Goal: Task Accomplishment & Management: Manage account settings

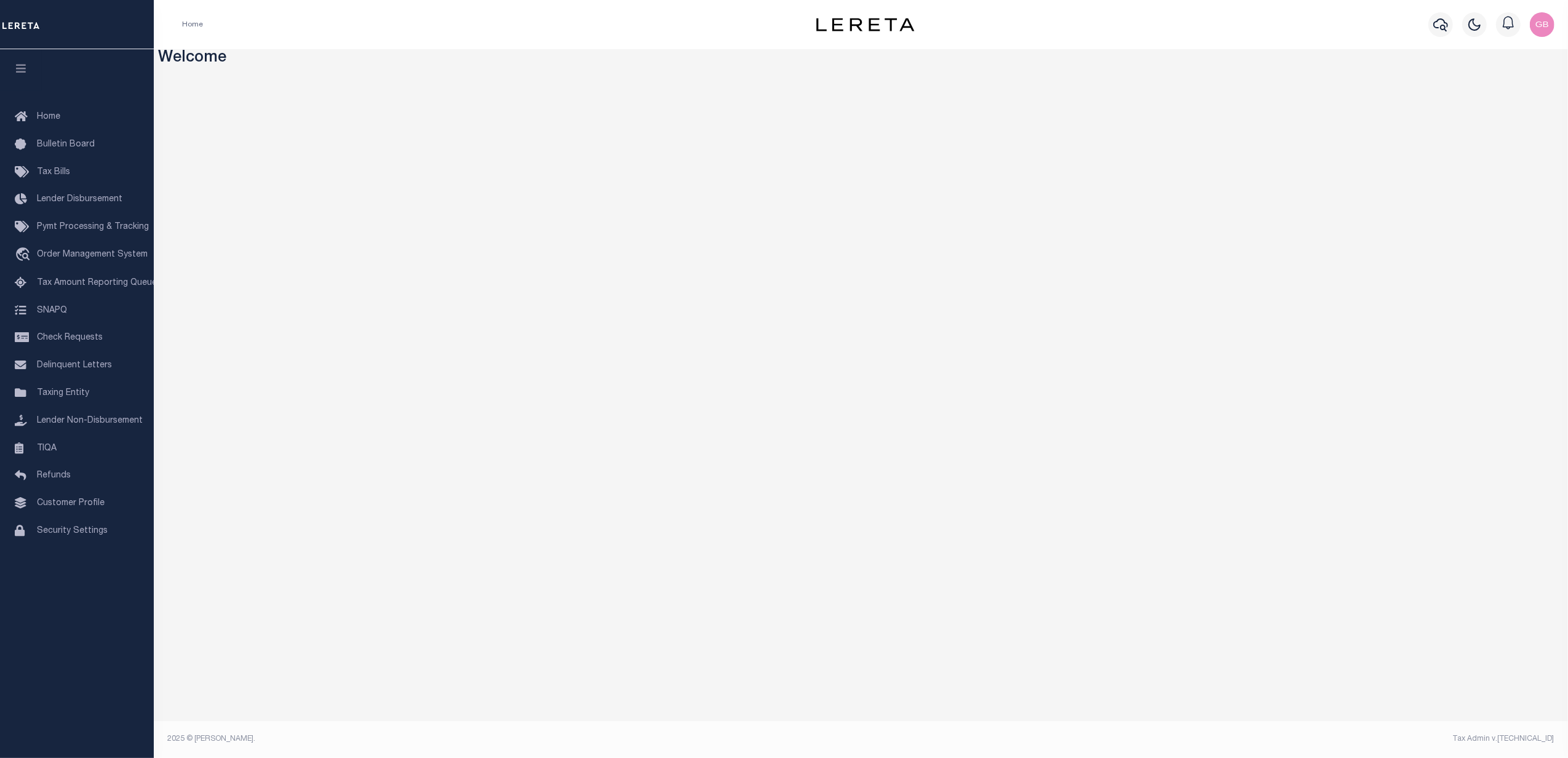
drag, startPoint x: 73, startPoint y: 392, endPoint x: 237, endPoint y: 398, distance: 164.1
click at [73, 392] on span "Taxing Entity" at bounding box center [63, 393] width 53 height 9
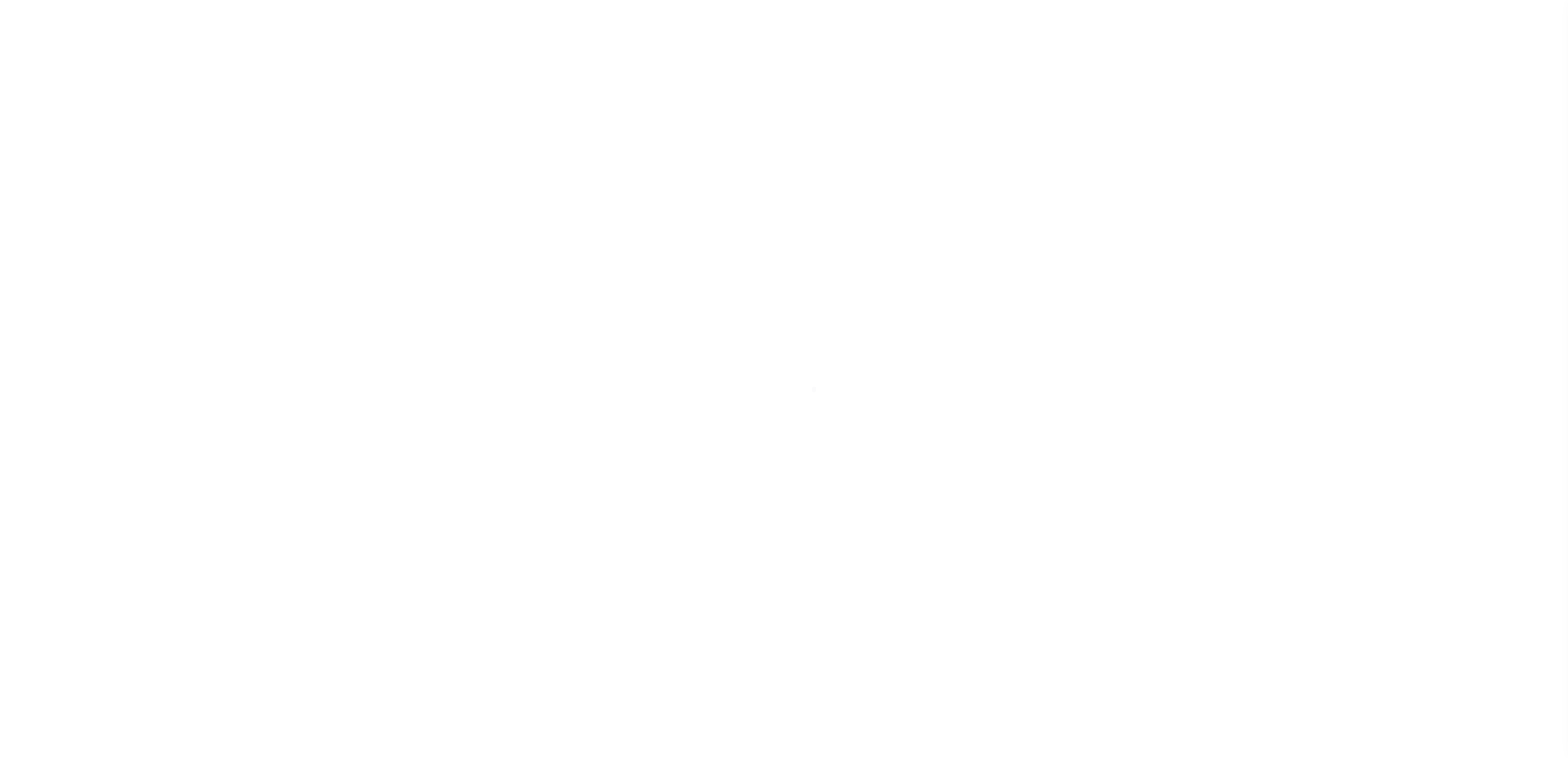
select select
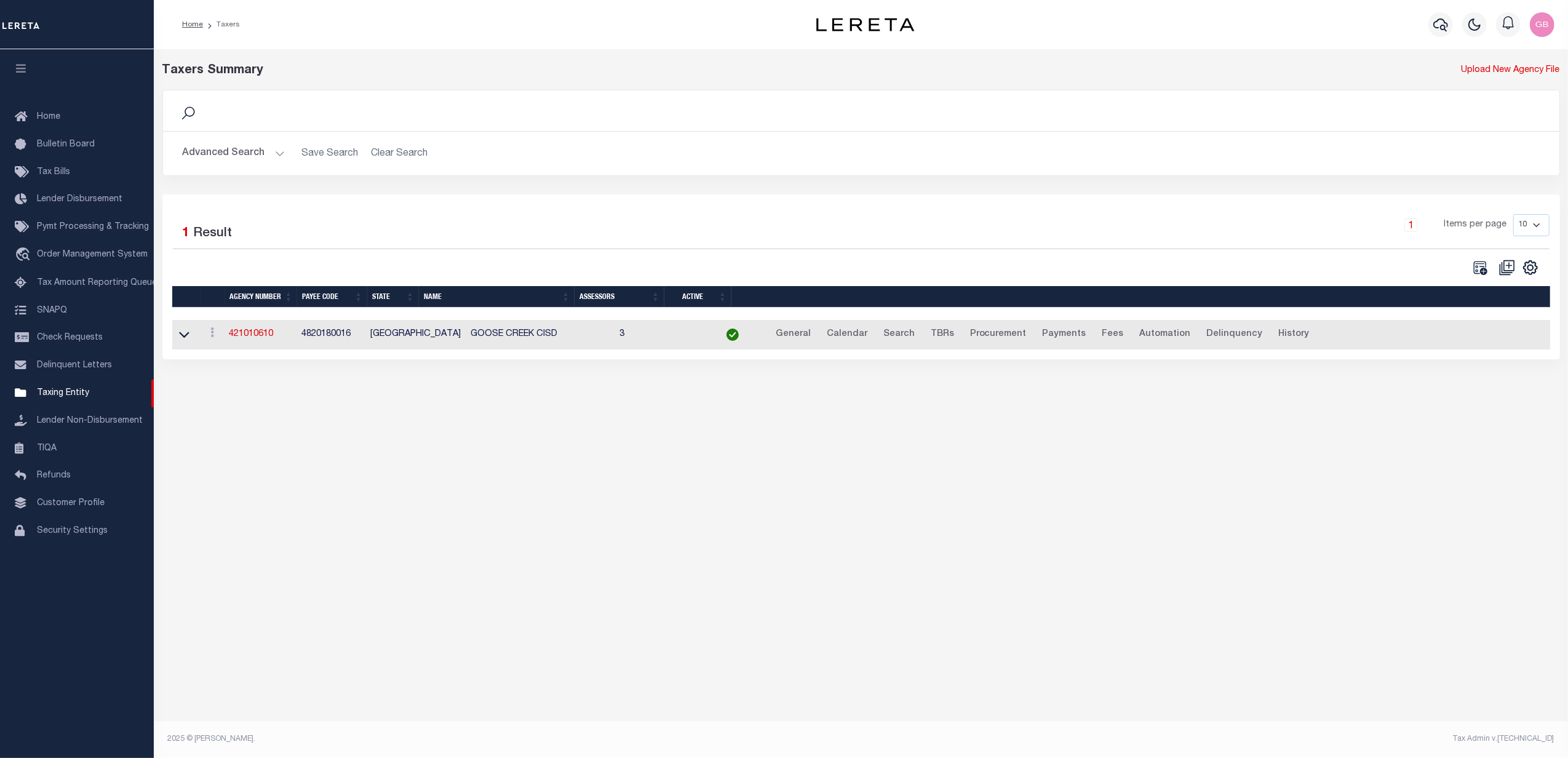
click at [258, 159] on button "Advanced Search" at bounding box center [233, 154] width 102 height 24
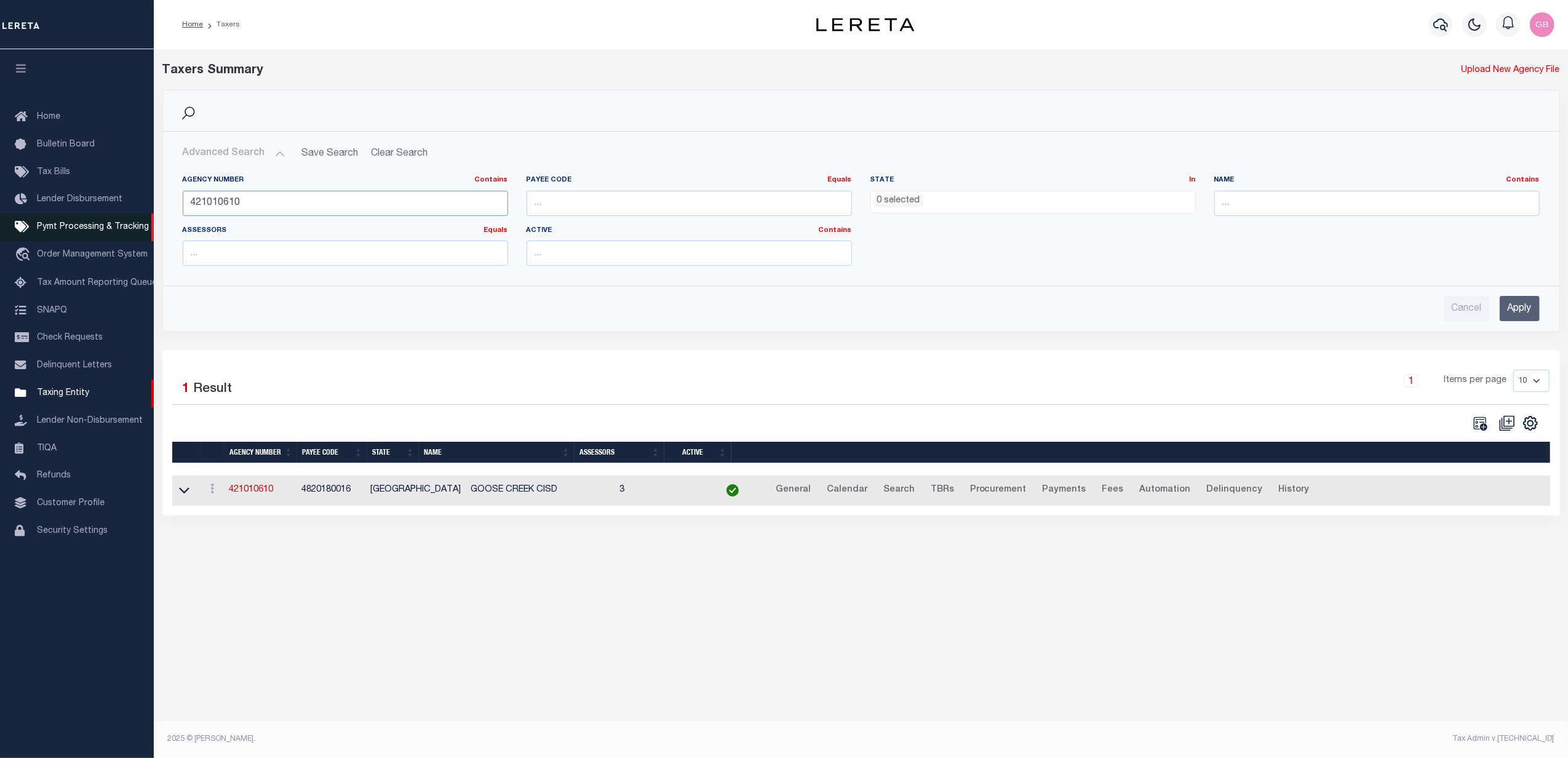
drag, startPoint x: 279, startPoint y: 204, endPoint x: 110, endPoint y: 214, distance: 169.3
click at [101, 213] on div "Home Taxers Profile" at bounding box center [784, 366] width 1568 height 732
type input "421010000"
click at [1514, 315] on input "Apply" at bounding box center [1520, 309] width 40 height 25
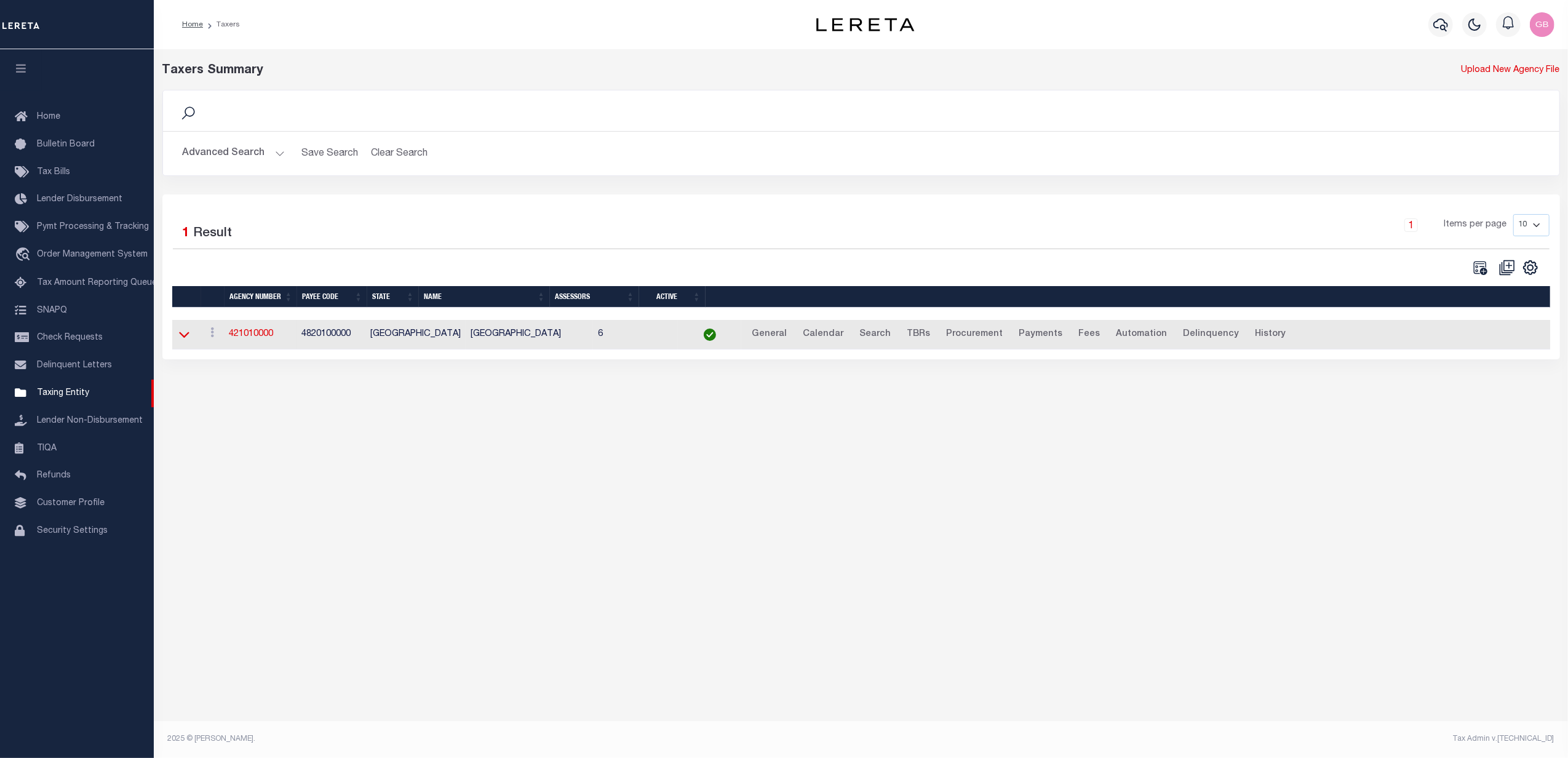
click at [185, 335] on icon at bounding box center [184, 334] width 10 height 13
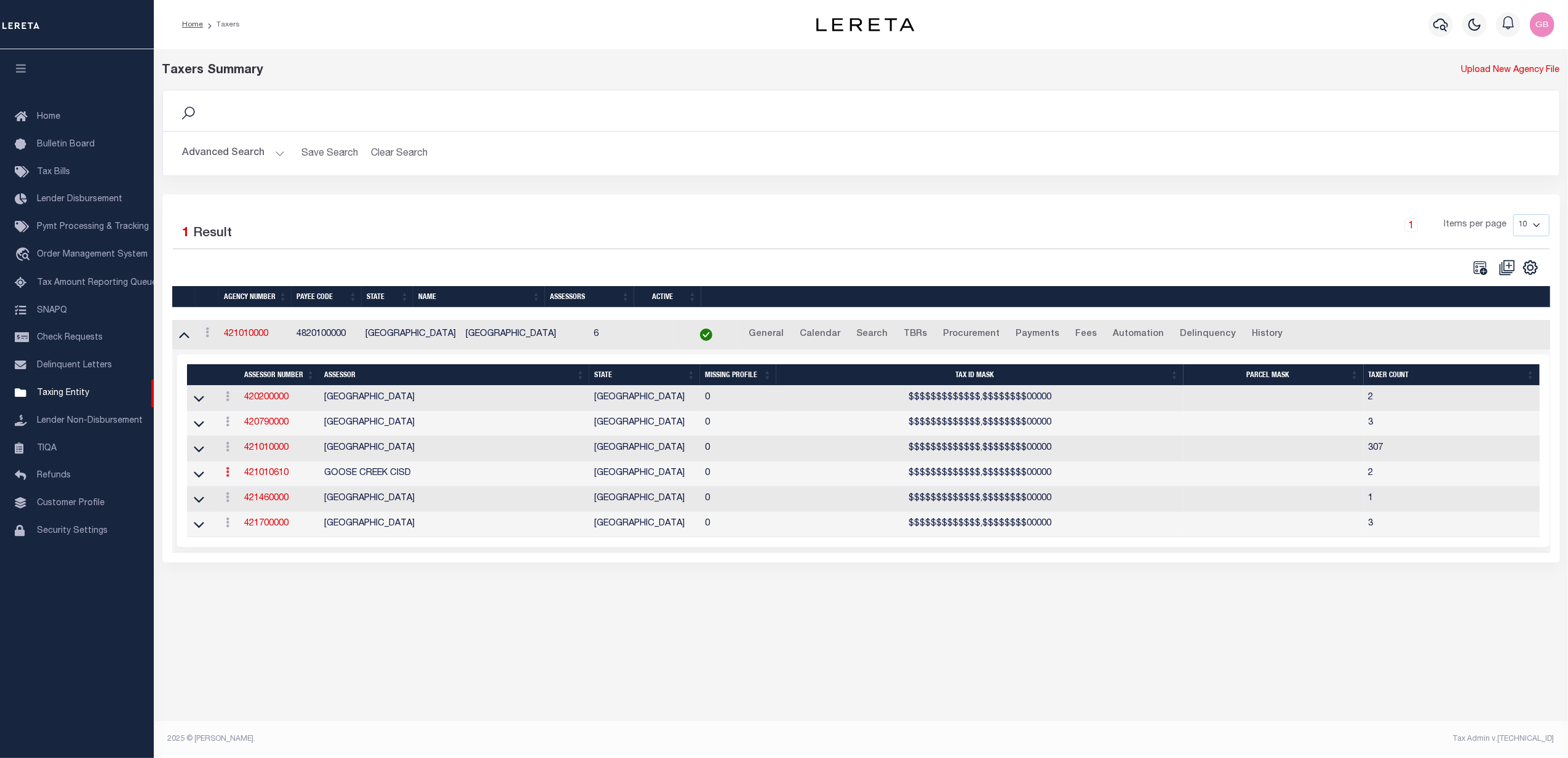
click at [229, 477] on icon at bounding box center [227, 471] width 3 height 10
click at [736, 647] on div "Taxers Summary Upload New Agency File Search Advanced Search Save Search Clear …" at bounding box center [860, 391] width 1414 height 683
click at [230, 477] on icon at bounding box center [227, 471] width 3 height 10
click at [249, 519] on link "Delete" at bounding box center [249, 513] width 56 height 20
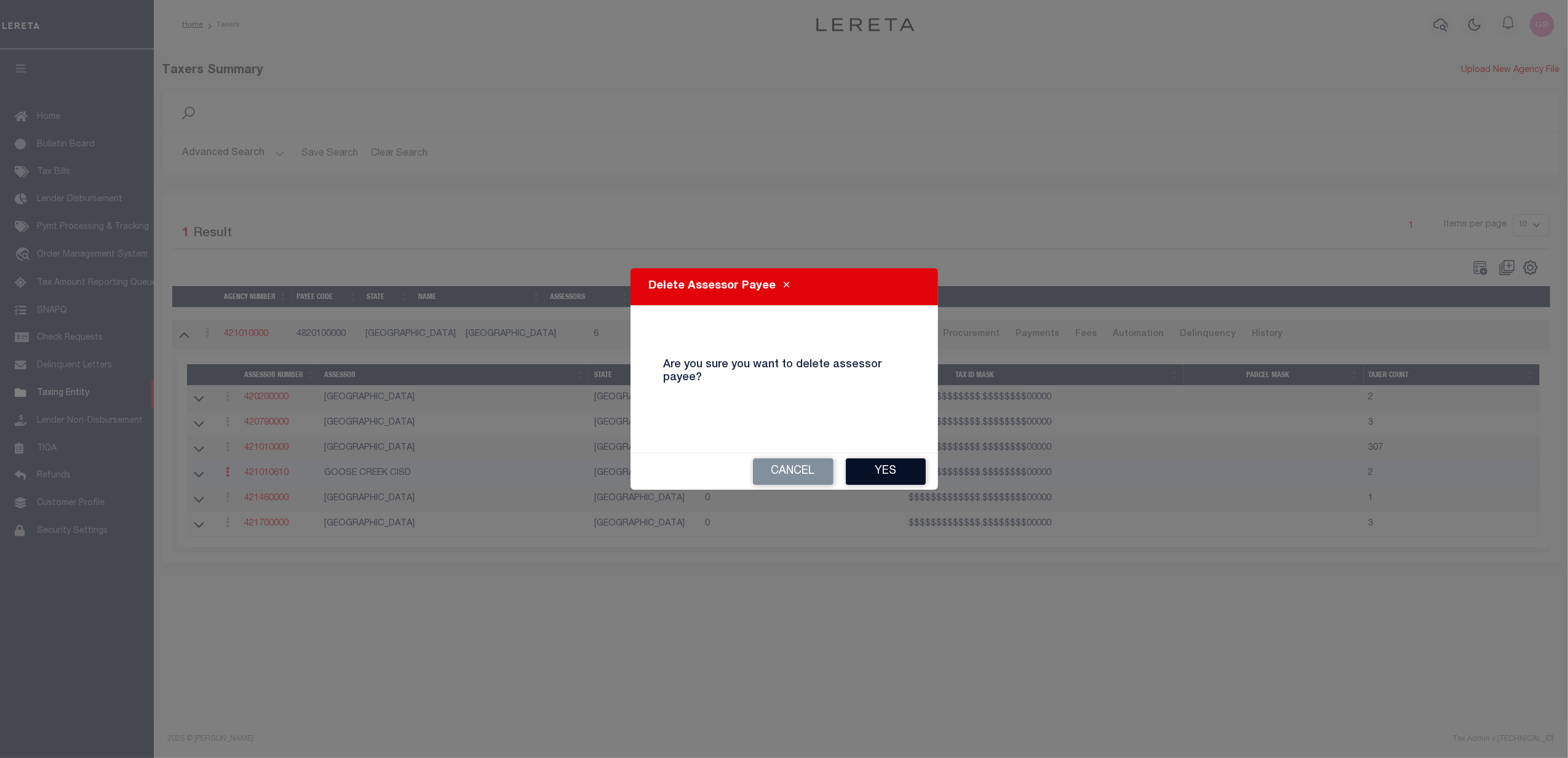
click at [884, 471] on button "Yes" at bounding box center [886, 472] width 80 height 27
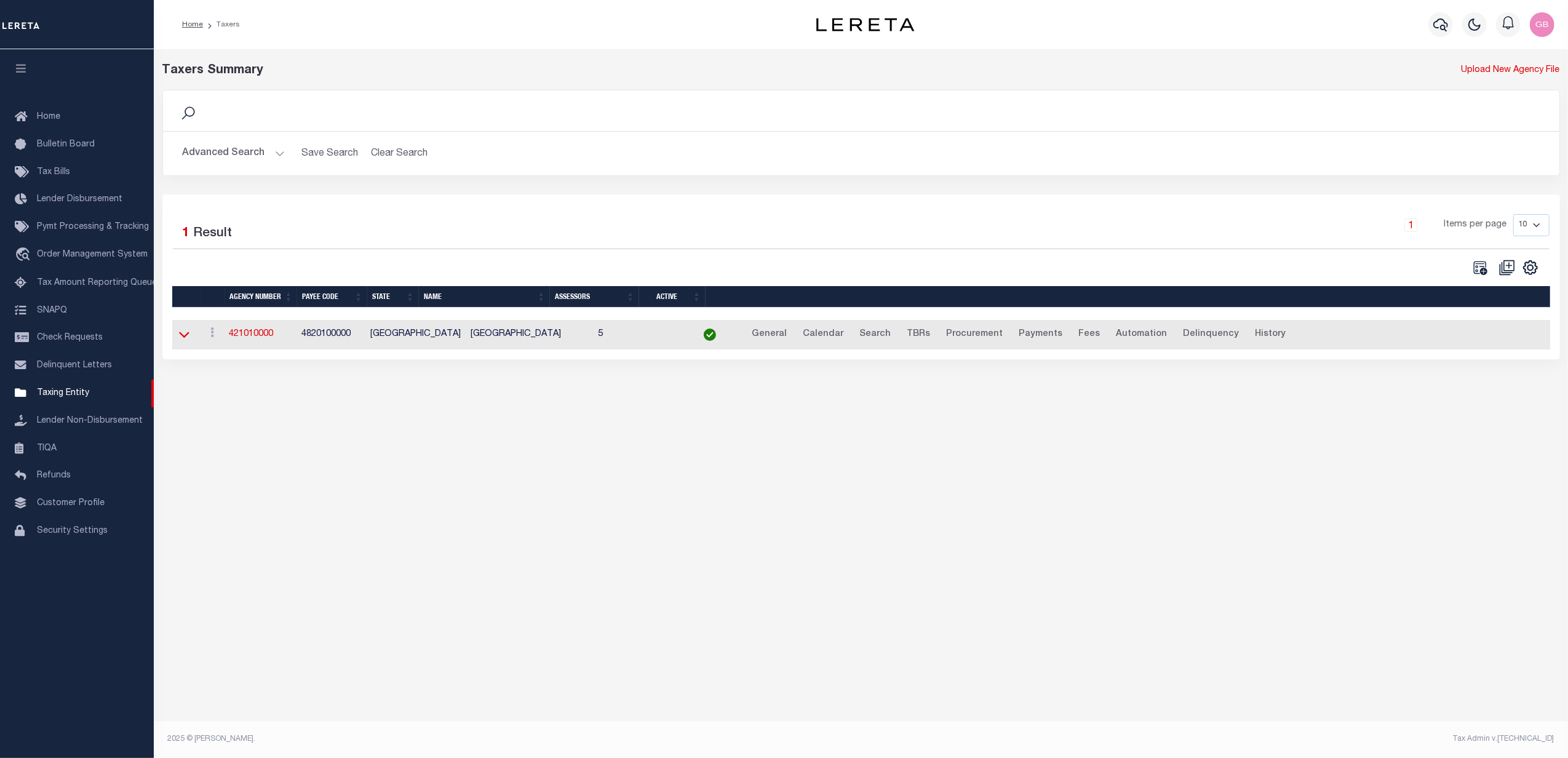
click at [181, 334] on icon at bounding box center [184, 334] width 10 height 13
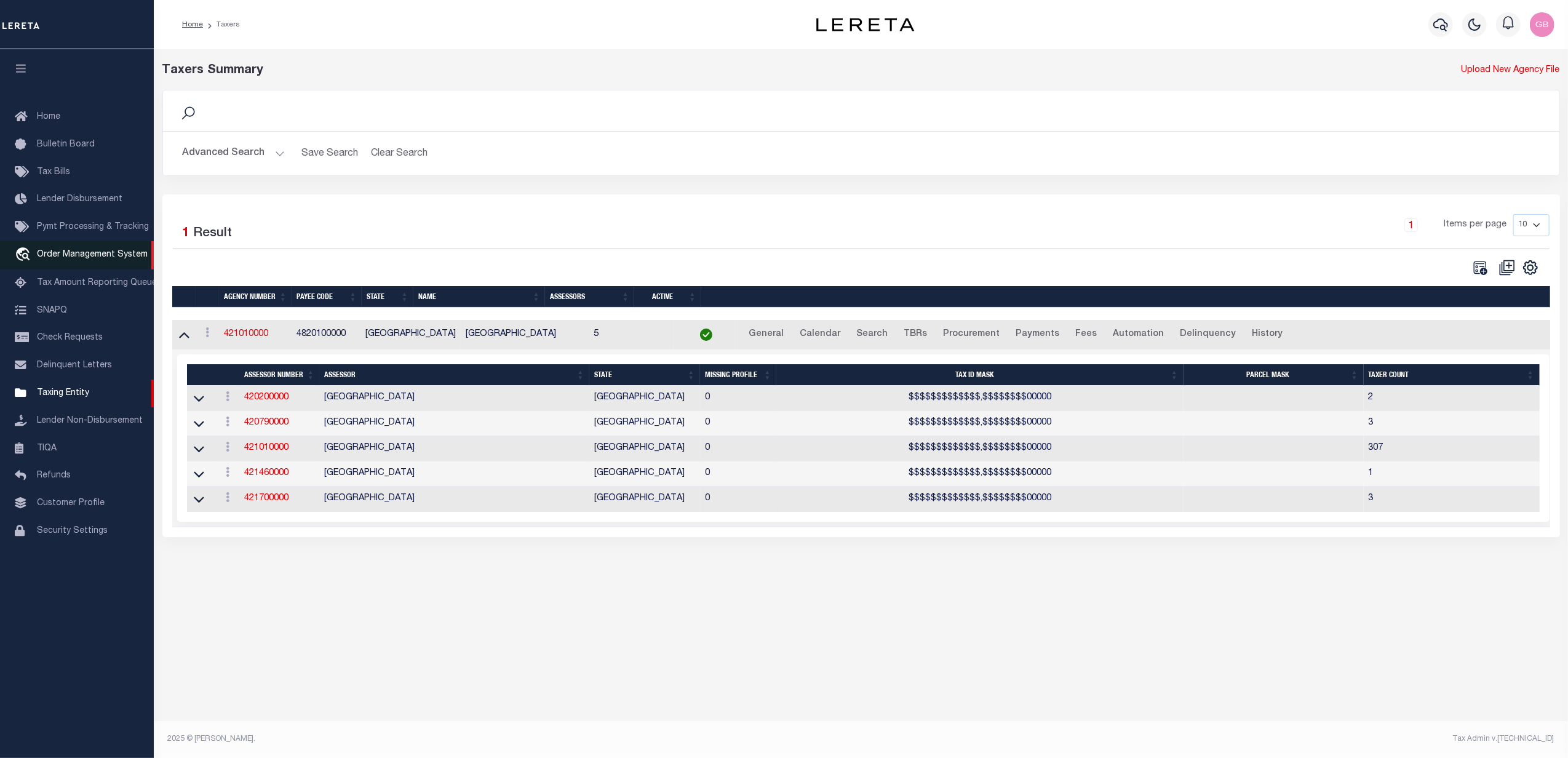
click at [70, 257] on span "Order Management System" at bounding box center [92, 255] width 111 height 9
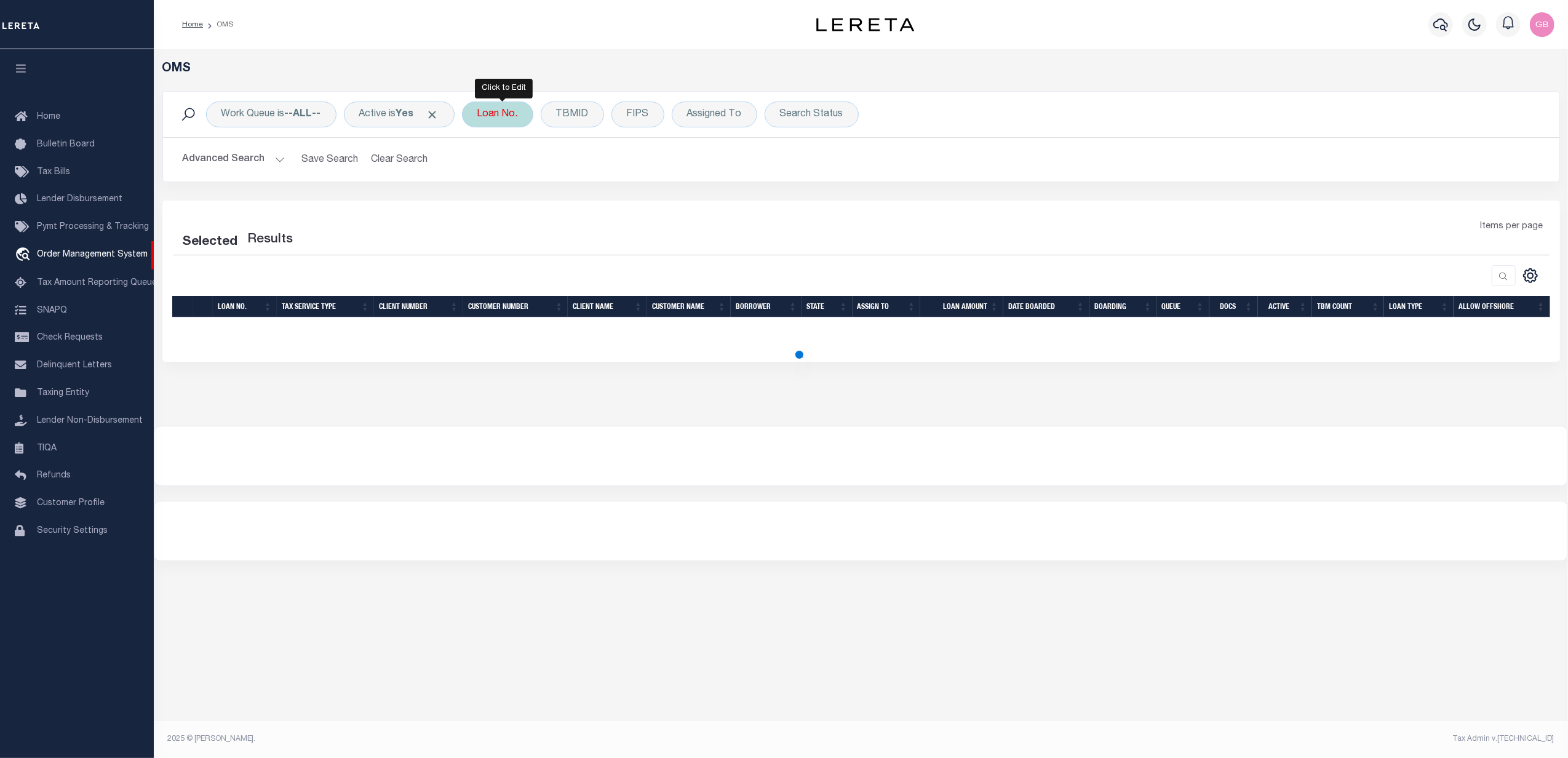
click at [511, 116] on div "Loan No." at bounding box center [498, 114] width 72 height 26
click at [882, 250] on div "Items per page" at bounding box center [1035, 238] width 1046 height 35
select select "200"
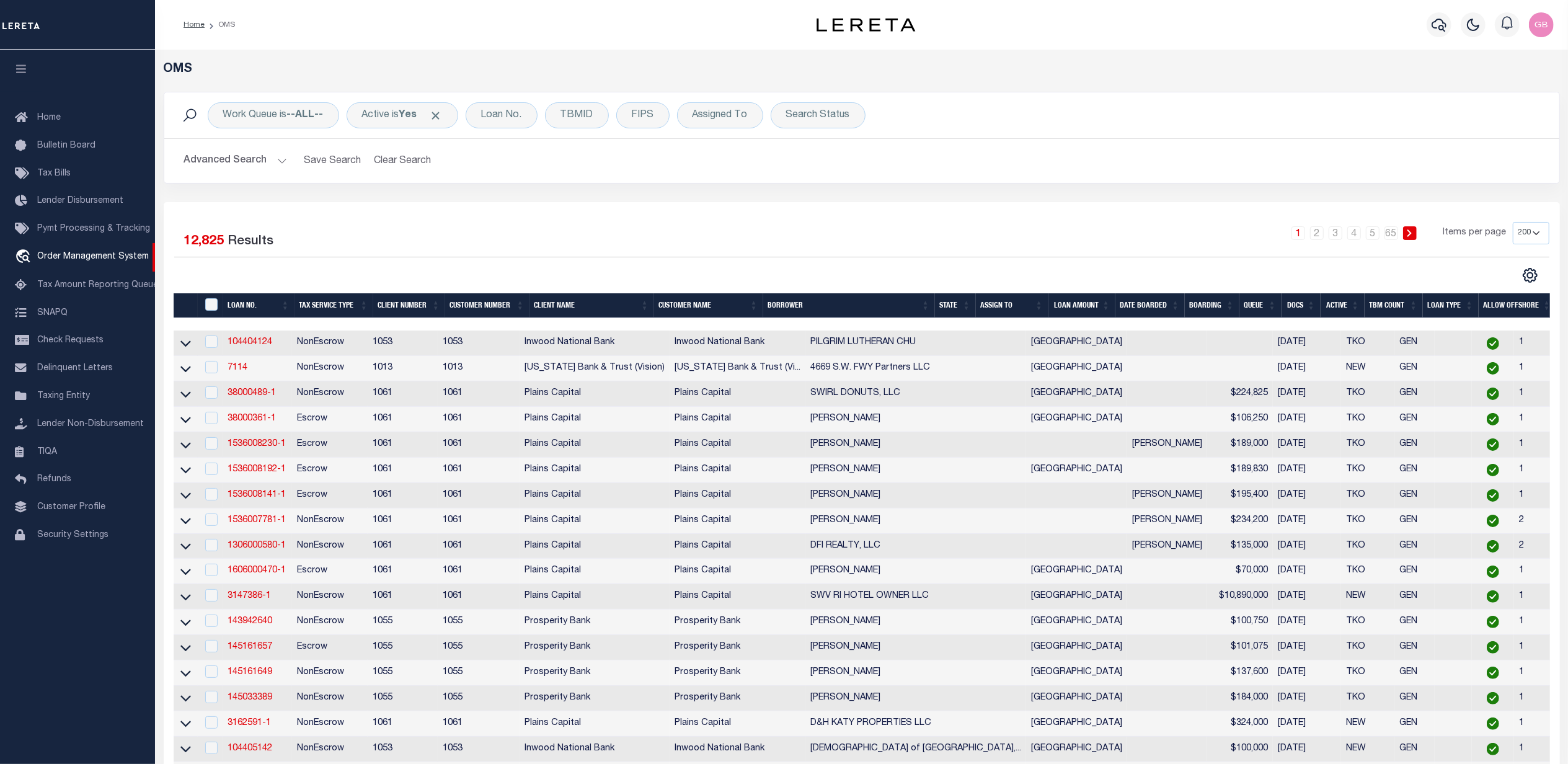
click at [1380, 117] on div "Work Queue is --ALL-- Active is Yes Loan No. Is Contains Cancel Apply TBMID FIP…" at bounding box center [861, 115] width 1375 height 26
click at [500, 120] on div "Loan No. Is Contains Cancel Apply" at bounding box center [501, 115] width 72 height 26
type input "4323010489"
click at [656, 208] on input "Apply" at bounding box center [646, 202] width 37 height 20
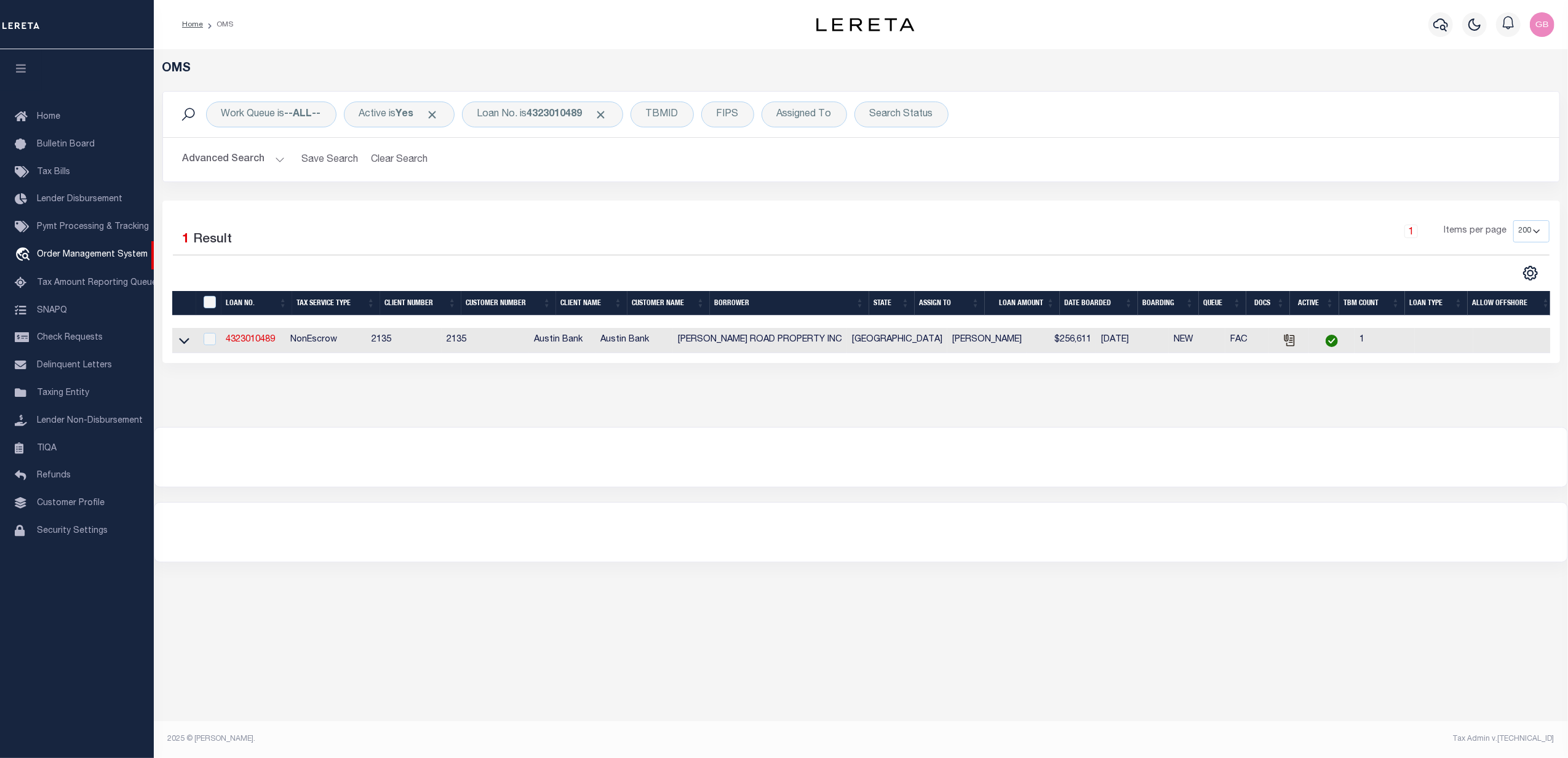
click at [257, 334] on td "4323010489" at bounding box center [253, 341] width 65 height 25
checkbox input "true"
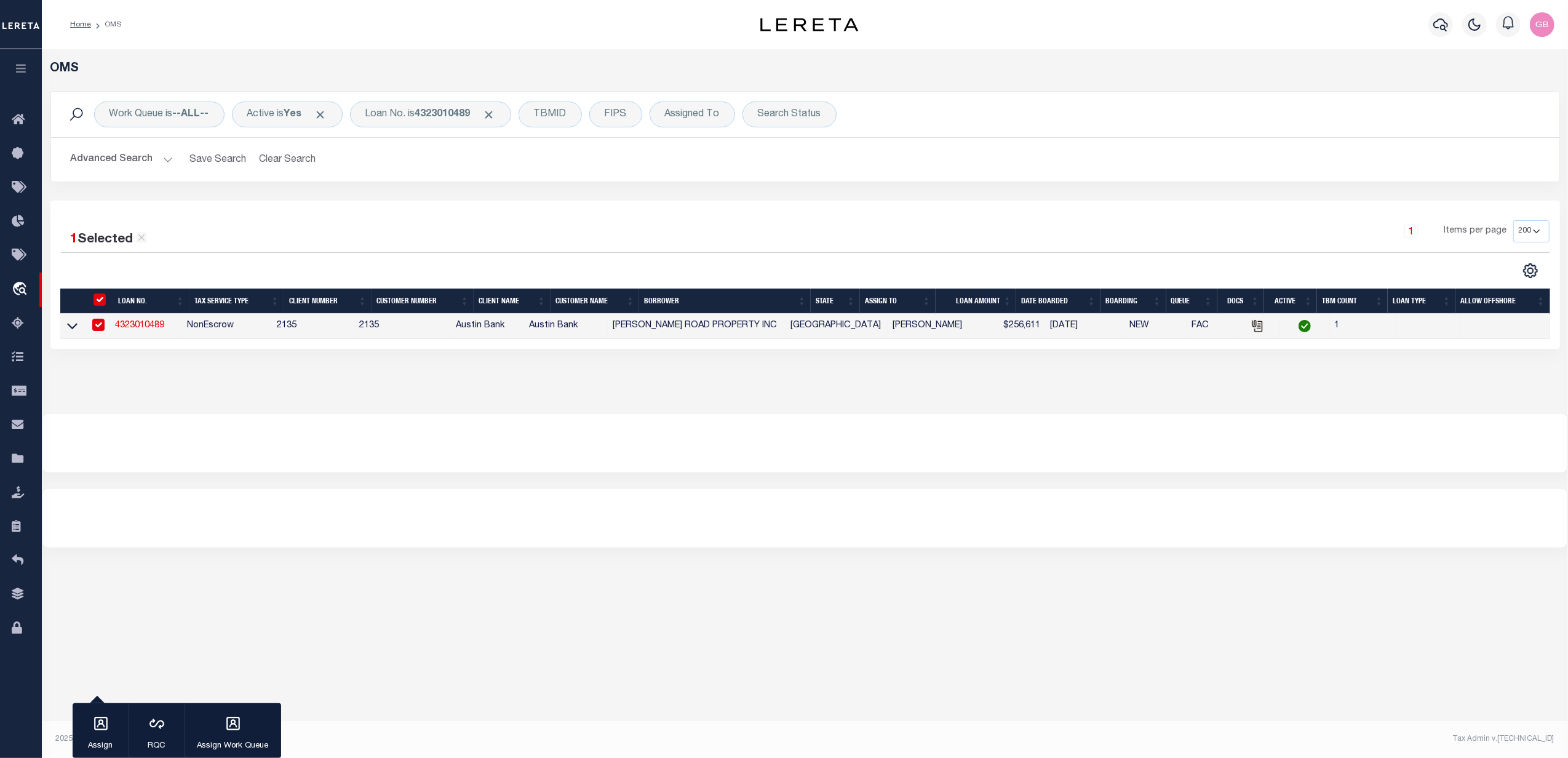
click at [141, 326] on link "4323010489" at bounding box center [139, 326] width 49 height 9
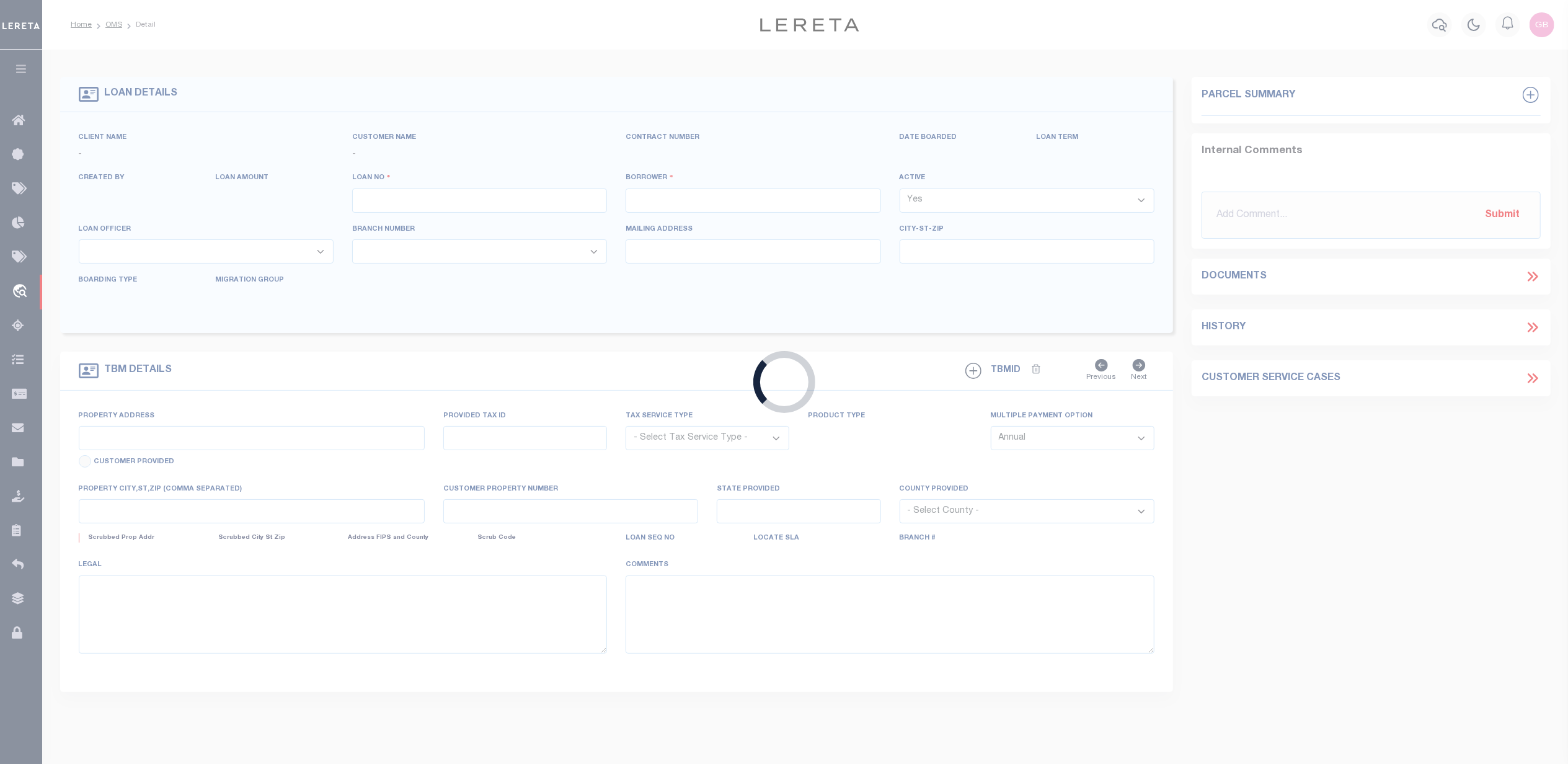
type input "4323010489"
type input "GARTH ROAD PROPERTY INC"
select select
type input "26830 KUYKENDAHL RD STE 300"
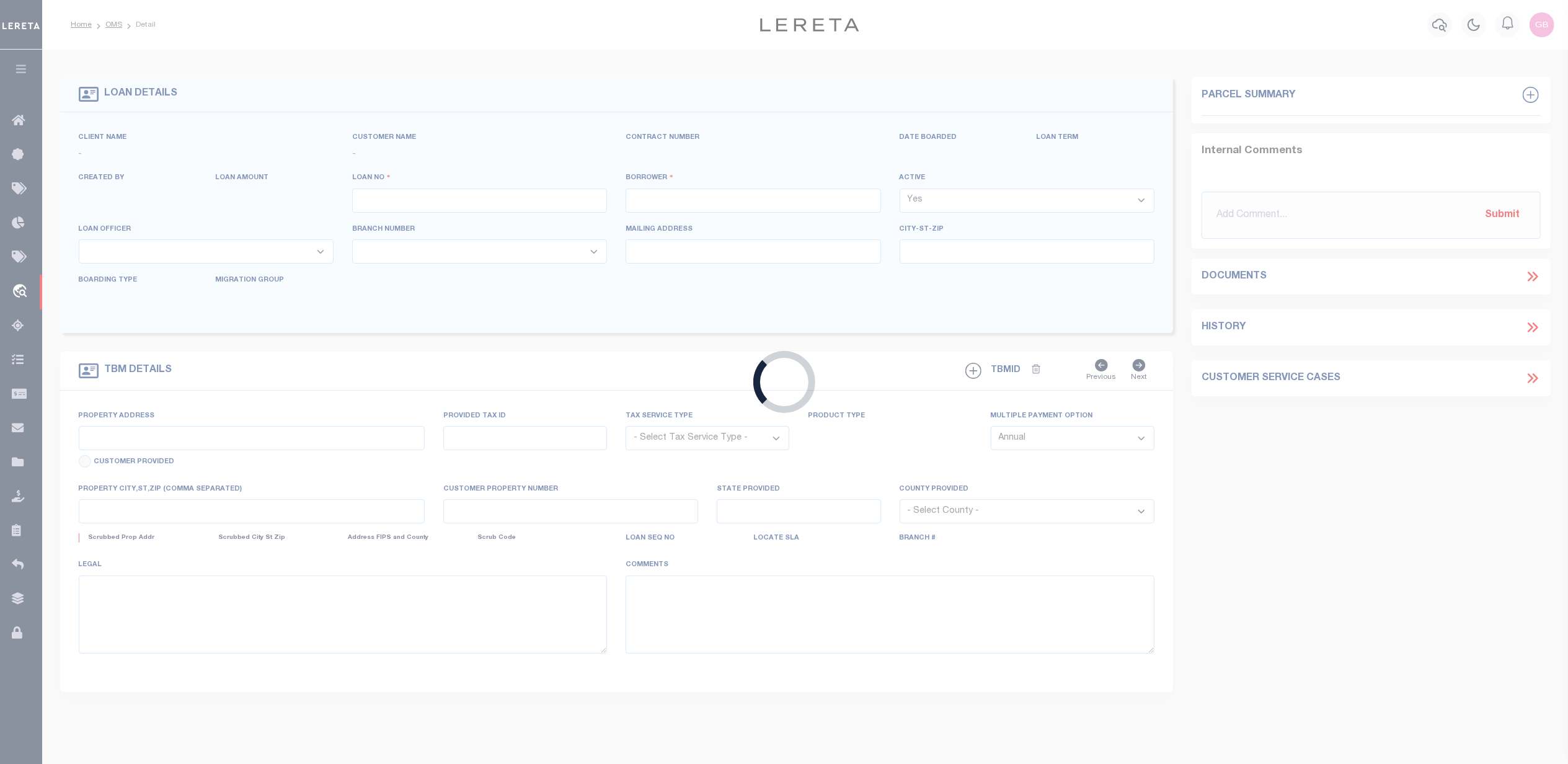
type input "TOMBALL, TX 77375-2464"
select select "NonEscrow"
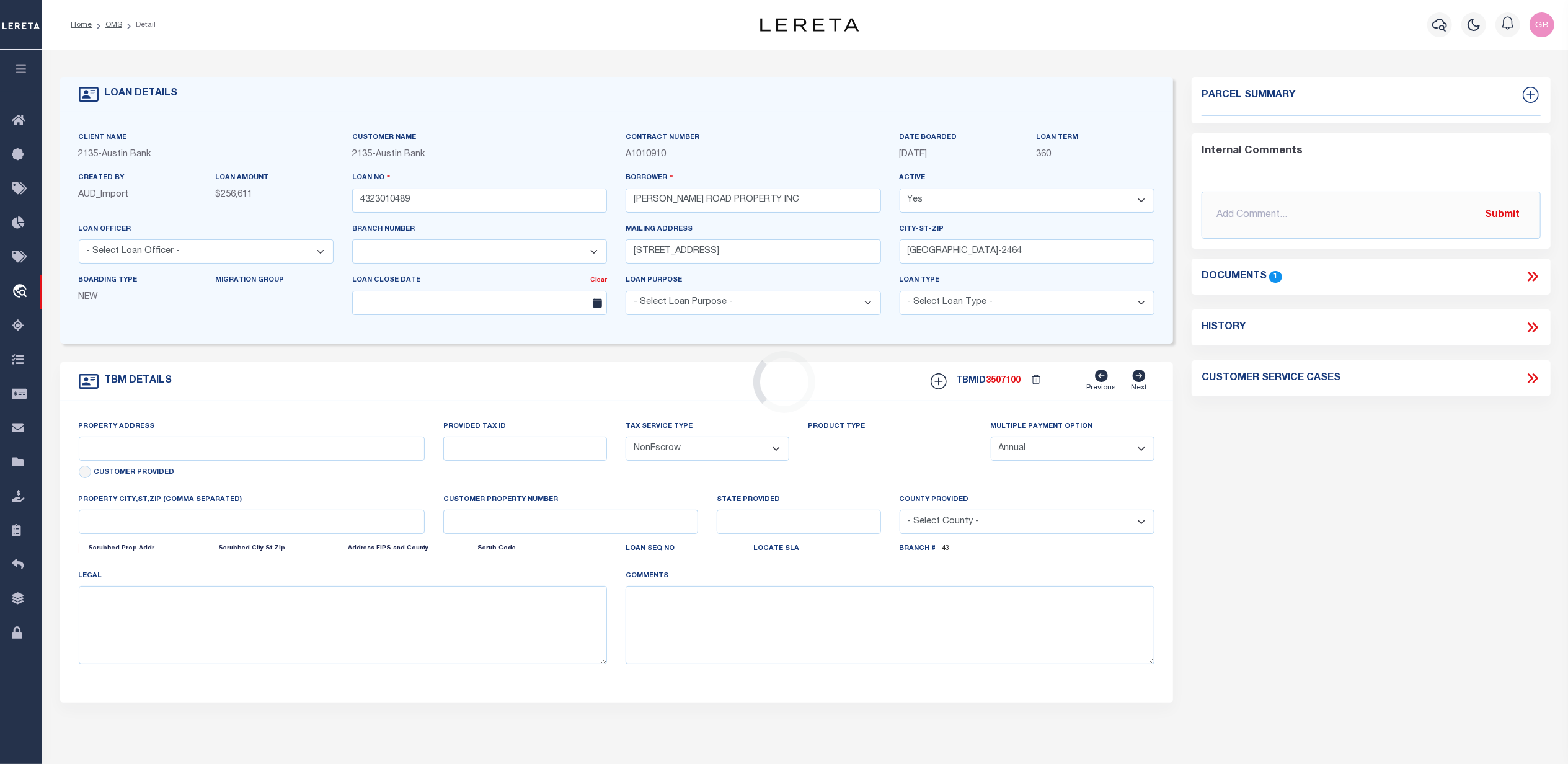
select select "43994"
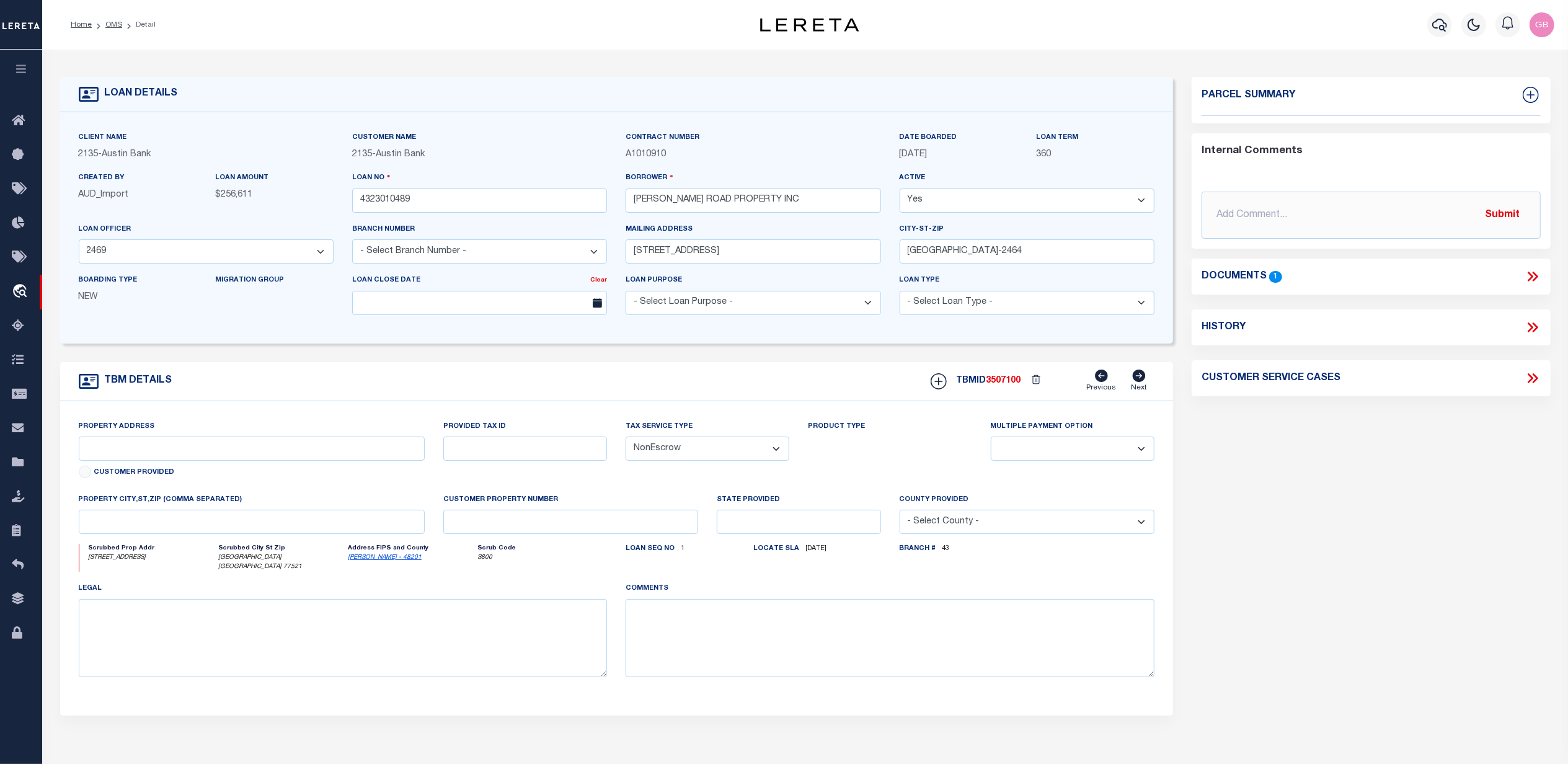
select select "4848"
type input "5103 E WALLISVILLE RD"
select select
type input "BAYTOWN TX 77521"
type input "[GEOGRAPHIC_DATA]"
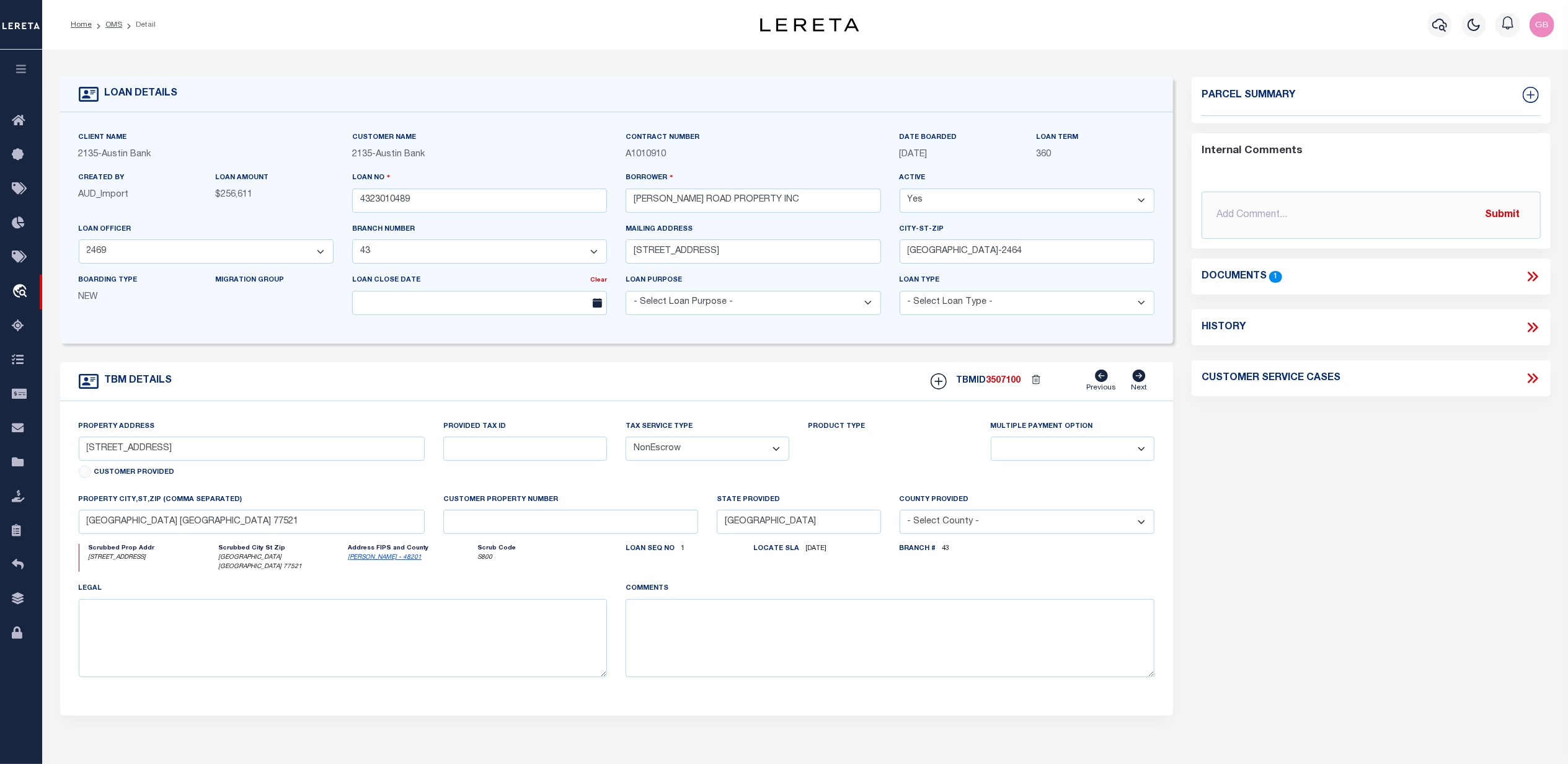
select select
type textarea "(CP) DT 2.1131 AC GEORGE ELLIS LEAGUE A-21"
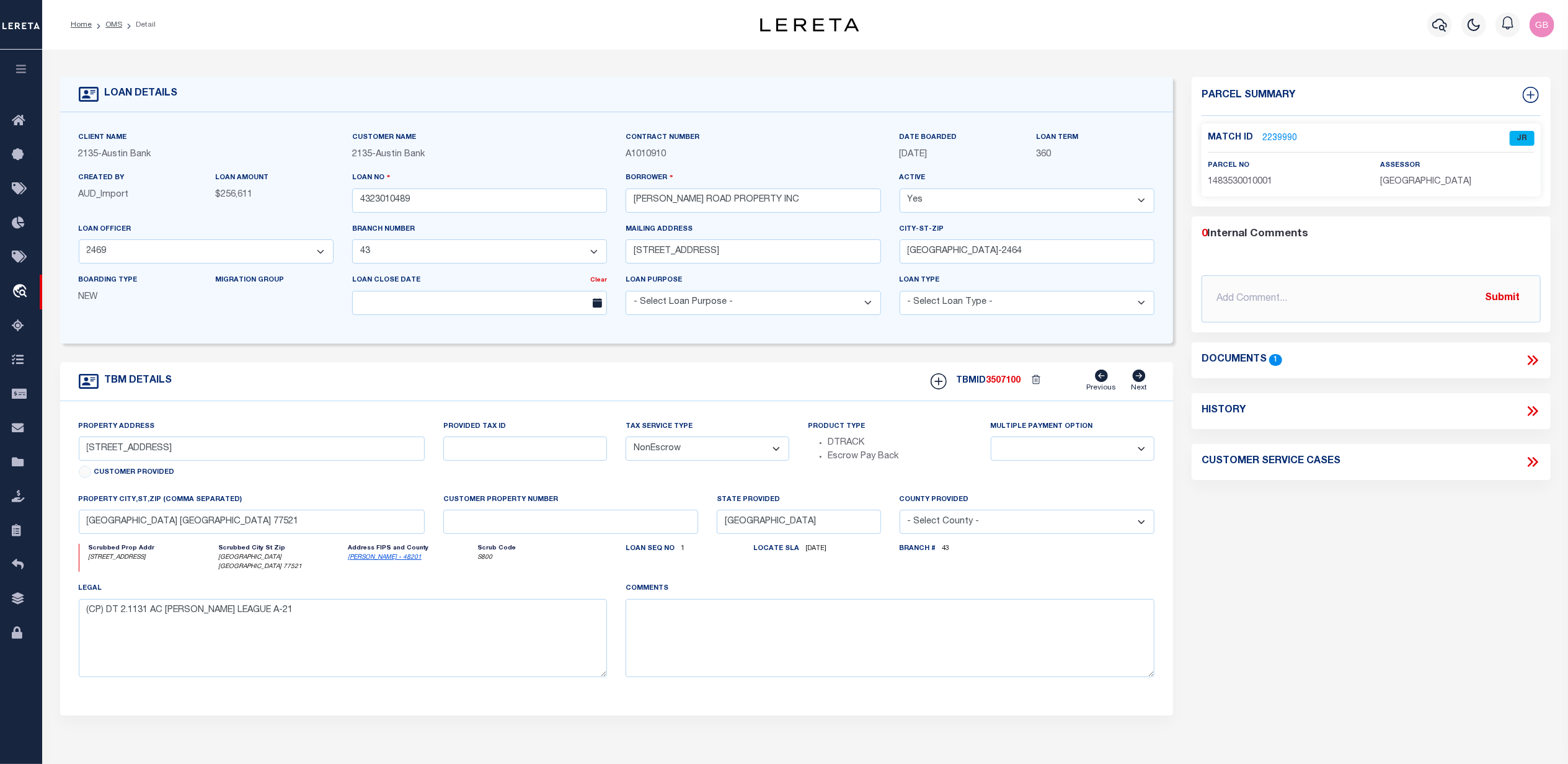
click at [1278, 137] on link "2239990" at bounding box center [1280, 139] width 35 height 13
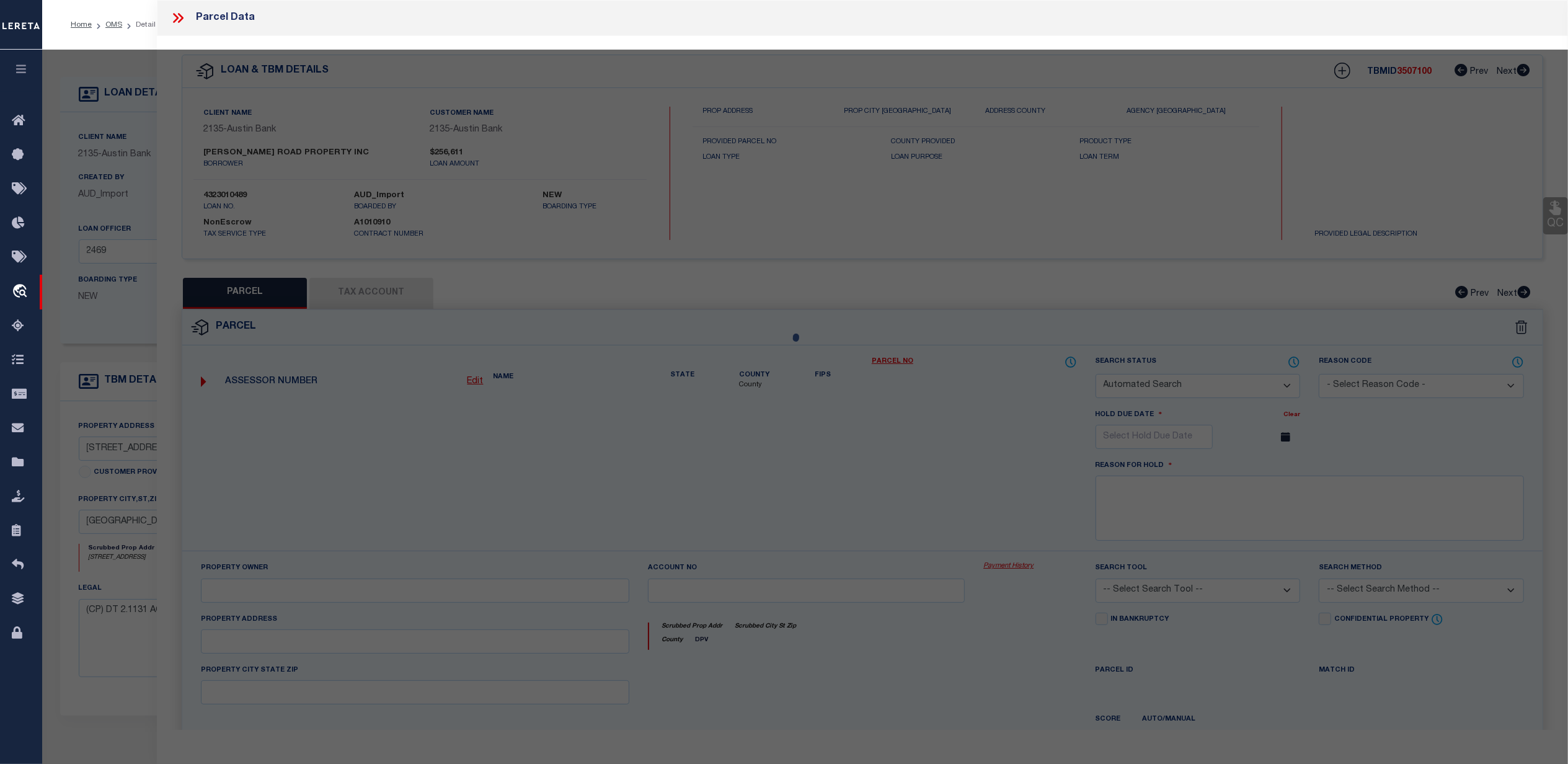
checkbox input "false"
select select "JR"
type input "GARTH ROAD PROPERTY INC"
select select "AGW"
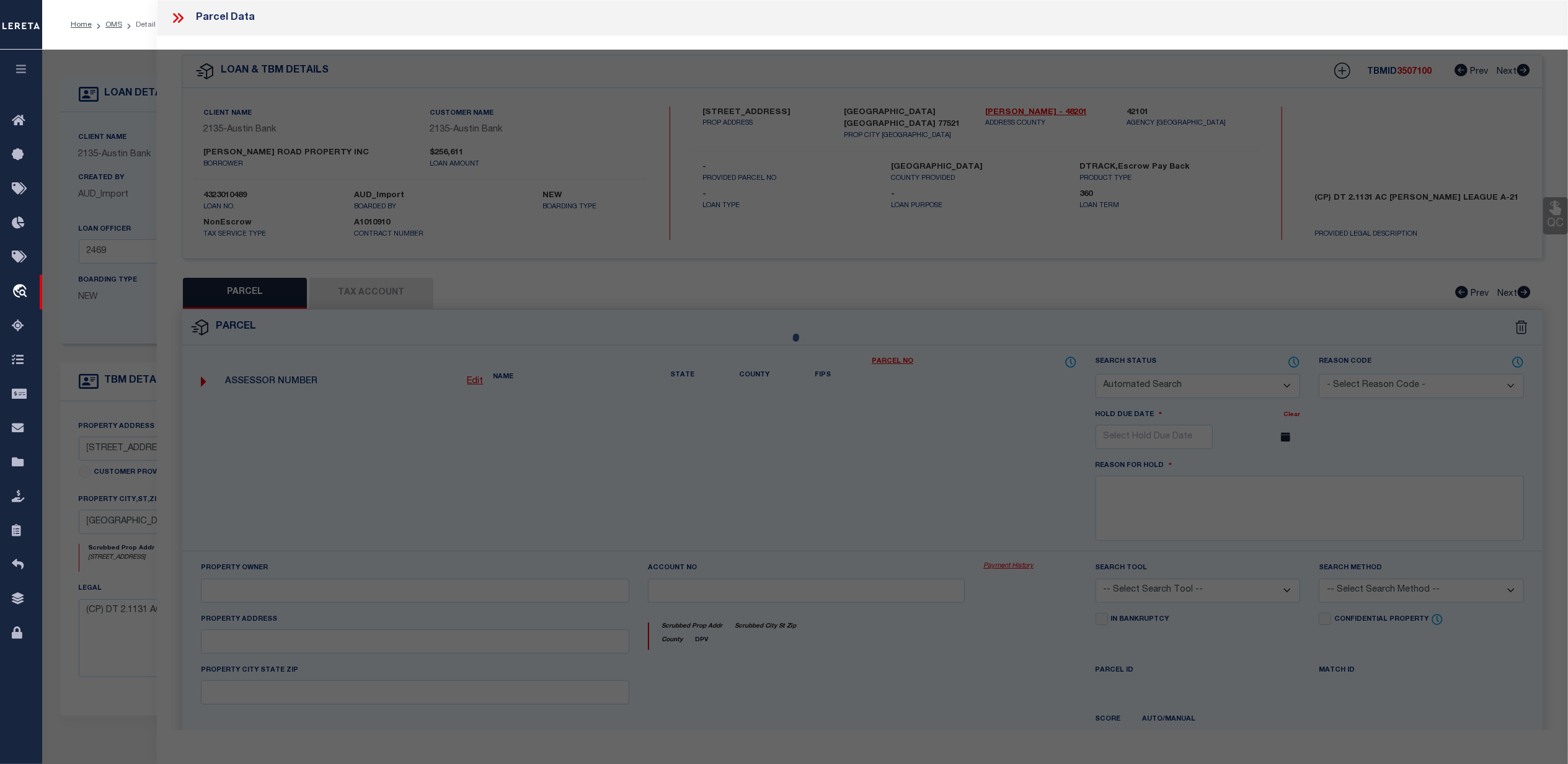
select select "LEG"
type input "8500 GARTH RD"
type input "BAYTOWN, TX 77521"
type textarea "LT 1 BLK 1 WALLISVILLE CENTER"
type textarea "Jurisdiction missing - GOOSE CREEK CISD"
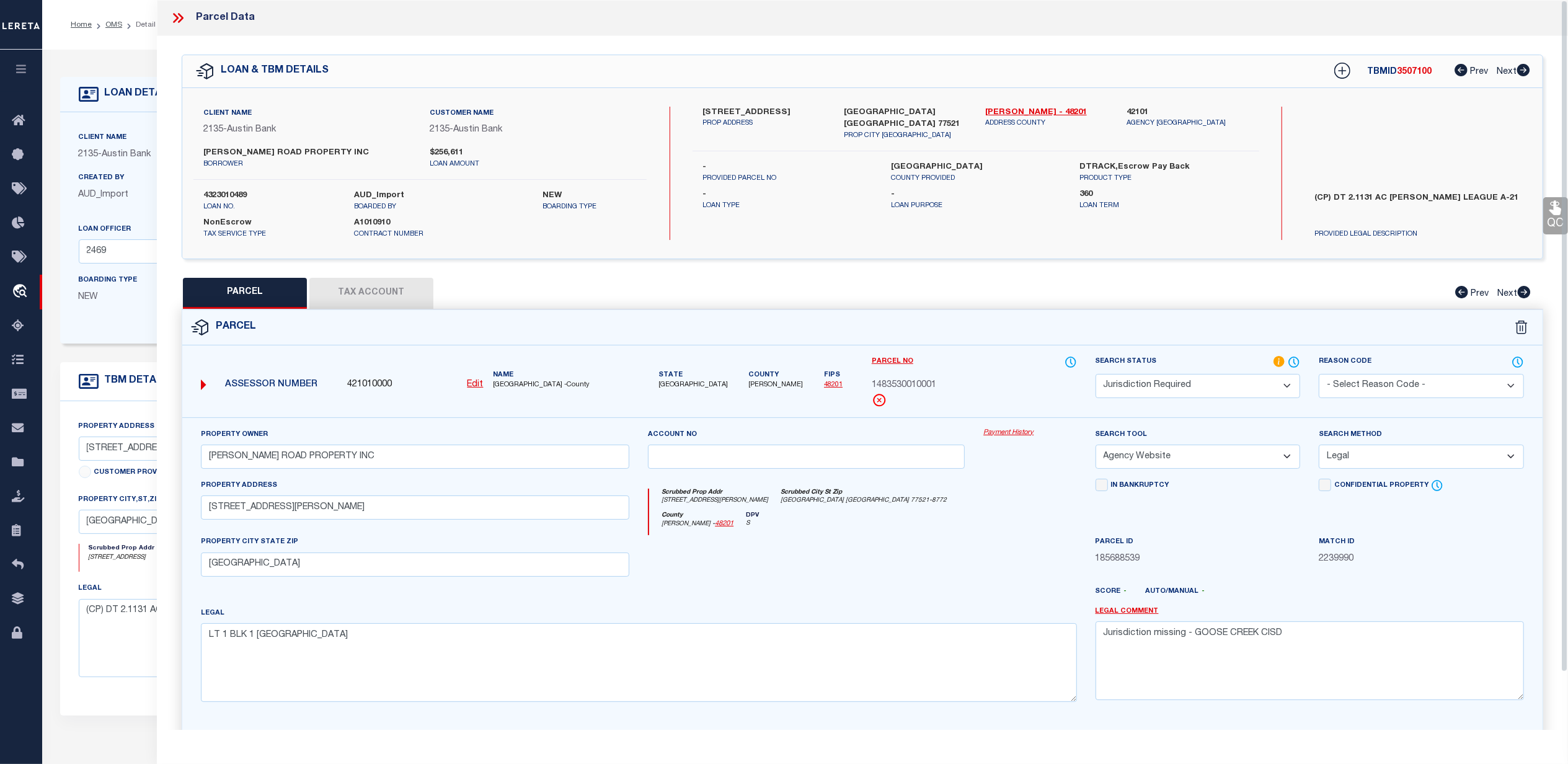
click at [356, 287] on button "Tax Account" at bounding box center [371, 294] width 124 height 31
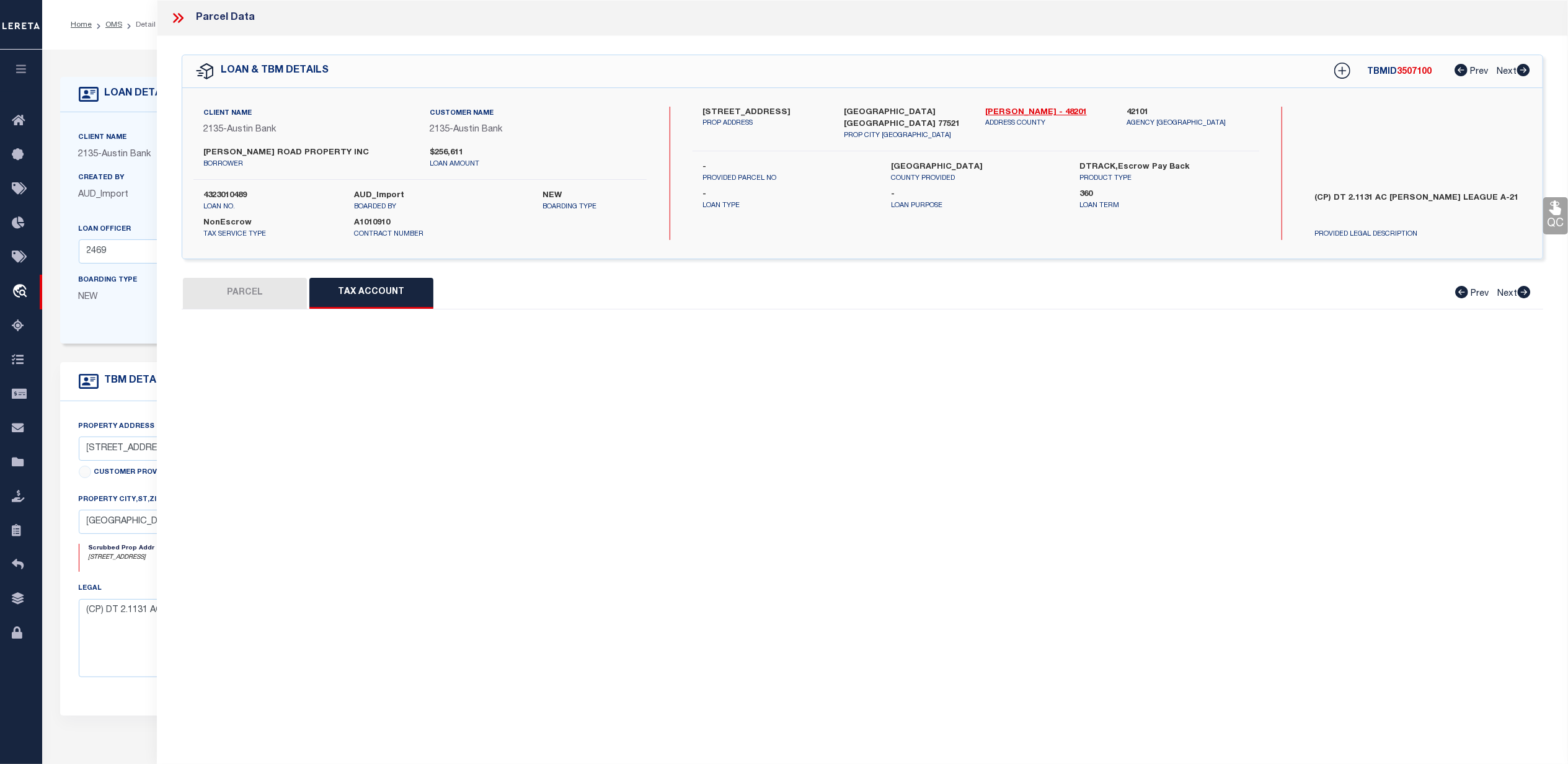
select select "100"
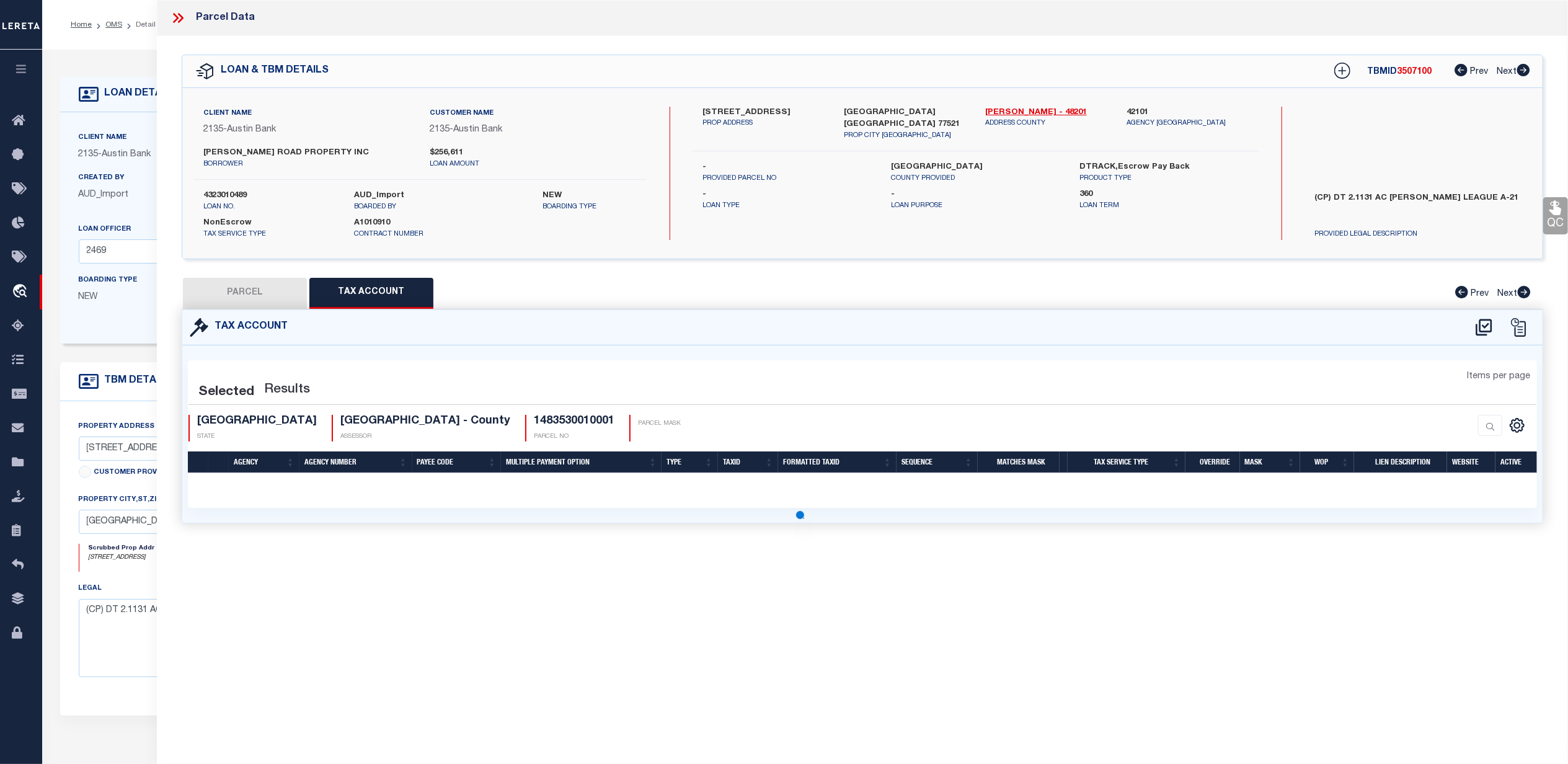
select select "100"
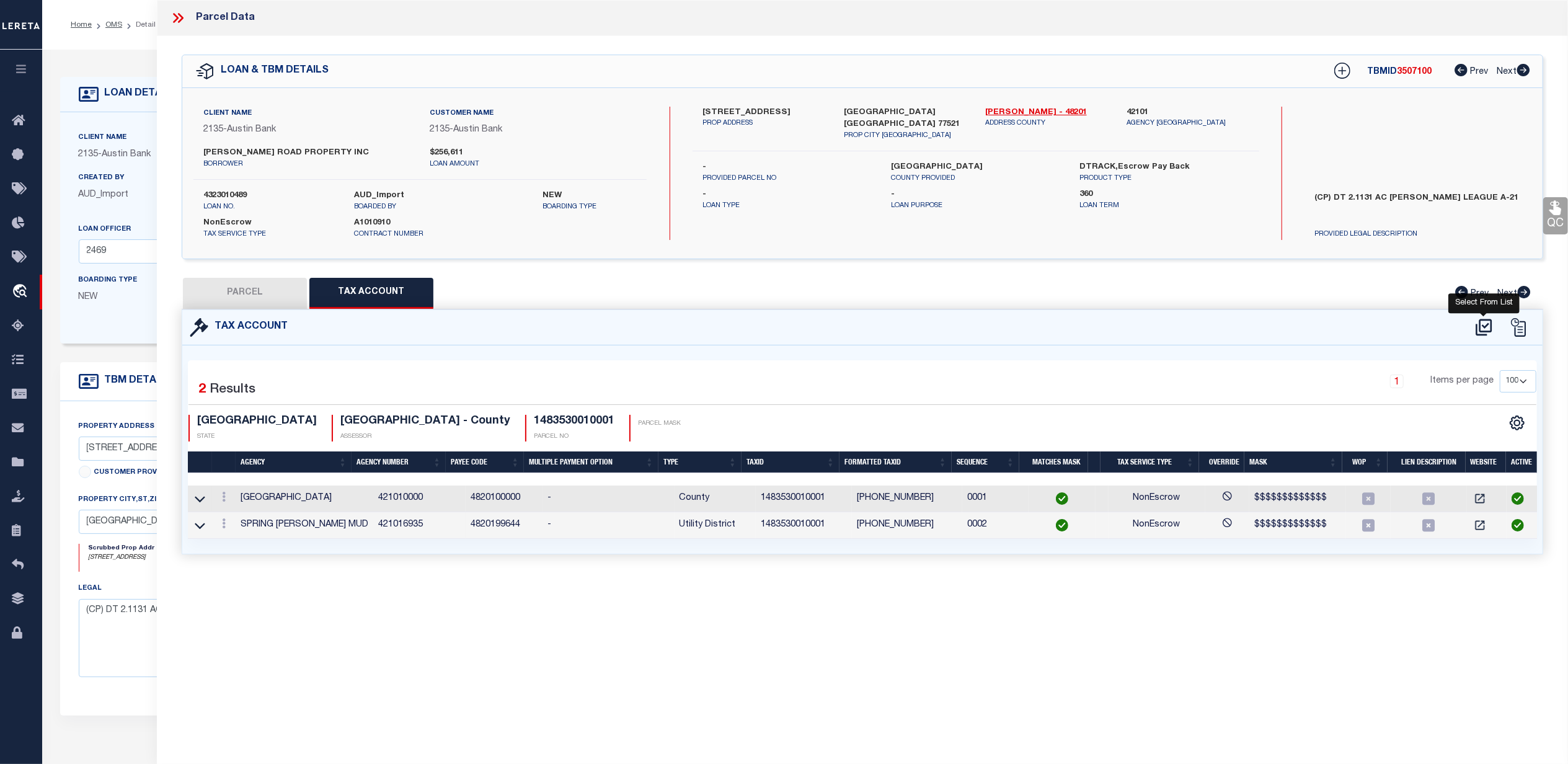
click at [1491, 328] on icon at bounding box center [1484, 327] width 17 height 17
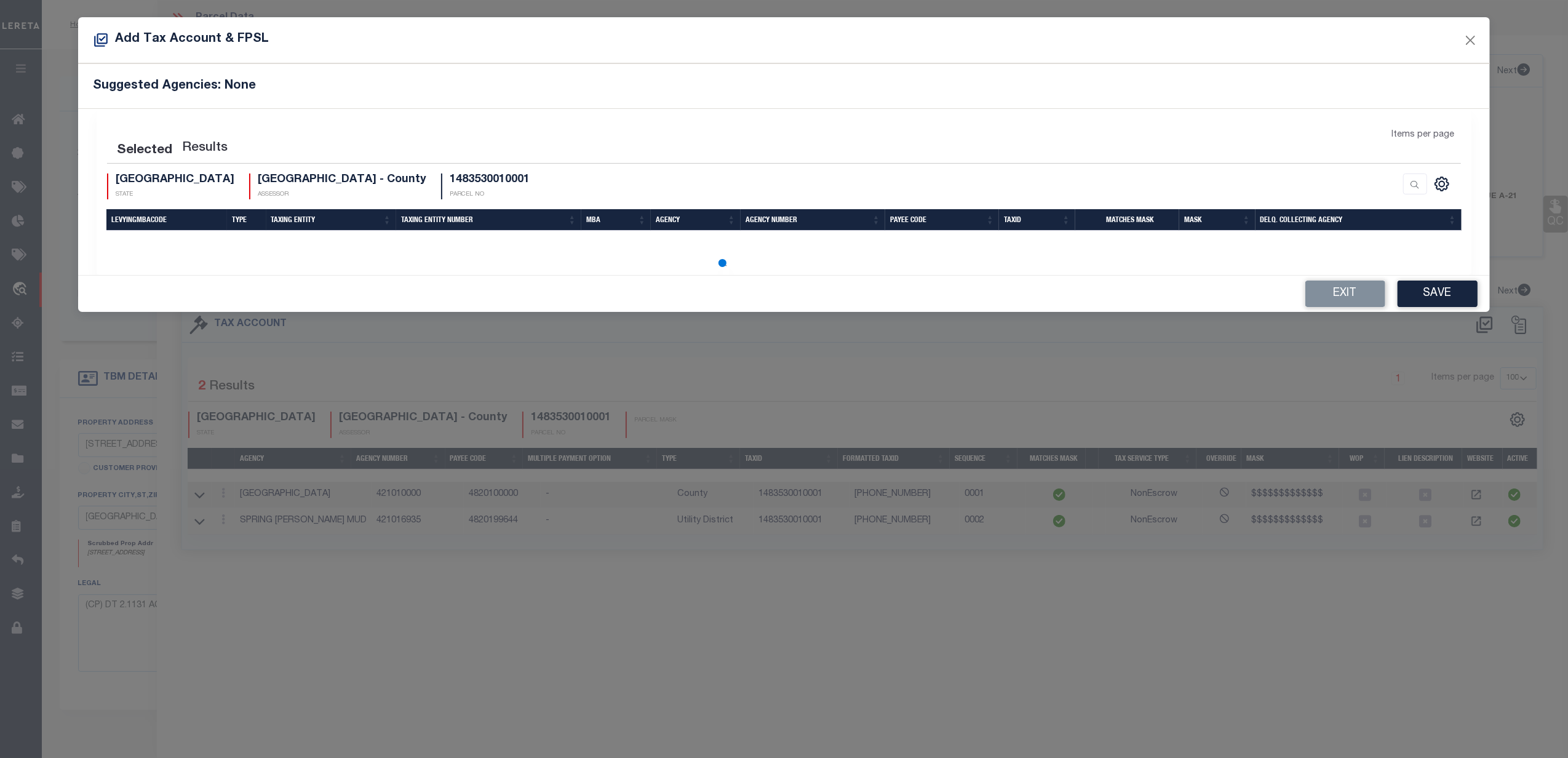
select select "100"
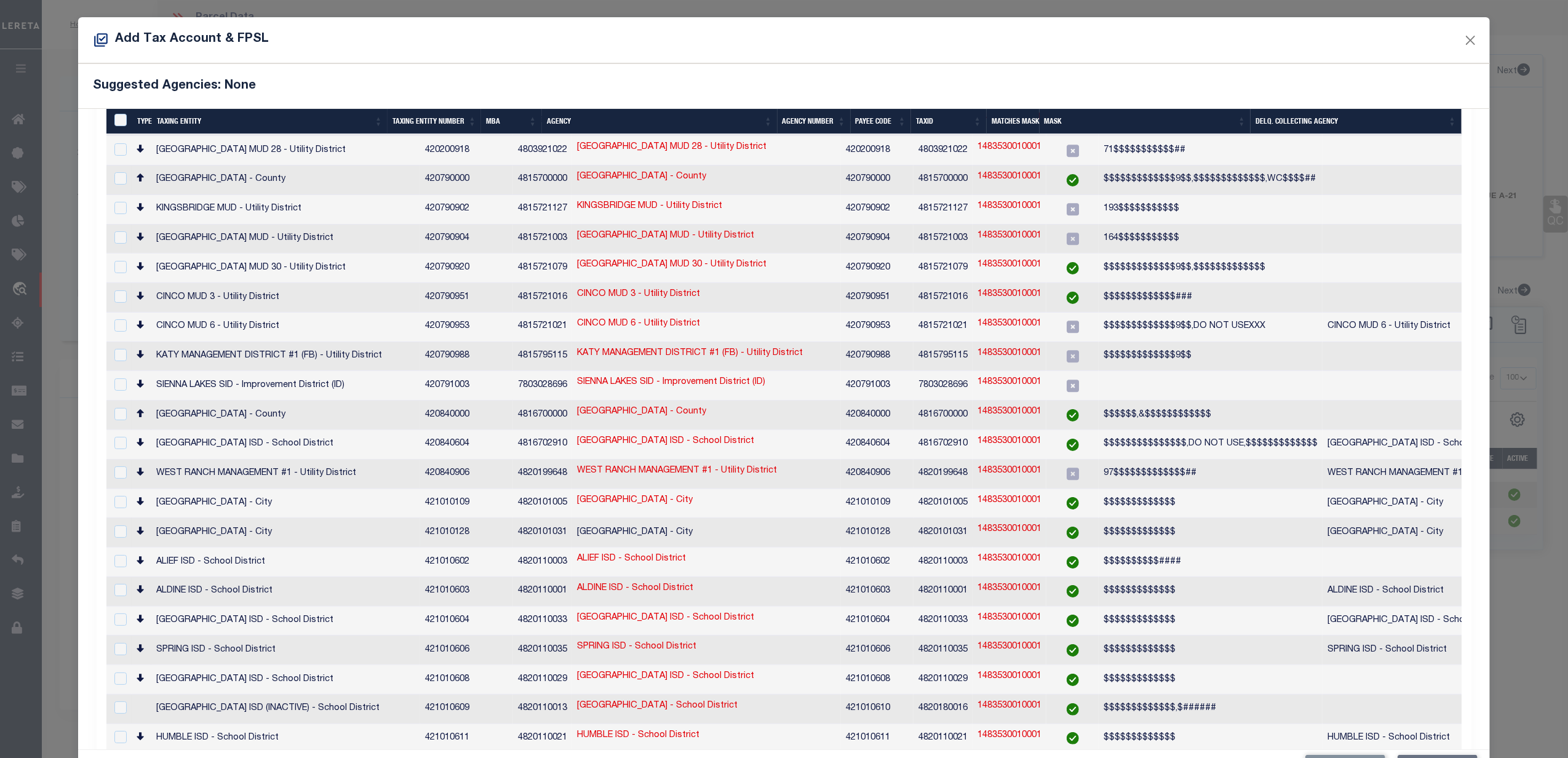
scroll to position [163, 0]
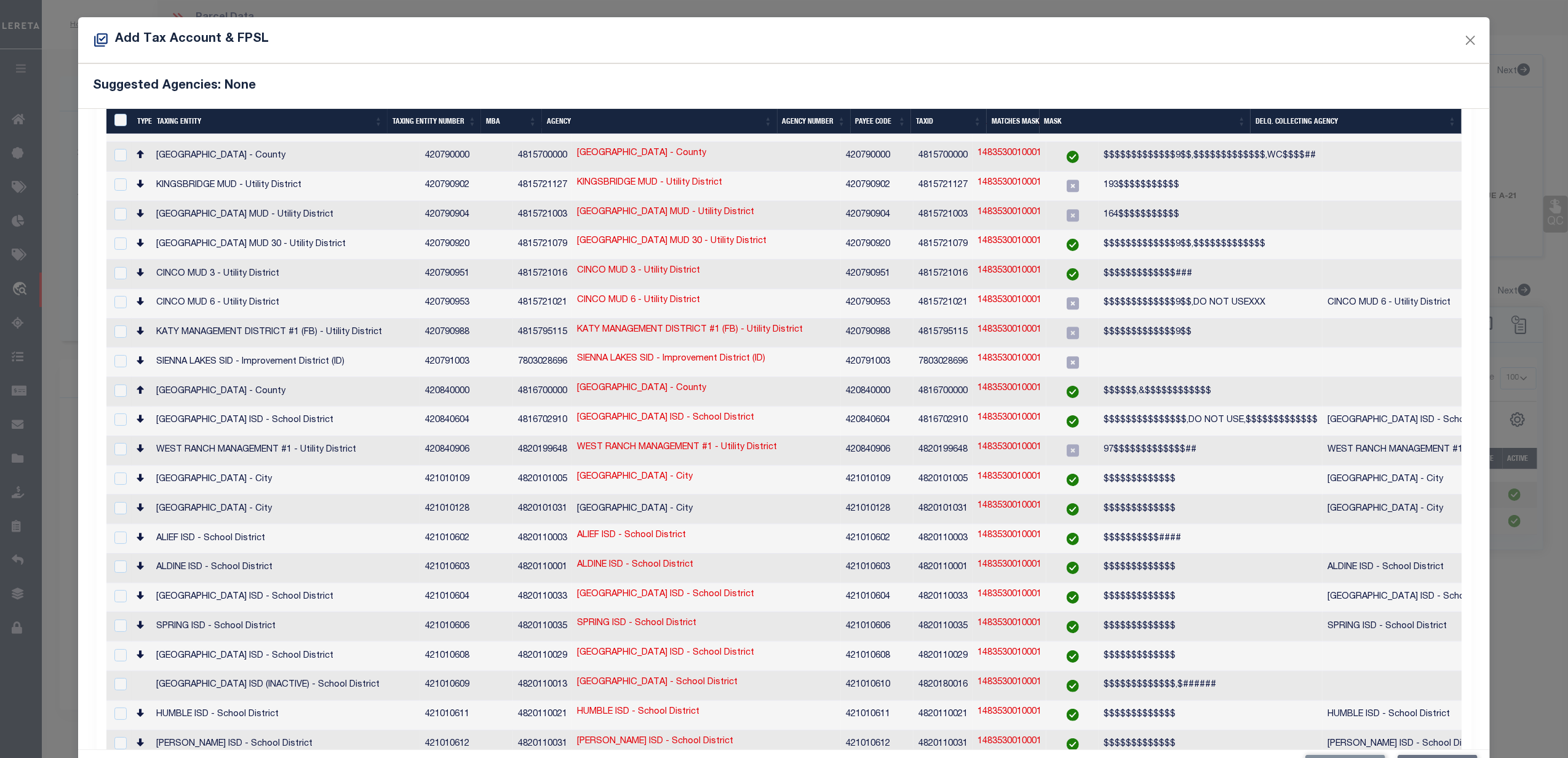
click at [865, 118] on th "Payee Code" at bounding box center [881, 121] width 60 height 25
click at [869, 121] on th "Payee Code" at bounding box center [881, 121] width 60 height 25
click at [892, 123] on th "Payee Code" at bounding box center [881, 121] width 60 height 25
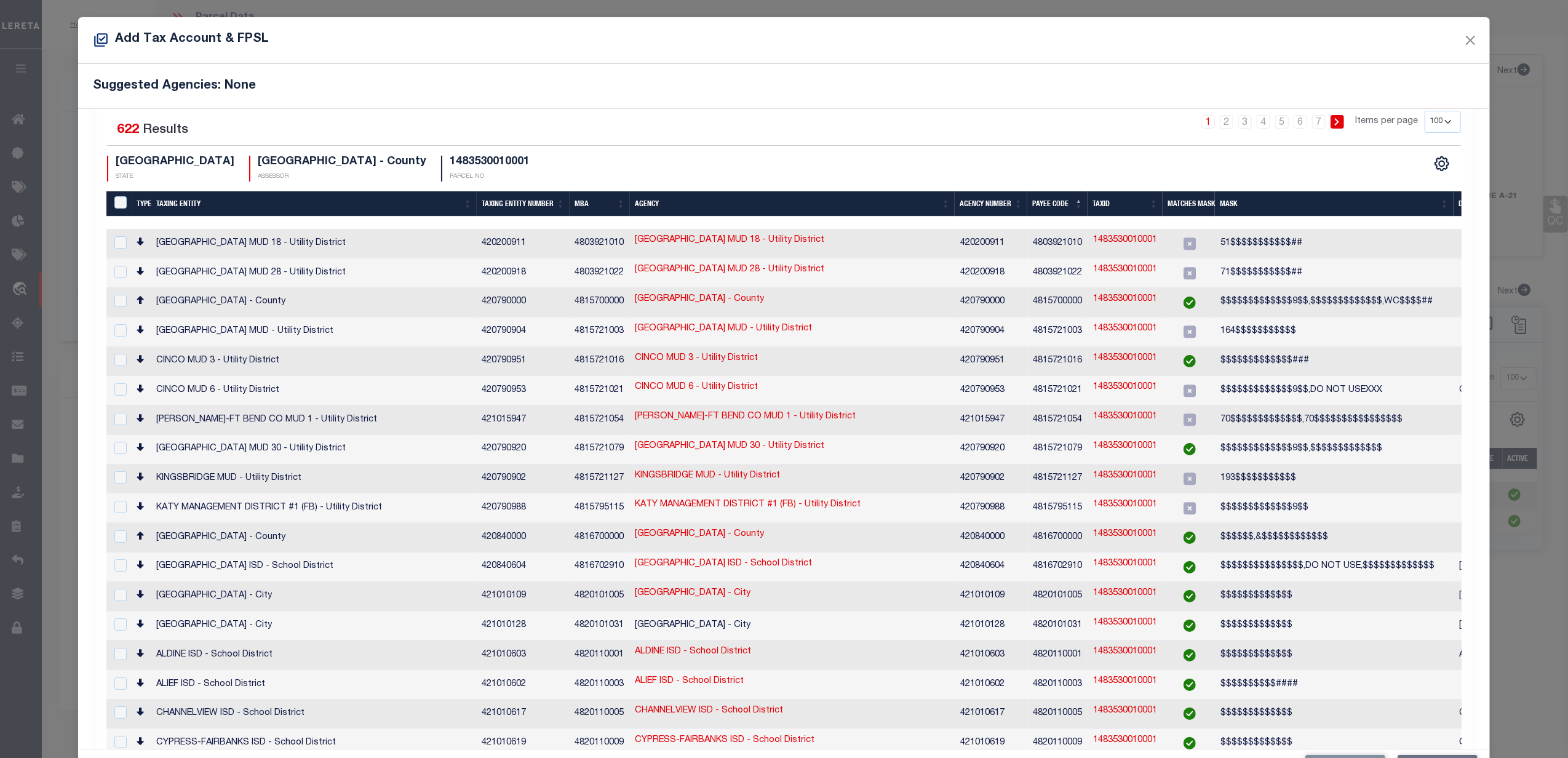
scroll to position [0, 0]
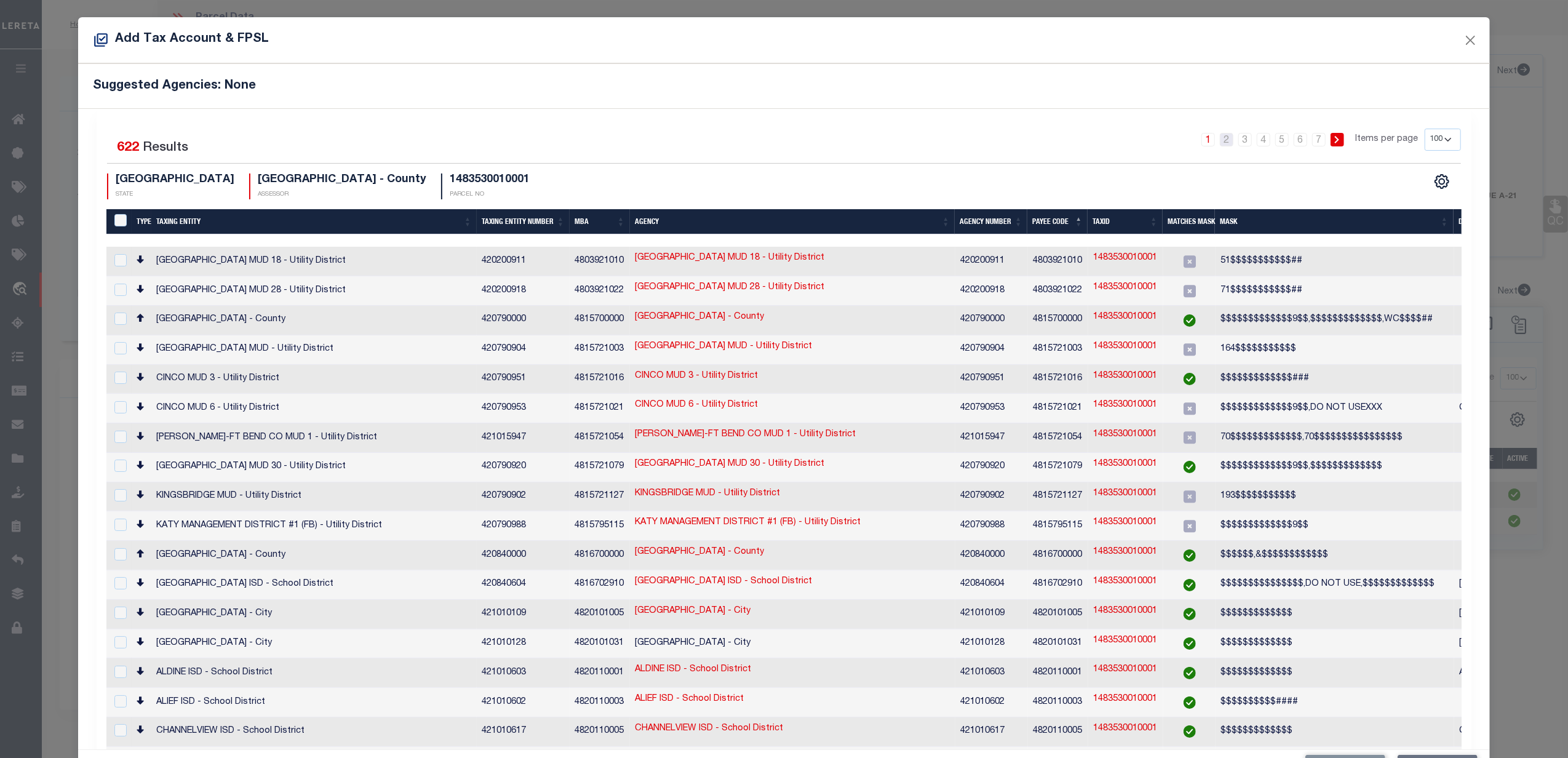
click at [1220, 143] on link "2" at bounding box center [1227, 140] width 14 height 14
click at [1439, 182] on icon "" at bounding box center [1442, 182] width 5 height 5
click at [1343, 206] on span "CSV" at bounding box center [1352, 201] width 18 height 9
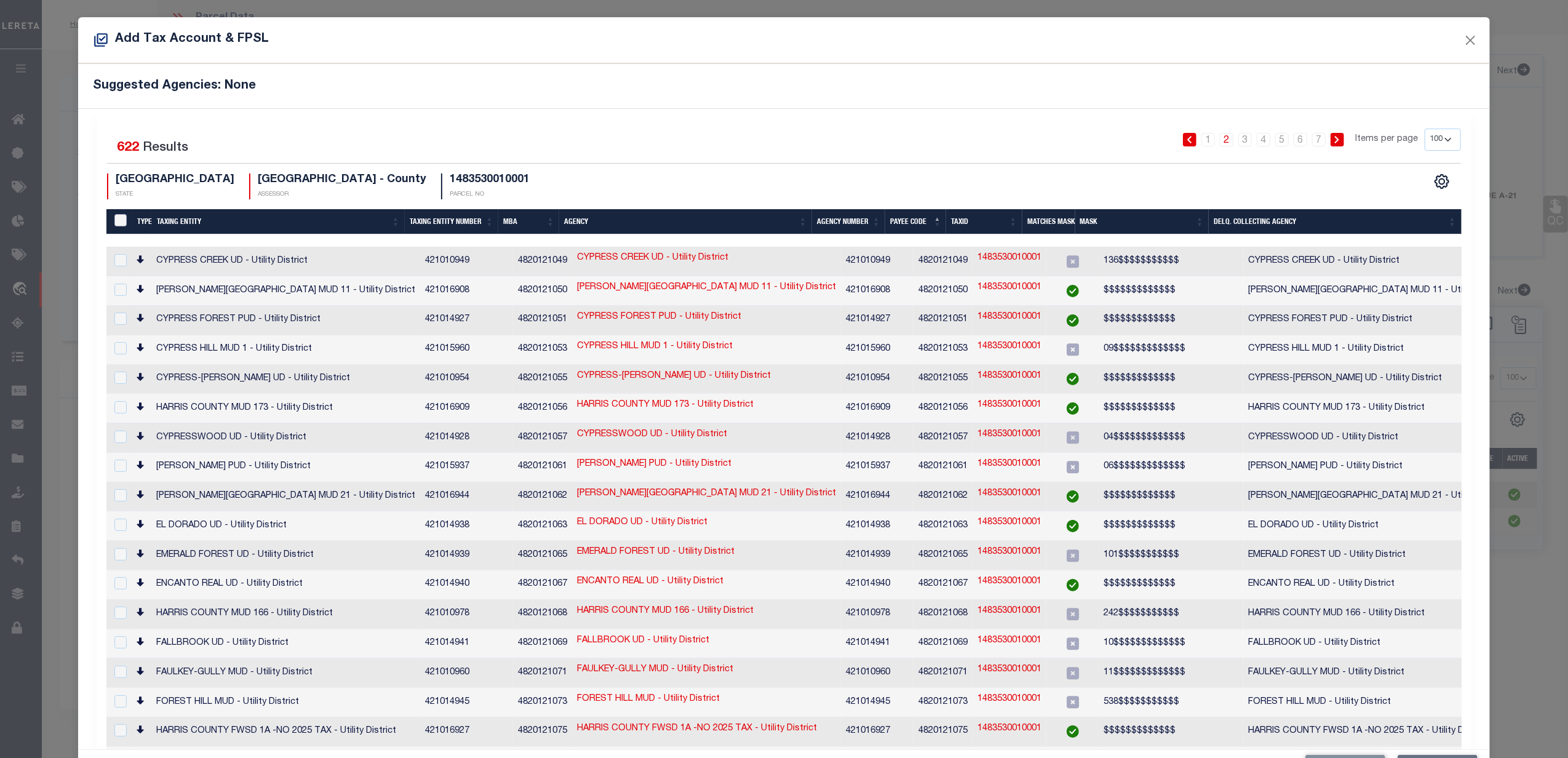
click at [119, 221] on input "LevyingMBACode" at bounding box center [120, 220] width 12 height 12
checkbox input "true"
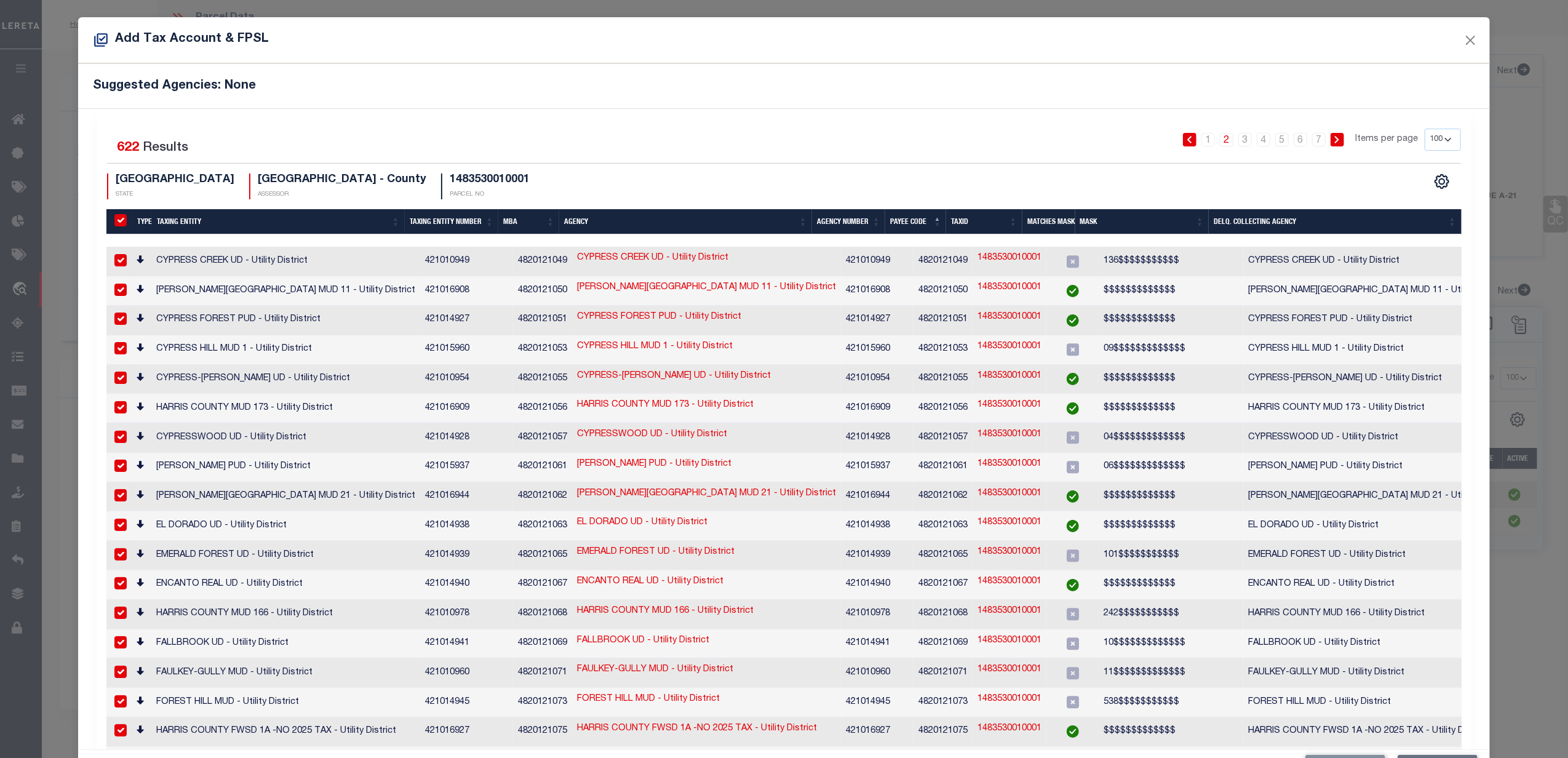
checkbox input "true"
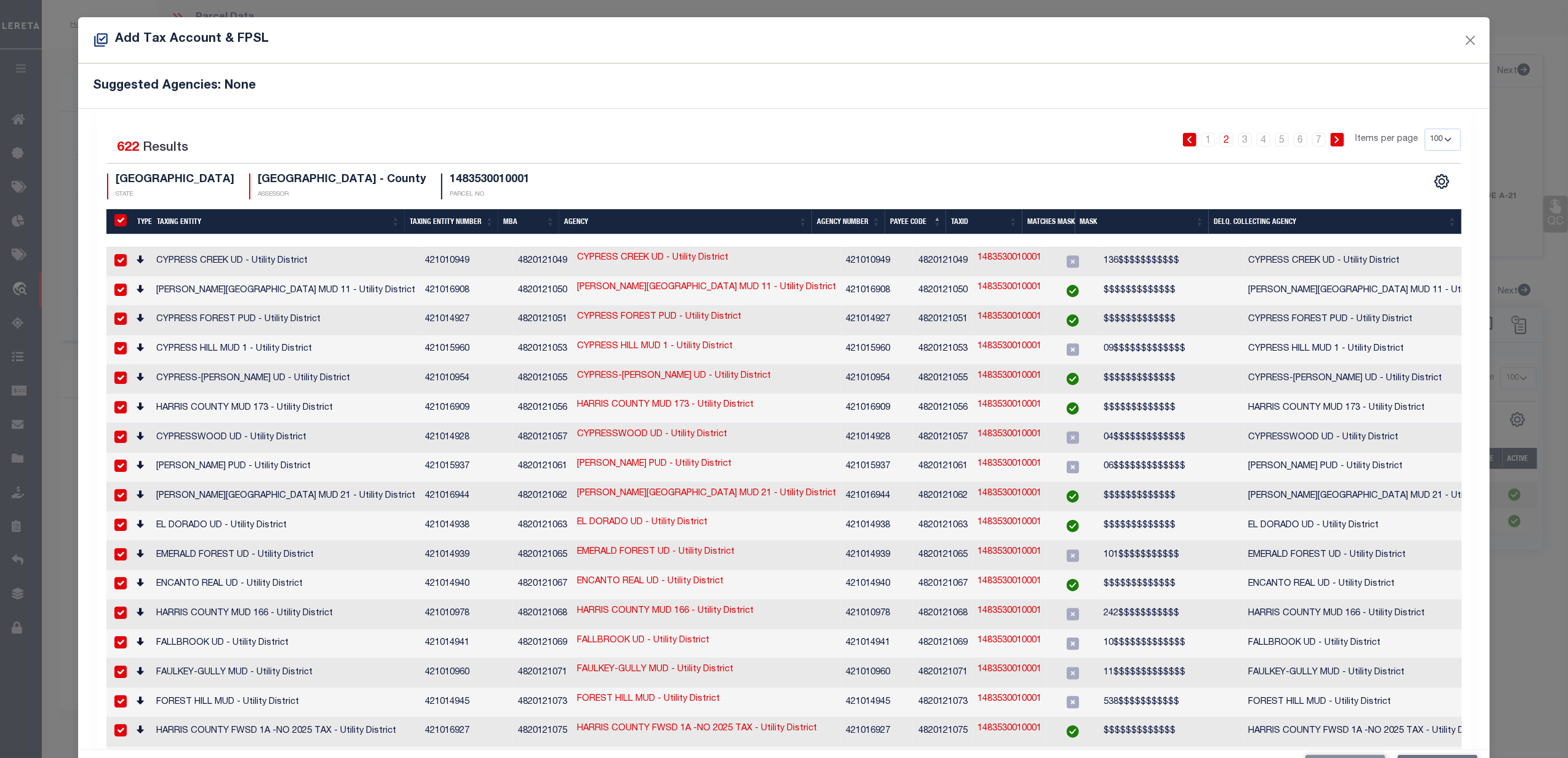
checkbox input "true"
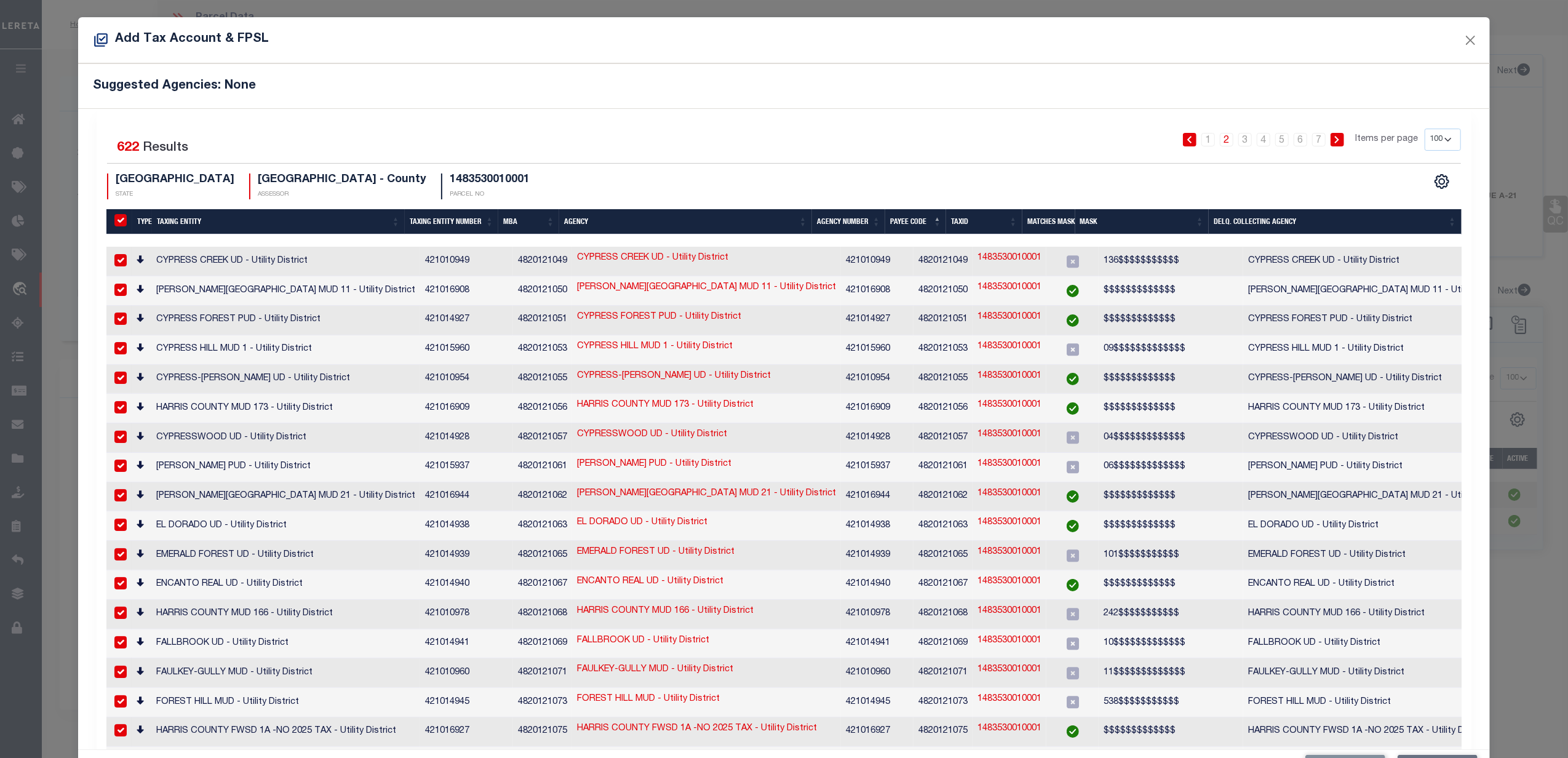
checkbox input "true"
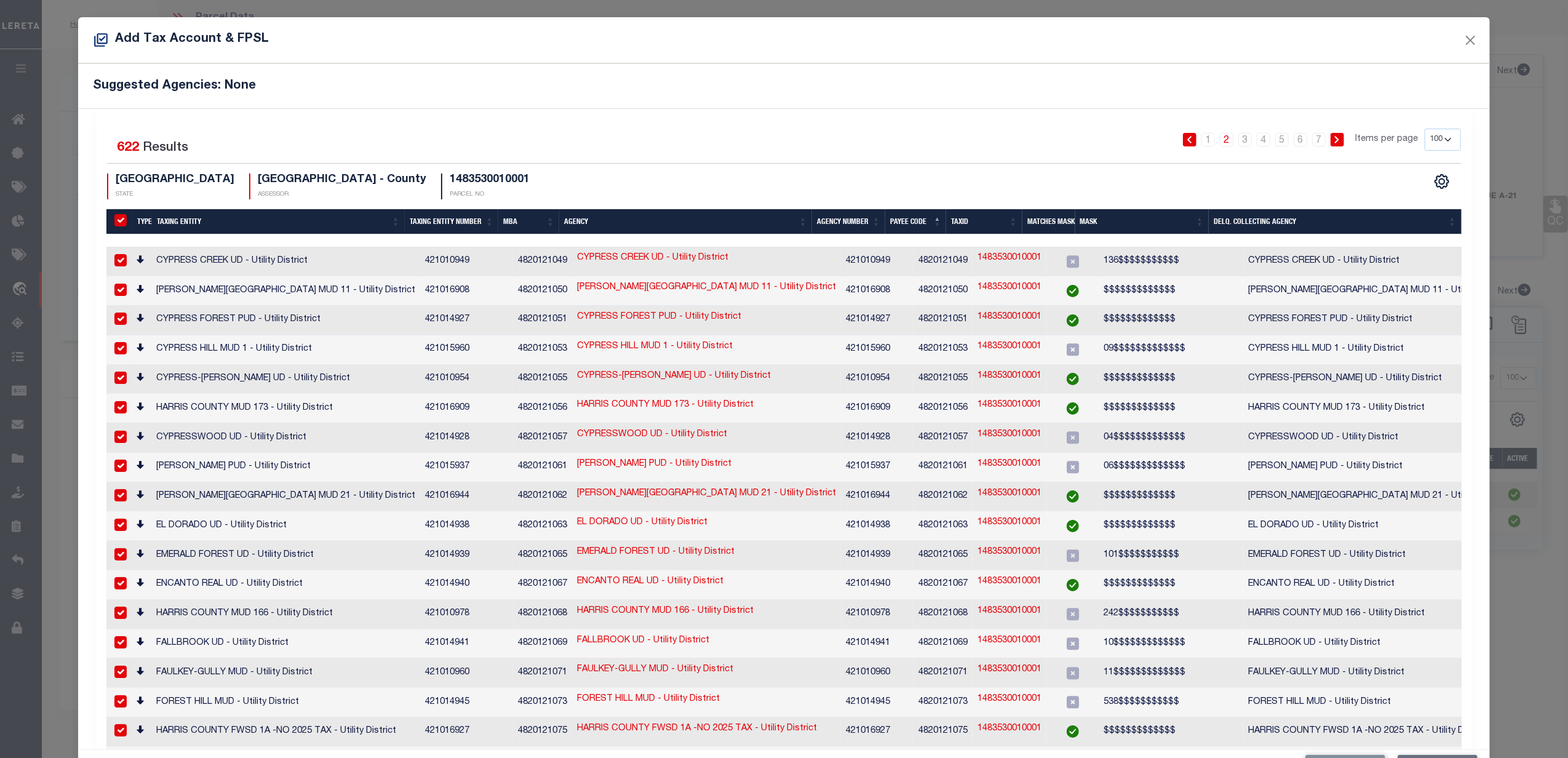
checkbox input "true"
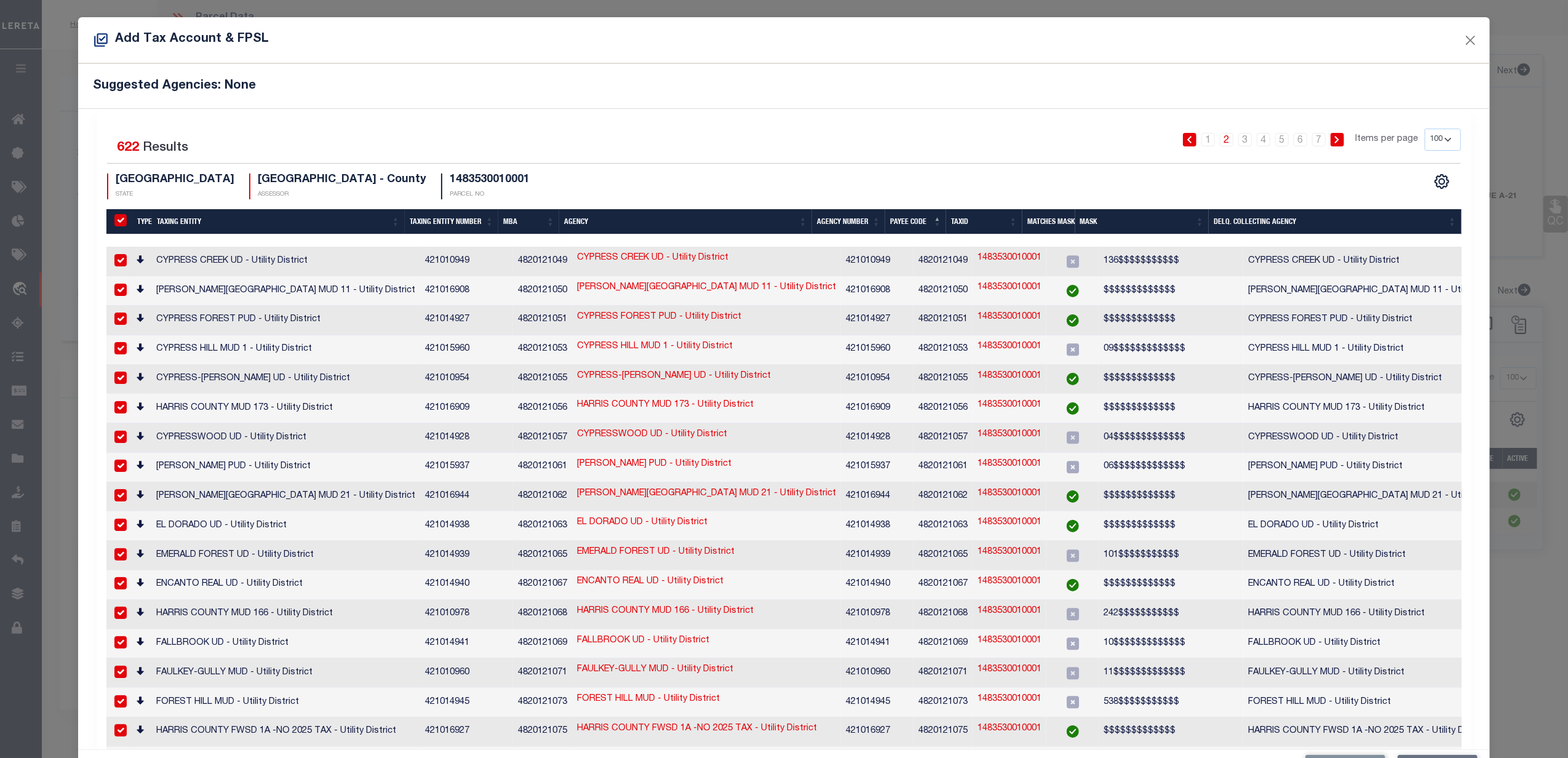
checkbox input "true"
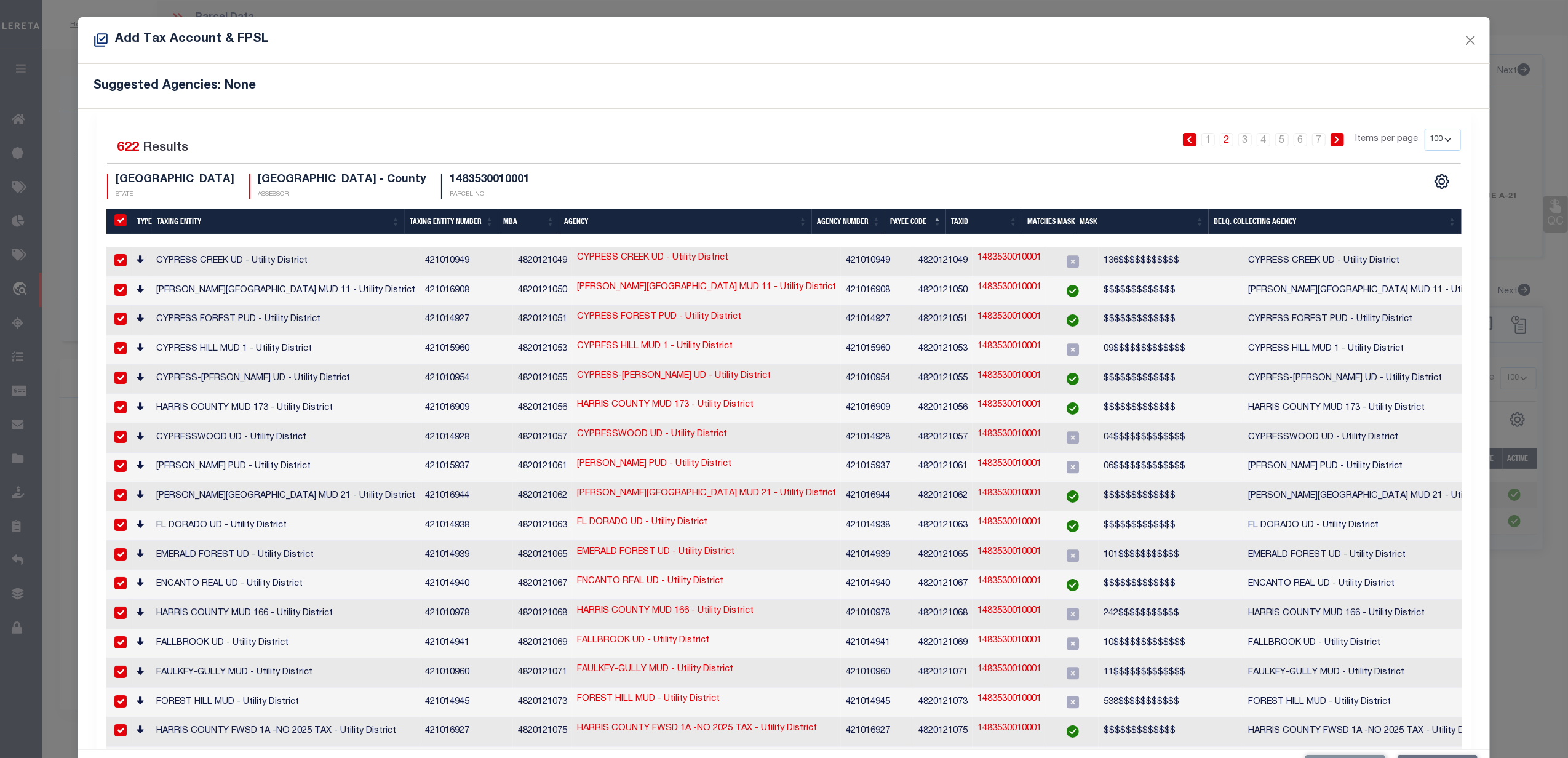
checkbox input "true"
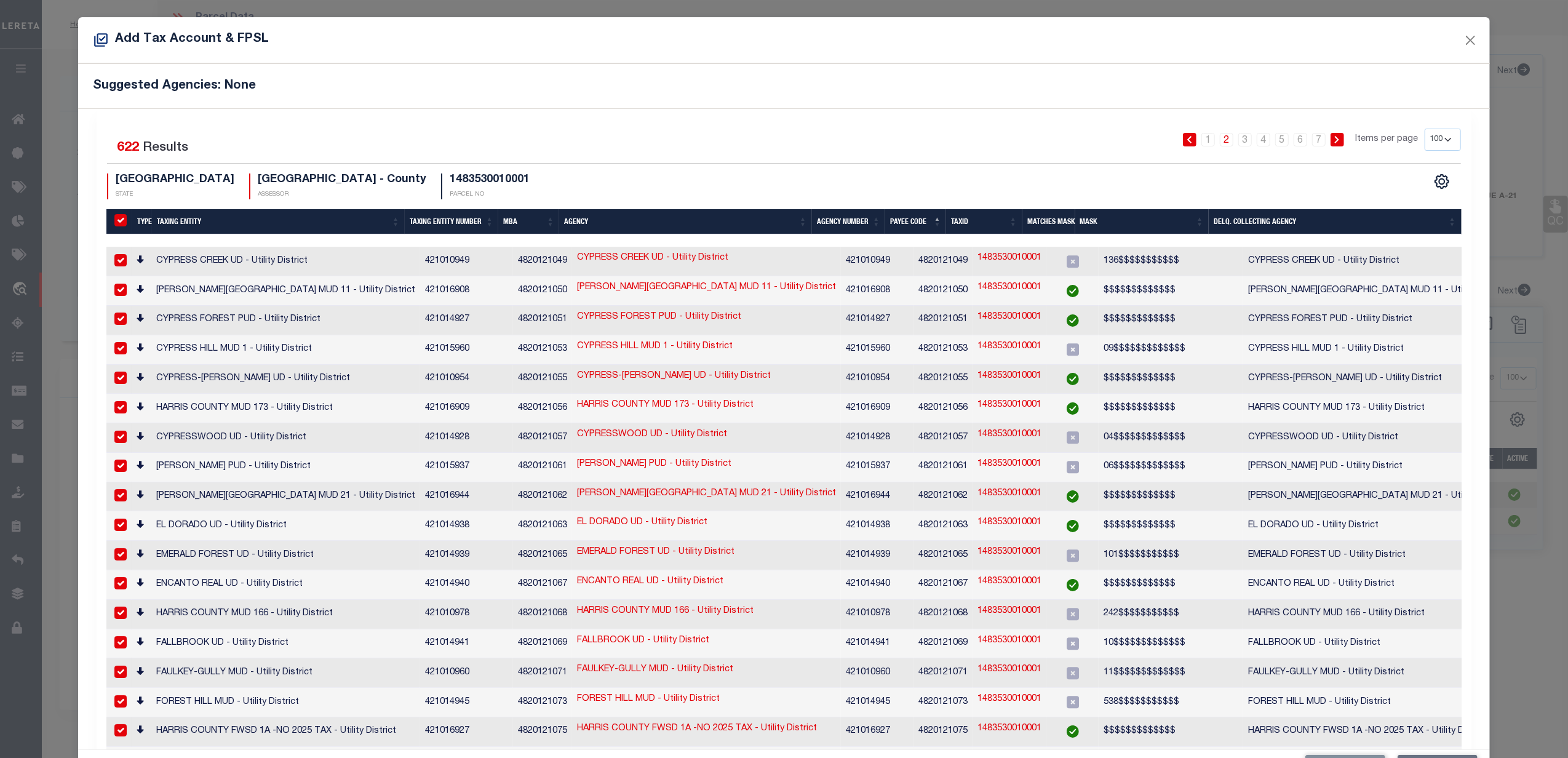
checkbox input "true"
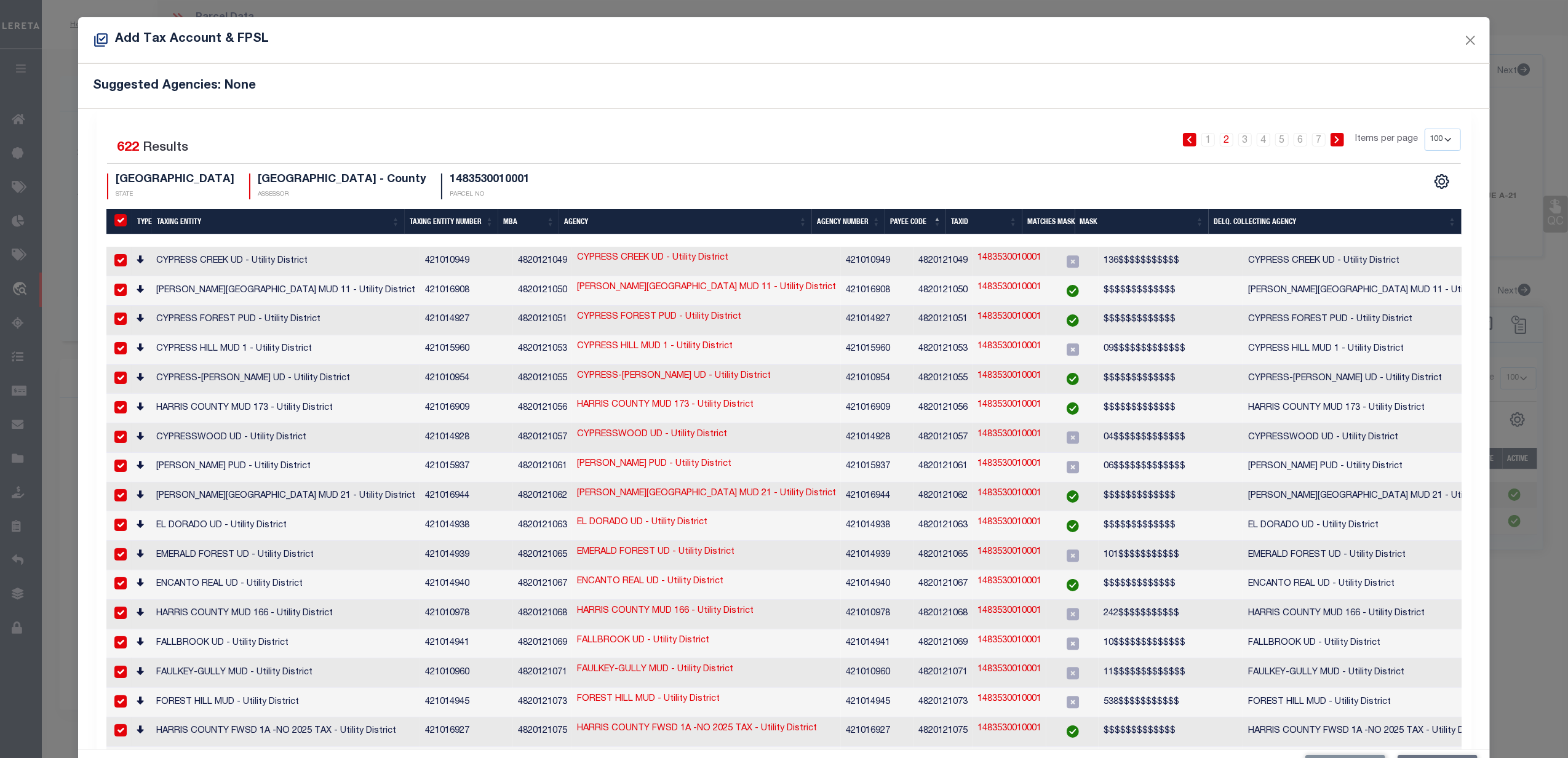
checkbox input "true"
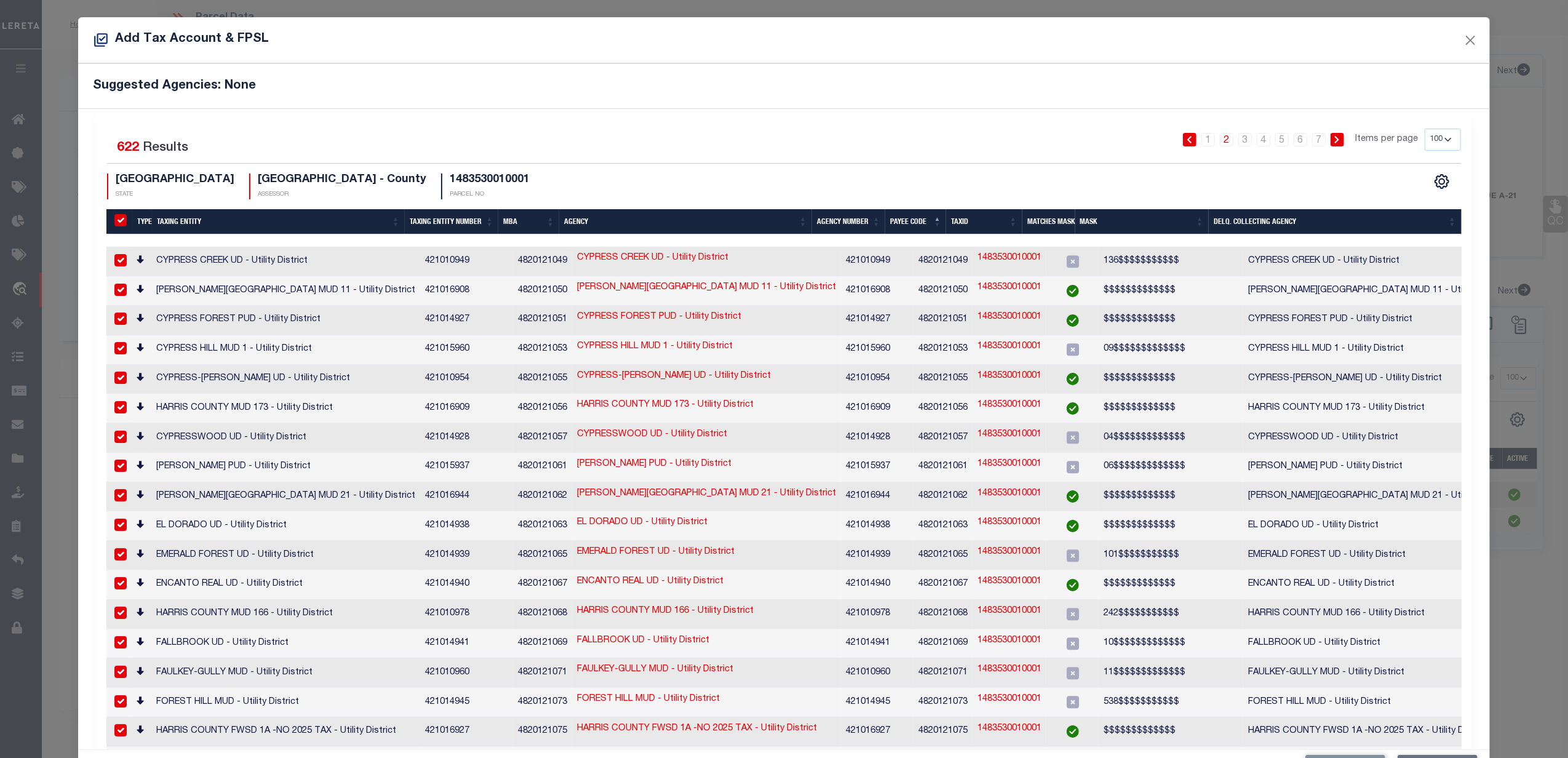
checkbox input "true"
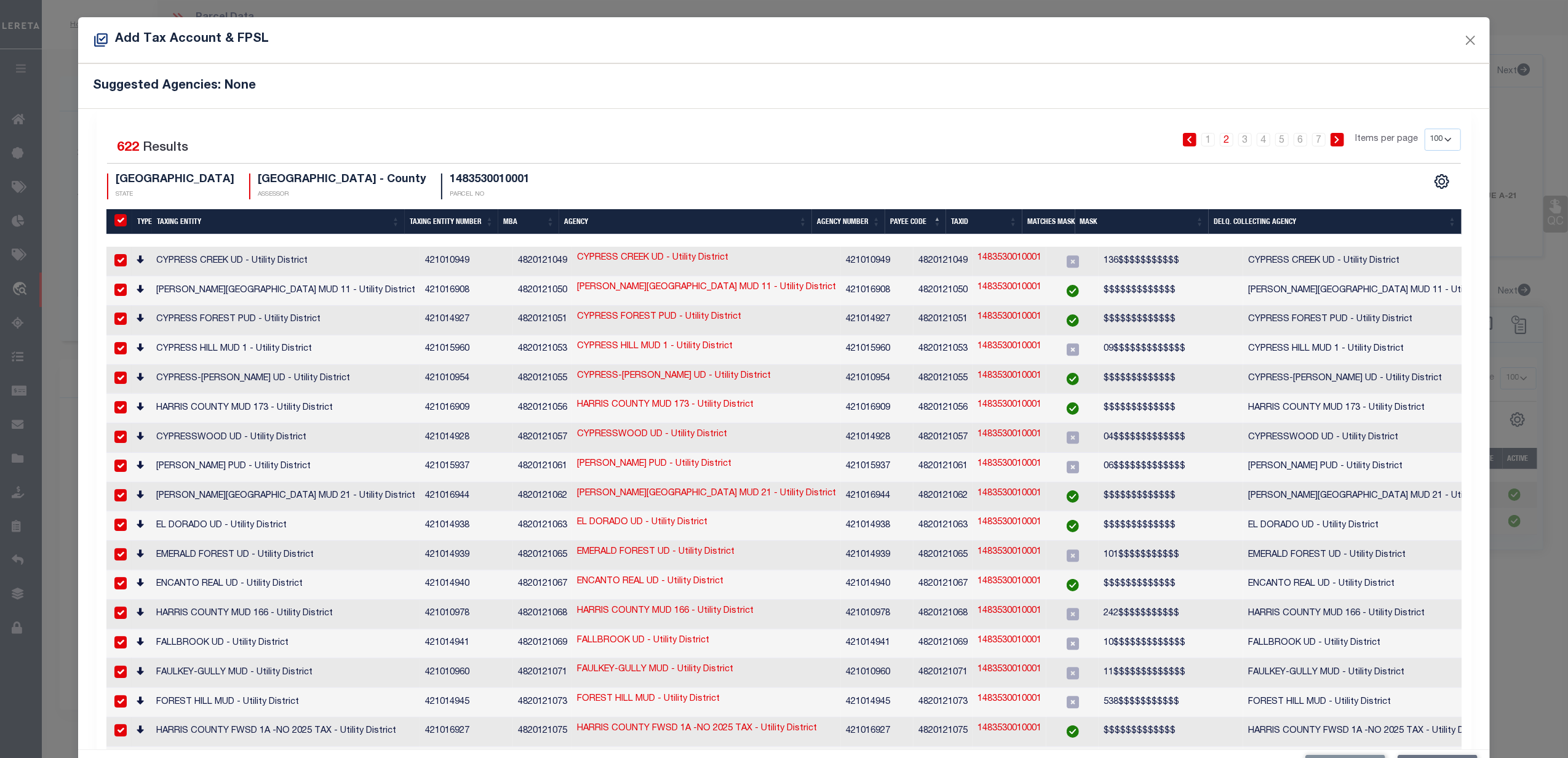
checkbox input "true"
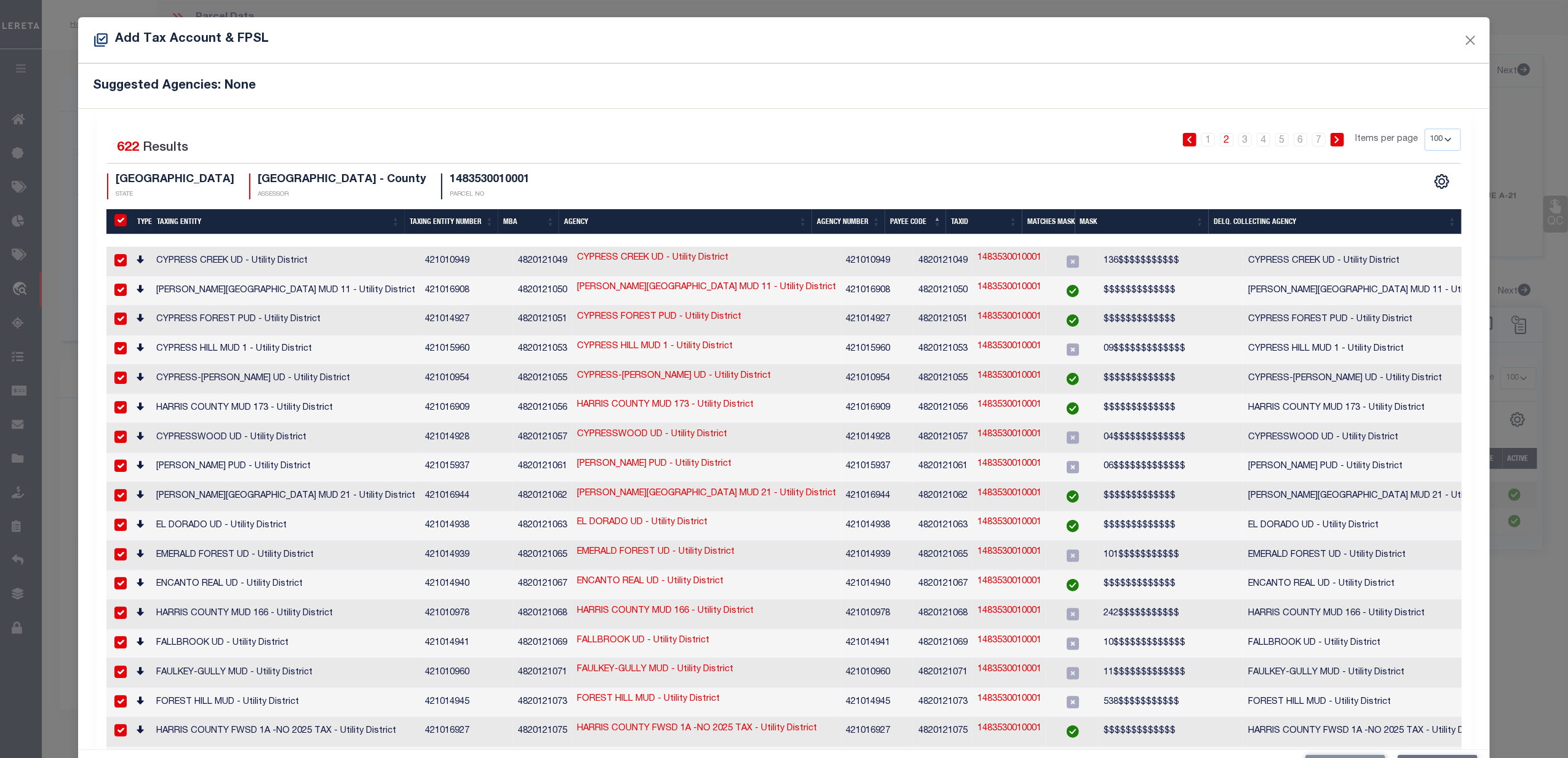
checkbox input "true"
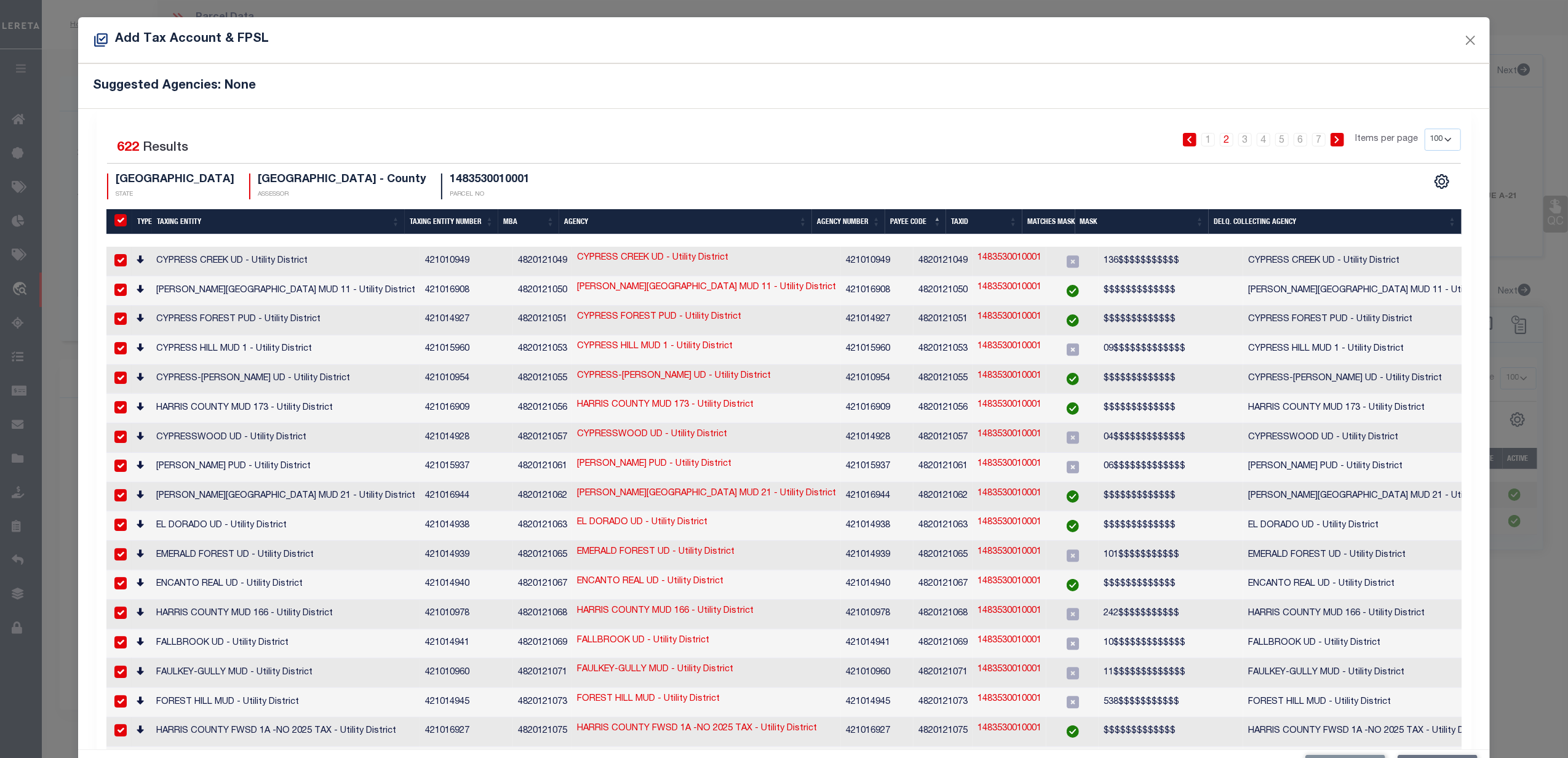
checkbox input "true"
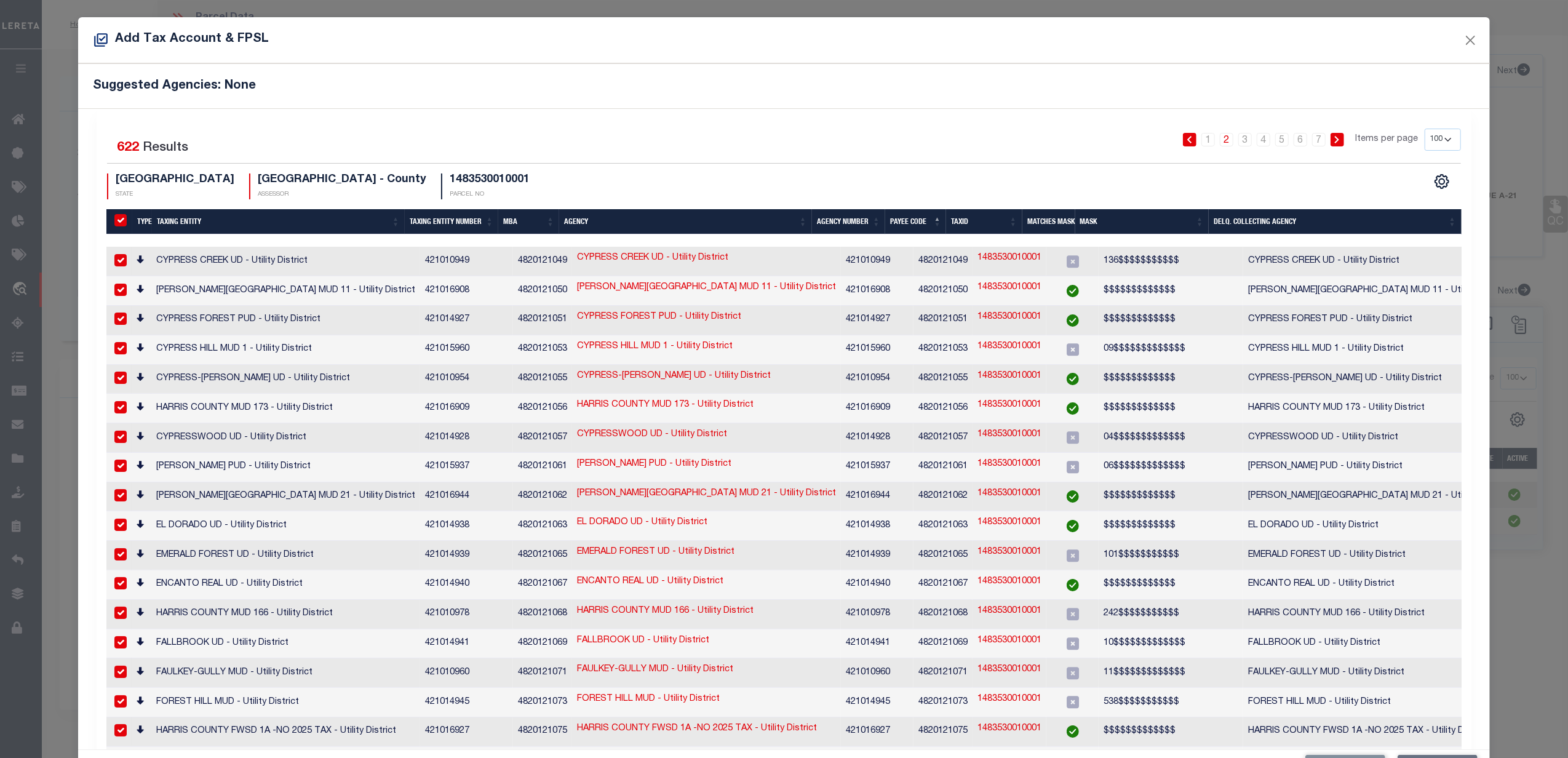
checkbox input "true"
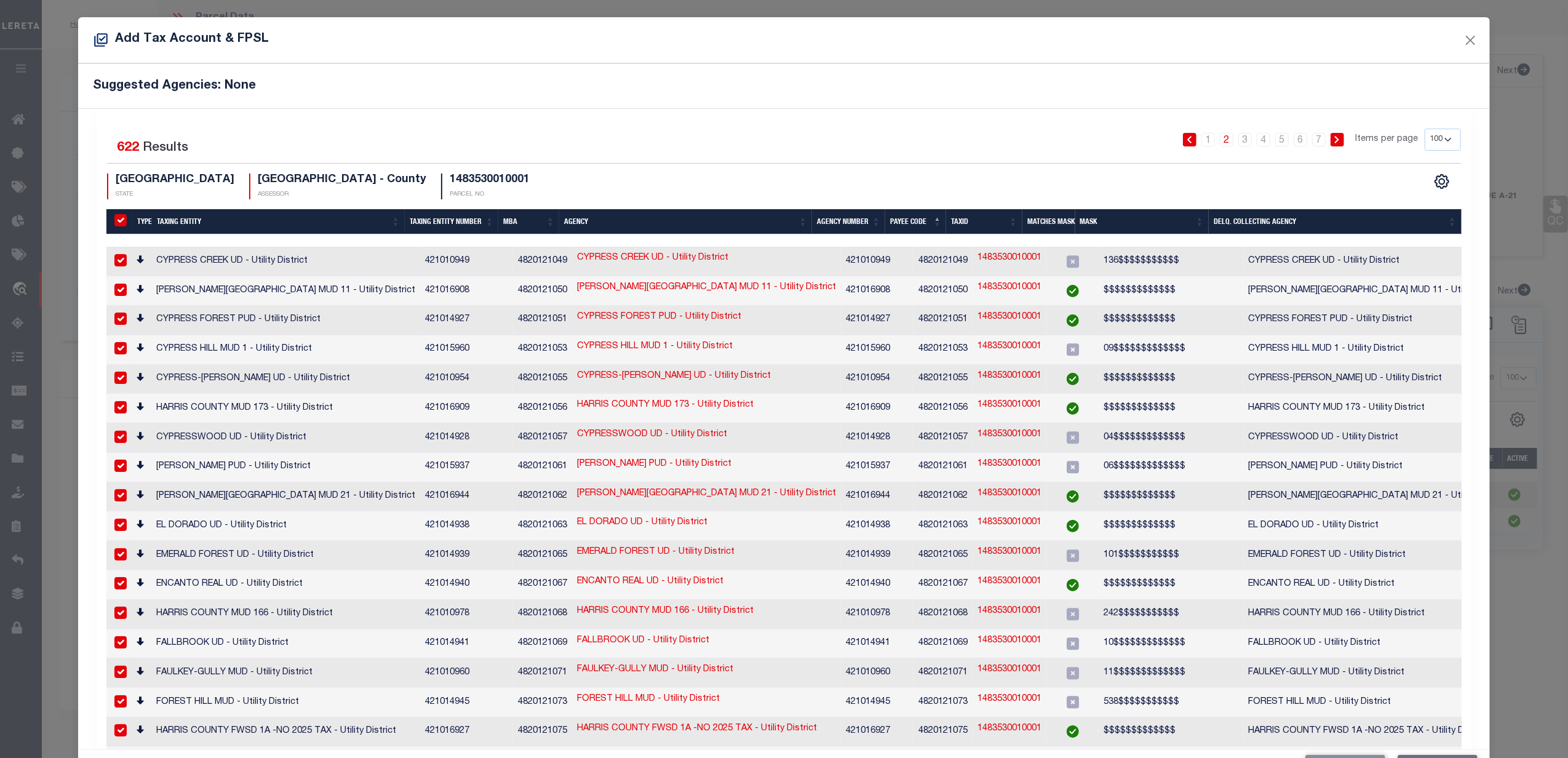
checkbox input "true"
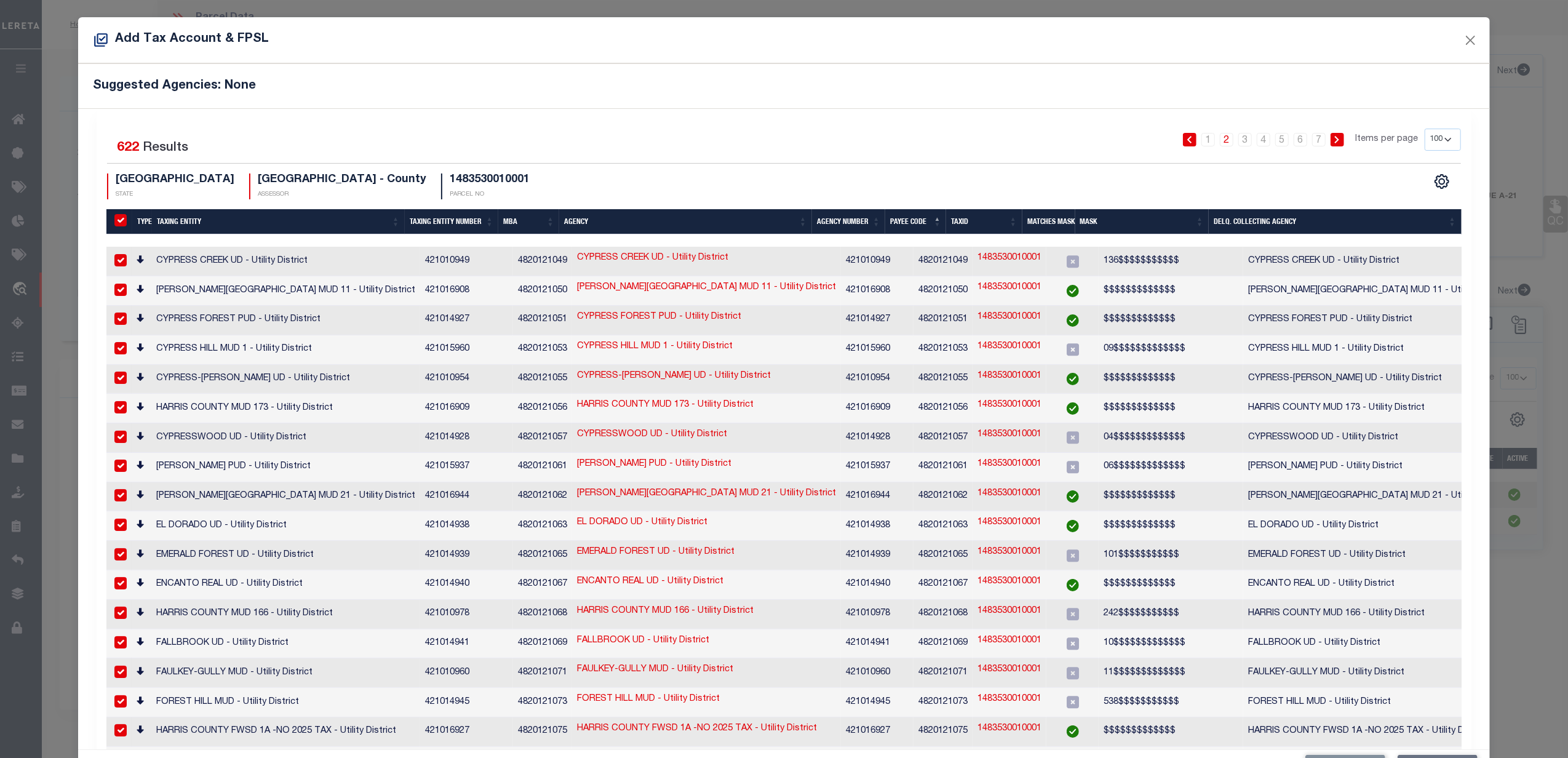
checkbox input "true"
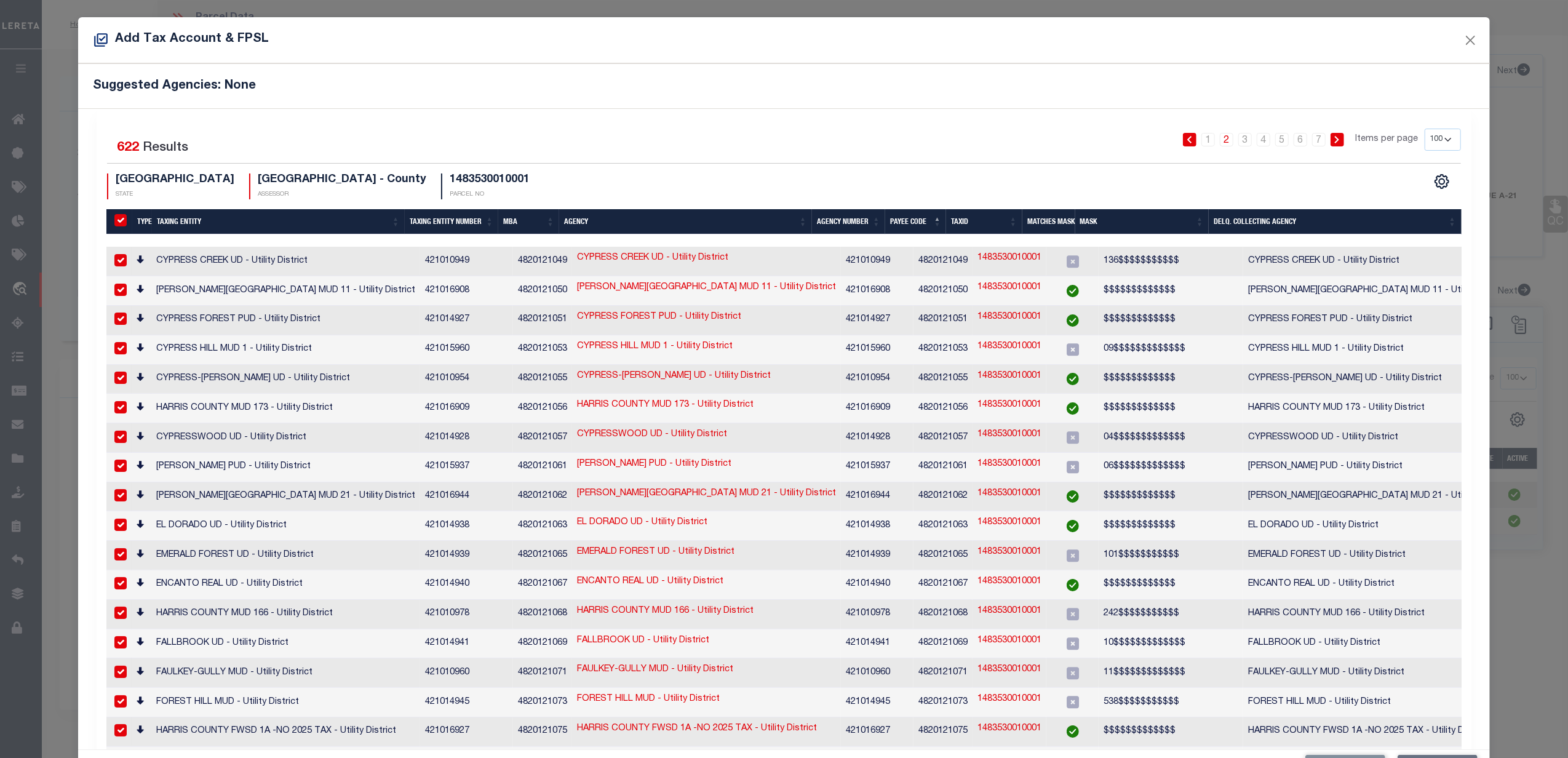
checkbox input "true"
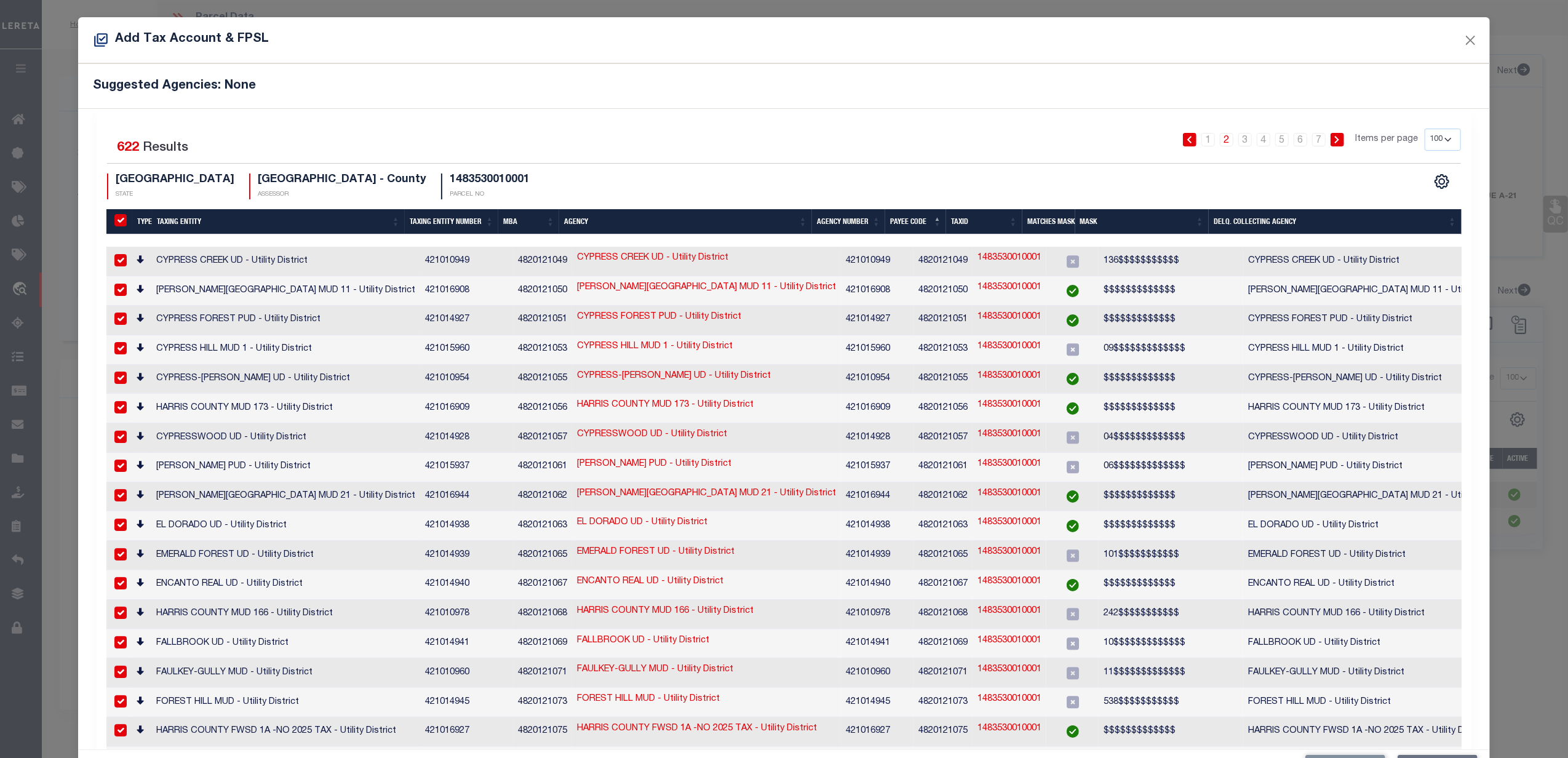
checkbox input "true"
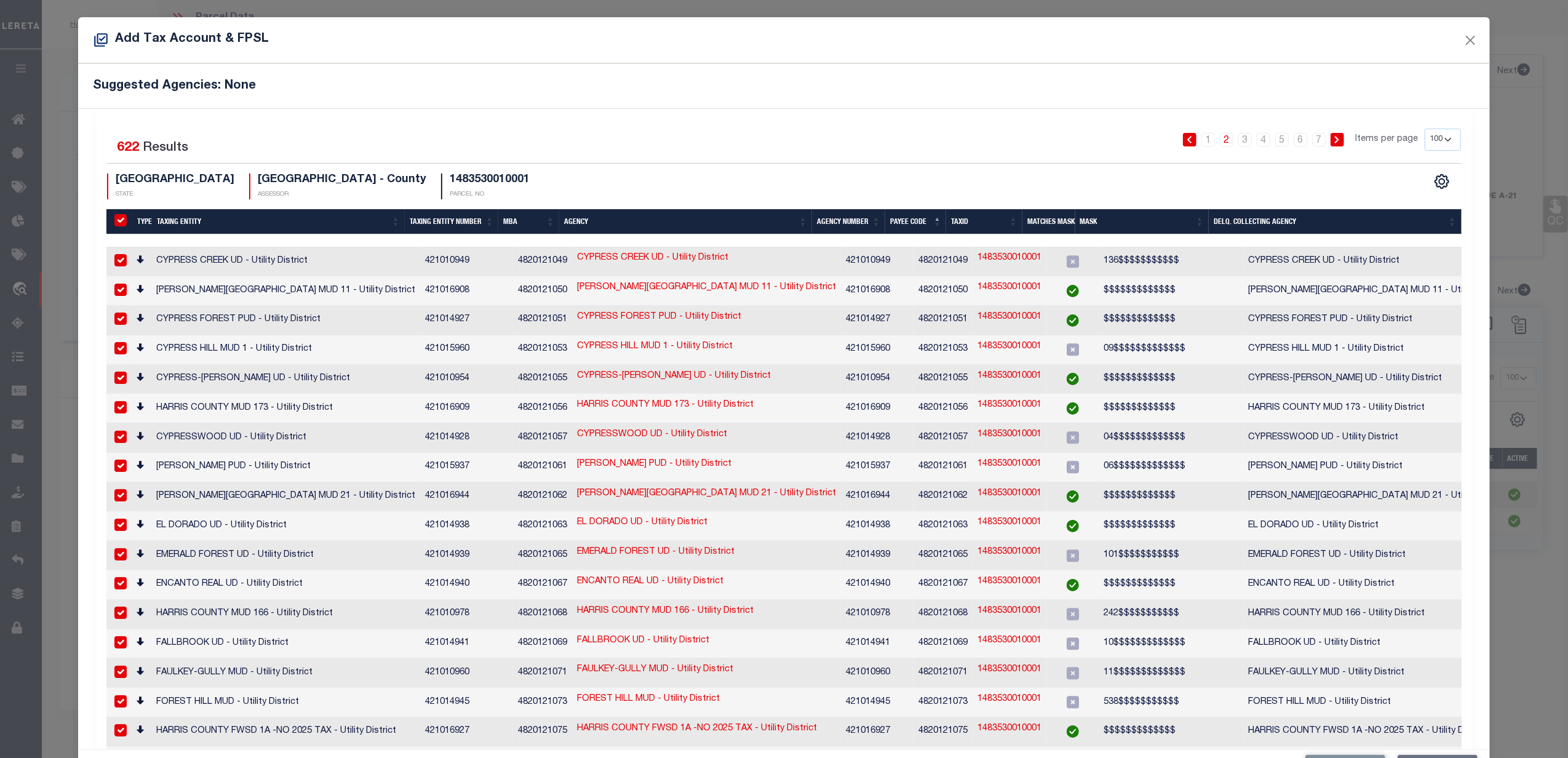
checkbox input "true"
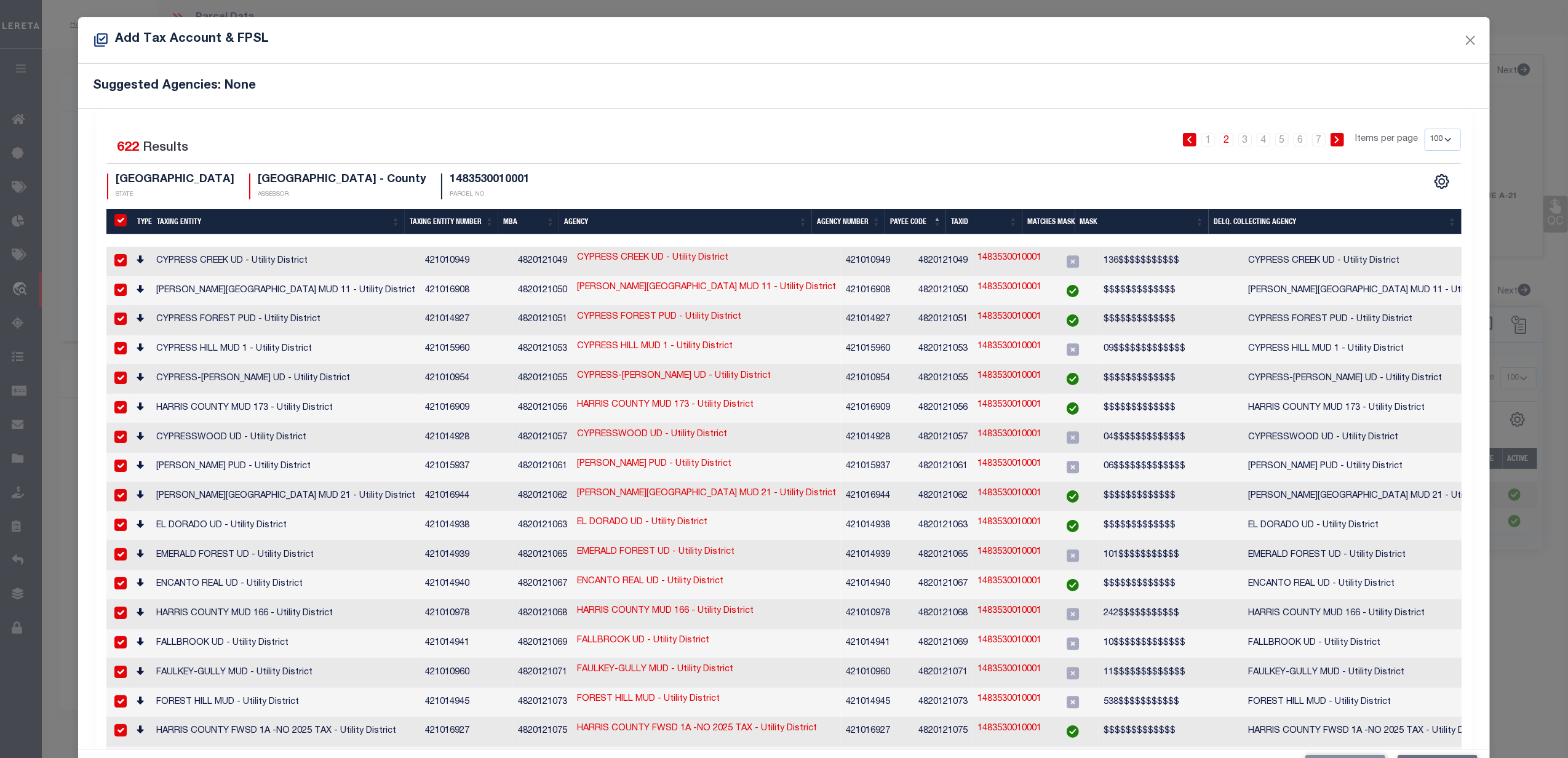
checkbox input "true"
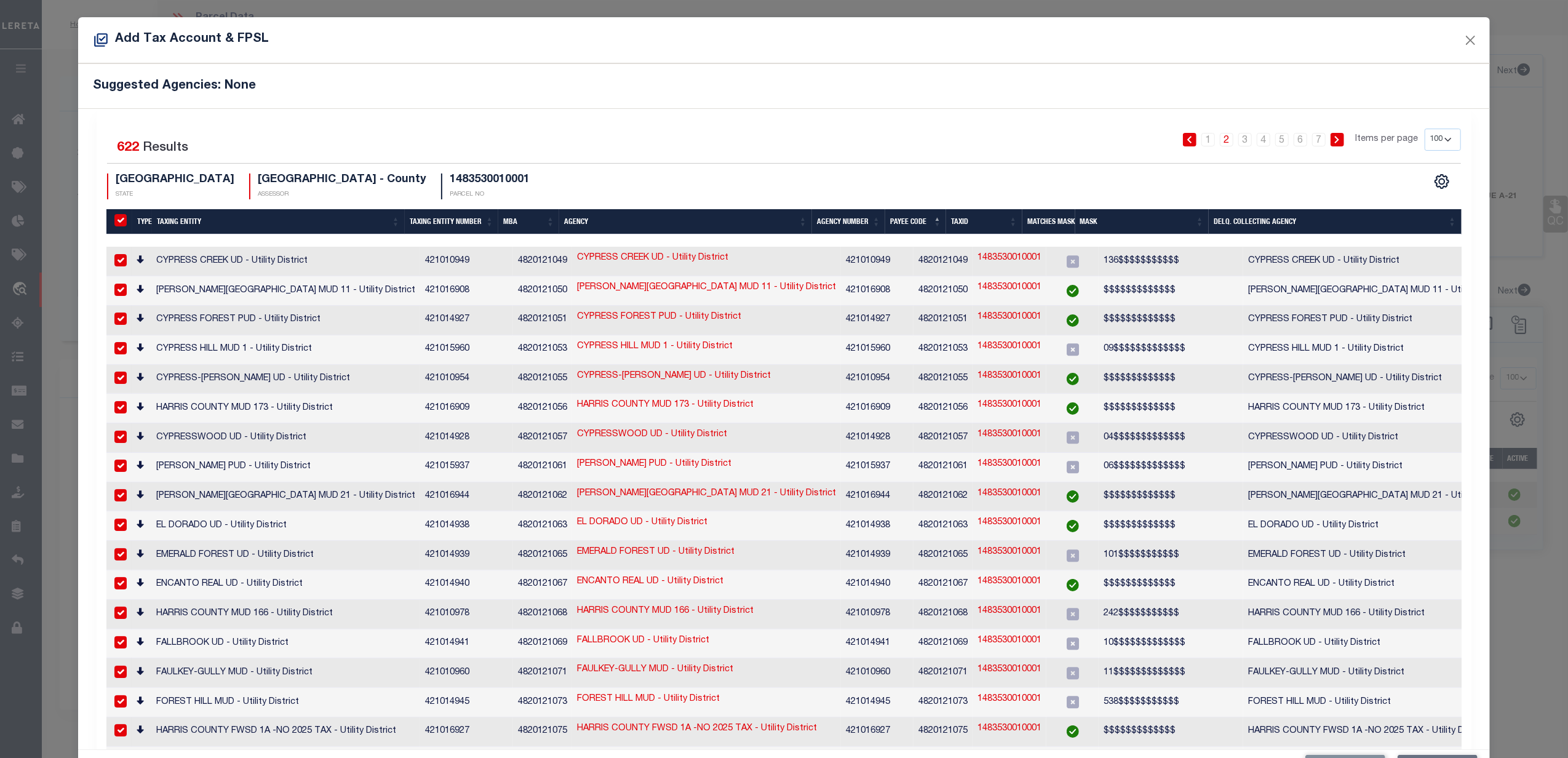
checkbox input "true"
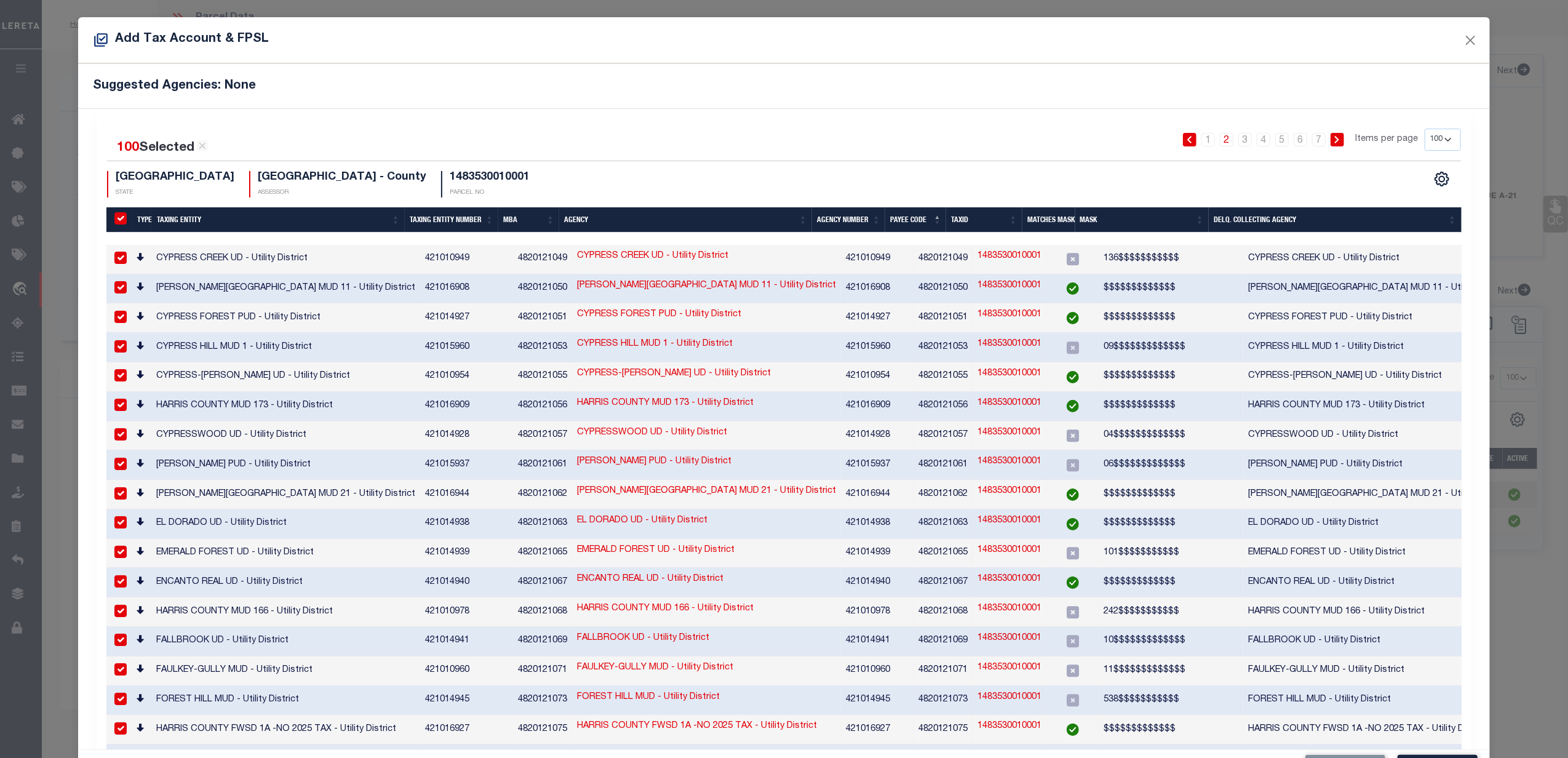
click at [119, 221] on input "LevyingMBACode" at bounding box center [120, 219] width 12 height 12
checkbox input "false"
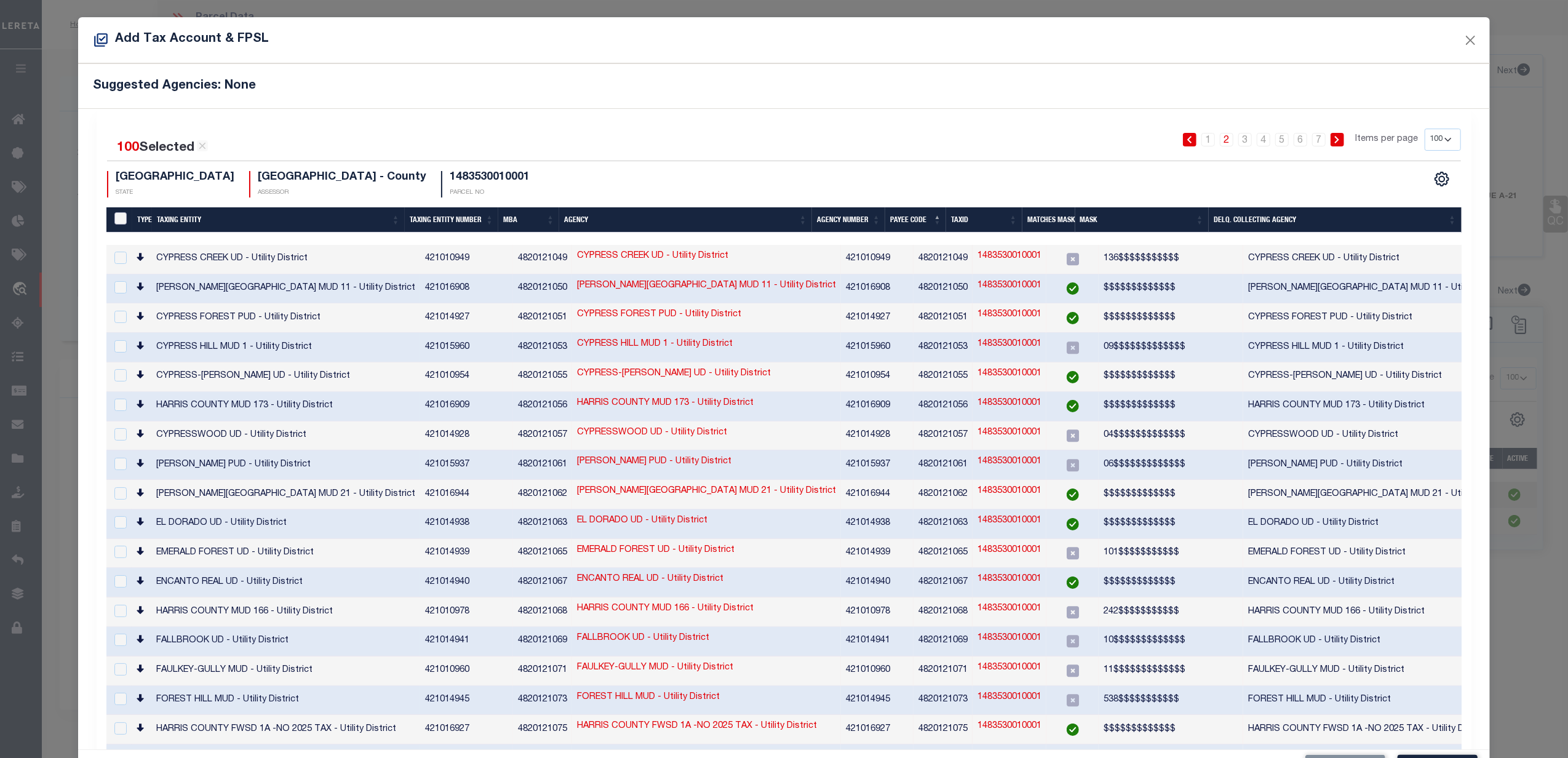
checkbox input "false"
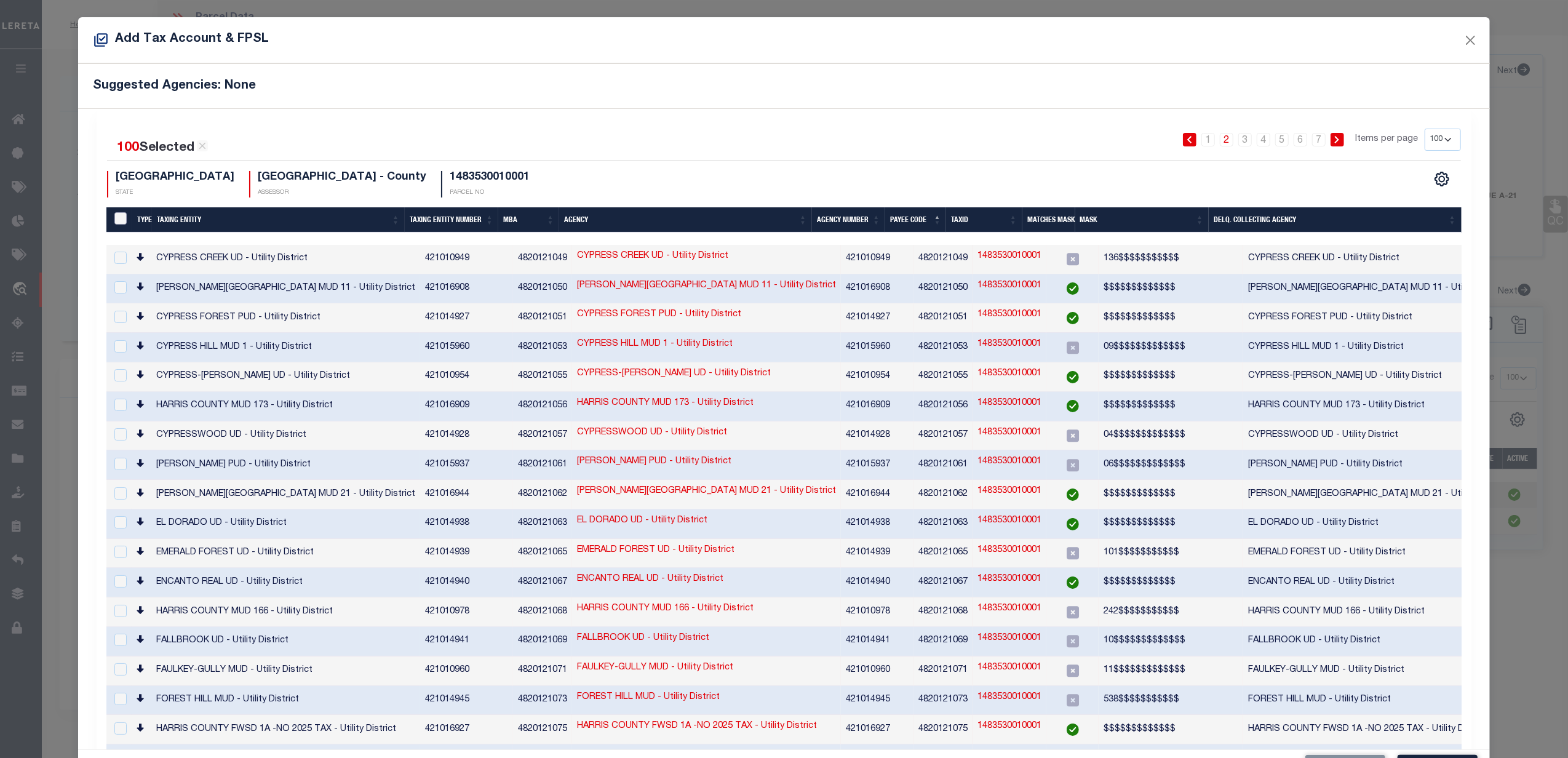
checkbox input "false"
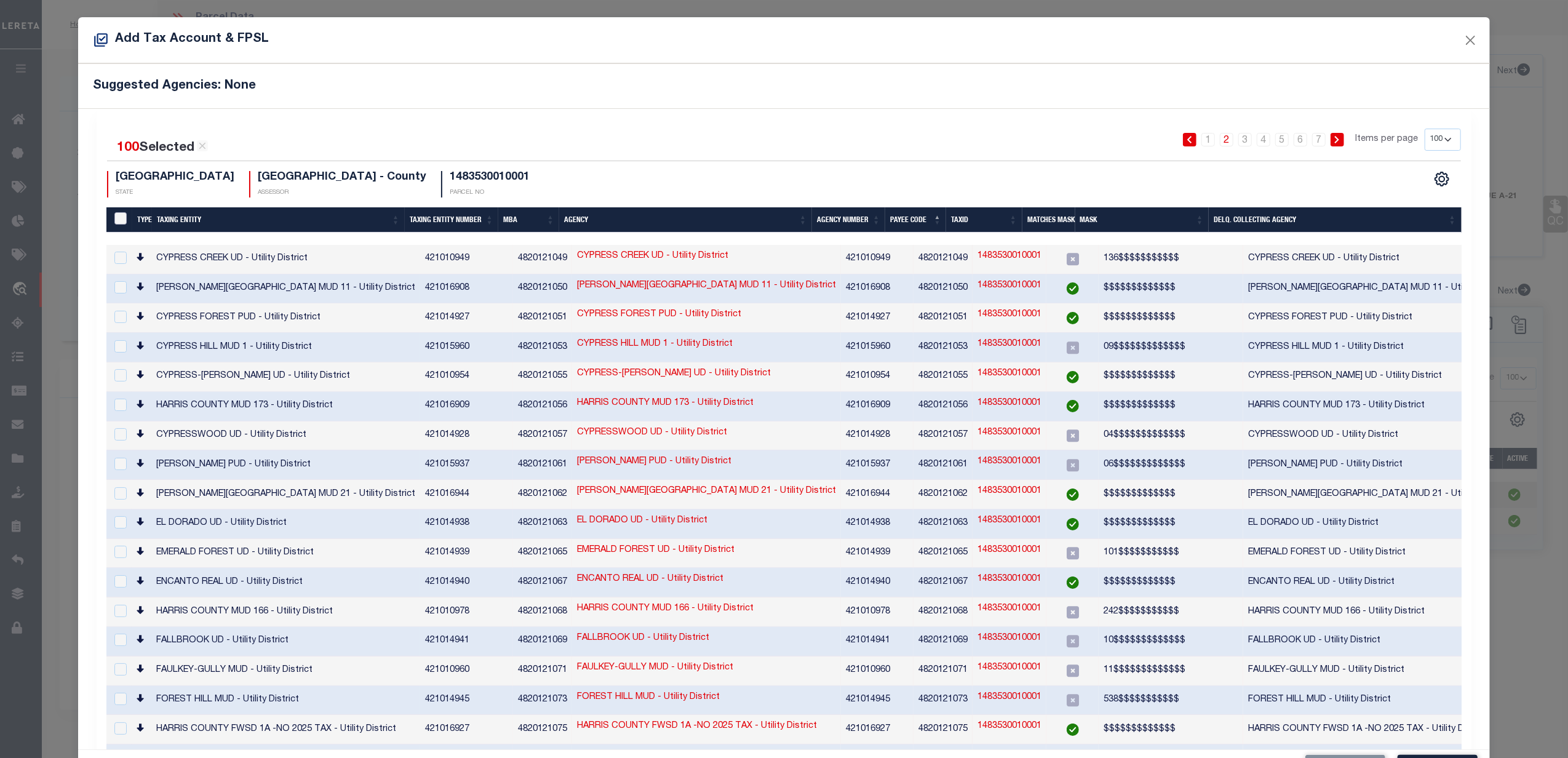
checkbox input "false"
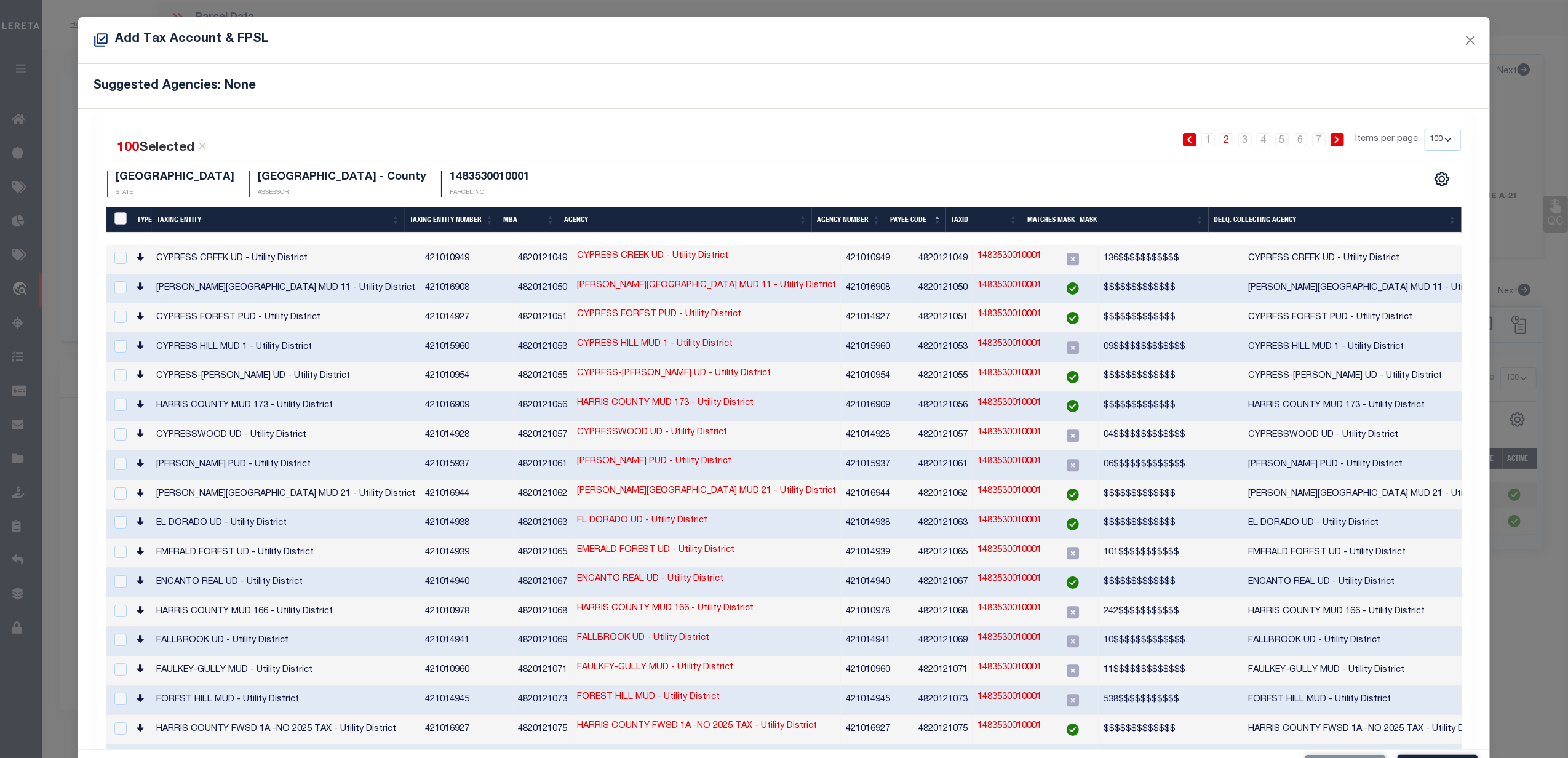
checkbox input "false"
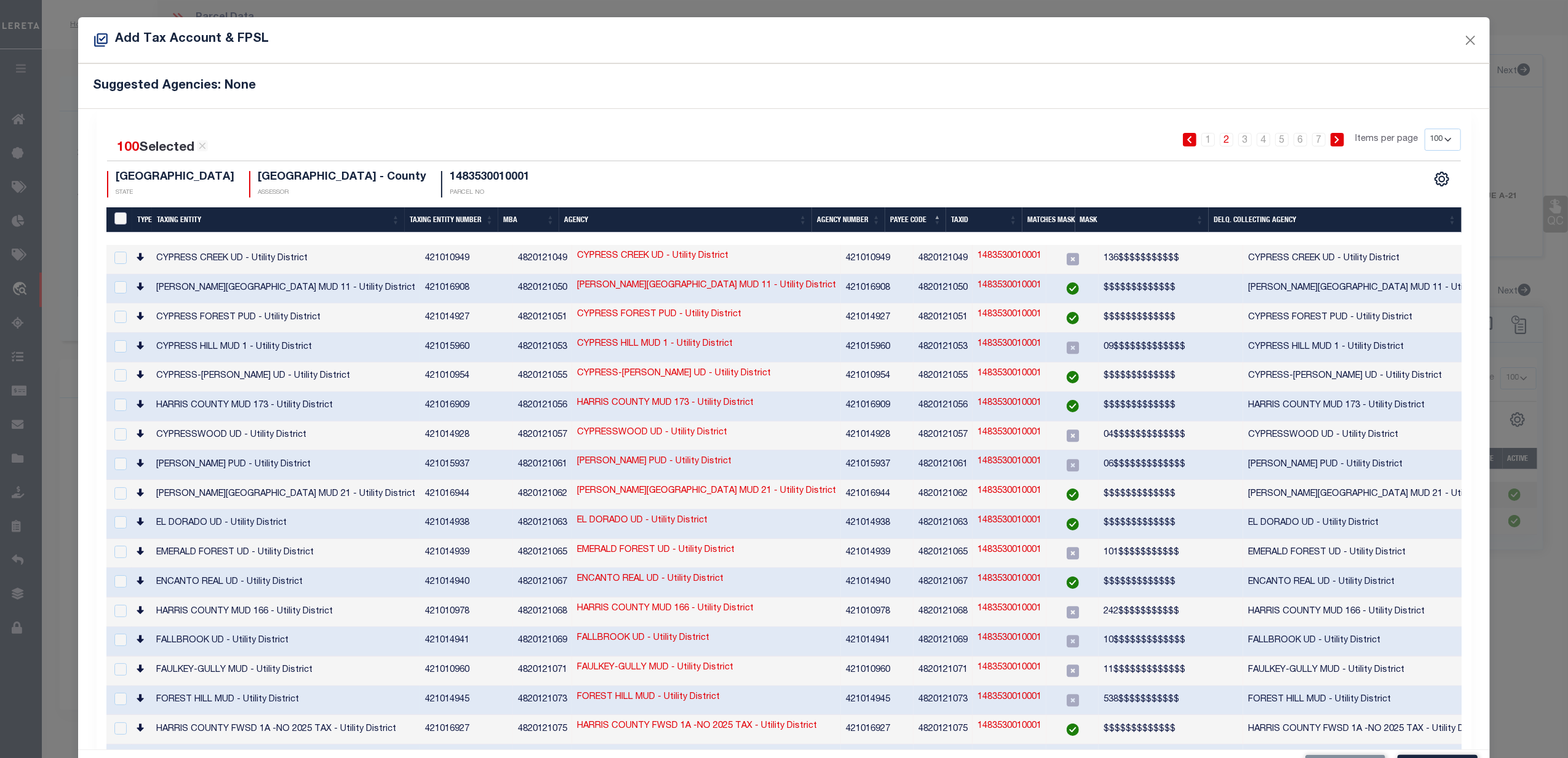
checkbox input "false"
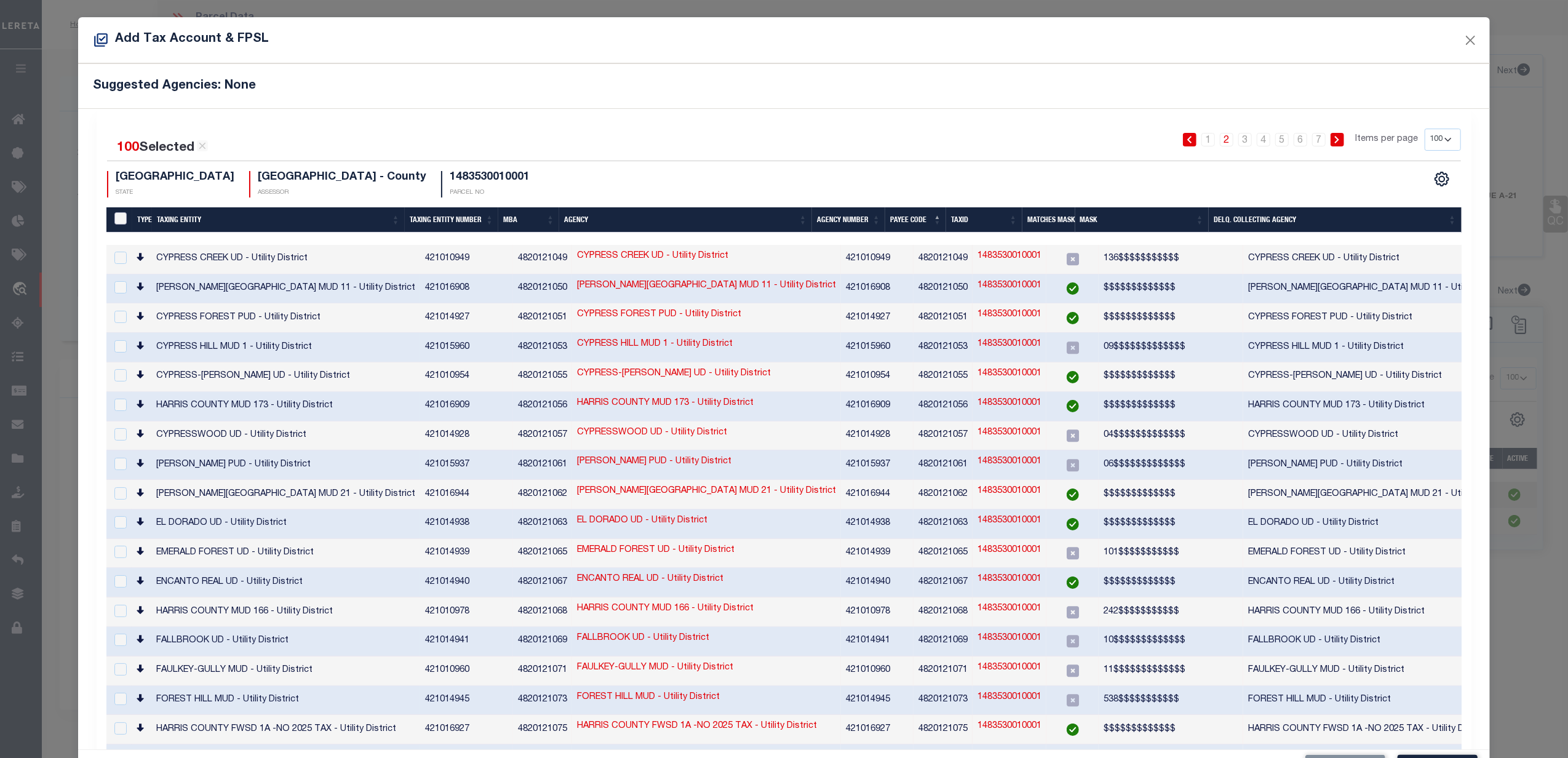
checkbox input "false"
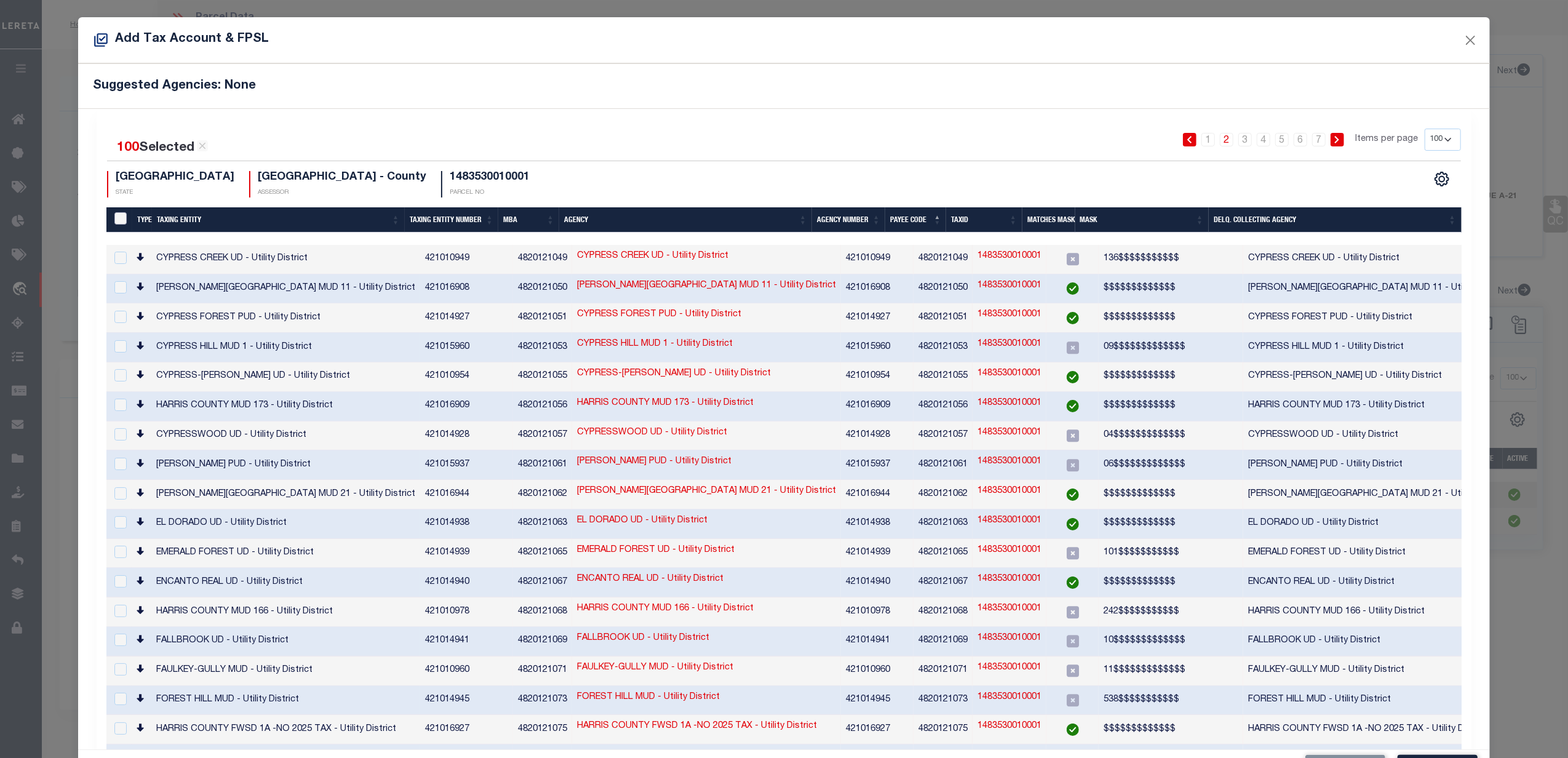
checkbox input "false"
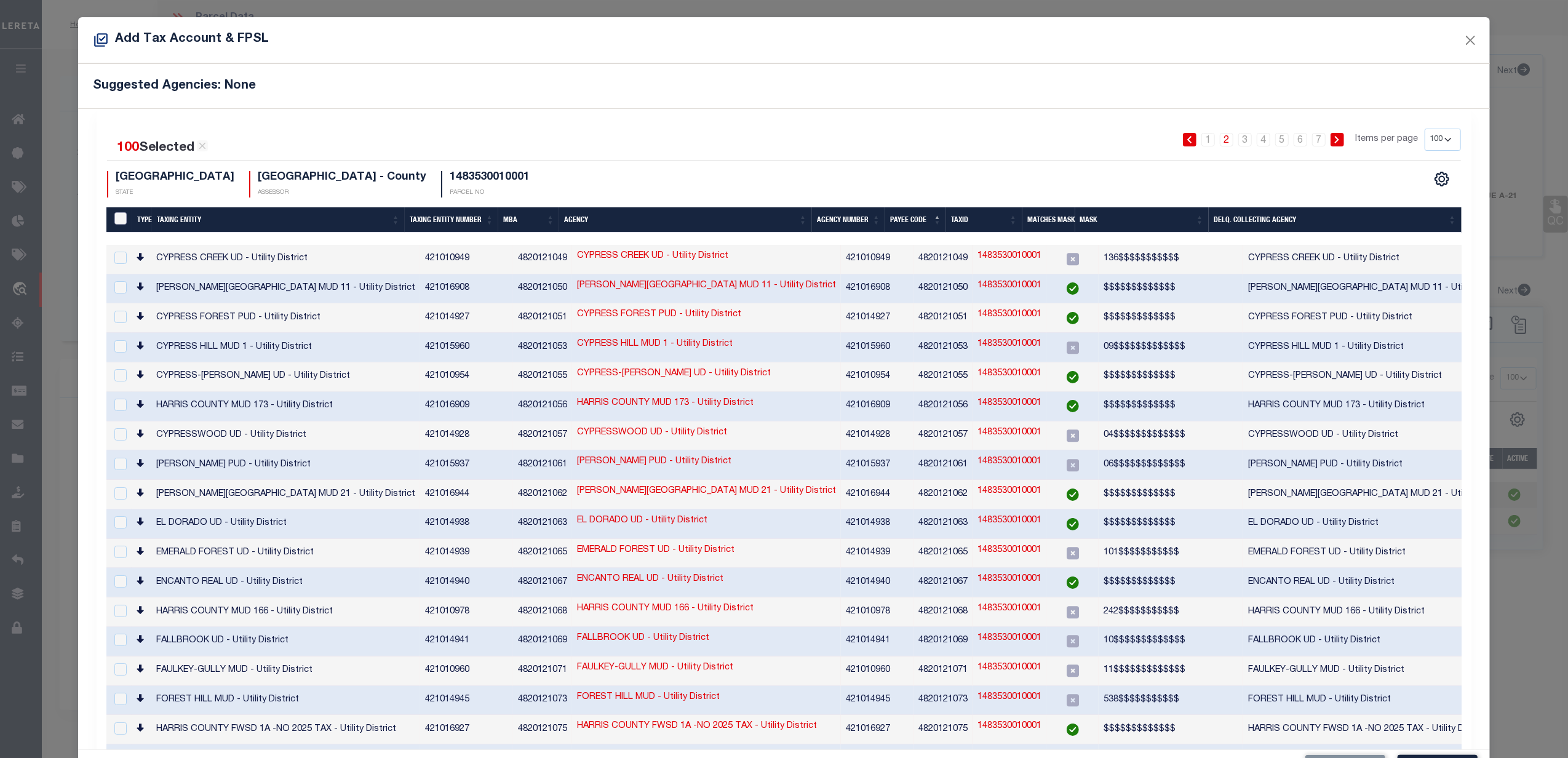
checkbox input "false"
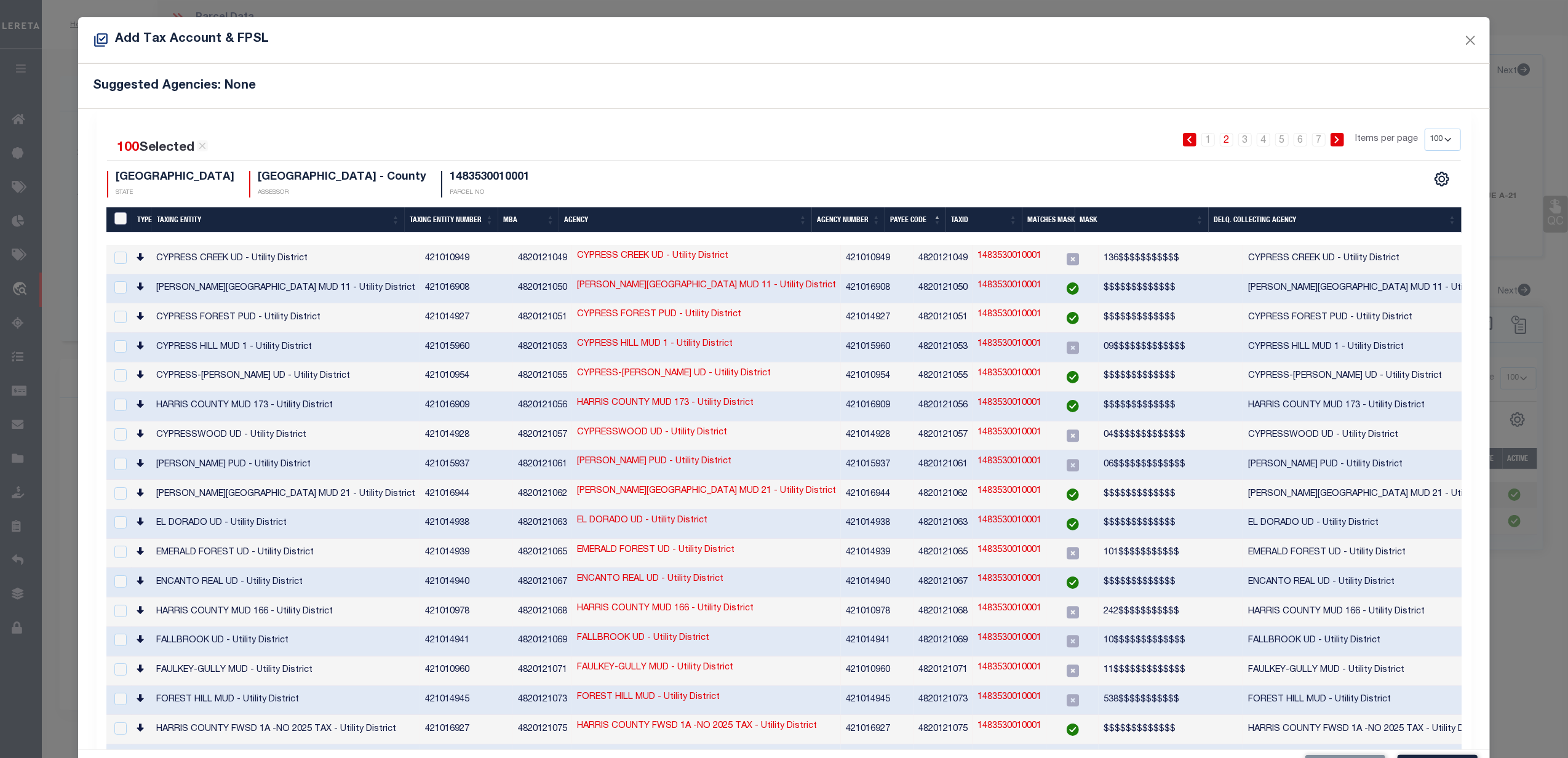
checkbox input "false"
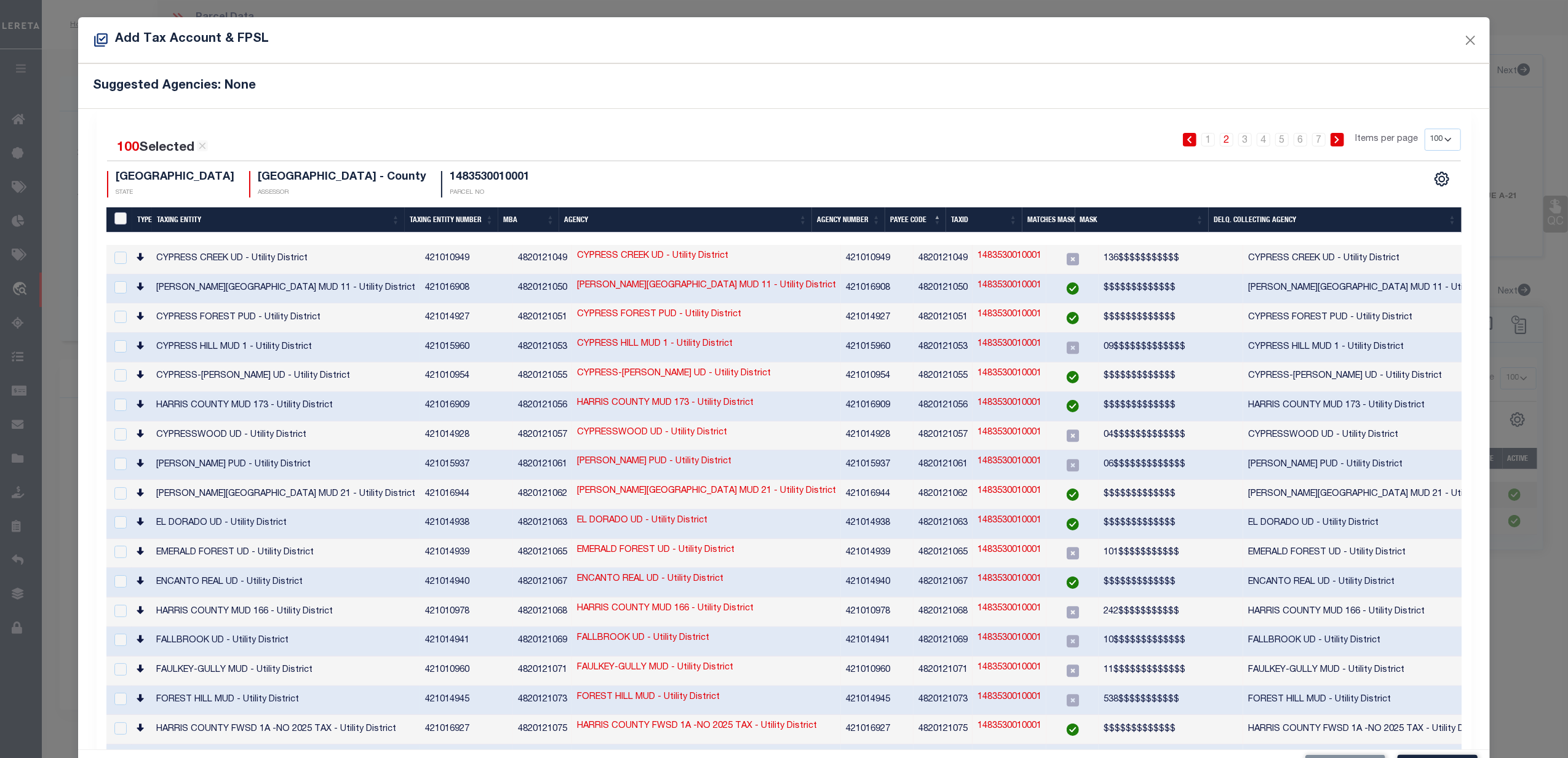
checkbox input "false"
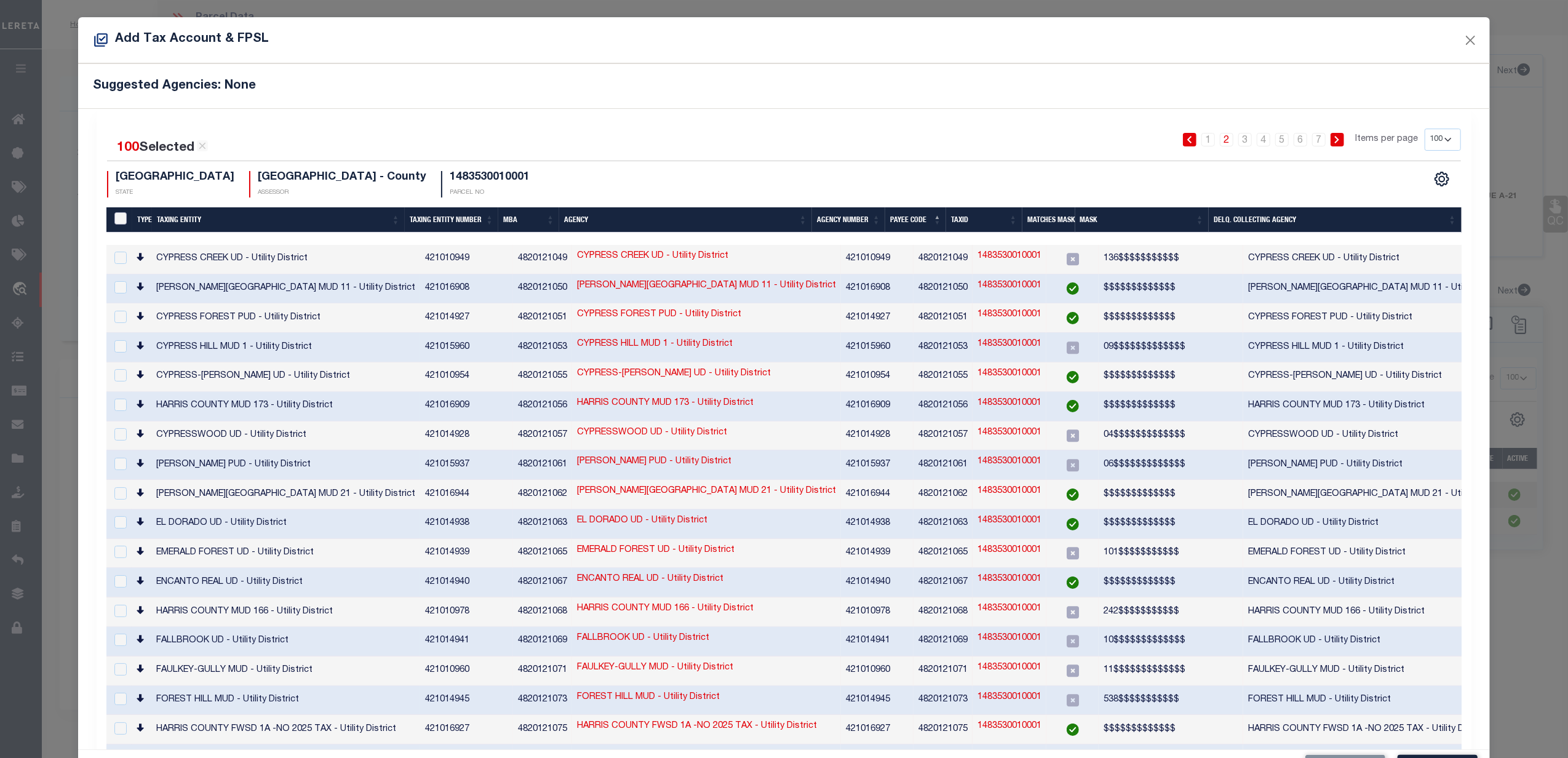
checkbox input "false"
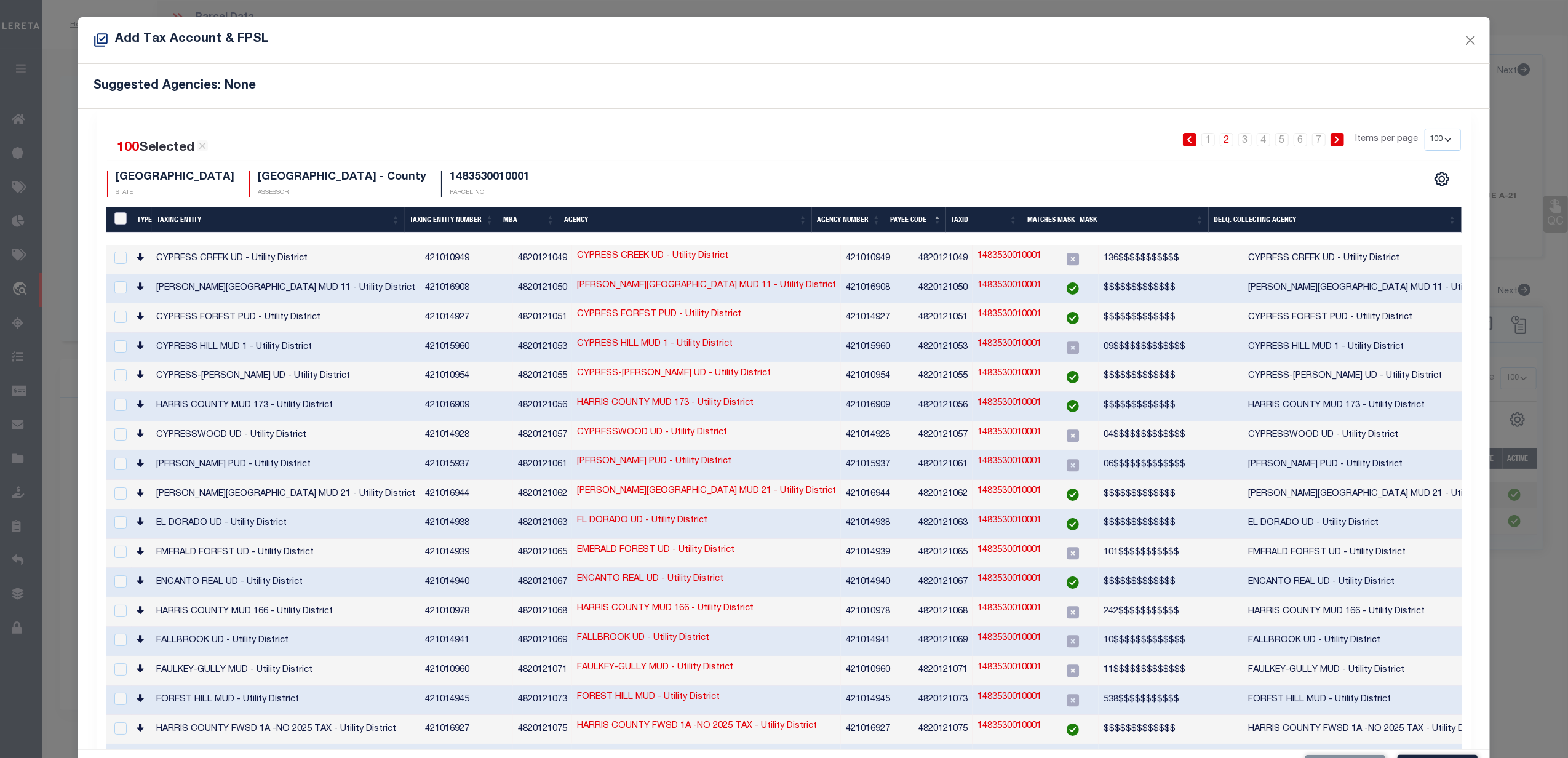
checkbox input "false"
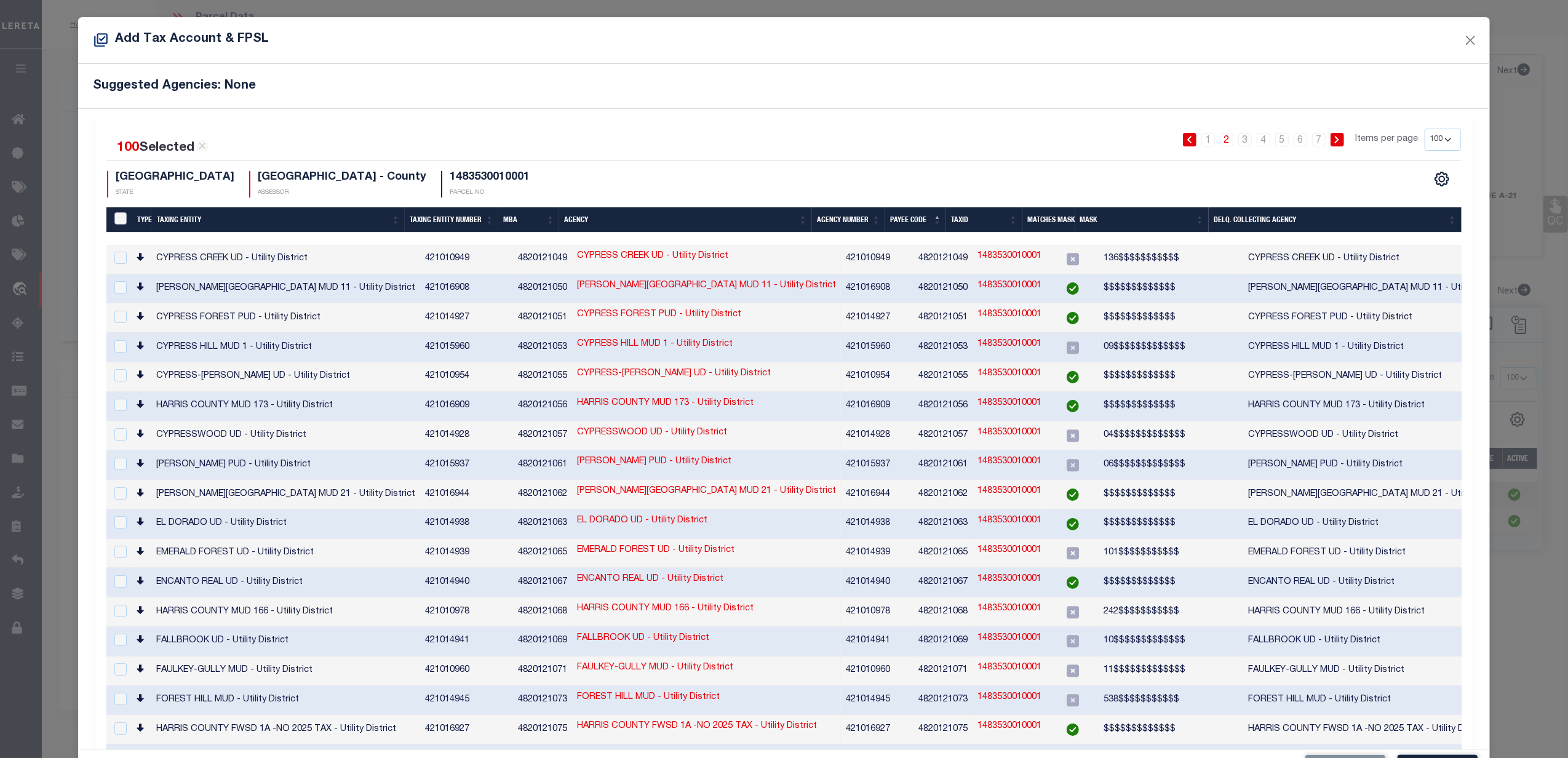
checkbox input "false"
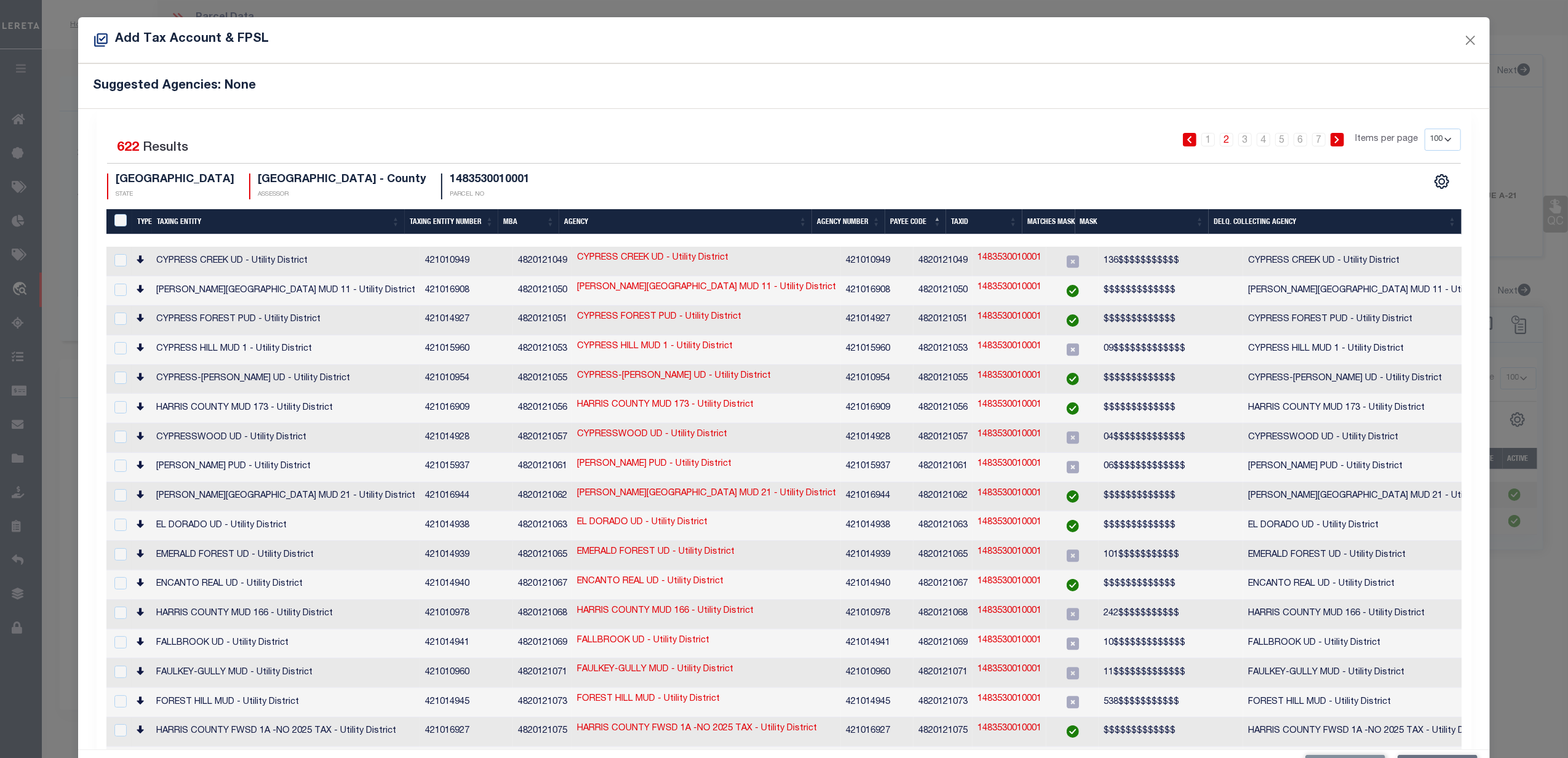
click at [1435, 141] on select "10 25 50 100 200" at bounding box center [1443, 140] width 36 height 22
click at [1425, 130] on select "10 25 50 100 200" at bounding box center [1443, 140] width 36 height 22
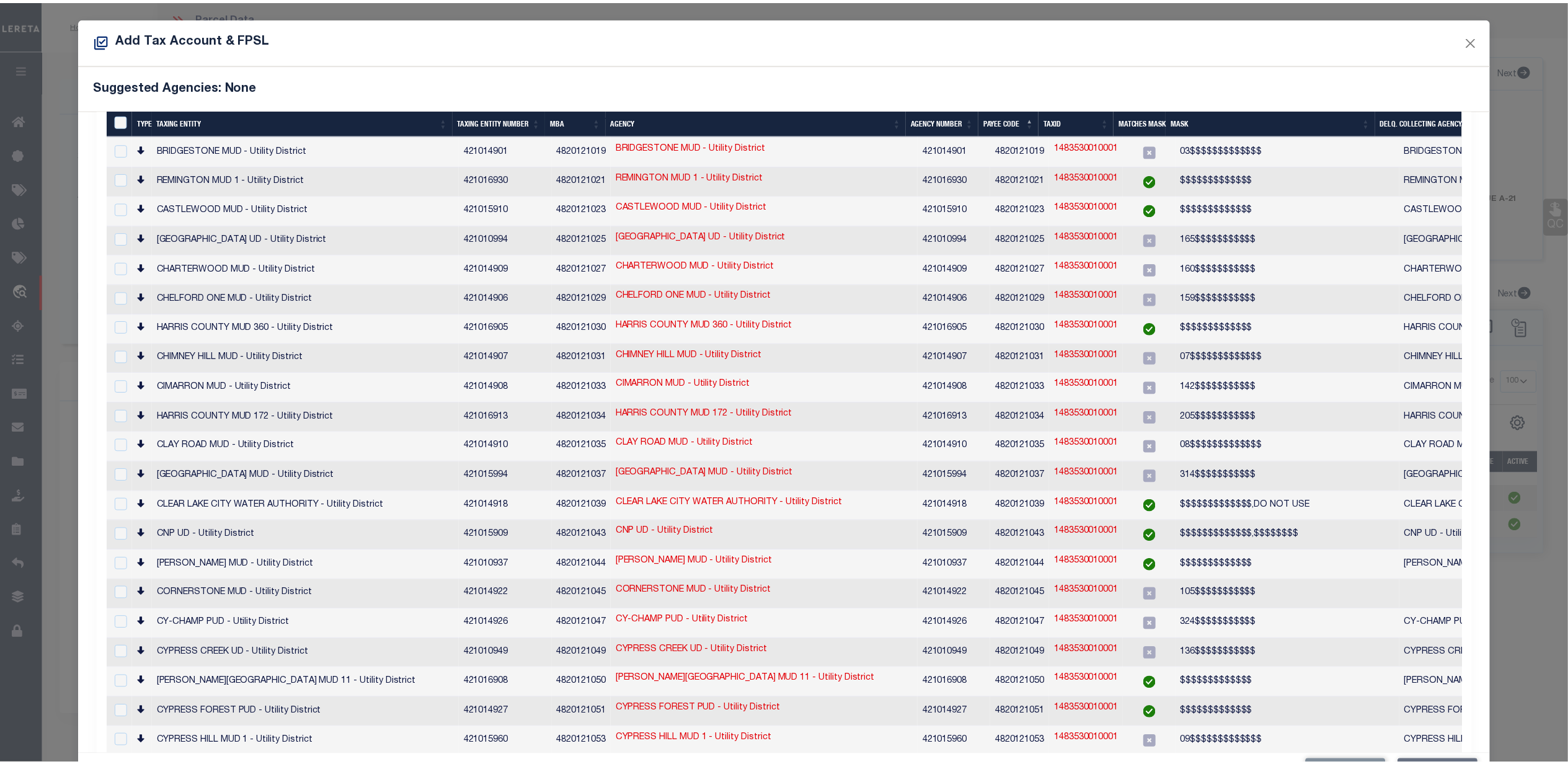
scroll to position [2564, 0]
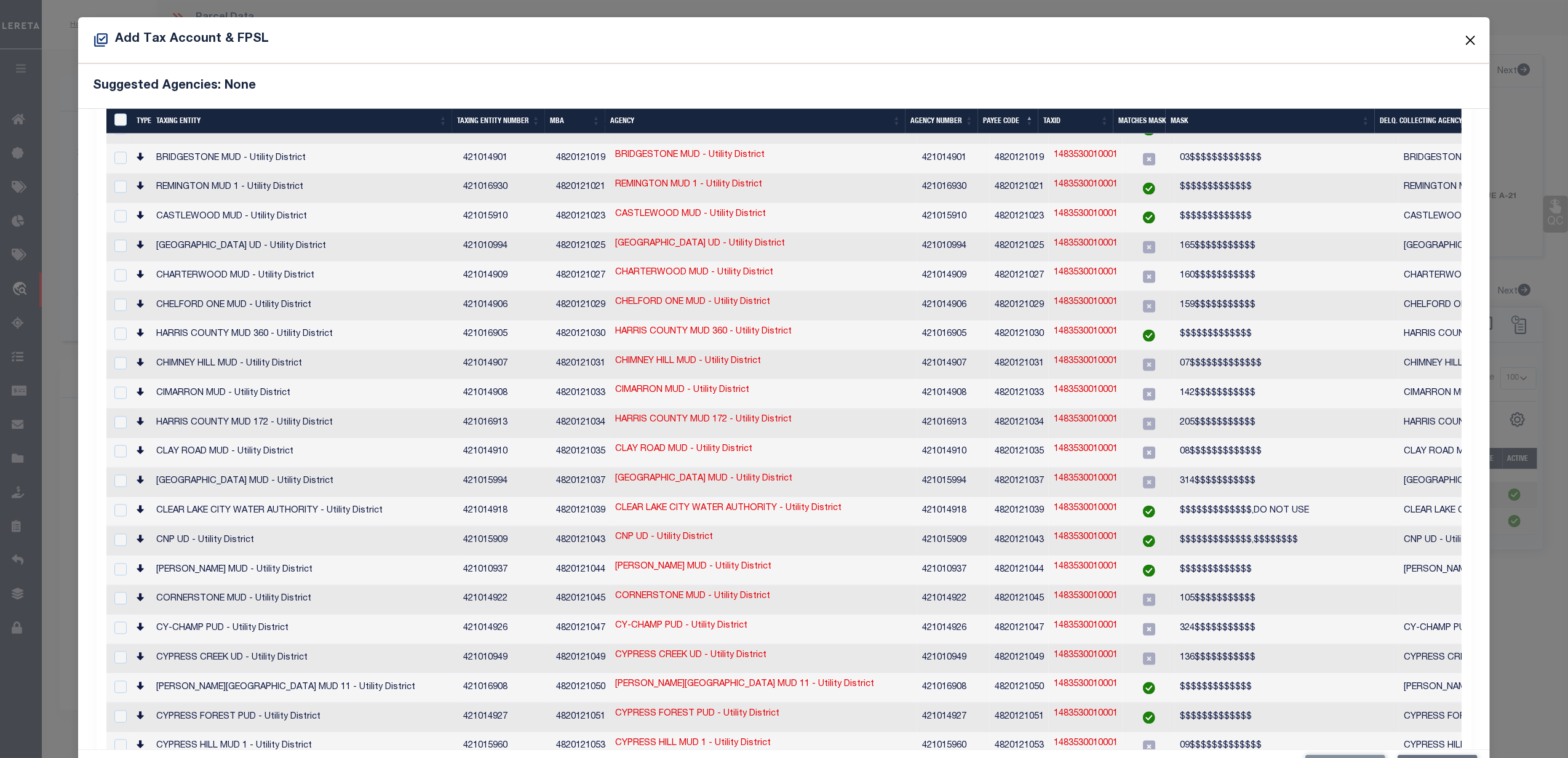
click at [1464, 37] on button "Close" at bounding box center [1470, 40] width 16 height 16
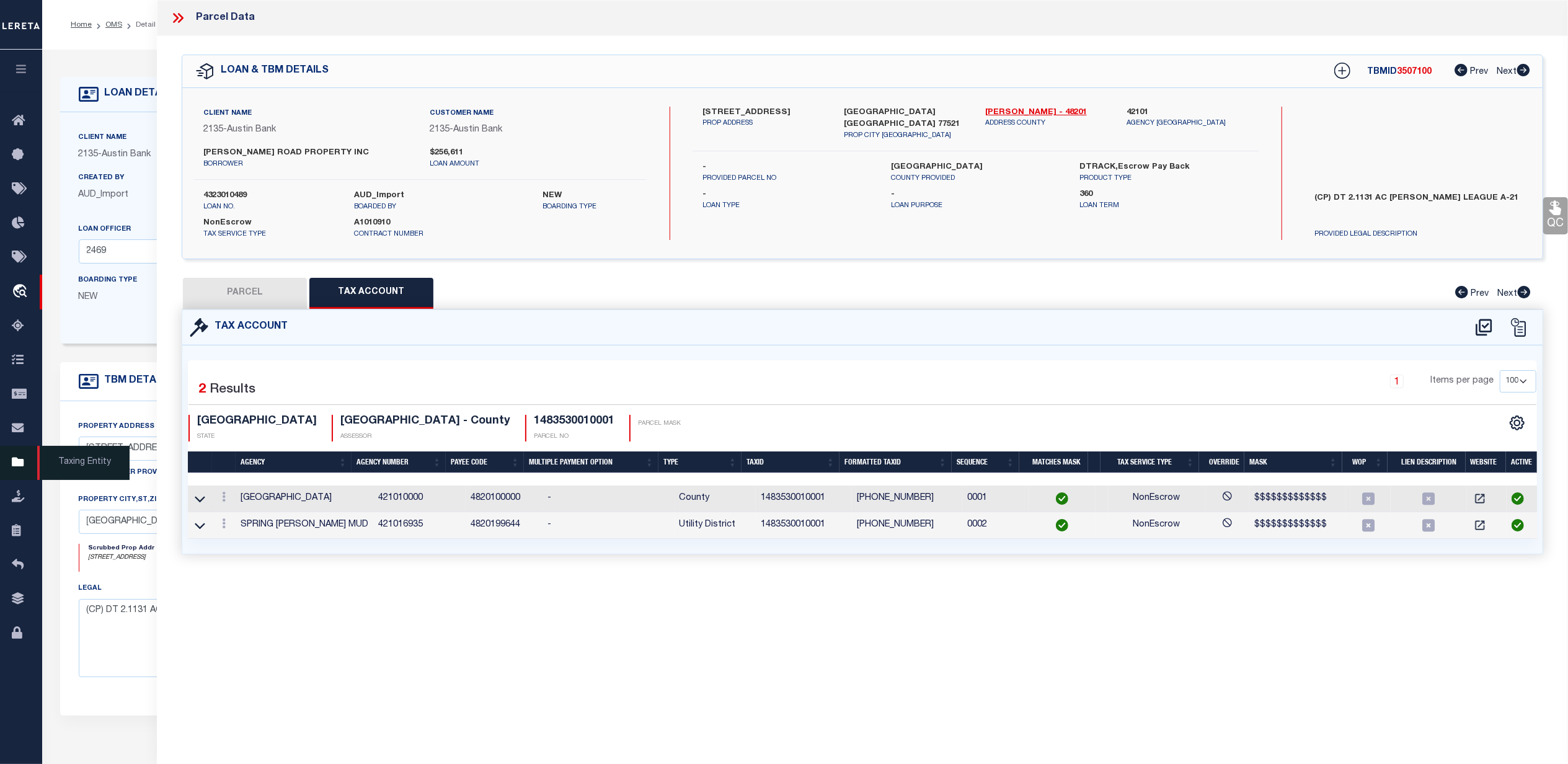
click at [12, 468] on icon at bounding box center [22, 463] width 20 height 16
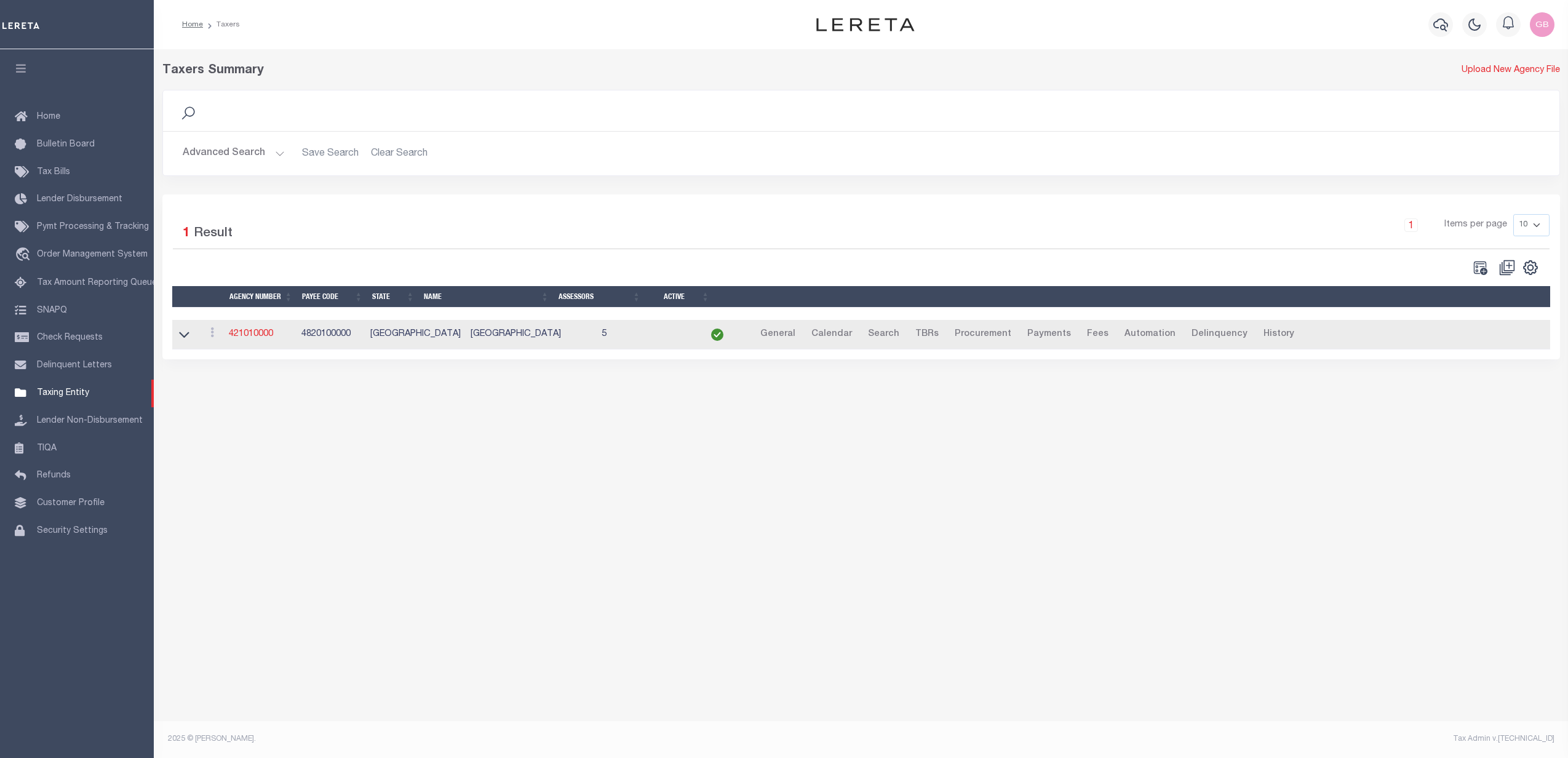
select select
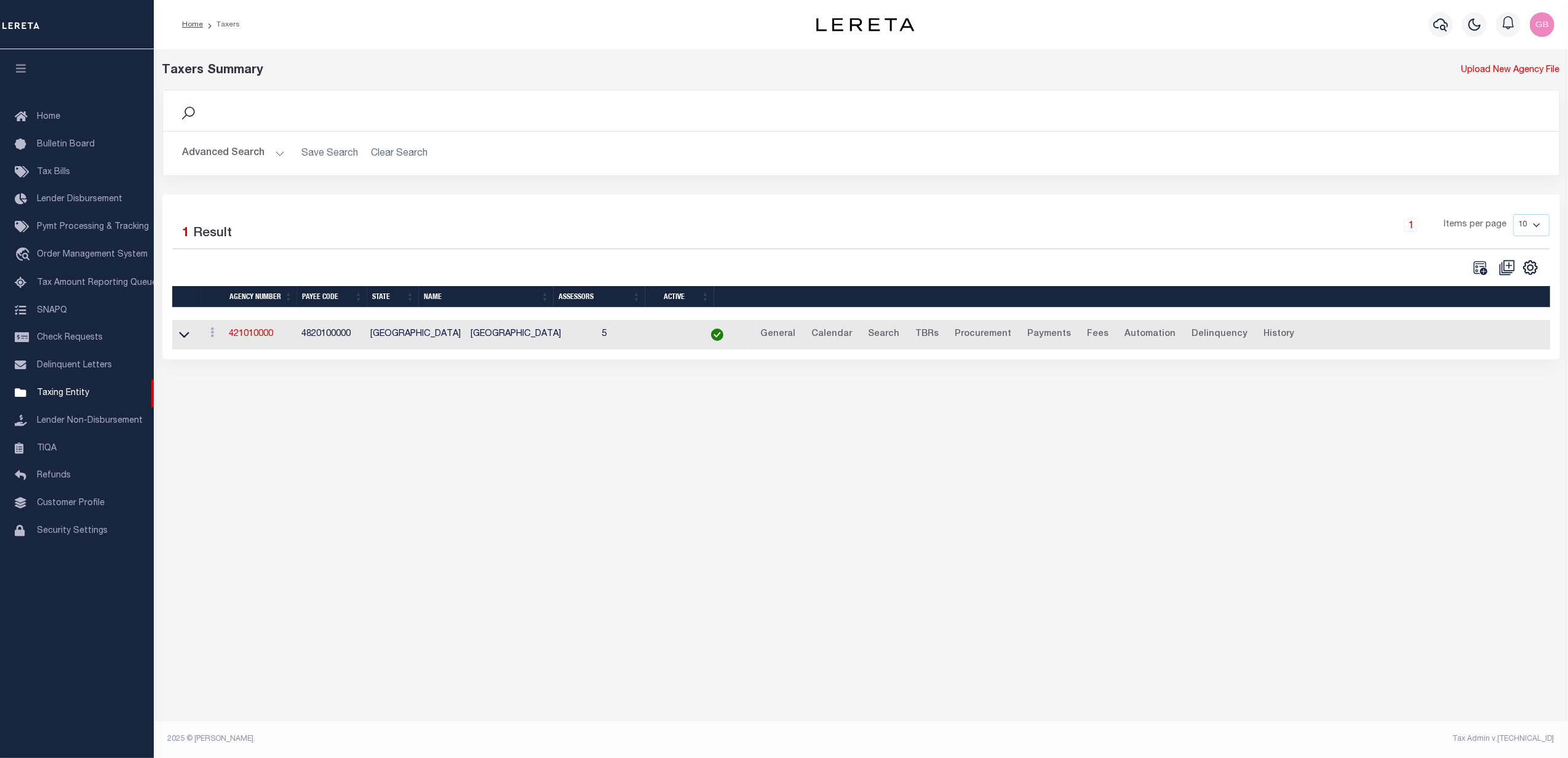
click at [244, 153] on button "Advanced Search" at bounding box center [233, 154] width 102 height 24
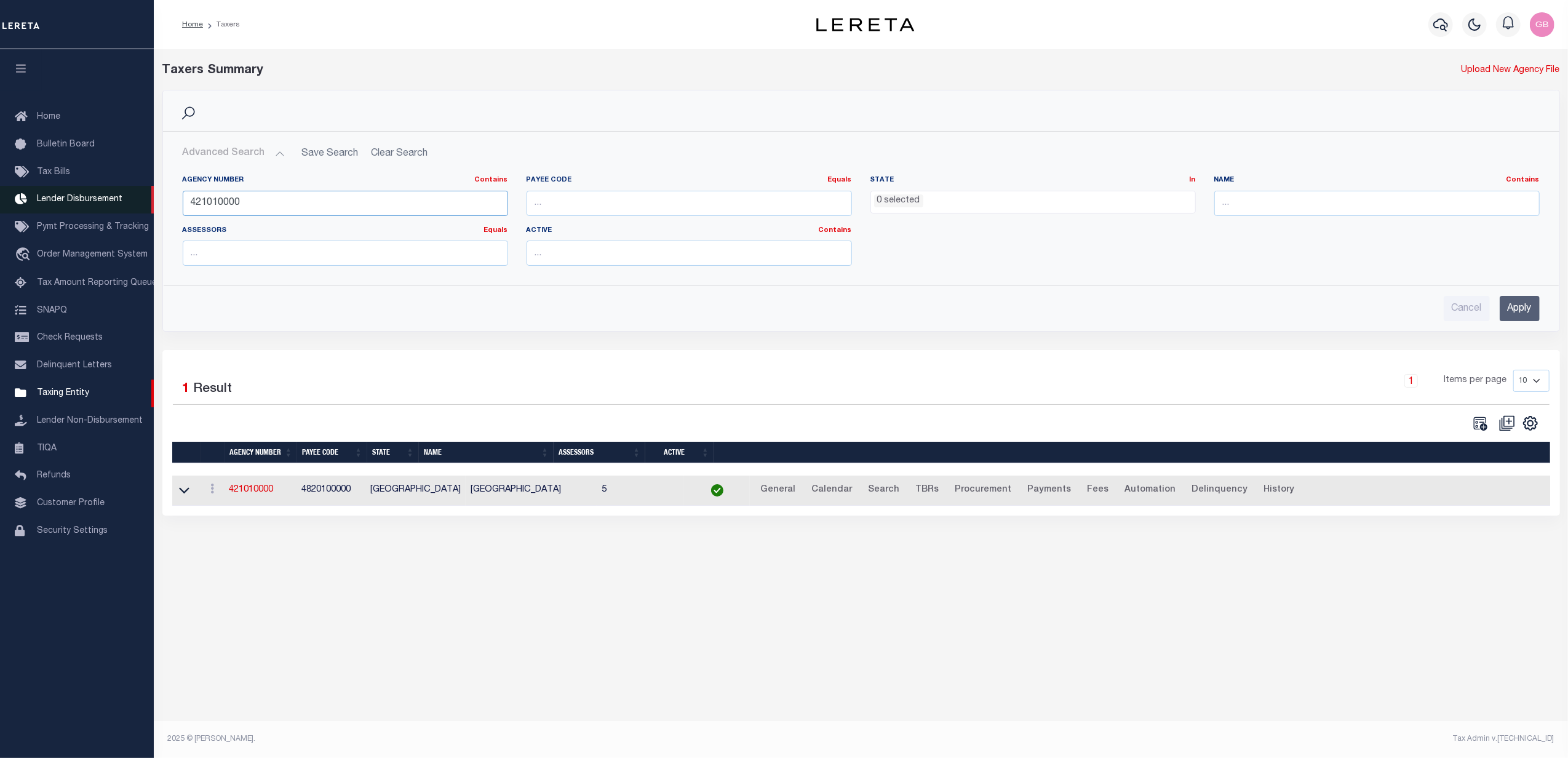
drag, startPoint x: 114, startPoint y: 202, endPoint x: 27, endPoint y: 203, distance: 87.0
click at [25, 202] on div "Home Taxers Profile" at bounding box center [784, 366] width 1568 height 732
type input "421010609"
click at [1514, 309] on input "Apply" at bounding box center [1520, 309] width 40 height 25
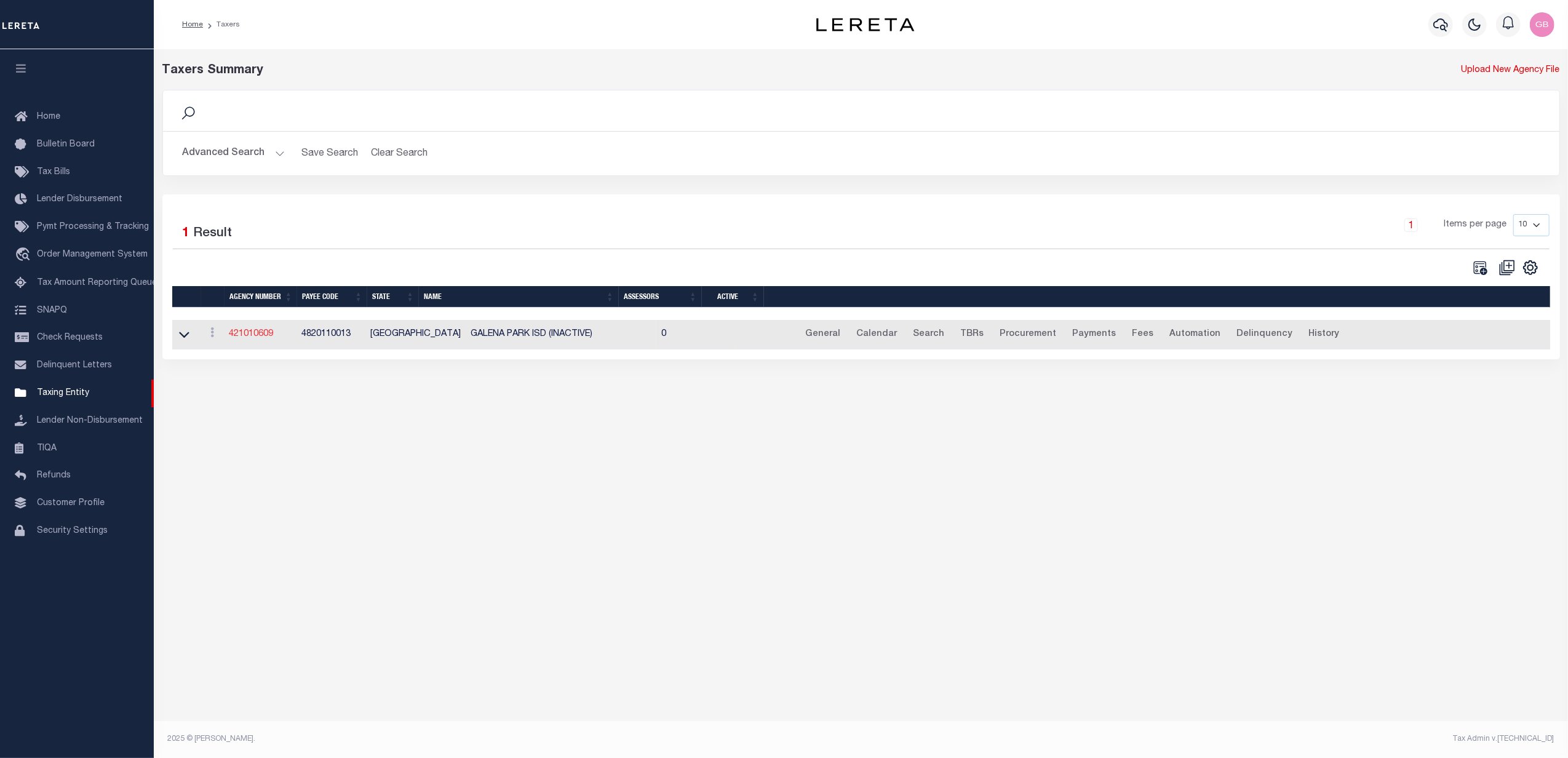
click at [247, 335] on link "421010609" at bounding box center [251, 334] width 44 height 9
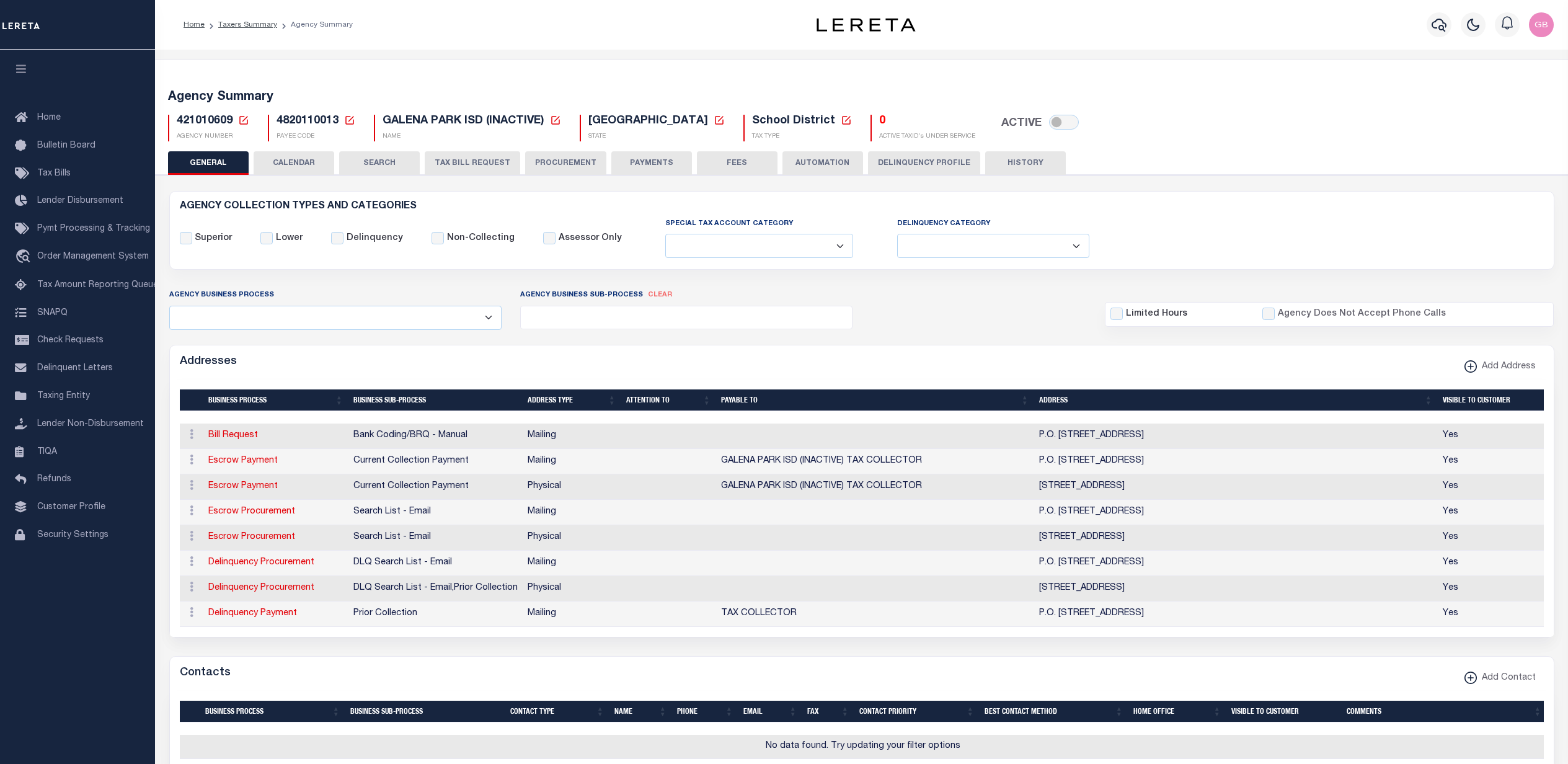
select select
click at [242, 27] on link "Taxers Summary" at bounding box center [248, 24] width 59 height 8
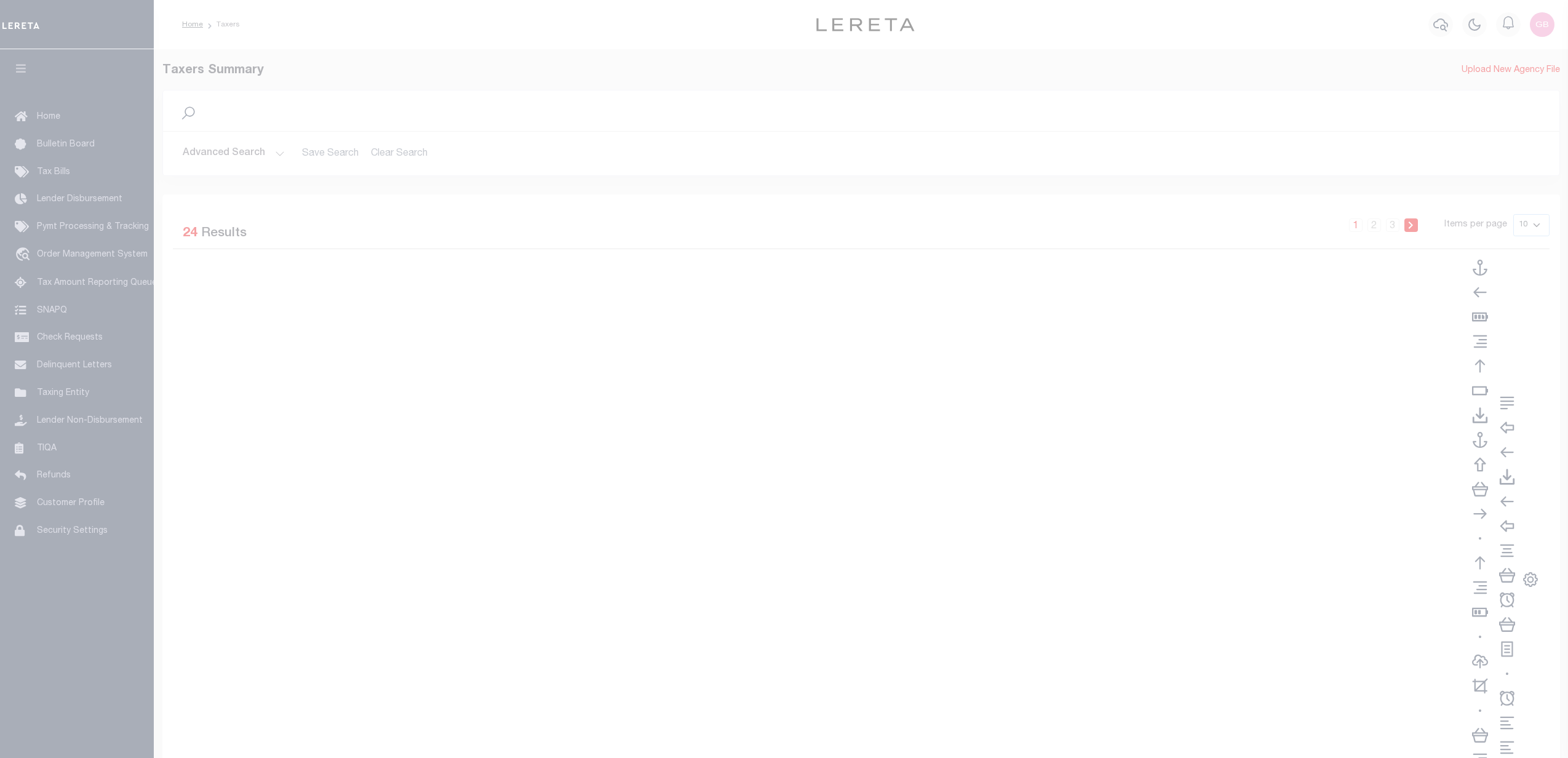
select select
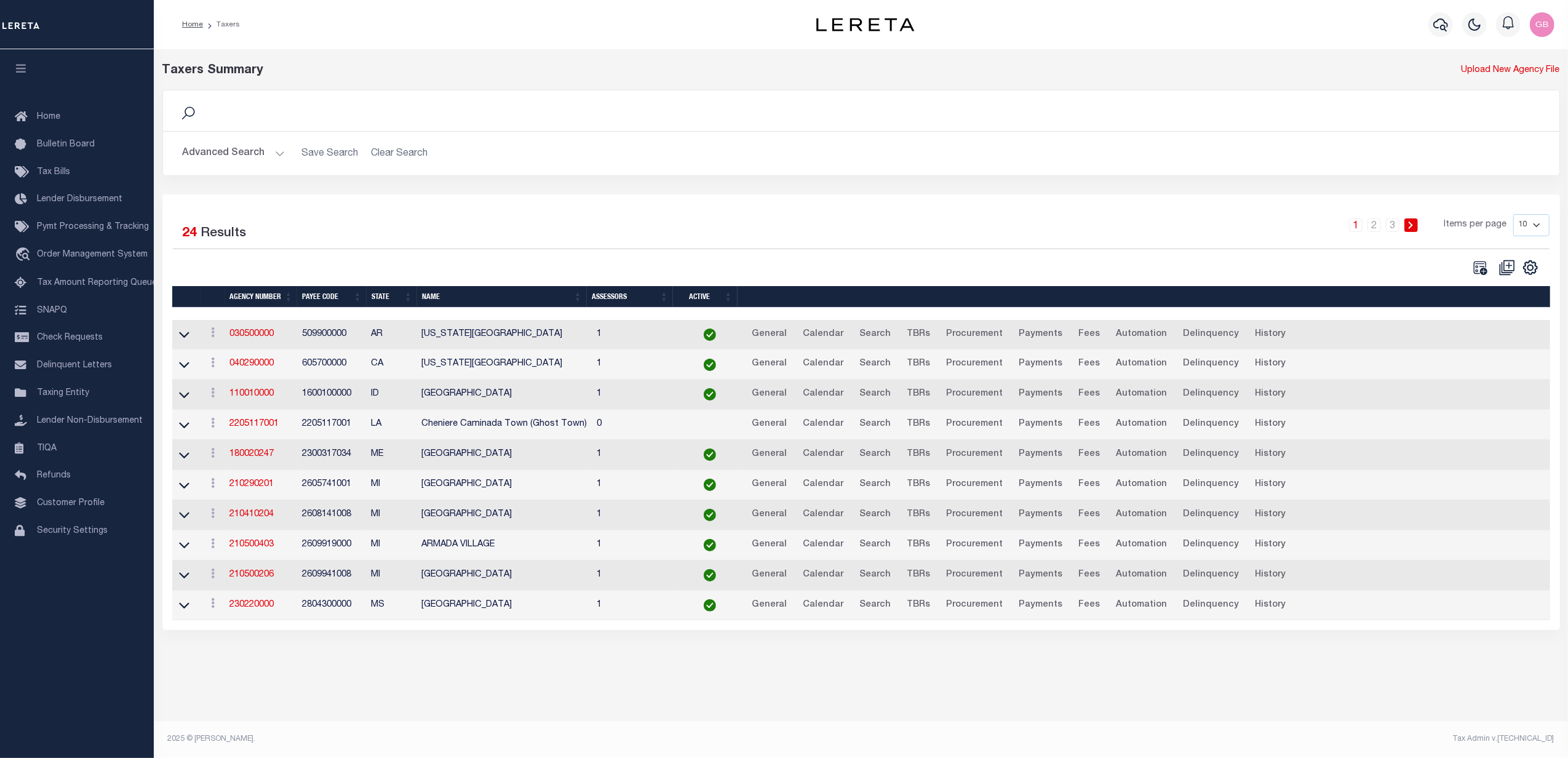
click at [242, 153] on button "Advanced Search" at bounding box center [233, 154] width 102 height 24
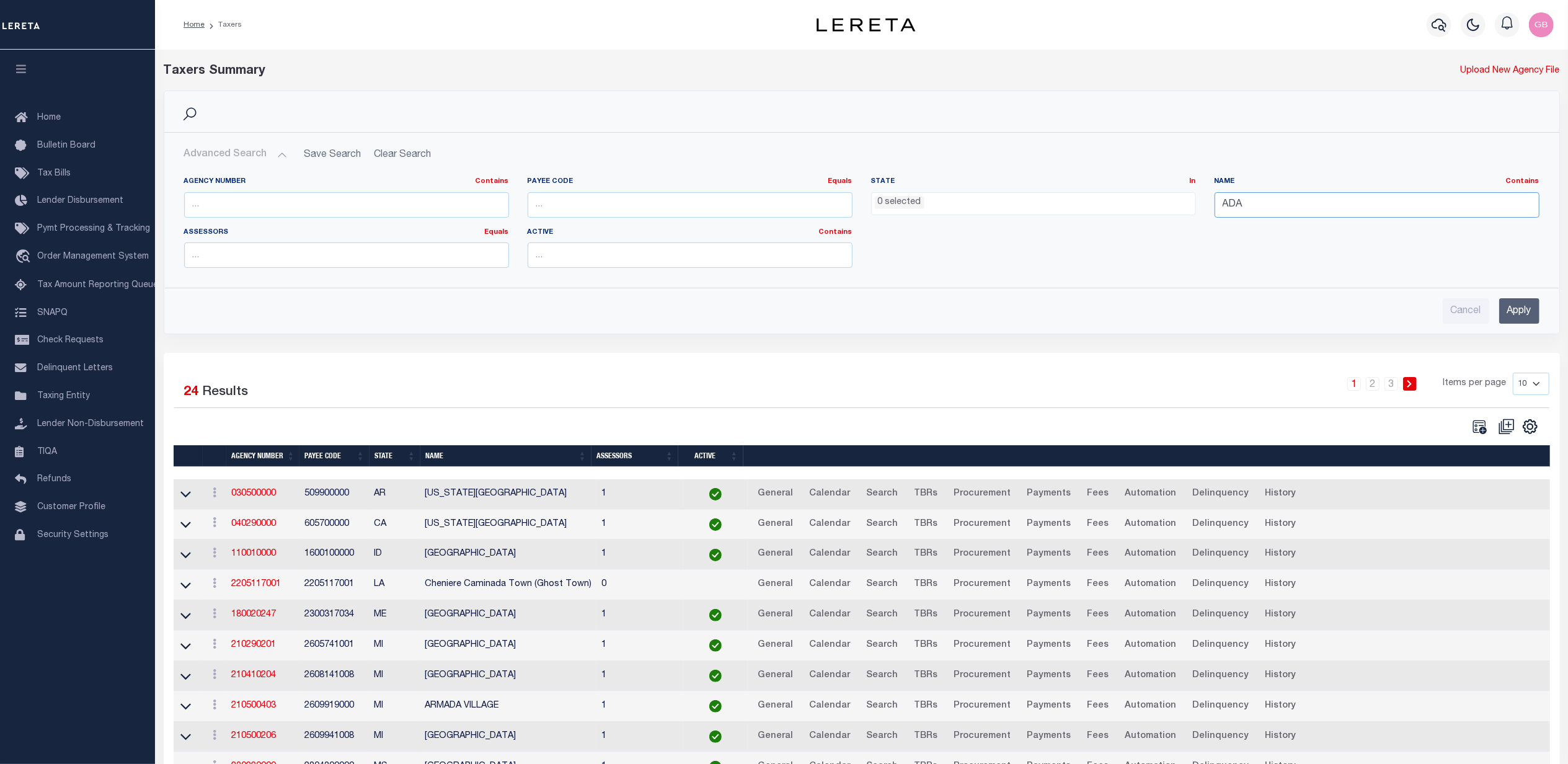
drag, startPoint x: 1289, startPoint y: 208, endPoint x: 1177, endPoint y: 211, distance: 112.0
click at [1177, 211] on div "Agency Number Contains Contains Is Payee Code Equals Equals Is Not Equal To Is …" at bounding box center [862, 227] width 1374 height 101
drag, startPoint x: 456, startPoint y: 201, endPoint x: 462, endPoint y: 196, distance: 7.8
click at [456, 204] on input "text" at bounding box center [346, 205] width 325 height 25
drag, startPoint x: 269, startPoint y: 204, endPoint x: 119, endPoint y: 199, distance: 150.1
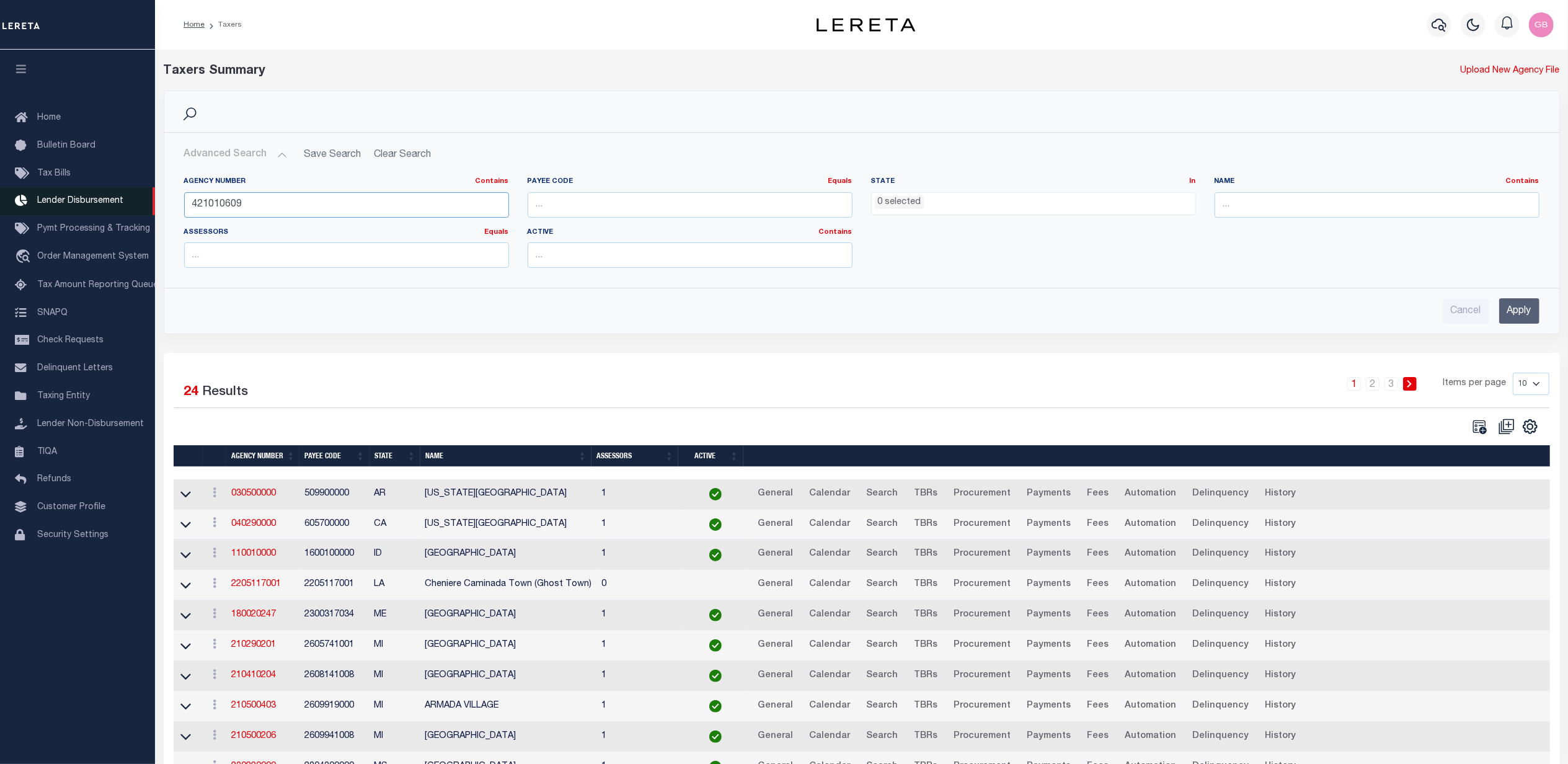
click at [119, 199] on div "Home Taxers Profile" at bounding box center [784, 415] width 1568 height 830
type input "421010000"
drag, startPoint x: 1513, startPoint y: 311, endPoint x: 1493, endPoint y: 330, distance: 27.6
click at [1513, 311] on input "Apply" at bounding box center [1519, 311] width 40 height 25
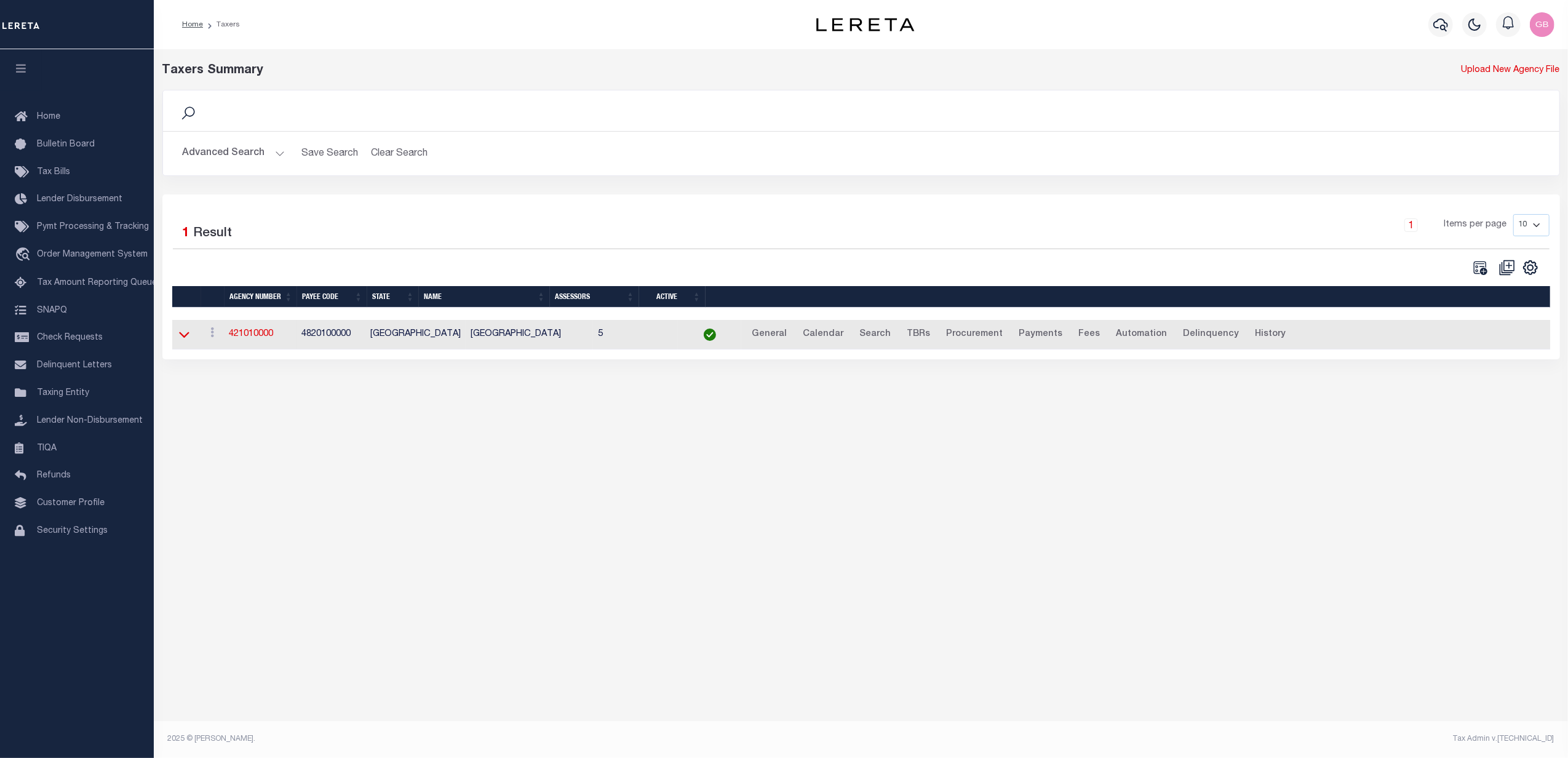
click at [187, 338] on icon at bounding box center [184, 335] width 10 height 6
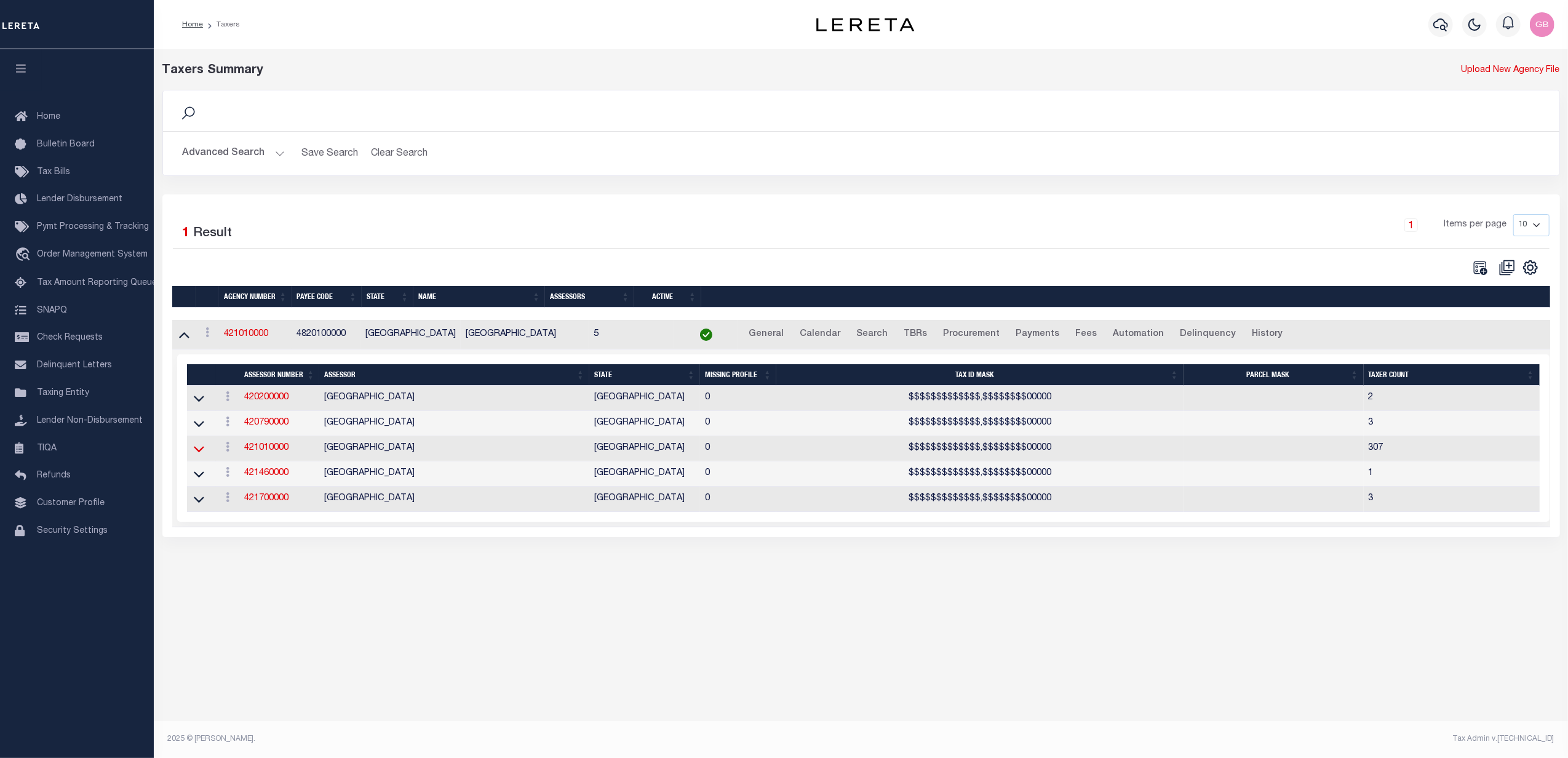
click at [202, 453] on icon at bounding box center [199, 449] width 10 height 6
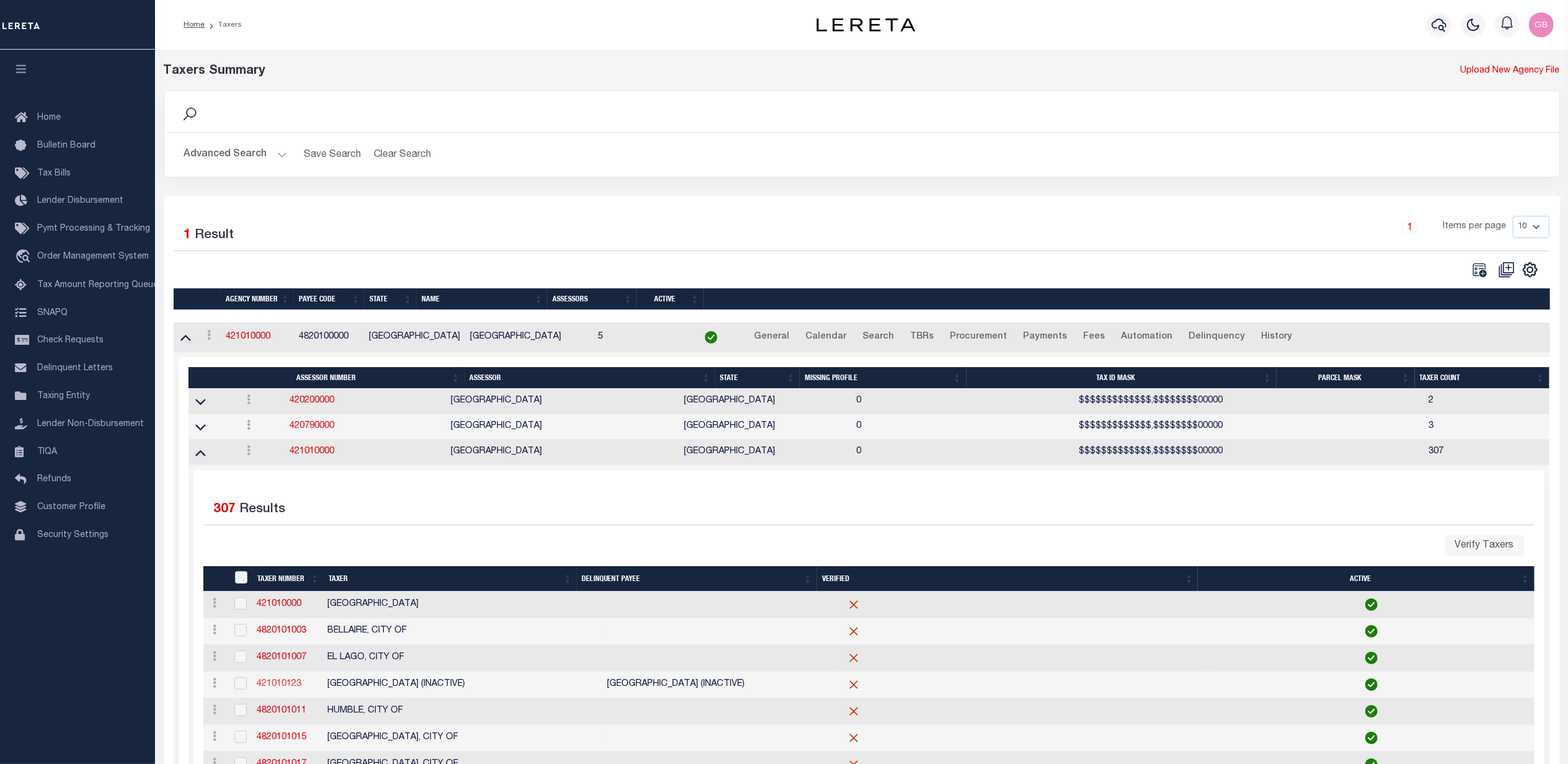
click at [268, 688] on link "421010123" at bounding box center [279, 684] width 44 height 9
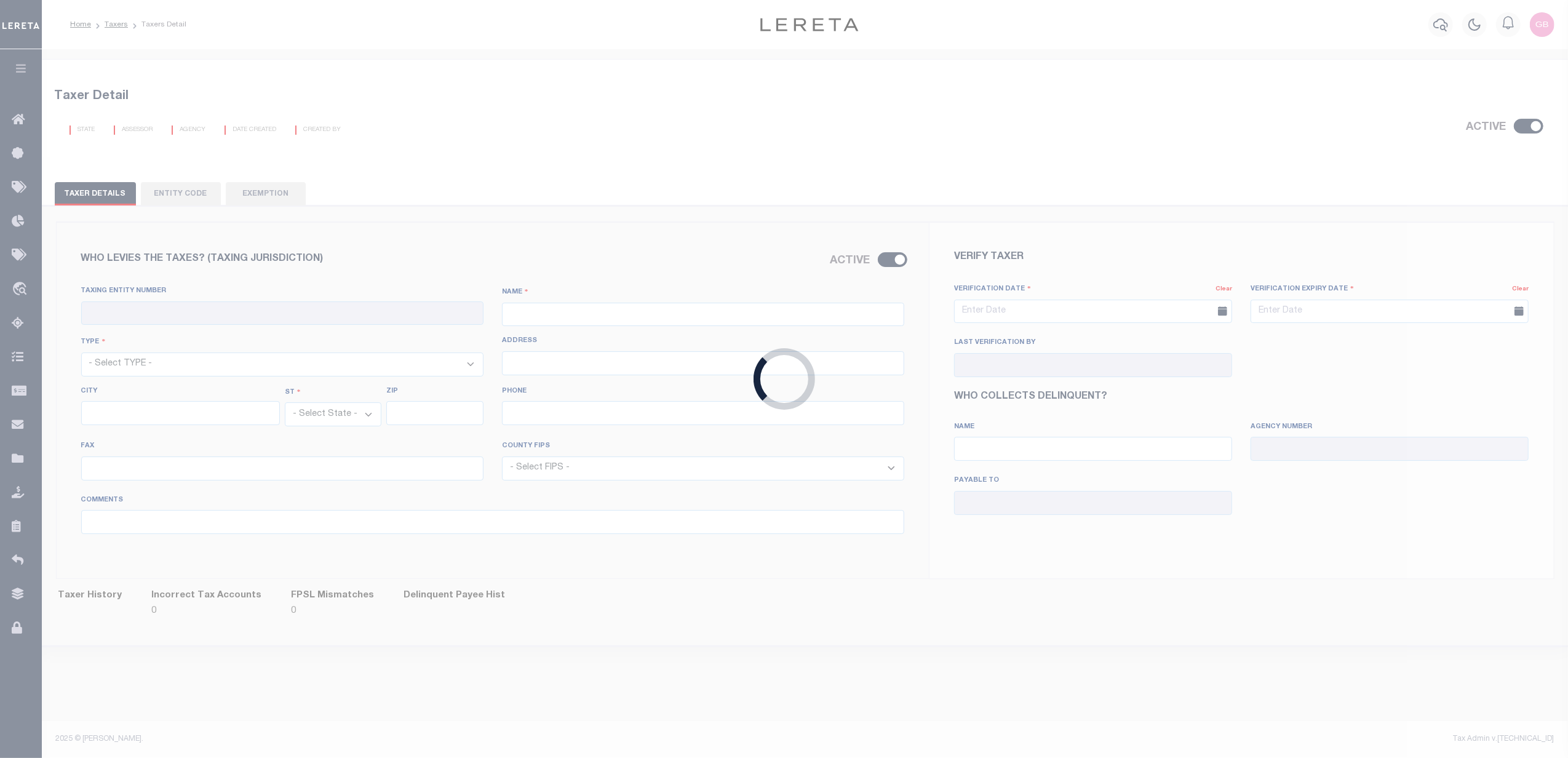
checkbox input "true"
type input "421010123"
type input "[GEOGRAPHIC_DATA] (INACTIVE)"
select select "4"
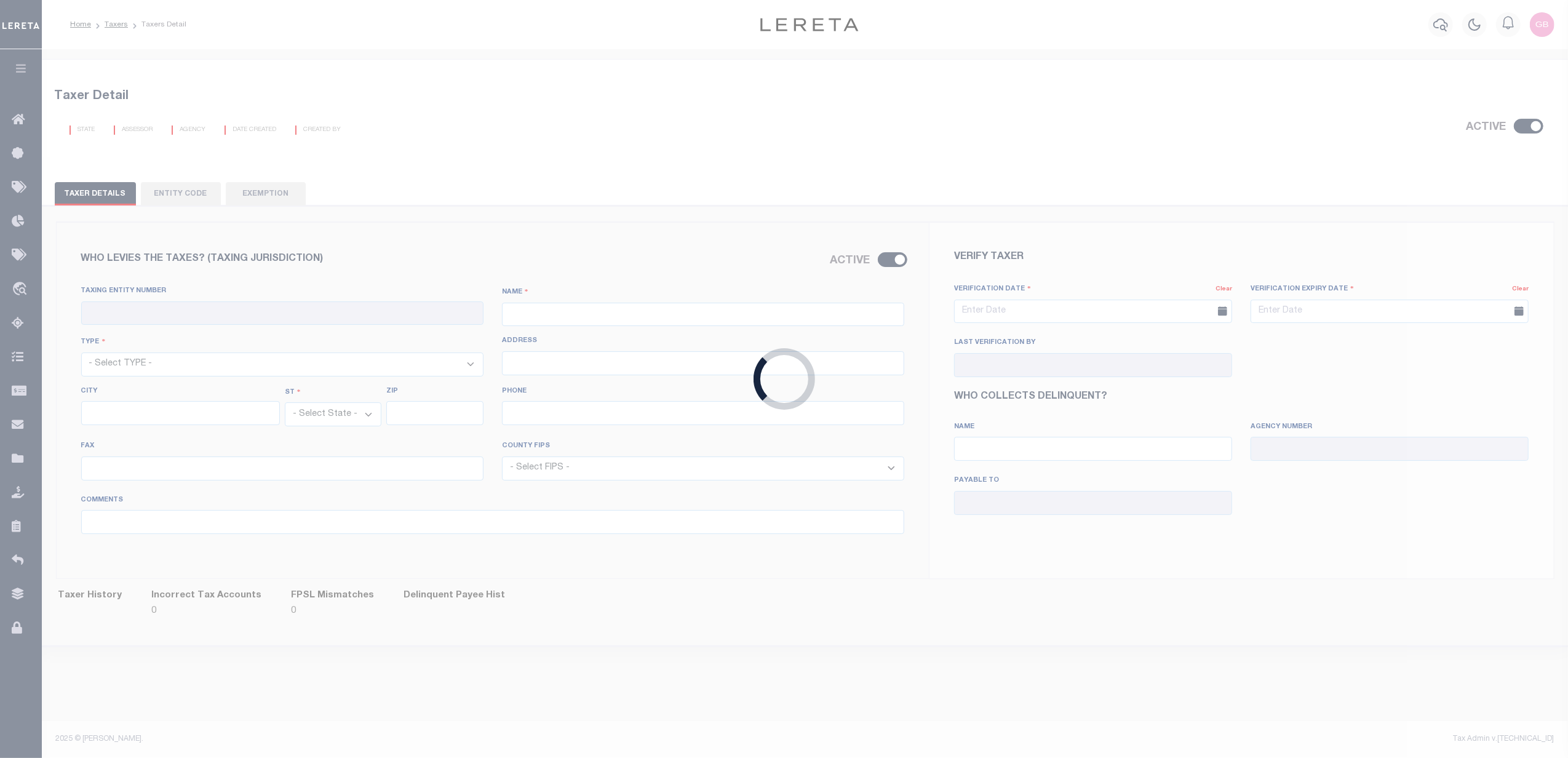
type input "2000 Clinton Dr"
type input "[GEOGRAPHIC_DATA]"
select select "[GEOGRAPHIC_DATA]"
type input "77547"
type input "[PHONE_NUMBER]"
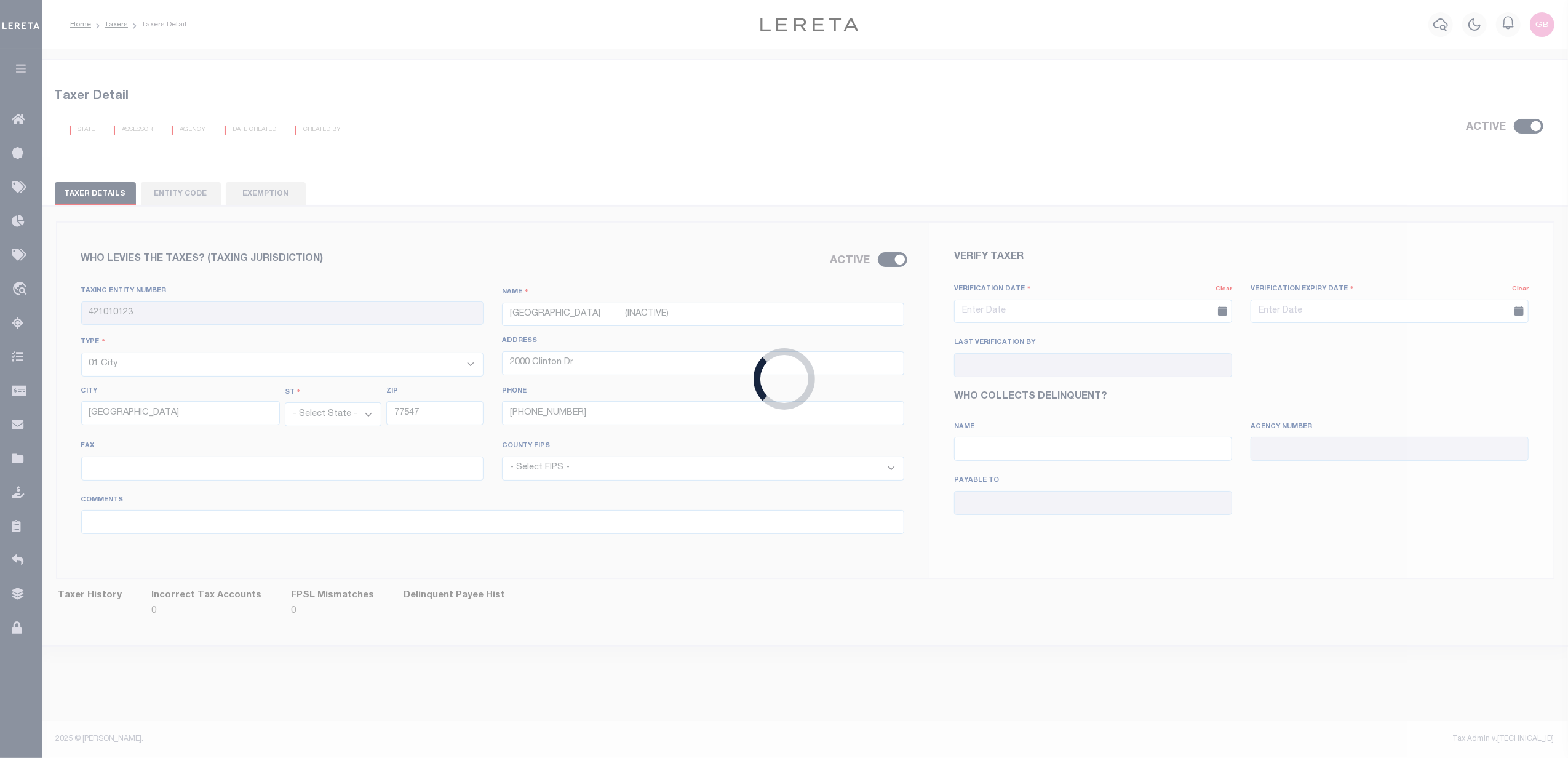
select select "48201"
type input "[DATE]"
type input "[PERSON_NAME]"
type input "[GEOGRAPHIC_DATA] (INACTIVE) - City"
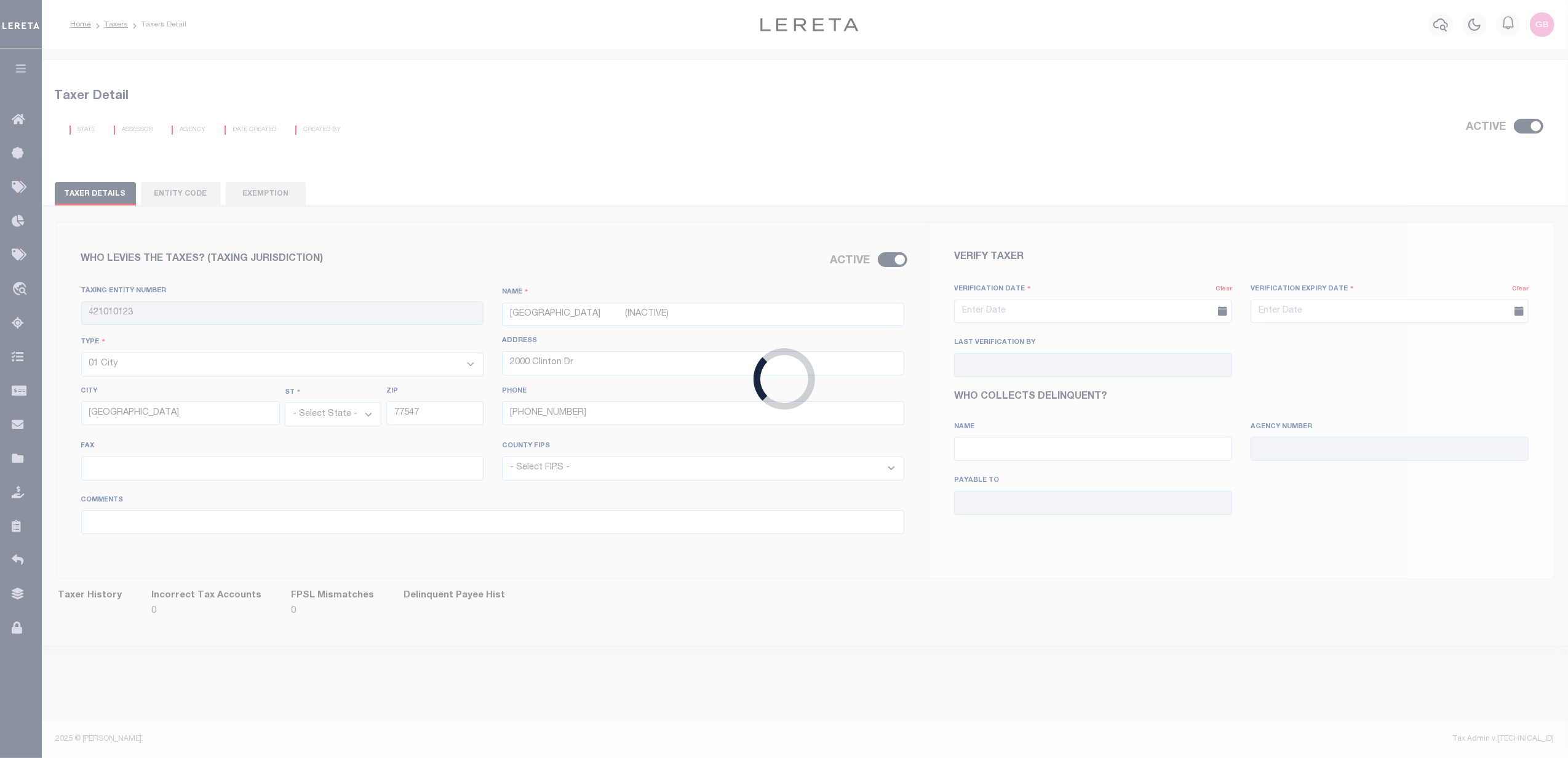
type input "421010123"
type input "City of [GEOGRAPHIC_DATA]"
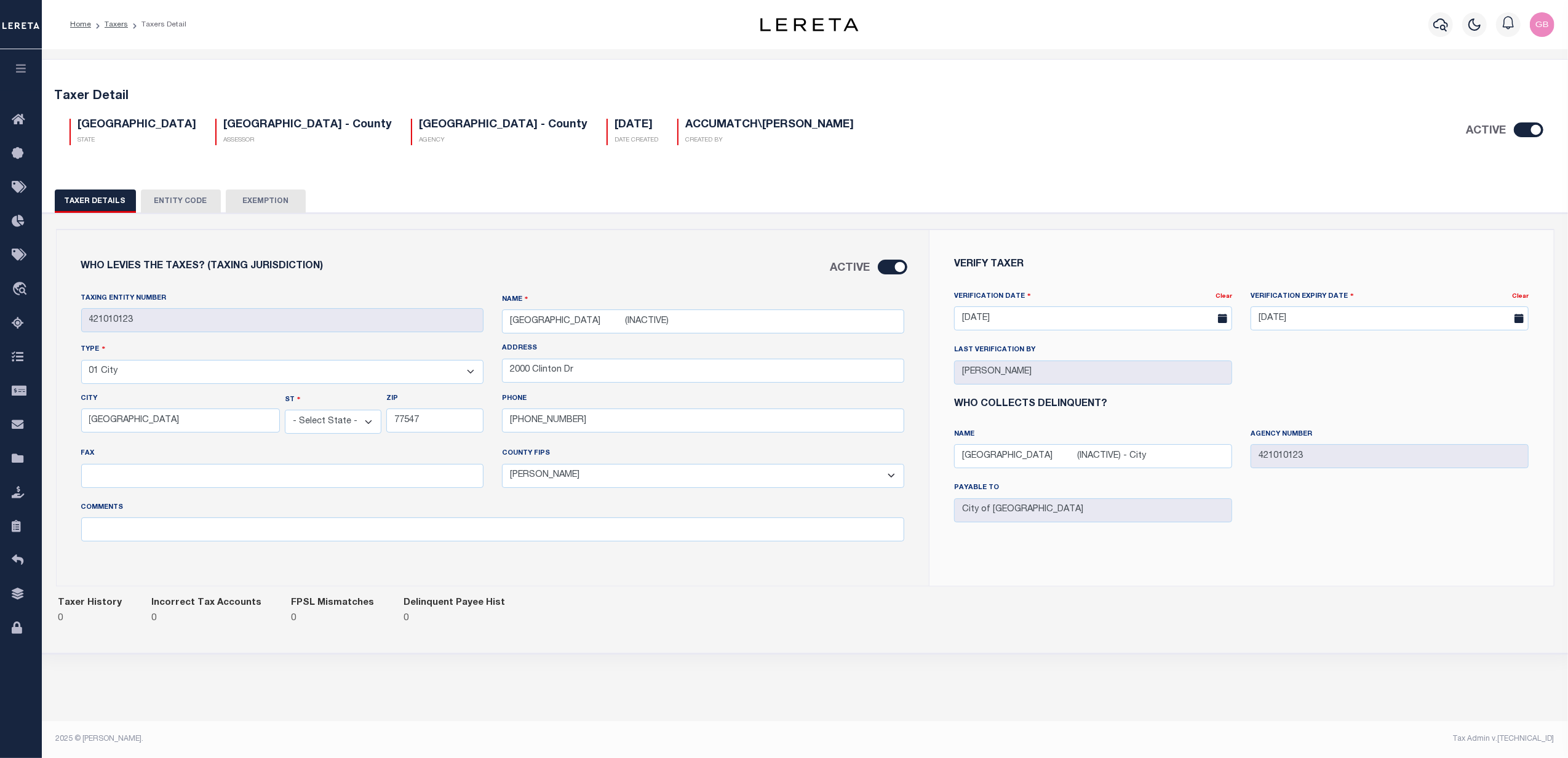
click at [889, 267] on input "ACTIVE" at bounding box center [892, 267] width 29 height 15
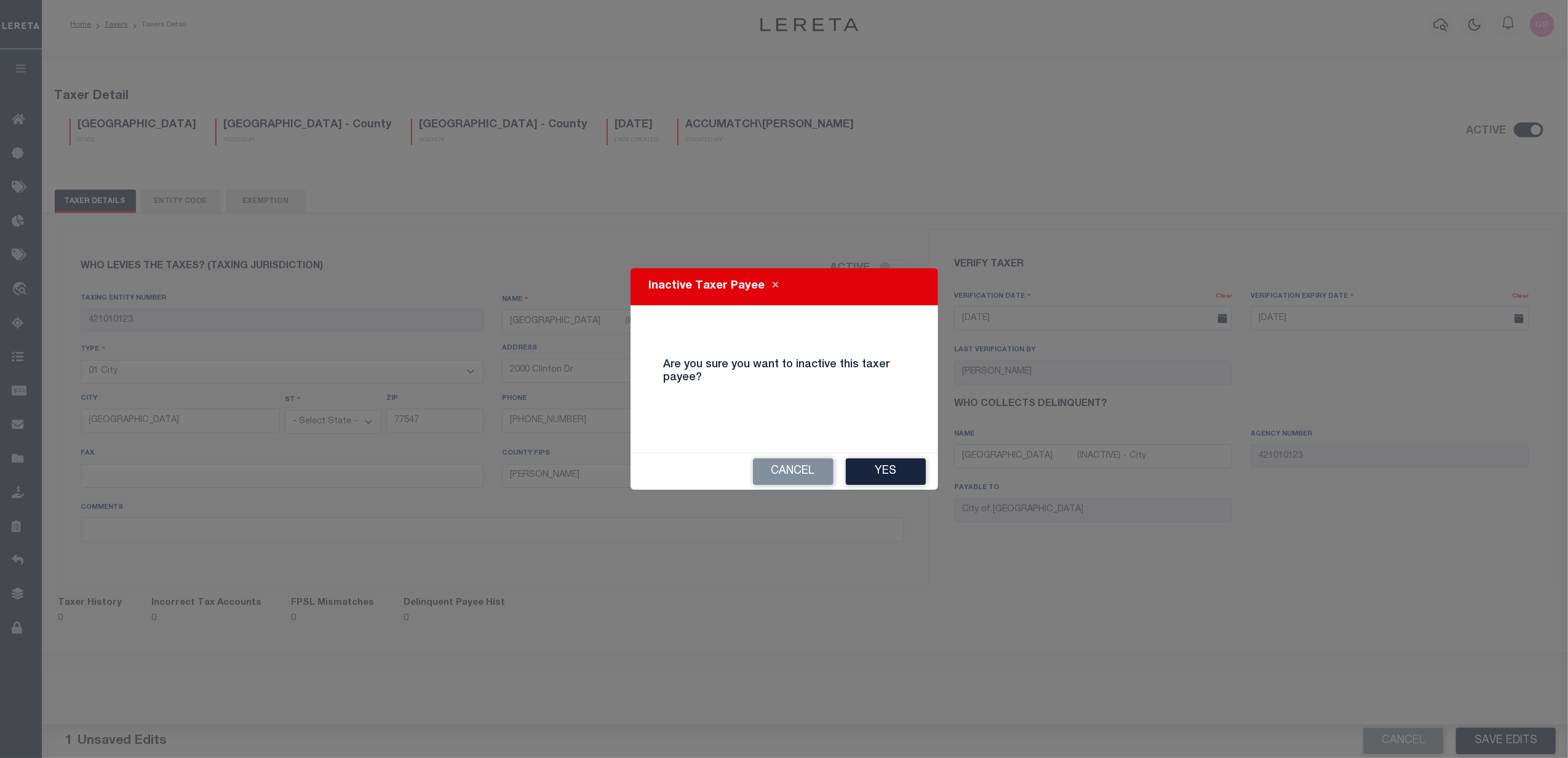
click at [898, 468] on button "Yes" at bounding box center [886, 472] width 80 height 27
checkbox input "false"
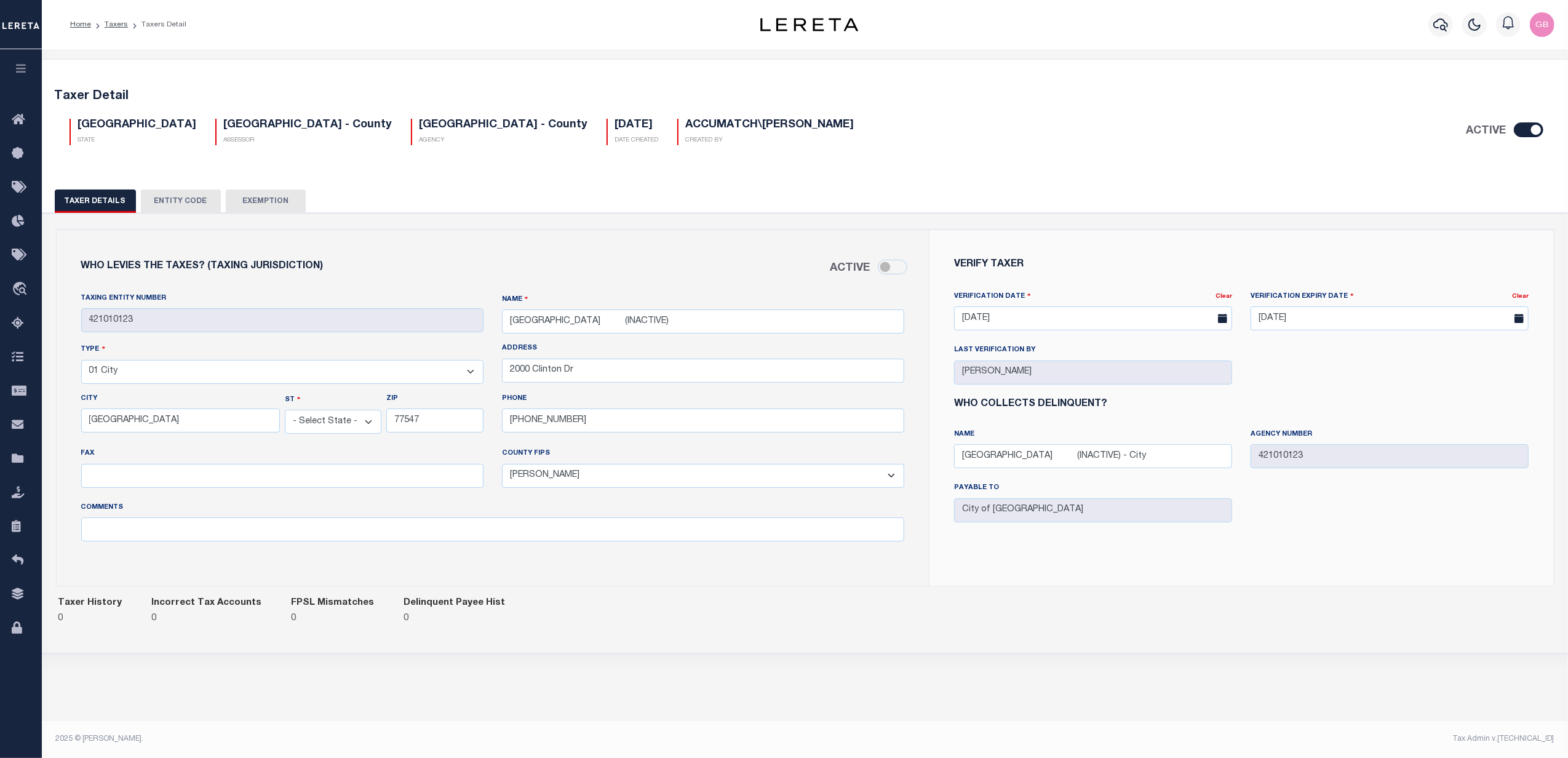
click at [1524, 131] on input "ACTIVE" at bounding box center [1529, 130] width 29 height 15
checkbox input "false"
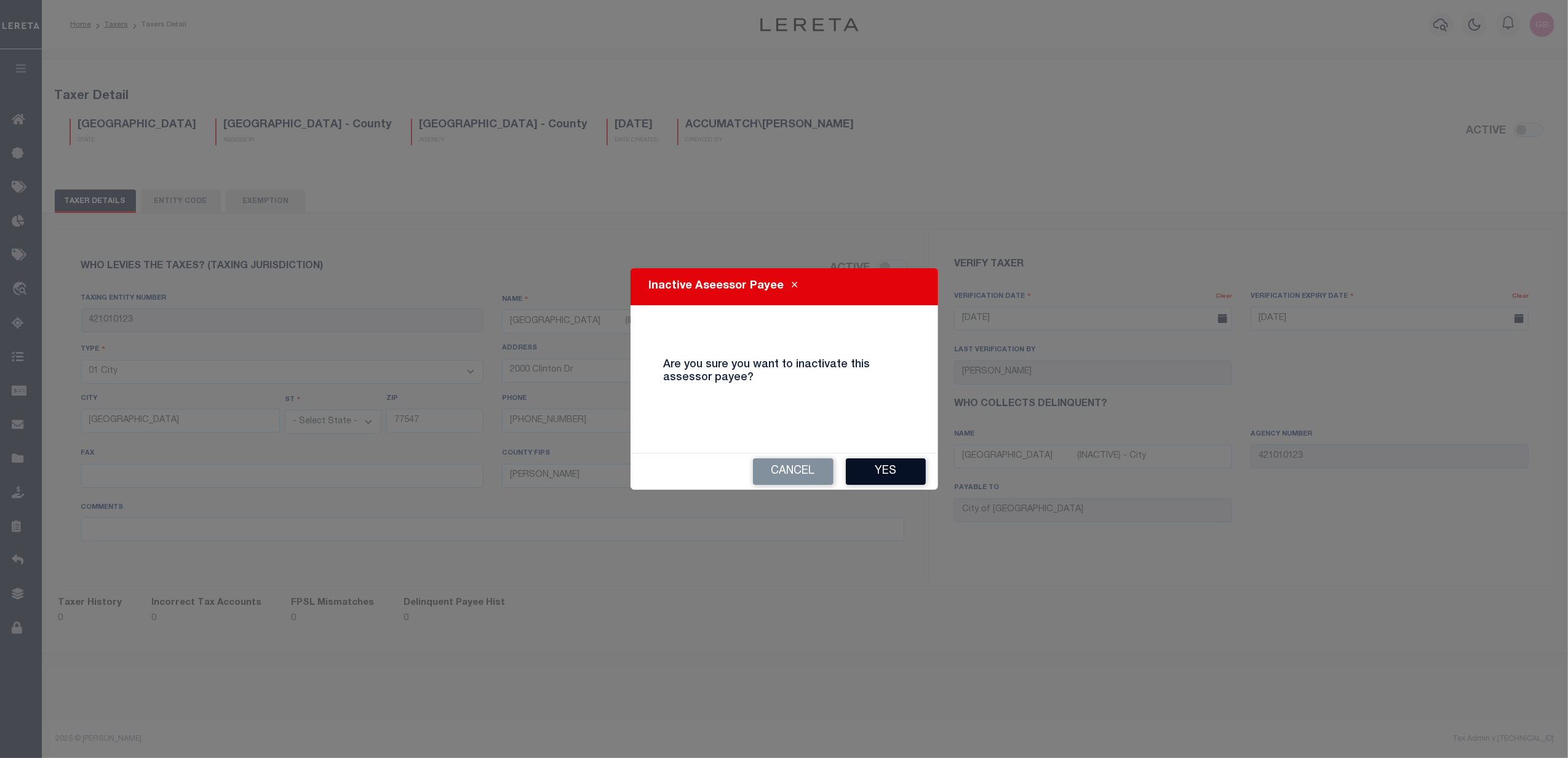
click at [892, 474] on button "Yes" at bounding box center [886, 472] width 80 height 27
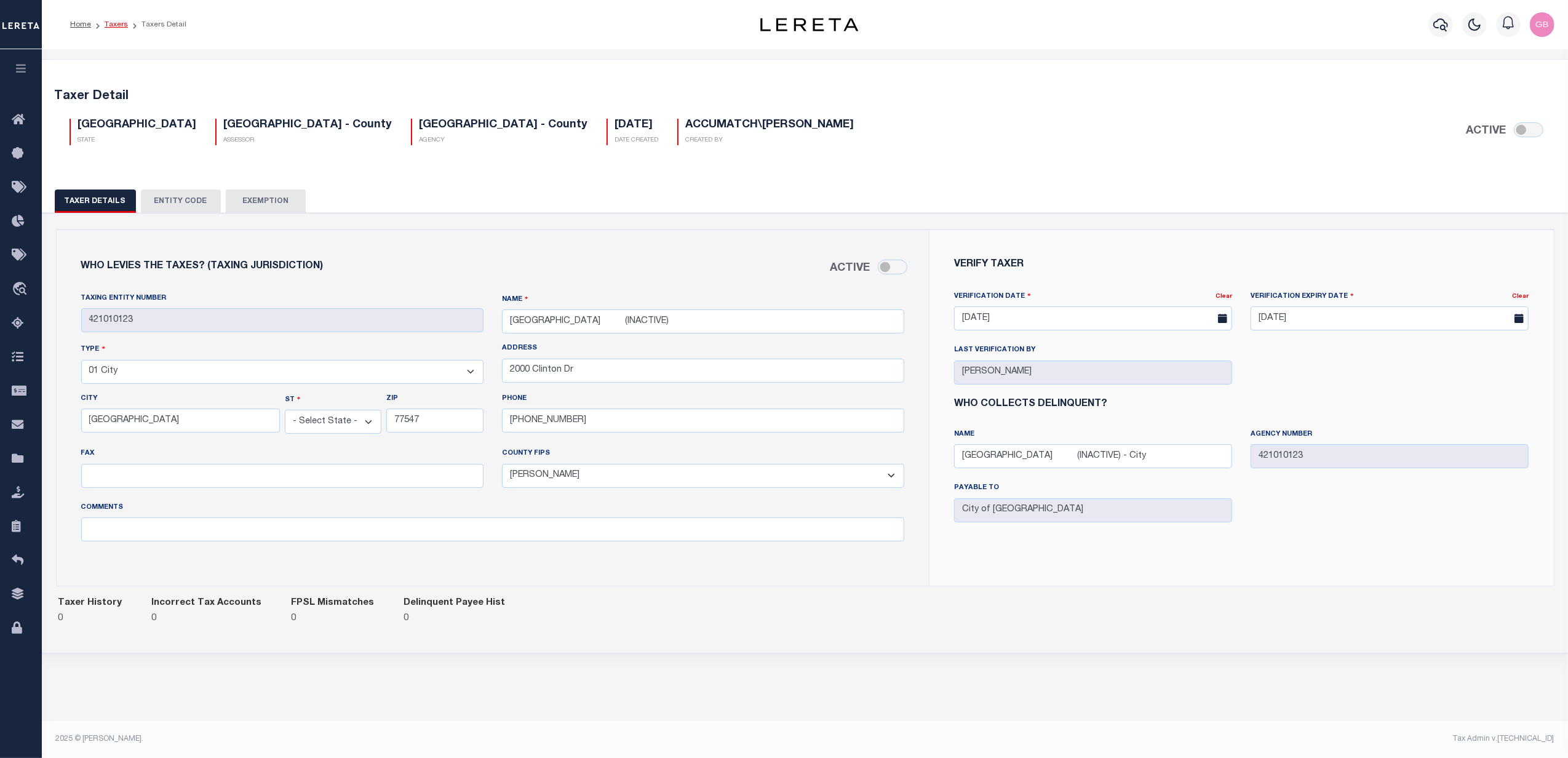
click at [119, 26] on link "Taxers" at bounding box center [116, 24] width 23 height 8
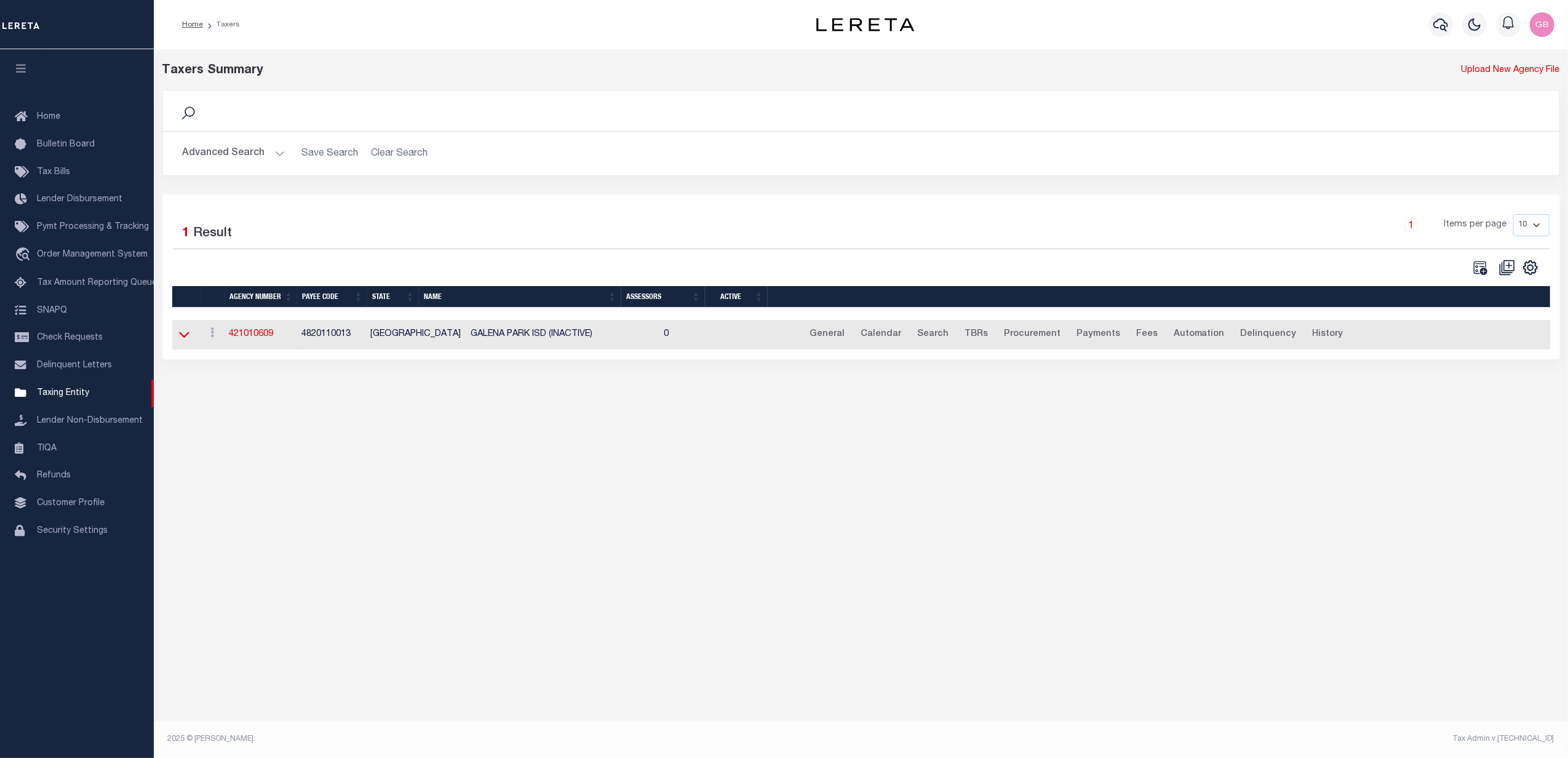
click at [181, 337] on icon at bounding box center [184, 335] width 10 height 6
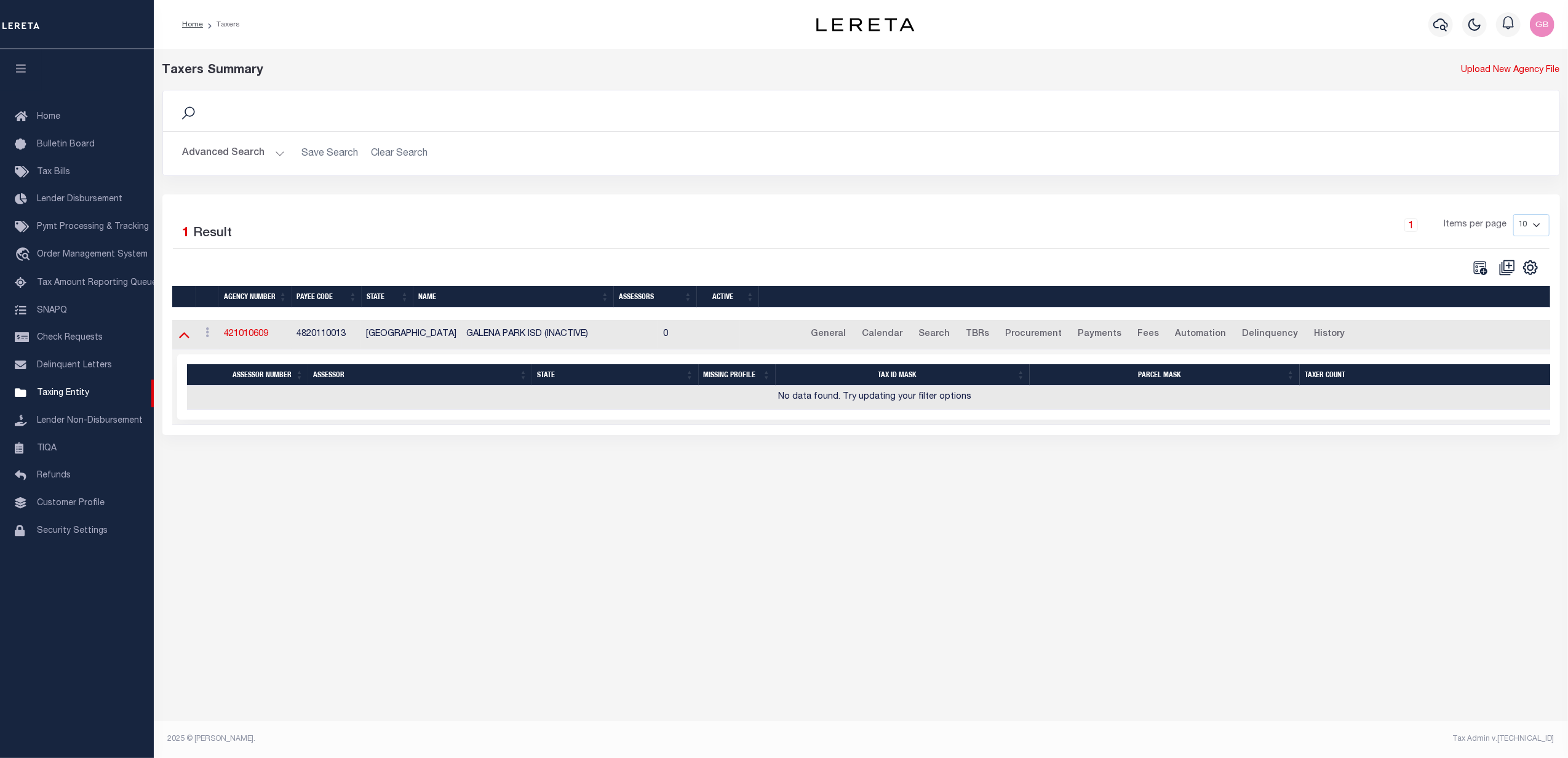
click at [186, 339] on icon at bounding box center [184, 335] width 10 height 6
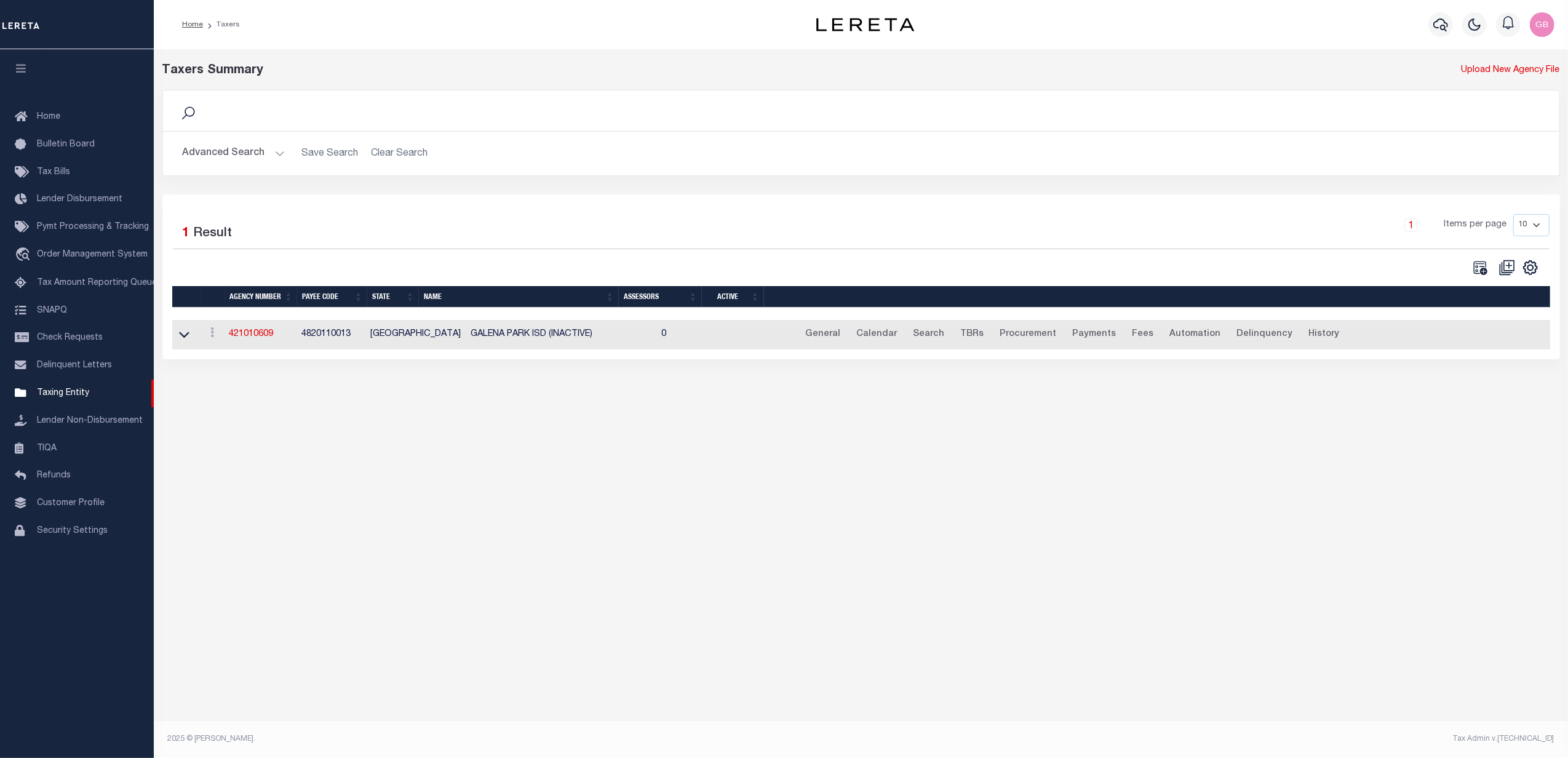
click at [223, 149] on button "Advanced Search" at bounding box center [233, 154] width 102 height 24
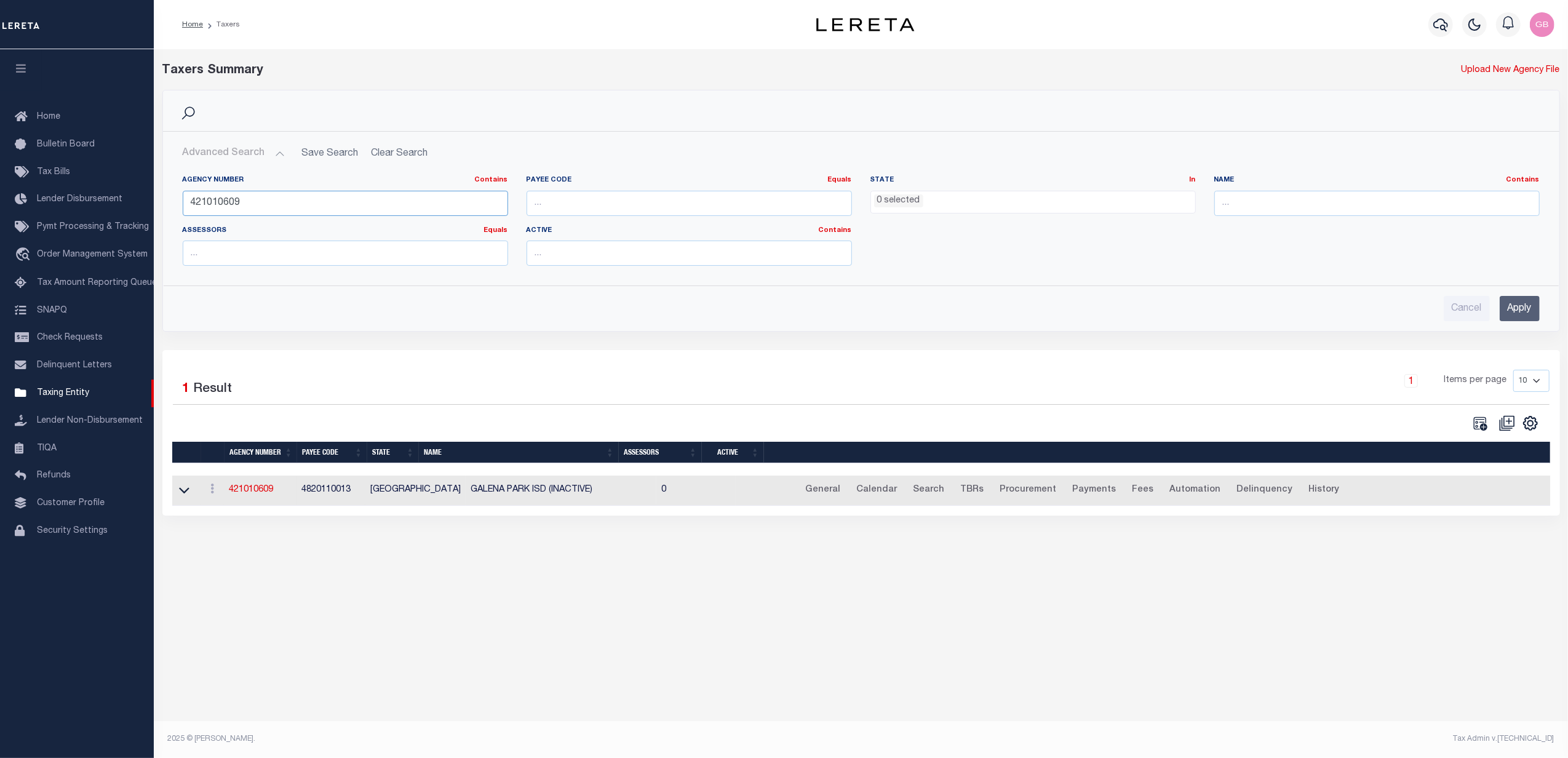
drag, startPoint x: 257, startPoint y: 202, endPoint x: 215, endPoint y: 203, distance: 42.0
click at [215, 203] on input "421010609" at bounding box center [345, 203] width 326 height 25
type input "421010000"
click at [1516, 306] on input "Apply" at bounding box center [1520, 309] width 40 height 25
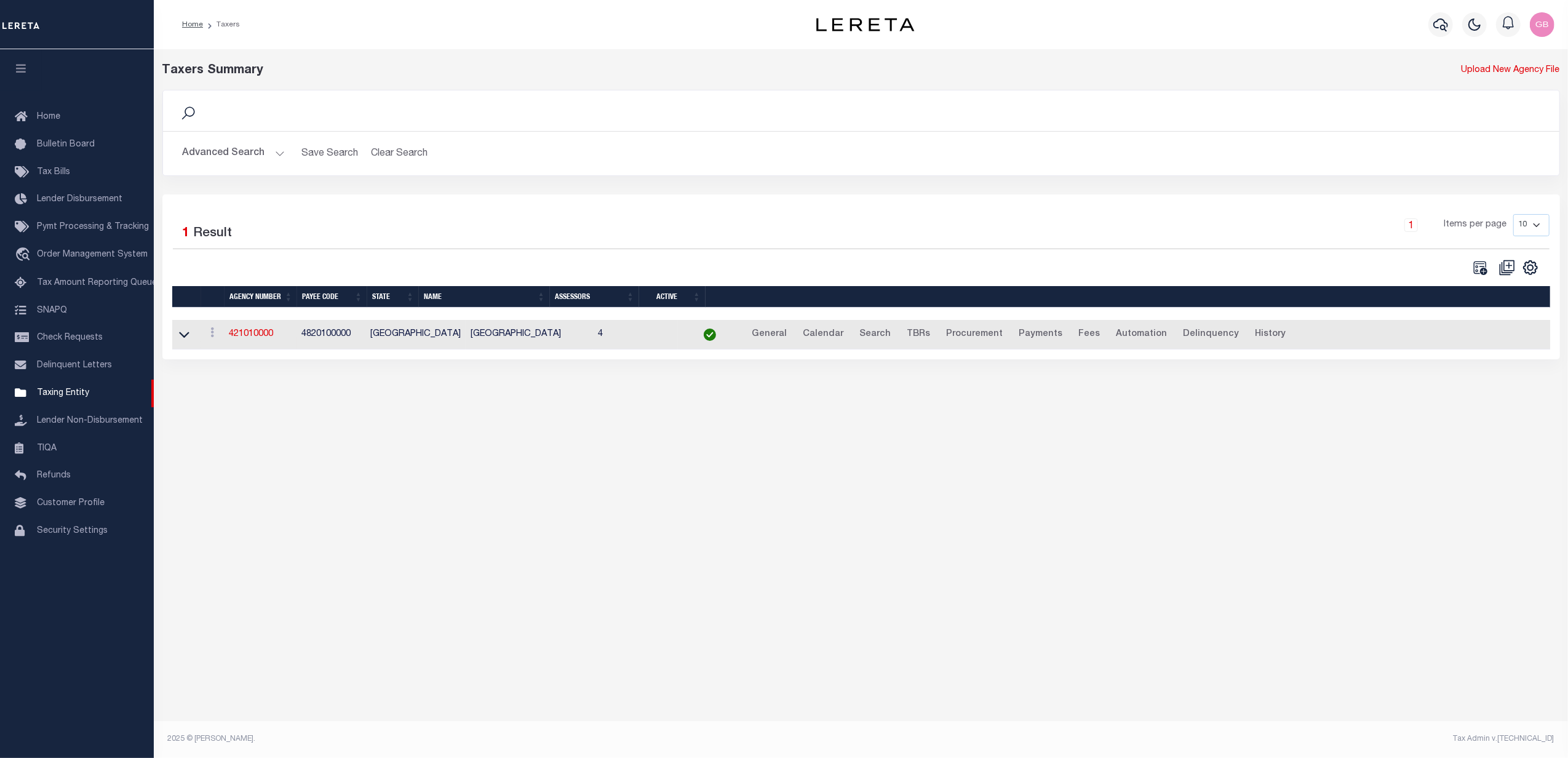
click at [190, 337] on link at bounding box center [184, 334] width 14 height 9
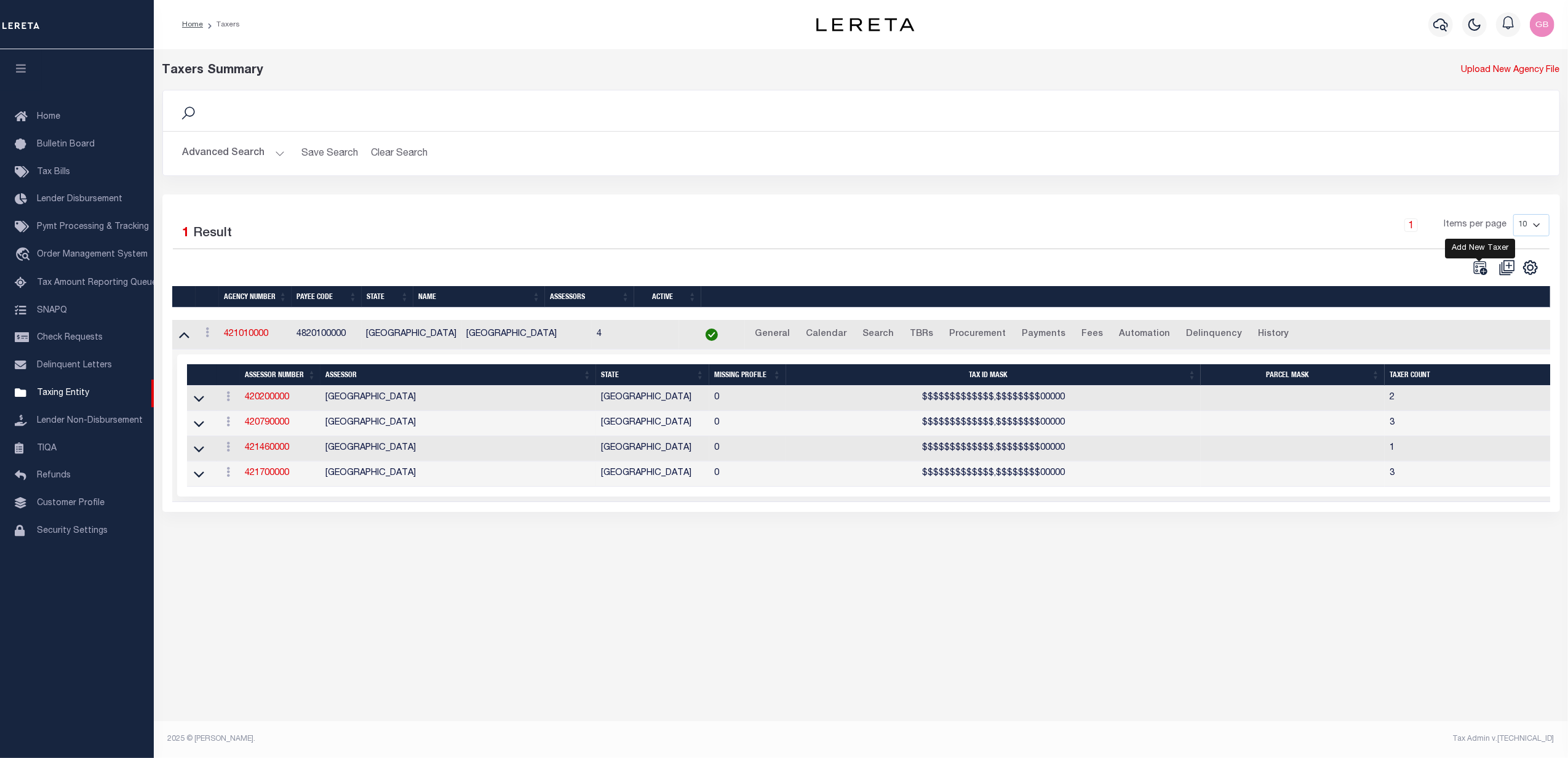
click at [1480, 267] on icon "" at bounding box center [1480, 268] width 16 height 16
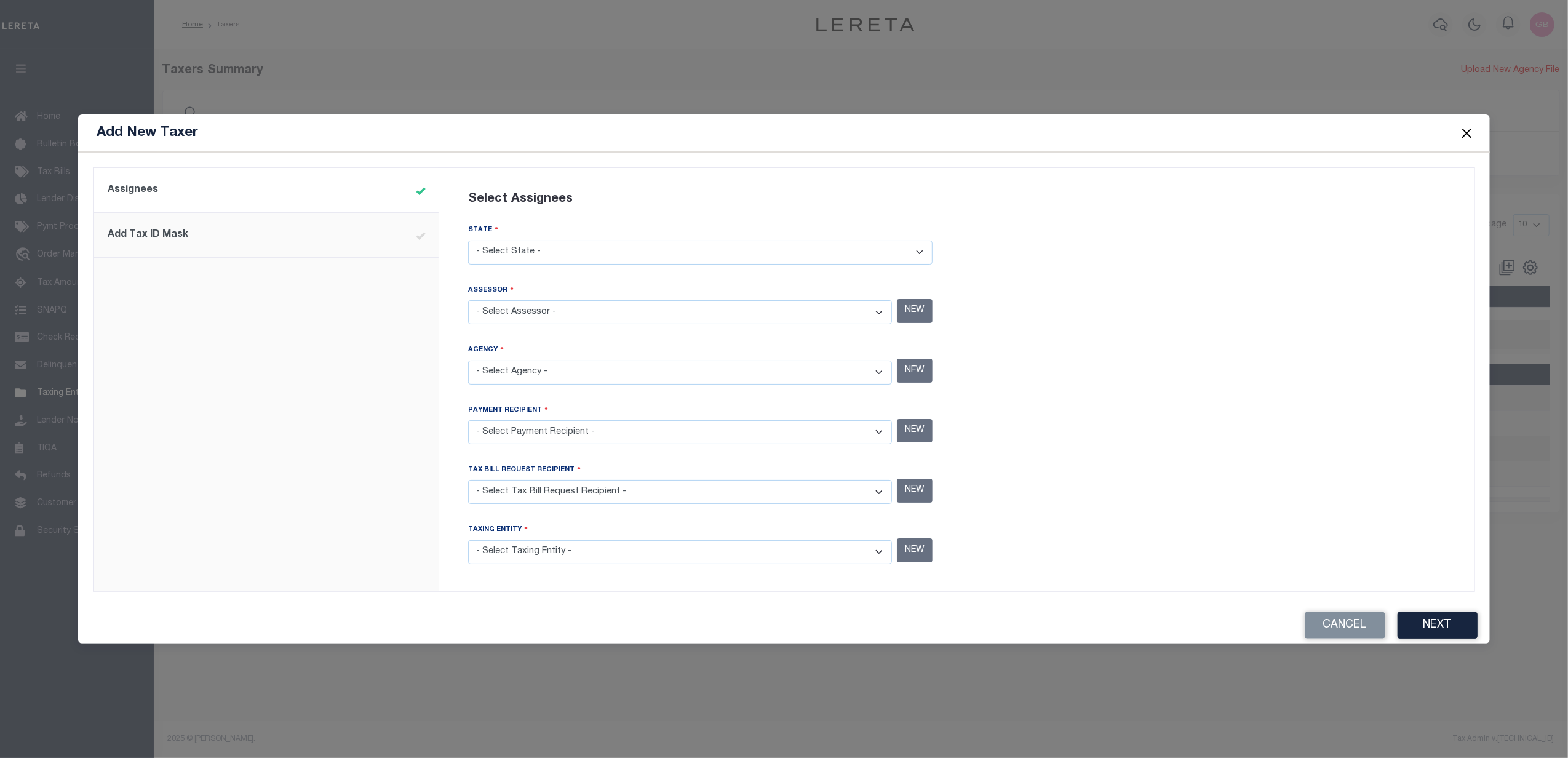
click at [625, 257] on select "- Select State - AK AL AR AZ CA CO CT DC DE FL GA GU HI IA ID IL IN KS KY LA MA…" at bounding box center [701, 252] width 465 height 24
select select "[GEOGRAPHIC_DATA]"
click at [468, 240] on select "- Select State - AK AL AR AZ CA CO CT DC DE FL GA GU HI IA ID IL IN KS KY LA MA…" at bounding box center [701, 252] width 465 height 24
click at [628, 317] on select "- Select Assessor - ANDERSON COUNTY - County ANDREWS COUNTY - County ANGELINA C…" at bounding box center [680, 313] width 424 height 24
click at [1355, 627] on button "Cancel" at bounding box center [1344, 626] width 80 height 27
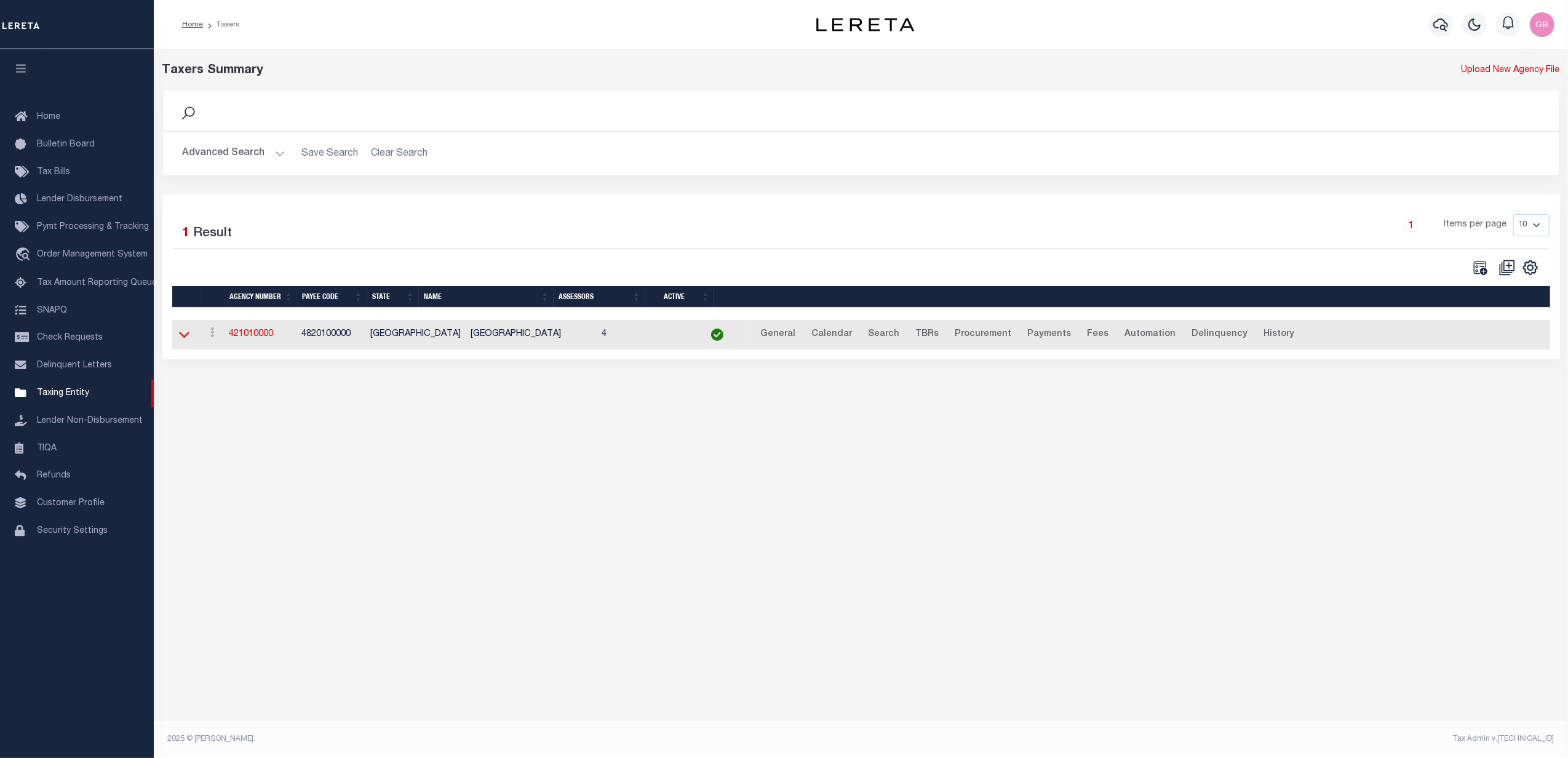
click at [185, 338] on icon at bounding box center [184, 334] width 10 height 13
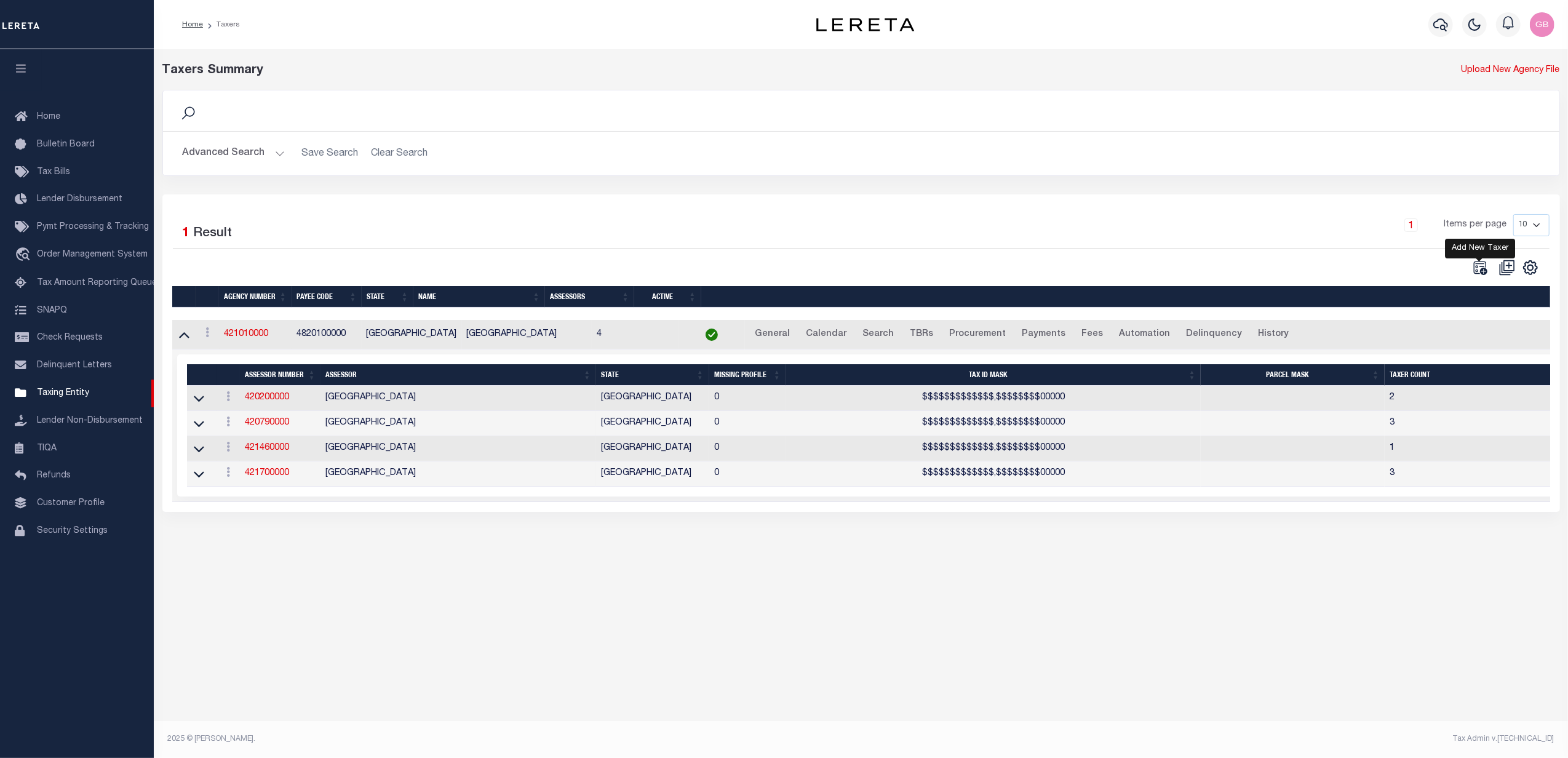
click at [1484, 270] on icon "" at bounding box center [1480, 268] width 16 height 16
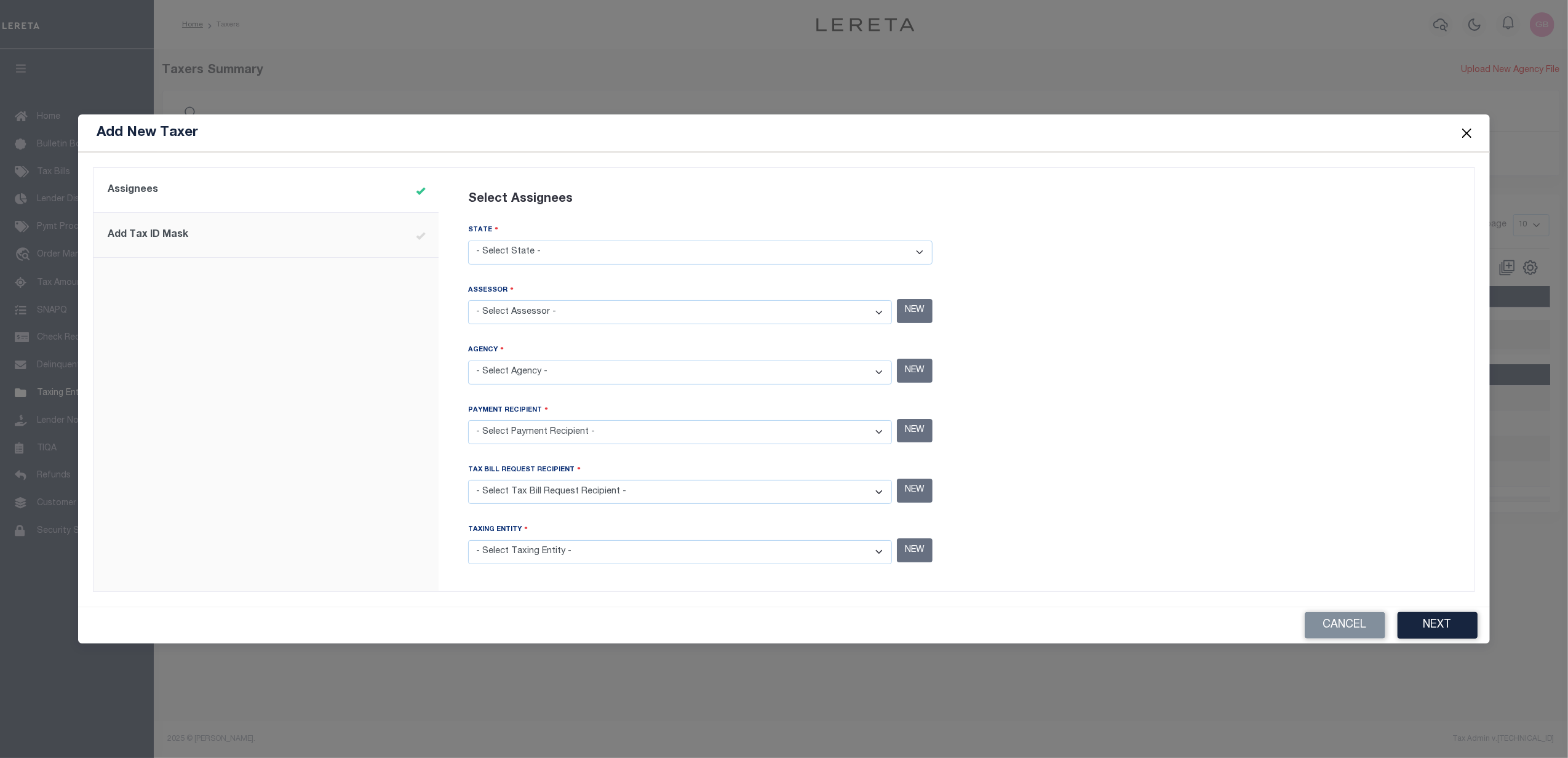
click at [547, 252] on select "- Select State - [US_STATE] AL AR AZ CA CO [GEOGRAPHIC_DATA] [GEOGRAPHIC_DATA] …" at bounding box center [701, 252] width 465 height 24
select select "[GEOGRAPHIC_DATA]"
click at [468, 240] on select "- Select State - [US_STATE] AL AR AZ CA CO [GEOGRAPHIC_DATA] [GEOGRAPHIC_DATA] …" at bounding box center [701, 252] width 465 height 24
click at [547, 304] on select "- Select Assessor - [GEOGRAPHIC_DATA] - County [GEOGRAPHIC_DATA] - County [GEOG…" at bounding box center [680, 313] width 424 height 24
click at [549, 317] on select "- Select Assessor - [GEOGRAPHIC_DATA] - County [GEOGRAPHIC_DATA] - County [GEOG…" at bounding box center [680, 313] width 424 height 24
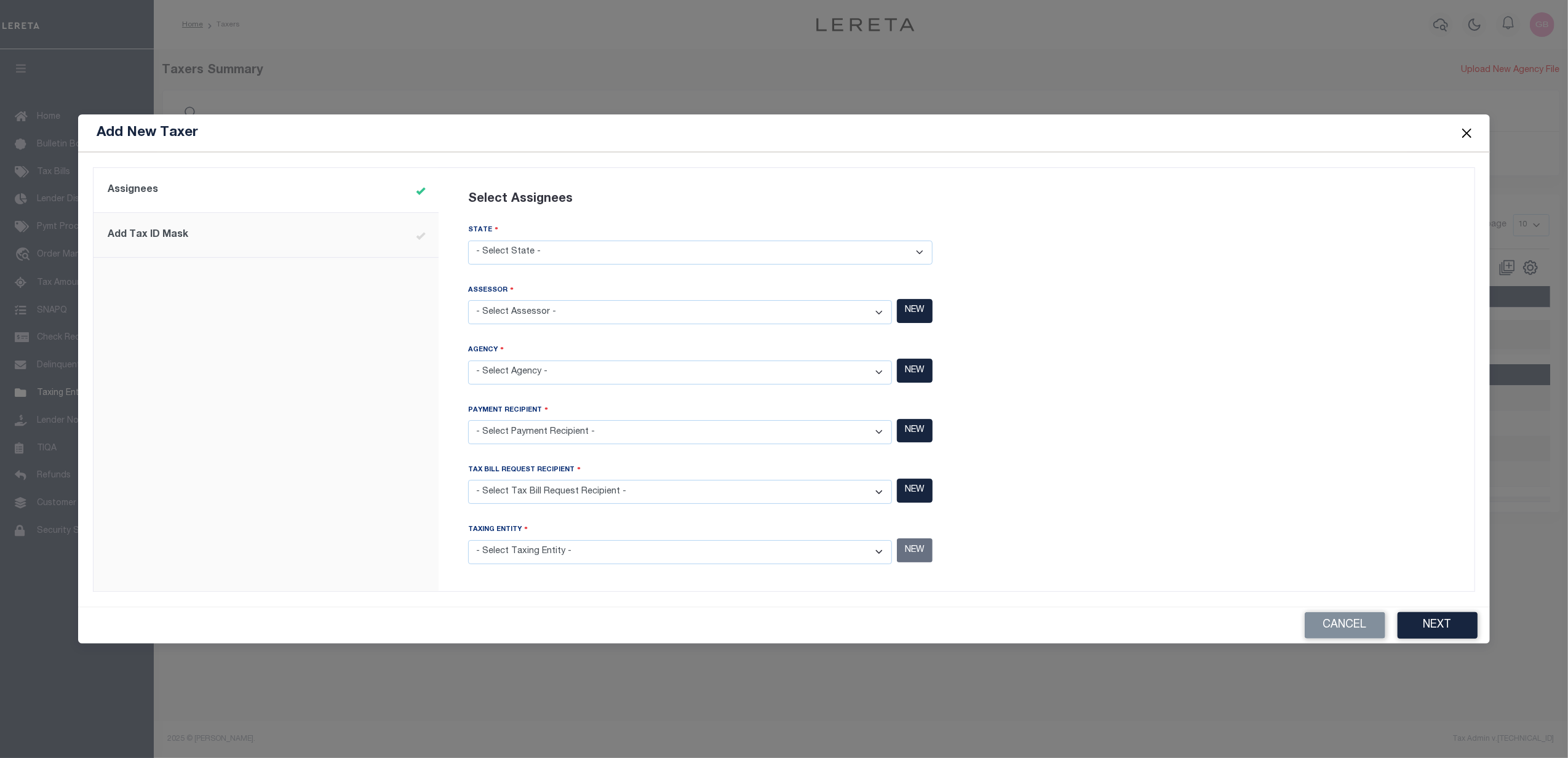
select select "4820100000"
click at [468, 301] on select "- Select Assessor - [GEOGRAPHIC_DATA] - County [GEOGRAPHIC_DATA] - County [GEOG…" at bounding box center [680, 313] width 424 height 24
click at [610, 362] on select "- Select Agency - HARRIS COUNTY MUD 583 - Improvement District (ID) ADAMS GARDE…" at bounding box center [680, 373] width 424 height 24
click at [679, 366] on select "- Select Agency - HARRIS COUNTY MUD 583 - Improvement District (ID) ADAMS GARDE…" at bounding box center [680, 373] width 424 height 24
click at [680, 370] on select "- Select Agency - HARRIS COUNTY MUD 583 - Improvement District (ID) ADAMS GARDE…" at bounding box center [680, 373] width 424 height 24
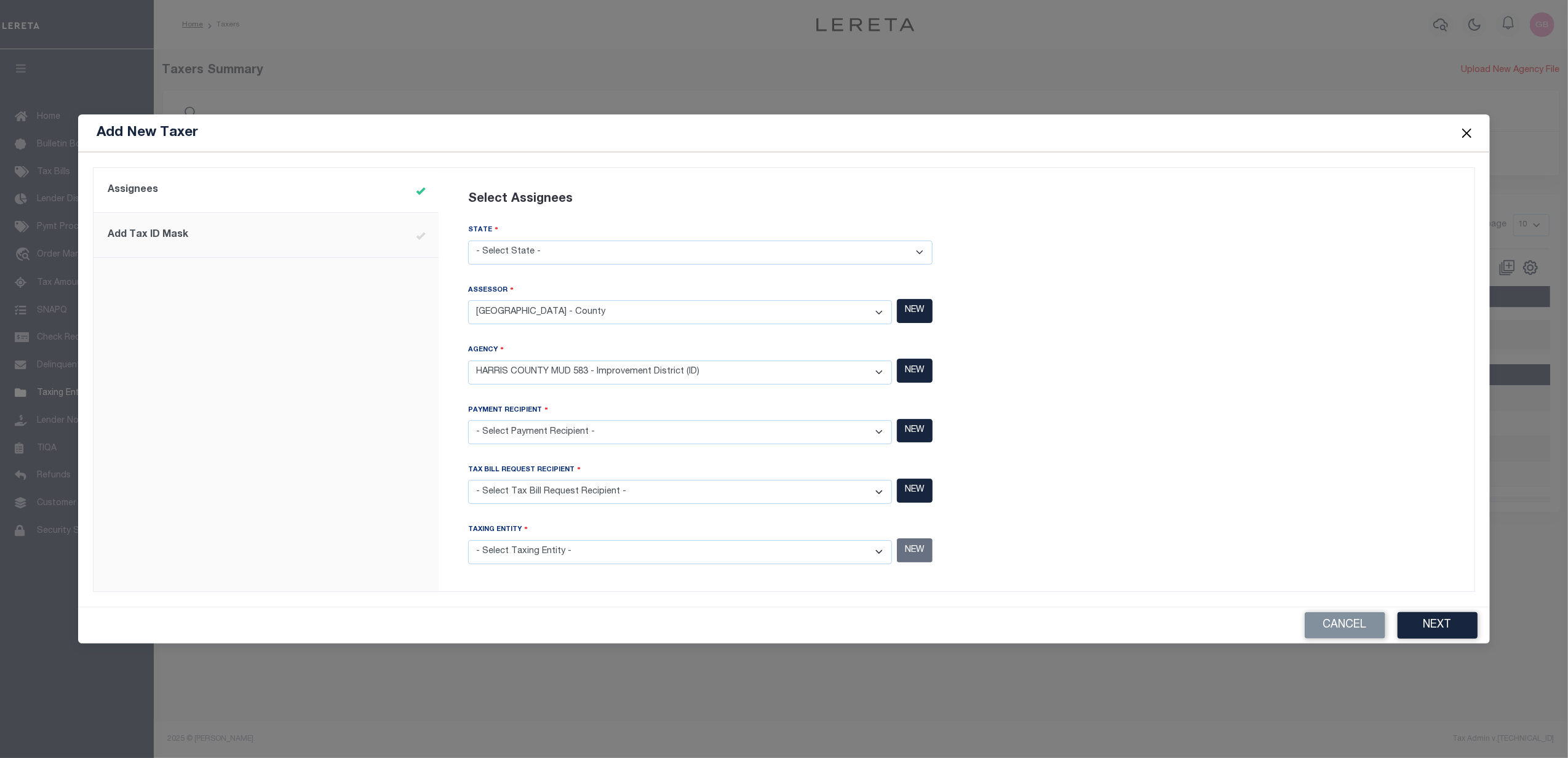
select select "4820100000"
click at [468, 360] on select "- Select Agency - HARRIS COUNTY MUD 583 - Improvement District (ID) ADAMS GARDE…" at bounding box center [680, 373] width 424 height 24
click at [663, 435] on select "- Select Payment Recipient - Ad Valorem Appraisal - Service Bureau ADAMS GARDEN…" at bounding box center [680, 432] width 424 height 24
select select "4820100000"
click at [468, 421] on select "- Select Payment Recipient - Ad Valorem Appraisal - Service Bureau ADAMS GARDEN…" at bounding box center [680, 432] width 424 height 24
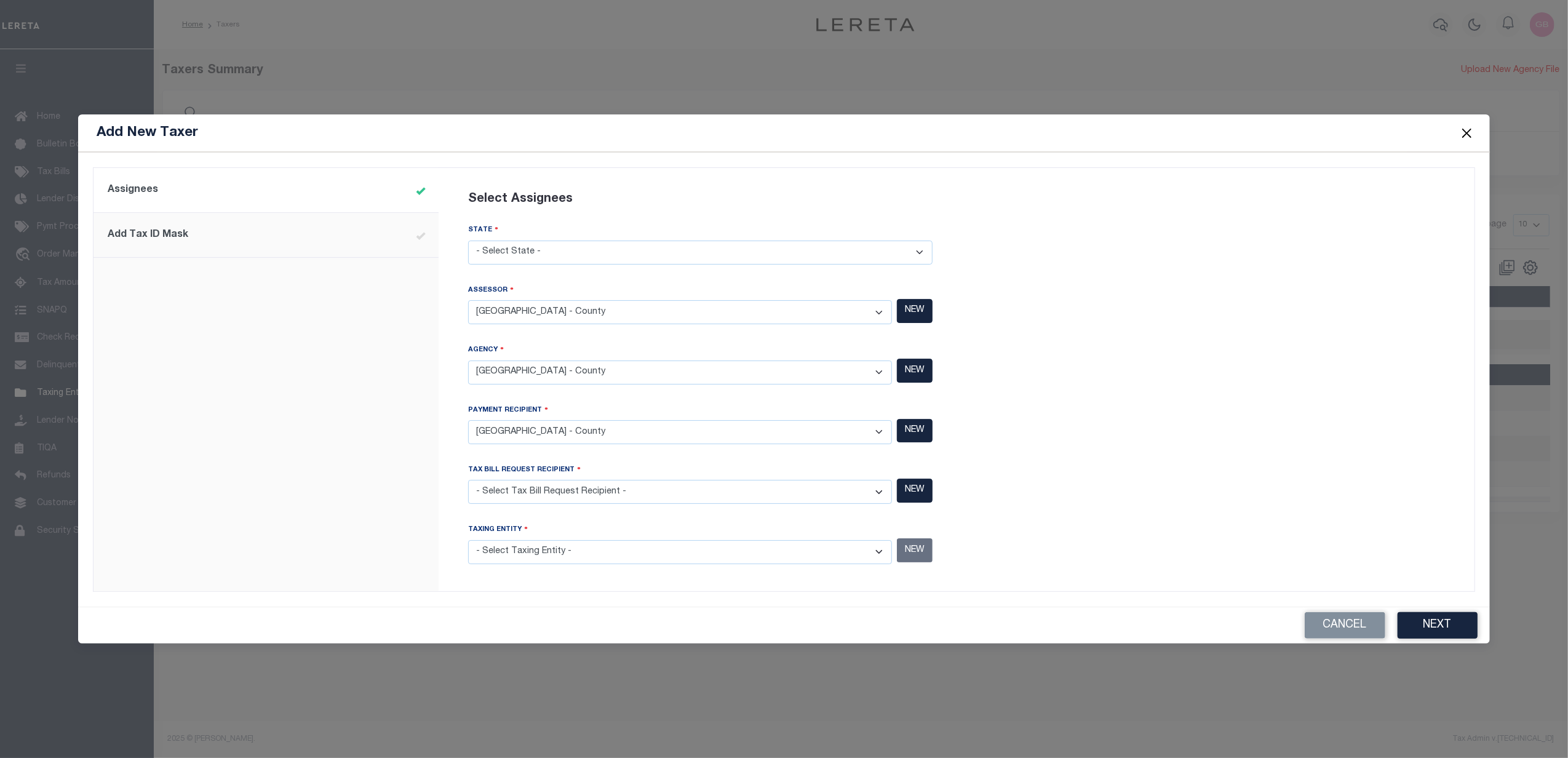
click at [606, 487] on select "- Select Tax Bill Request Recipient - Ad Valorem Appraisal - Service Bureau ADA…" at bounding box center [680, 492] width 424 height 24
select select "4820100000"
click at [468, 481] on select "- Select Tax Bill Request Recipient - Ad Valorem Appraisal - Service Bureau ADA…" at bounding box center [680, 492] width 424 height 24
click at [613, 551] on select "- Select Taxing Entity -" at bounding box center [680, 552] width 424 height 24
select select "4820100000"
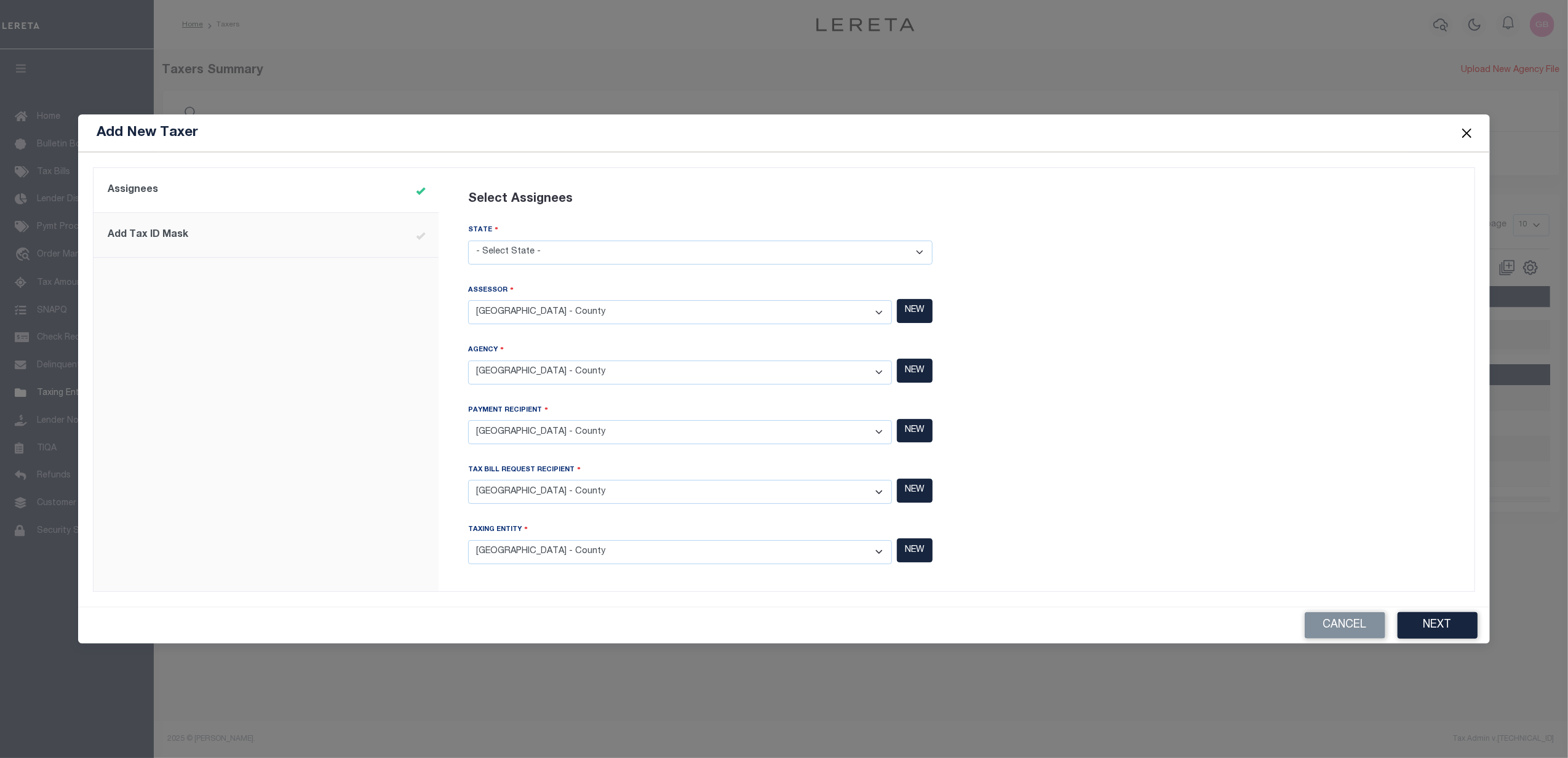
click at [468, 540] on select "- Select Taxing Entity - HARRIS COUNTY MUD 583 - Improvement District (ID) (381…" at bounding box center [680, 552] width 424 height 24
click at [1451, 626] on button "Next" at bounding box center [1438, 626] width 80 height 27
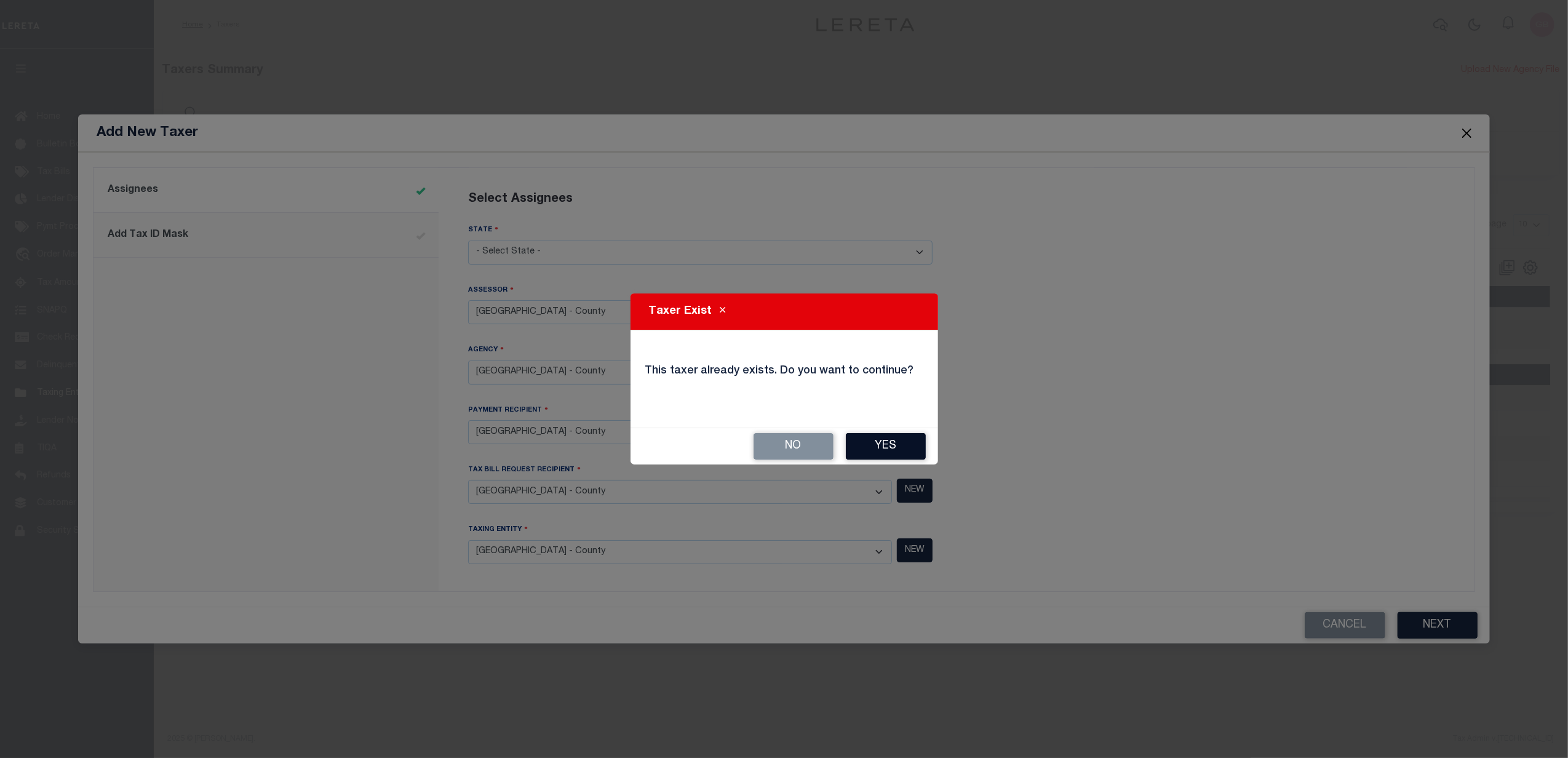
click at [886, 450] on button "Yes" at bounding box center [886, 446] width 80 height 27
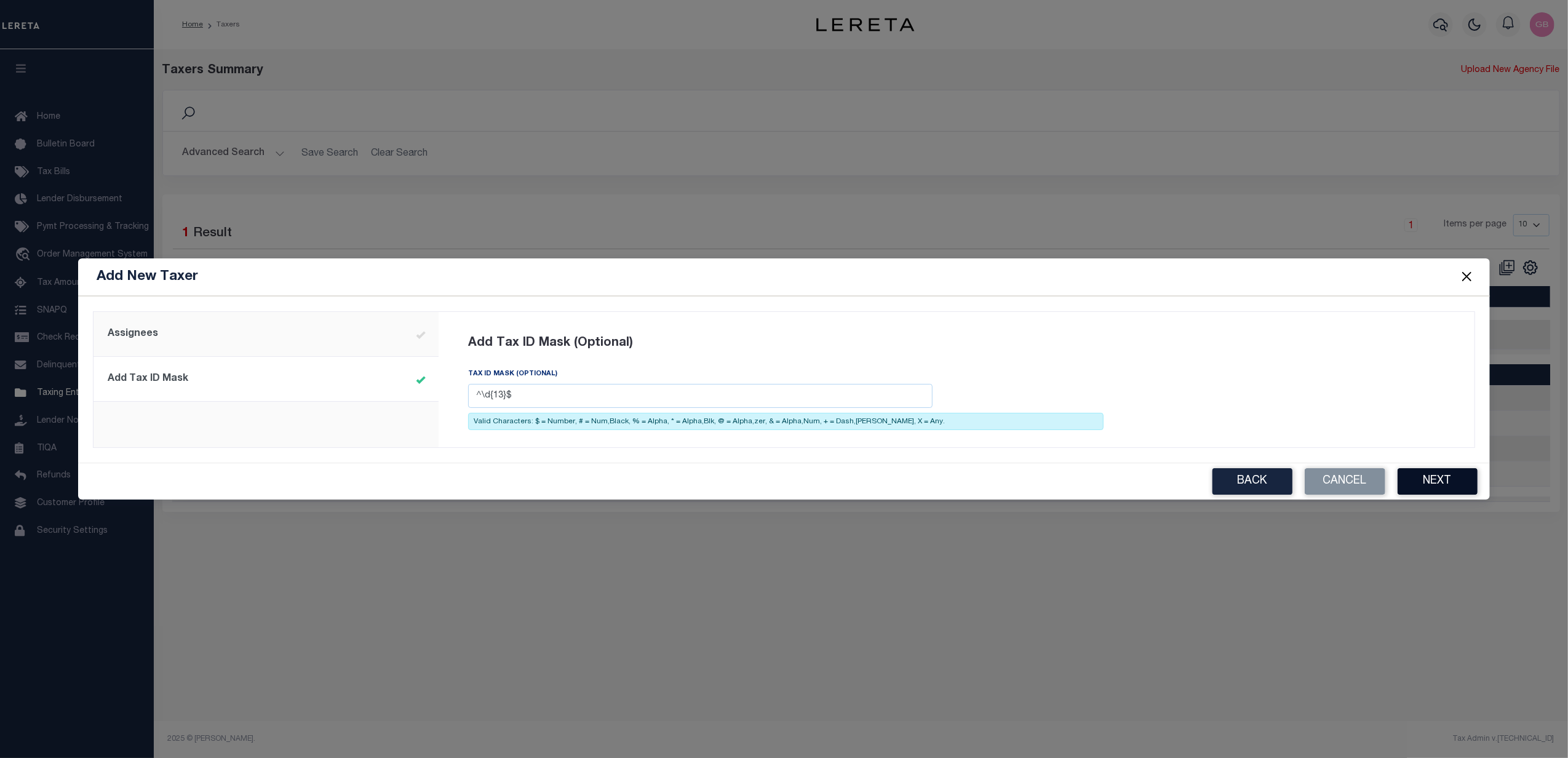
click at [1444, 479] on button "Next" at bounding box center [1438, 481] width 80 height 27
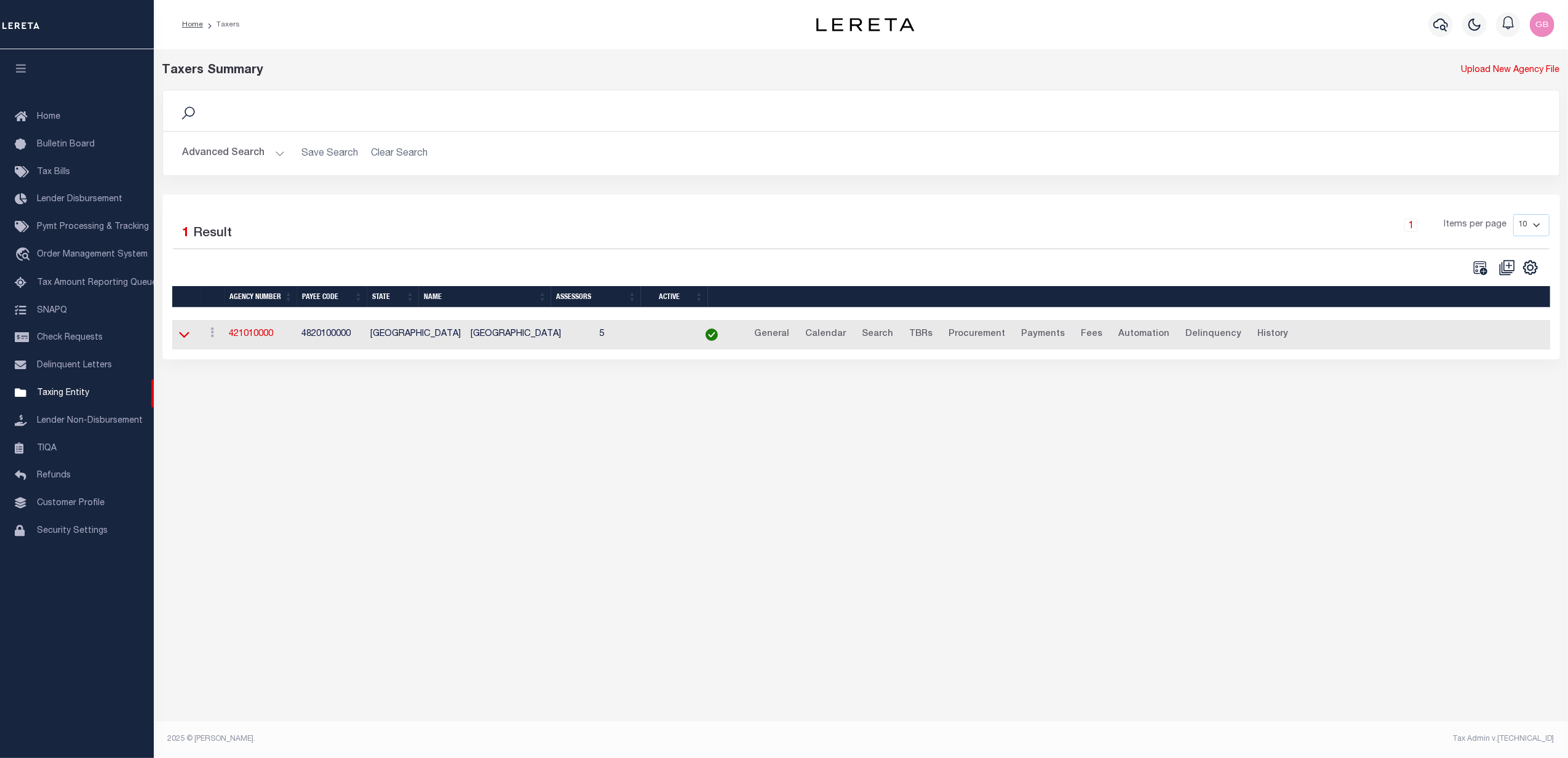
click at [187, 336] on icon at bounding box center [184, 334] width 10 height 13
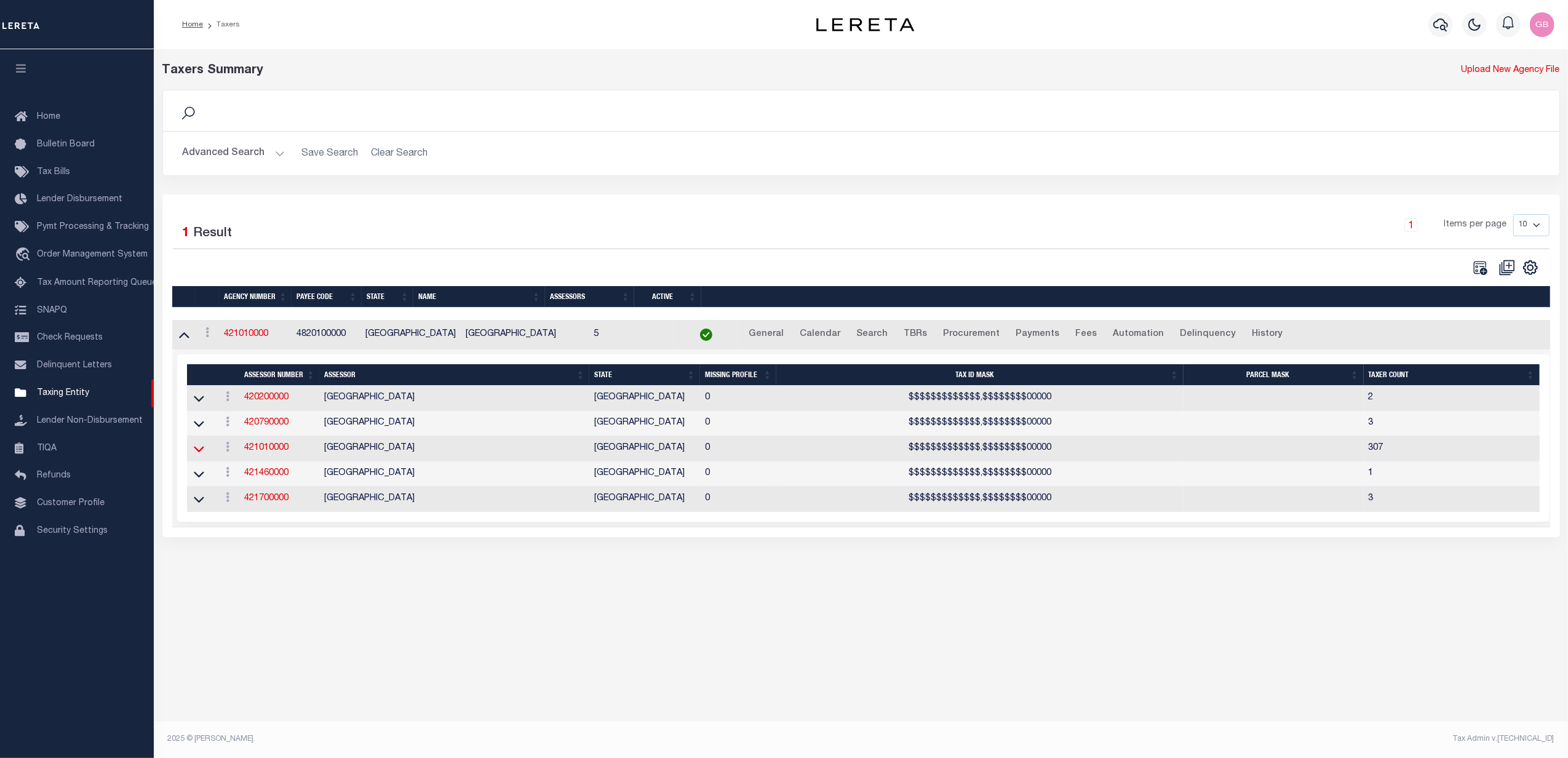
click at [200, 453] on icon at bounding box center [199, 449] width 10 height 13
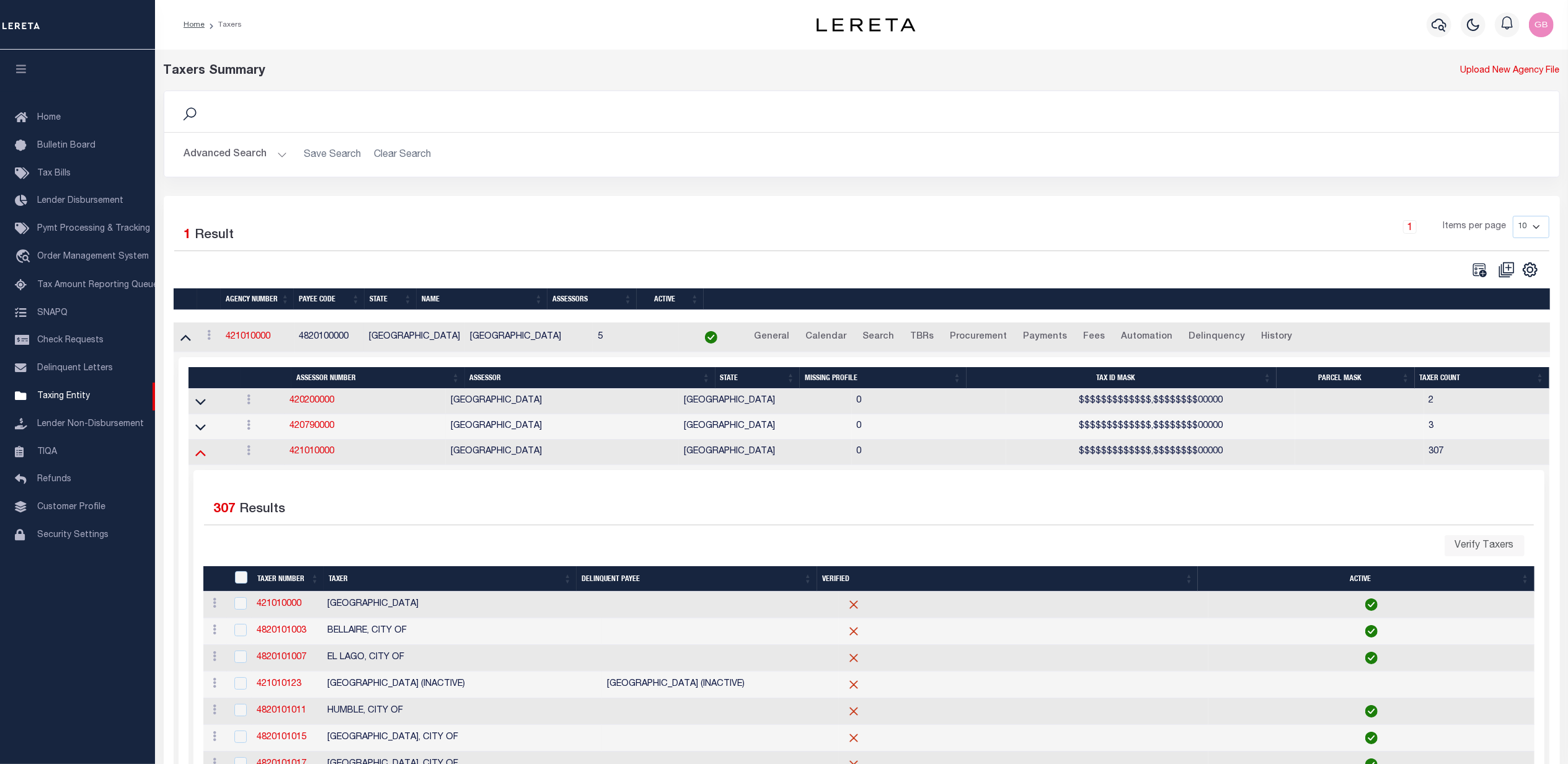
click at [201, 456] on icon at bounding box center [200, 452] width 10 height 13
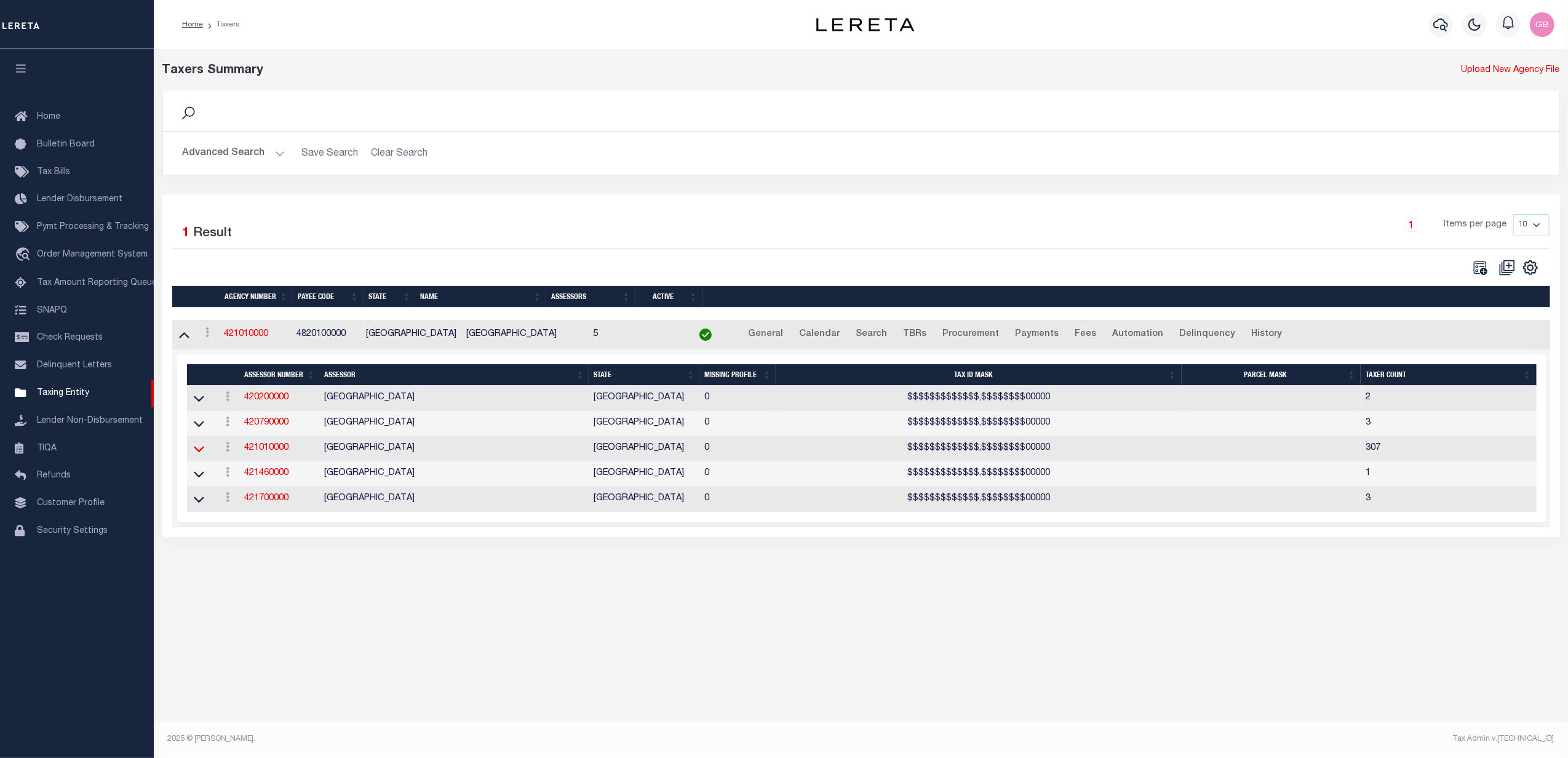
click at [200, 455] on icon at bounding box center [199, 449] width 10 height 13
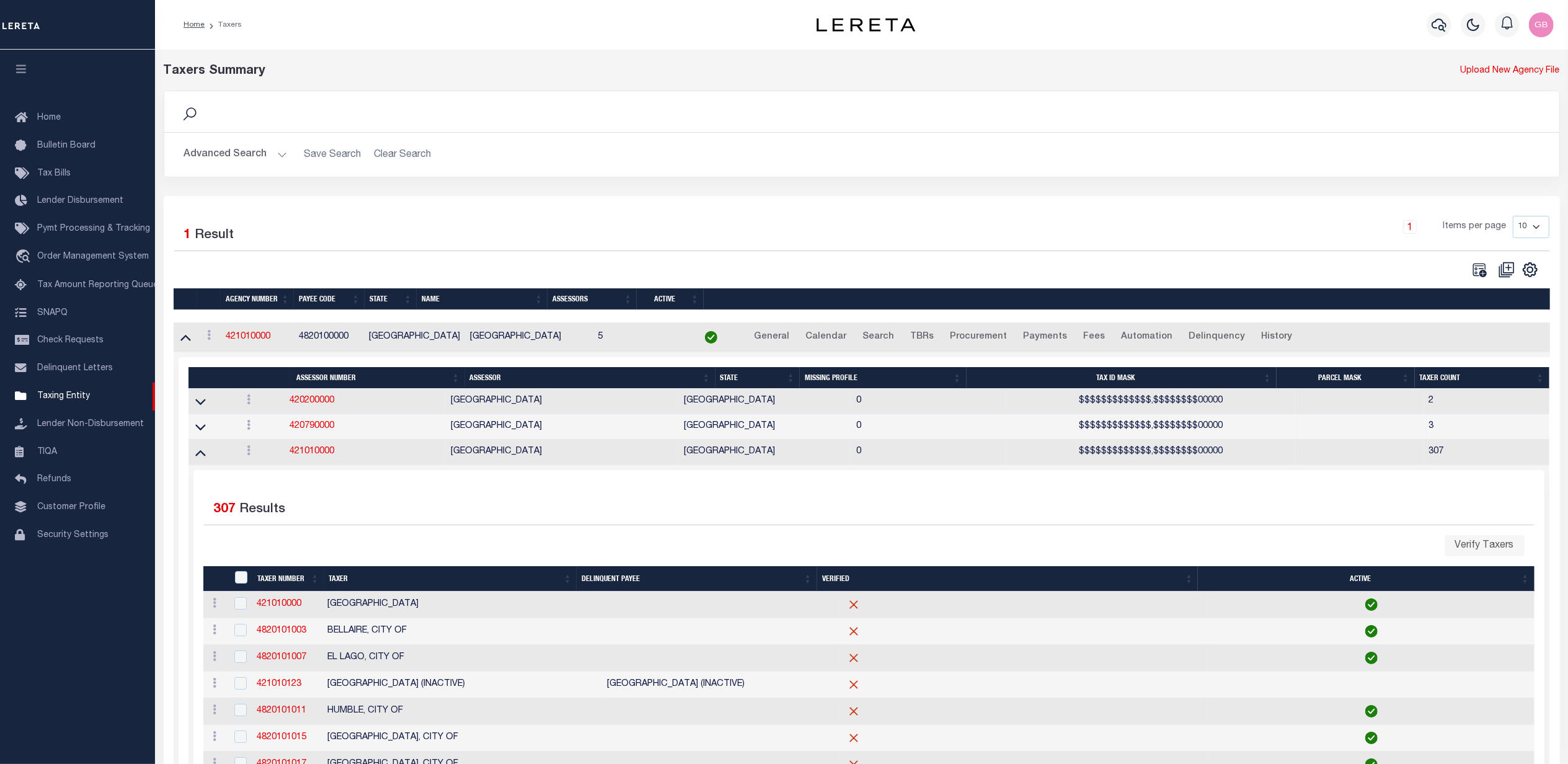
click at [234, 159] on button "Advanced Search" at bounding box center [235, 155] width 103 height 24
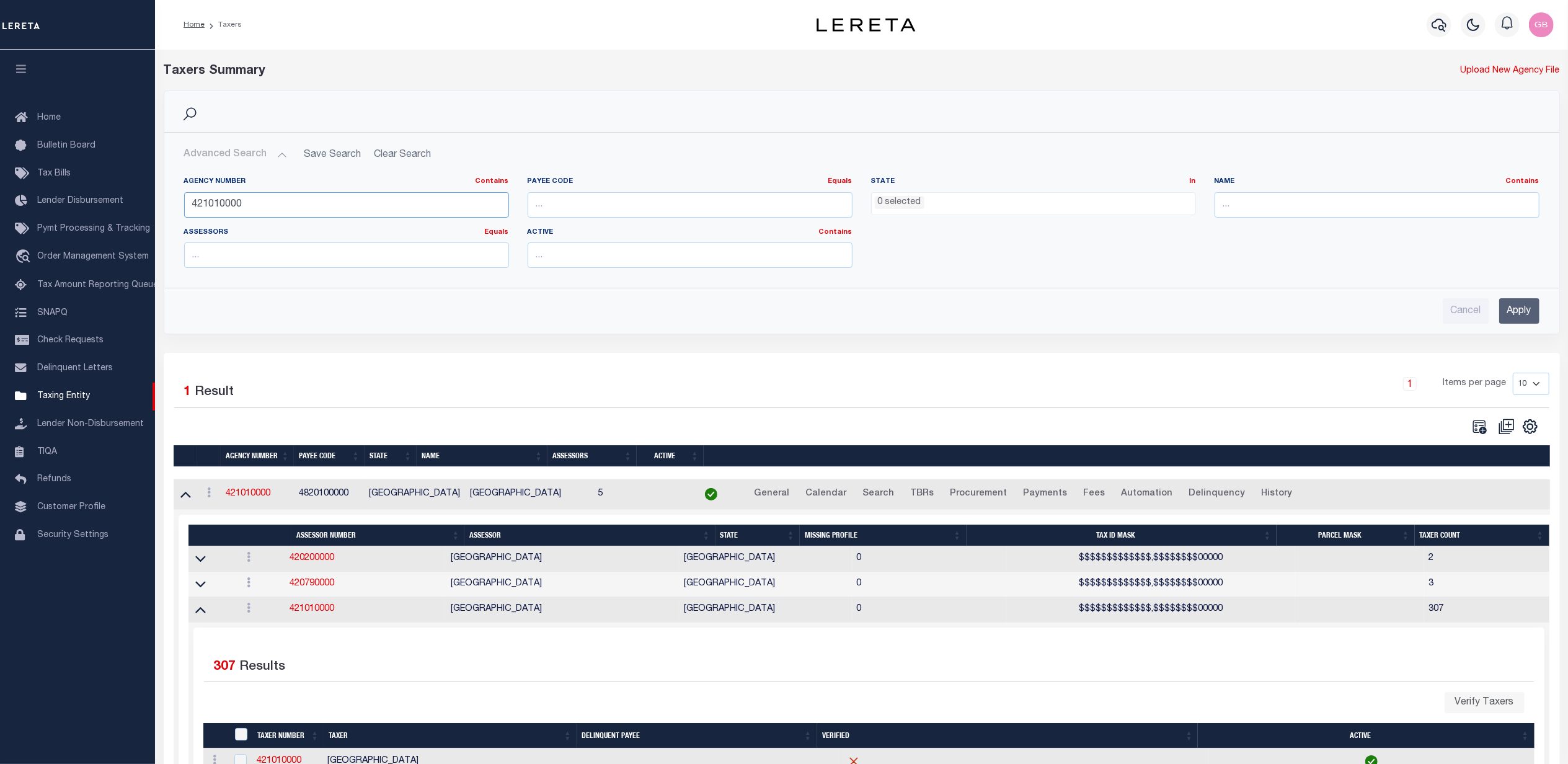
drag, startPoint x: 251, startPoint y: 206, endPoint x: 224, endPoint y: 202, distance: 27.3
click at [224, 202] on input "421010000" at bounding box center [346, 205] width 325 height 25
type input "421010610"
click at [1517, 313] on input "Apply" at bounding box center [1519, 311] width 40 height 25
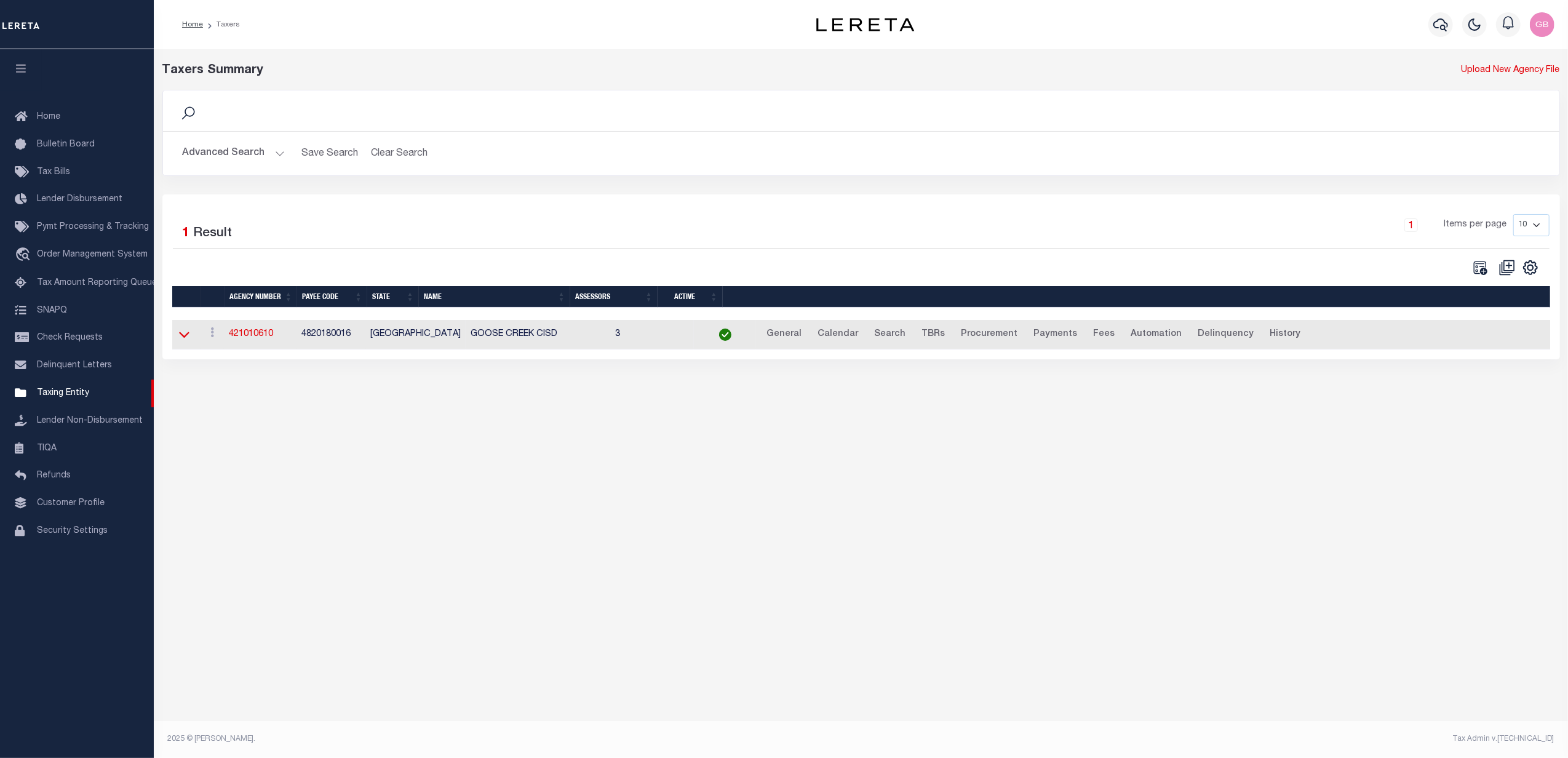
click at [183, 337] on icon at bounding box center [184, 334] width 10 height 13
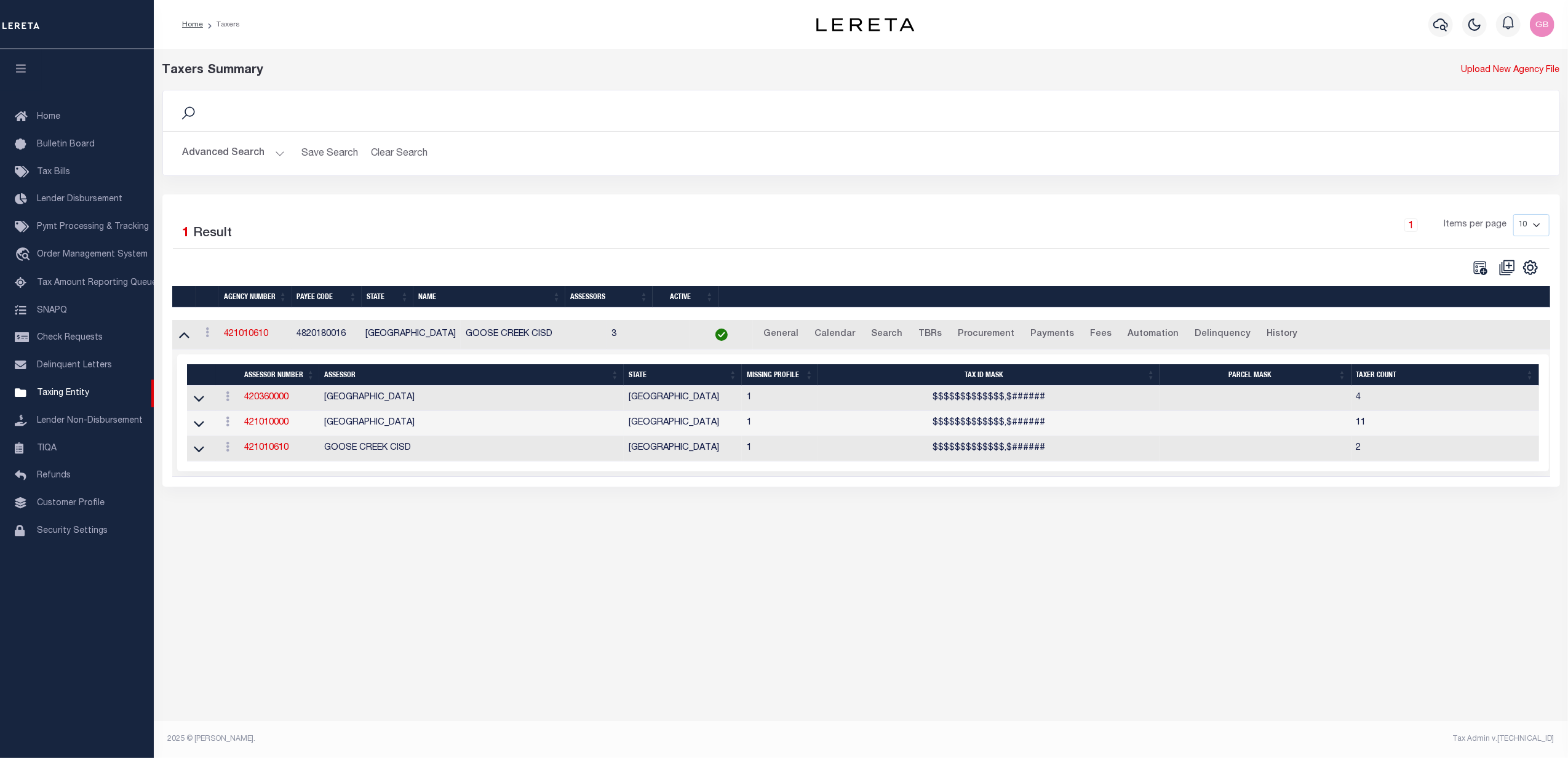
click at [206, 430] on td at bounding box center [201, 424] width 29 height 25
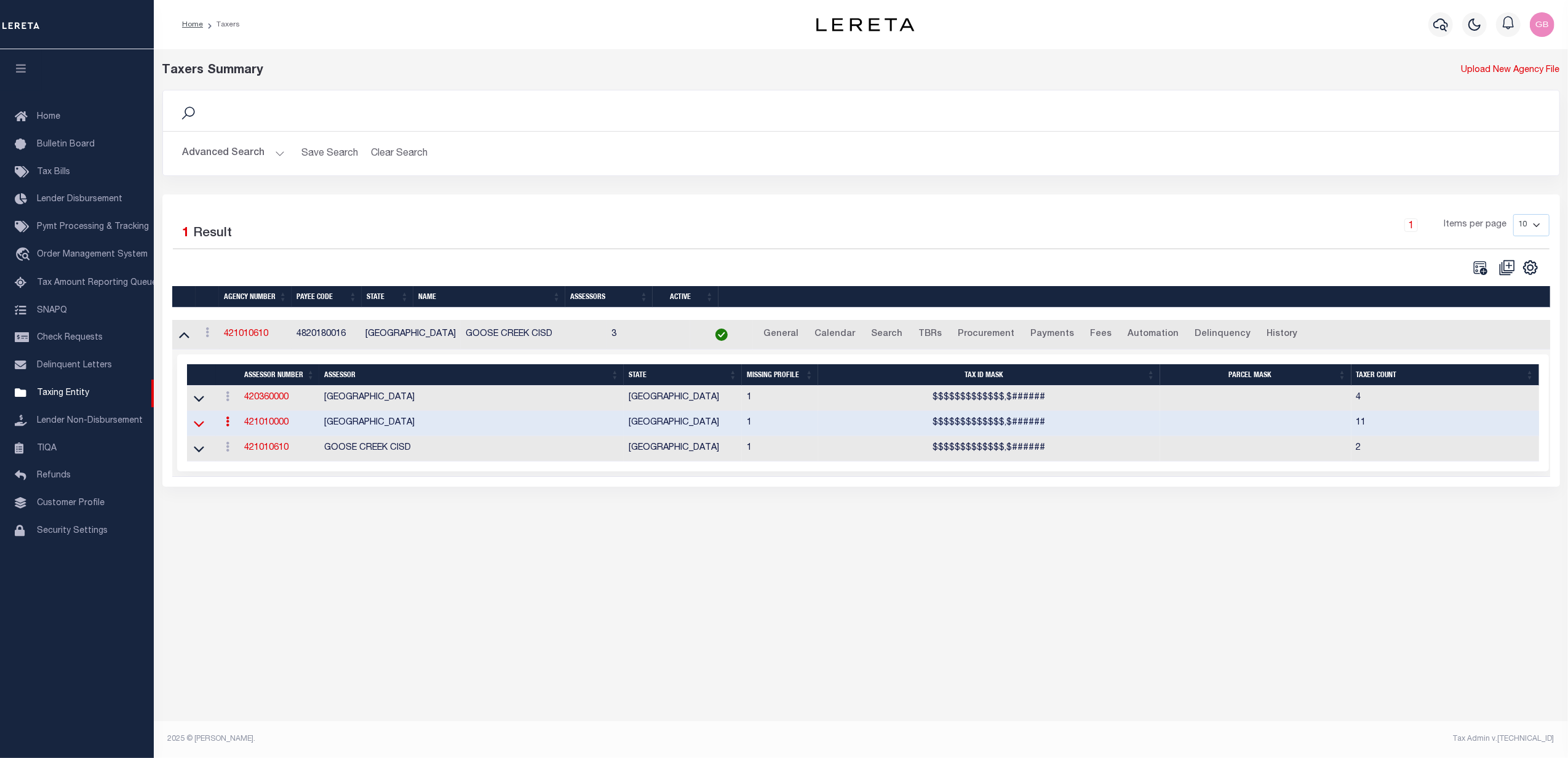
click at [202, 428] on icon at bounding box center [199, 424] width 10 height 6
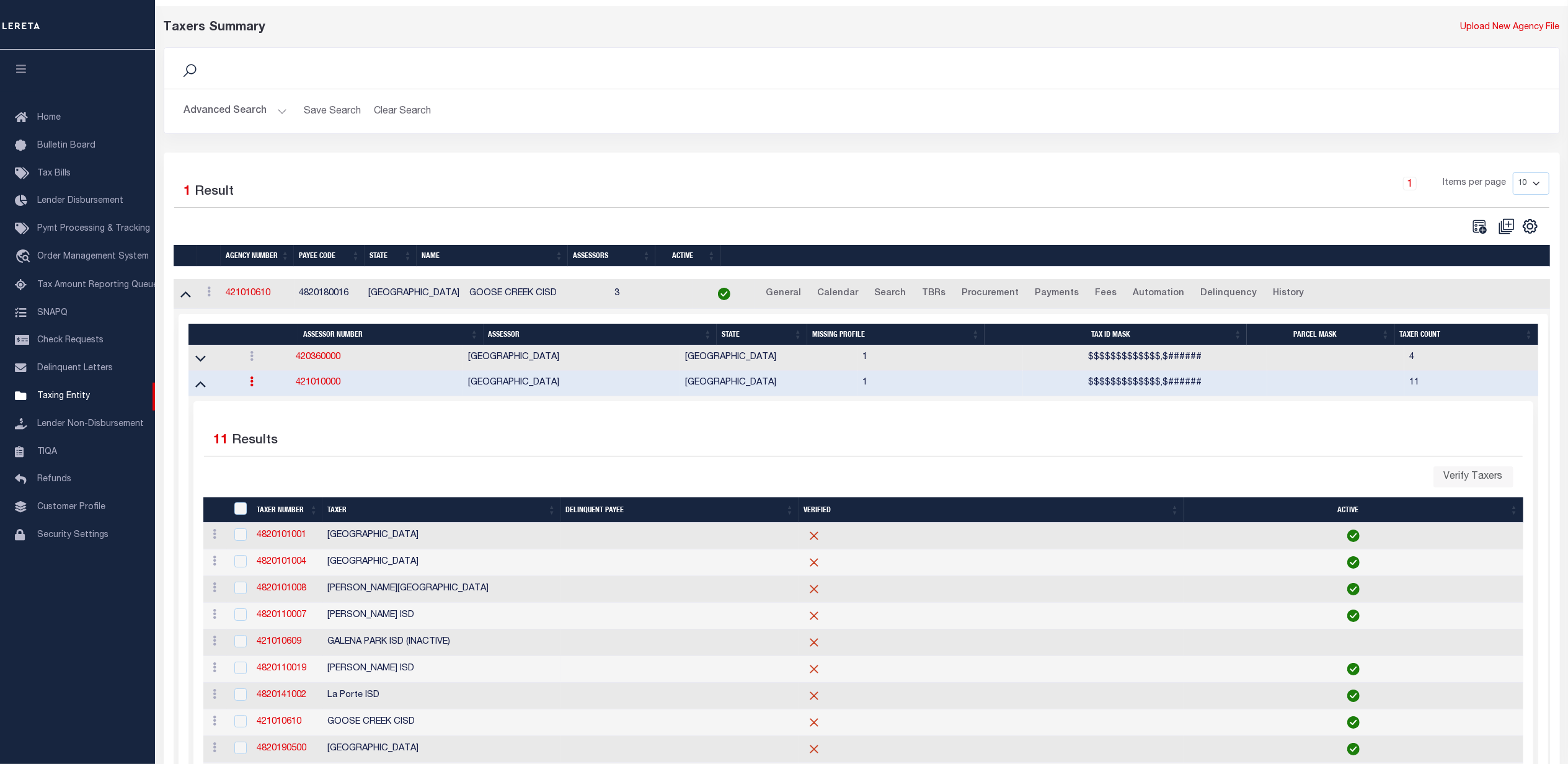
scroll to position [83, 0]
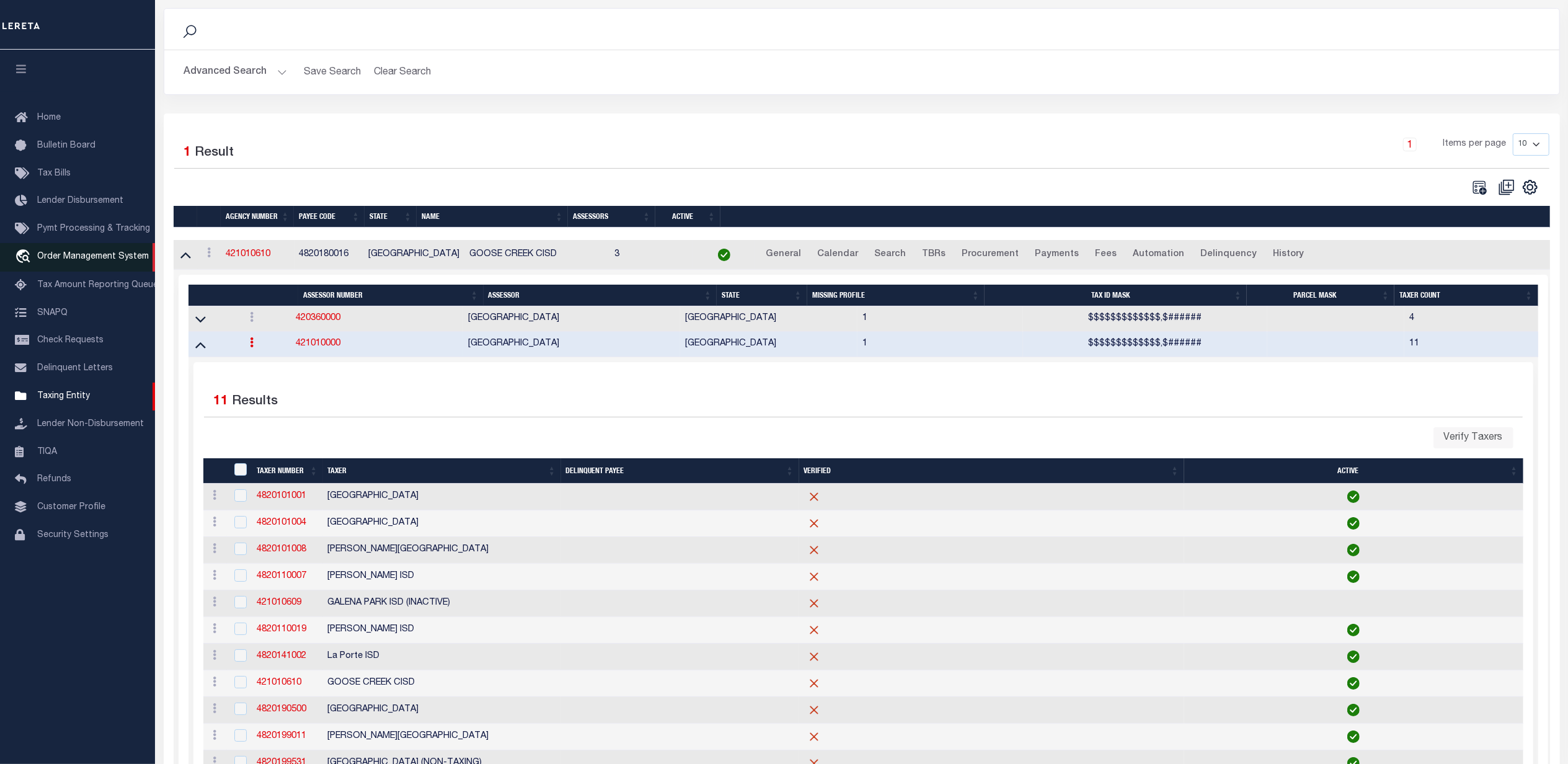
click at [77, 254] on span "Order Management System" at bounding box center [93, 257] width 111 height 9
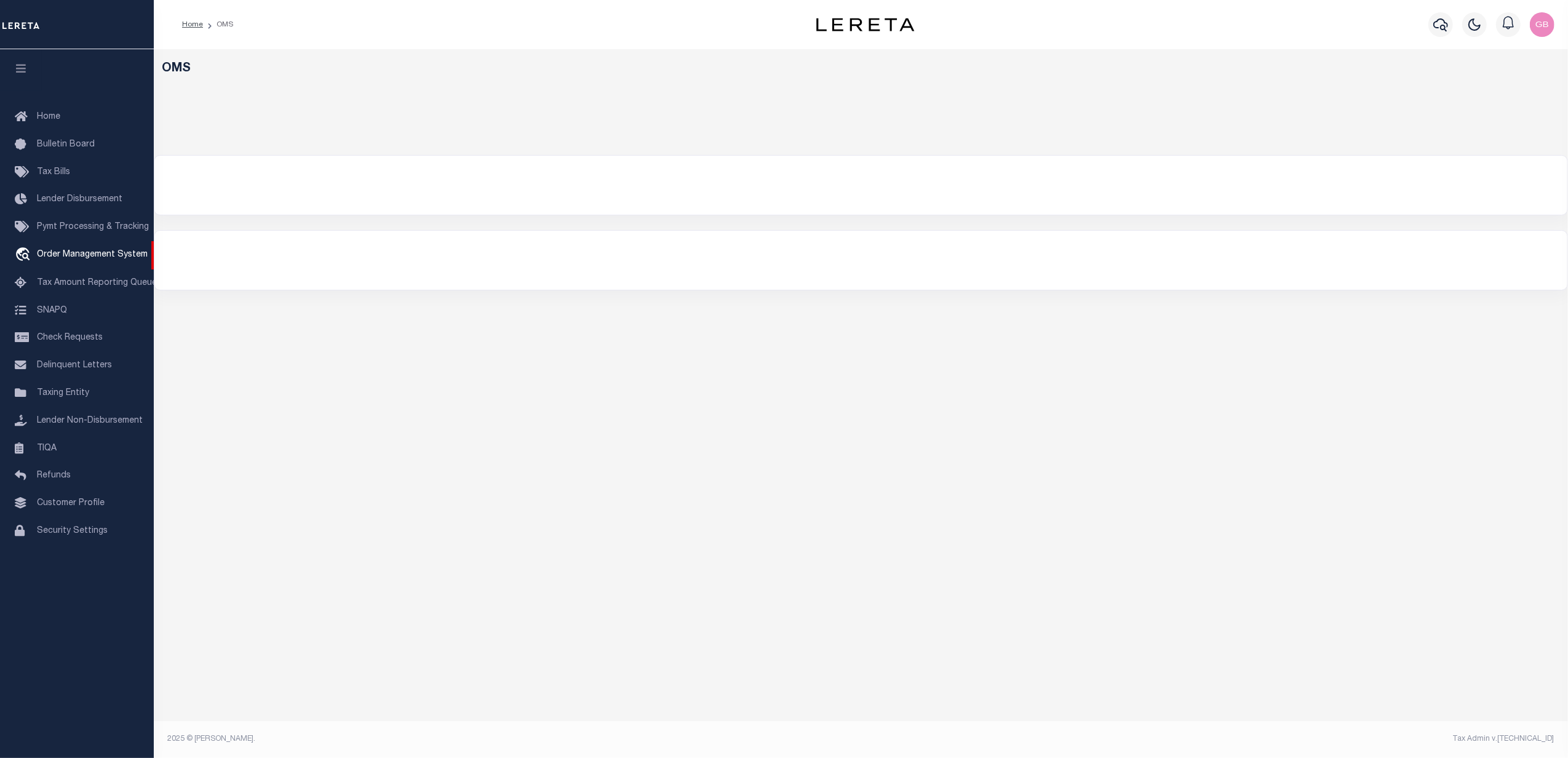
select select "200"
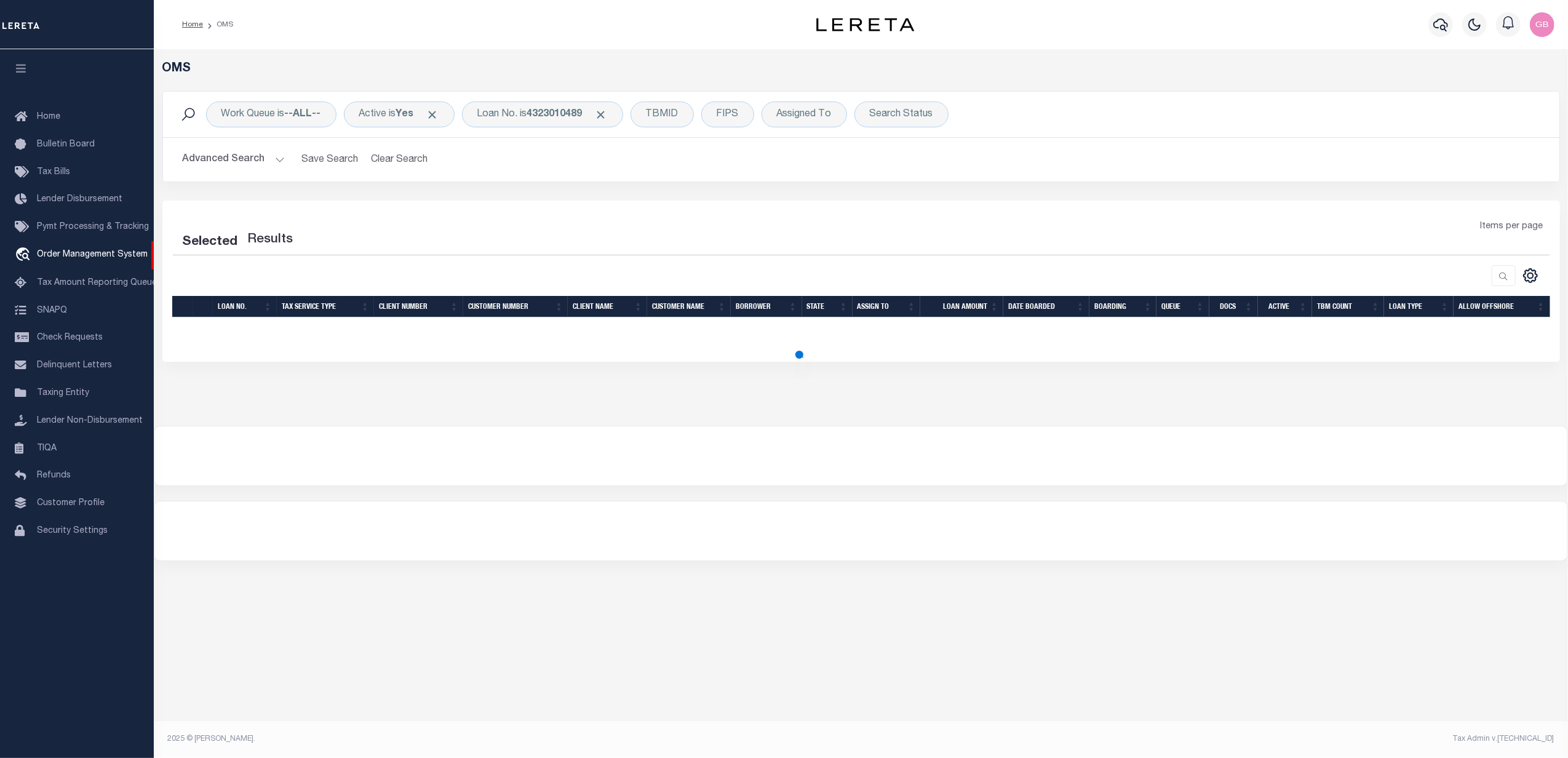
select select "200"
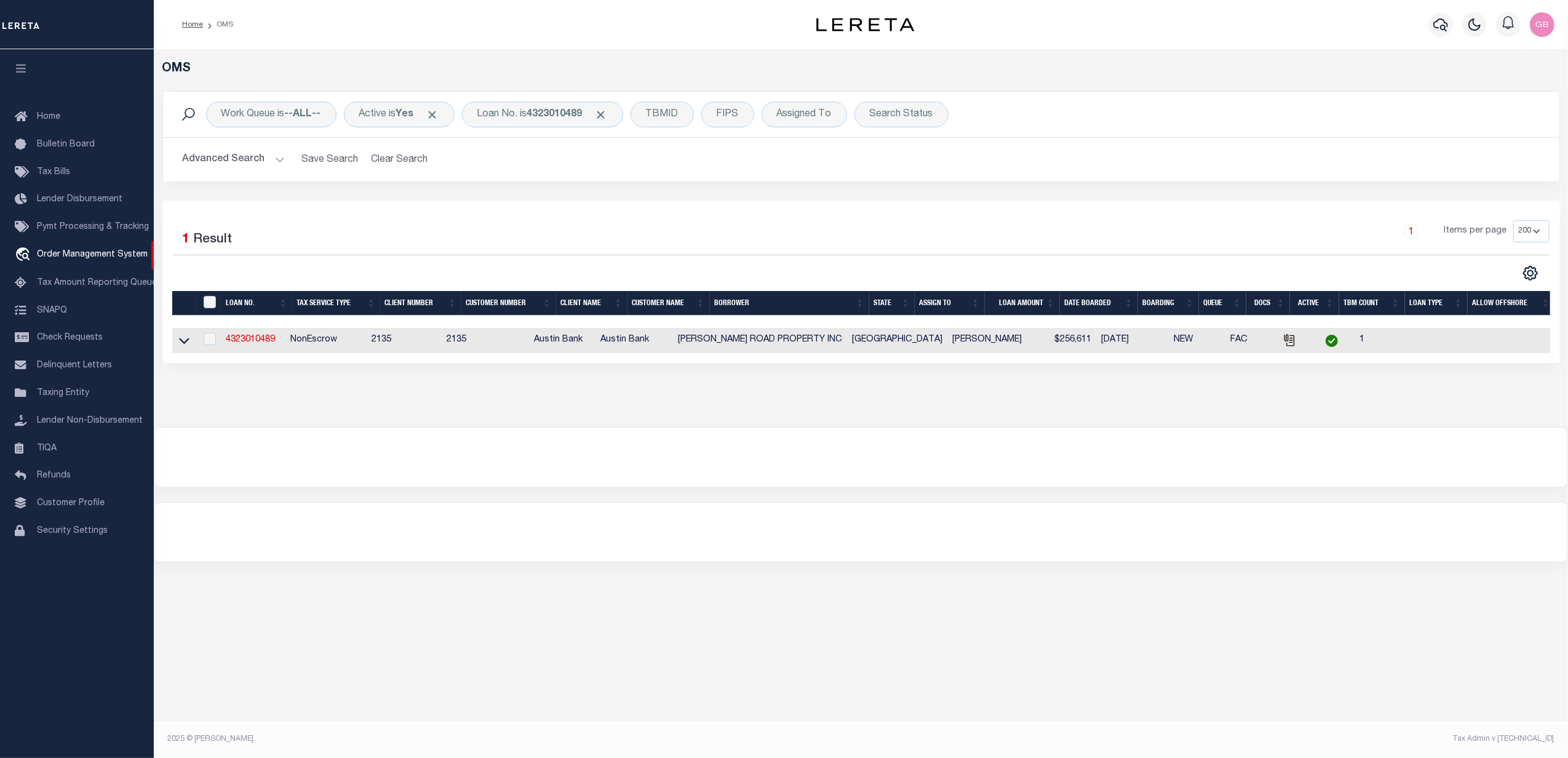
drag, startPoint x: 1455, startPoint y: 463, endPoint x: 1436, endPoint y: 469, distance: 19.9
click at [1455, 463] on div at bounding box center [861, 457] width 1413 height 59
click at [246, 343] on link "4323010489" at bounding box center [250, 340] width 49 height 9
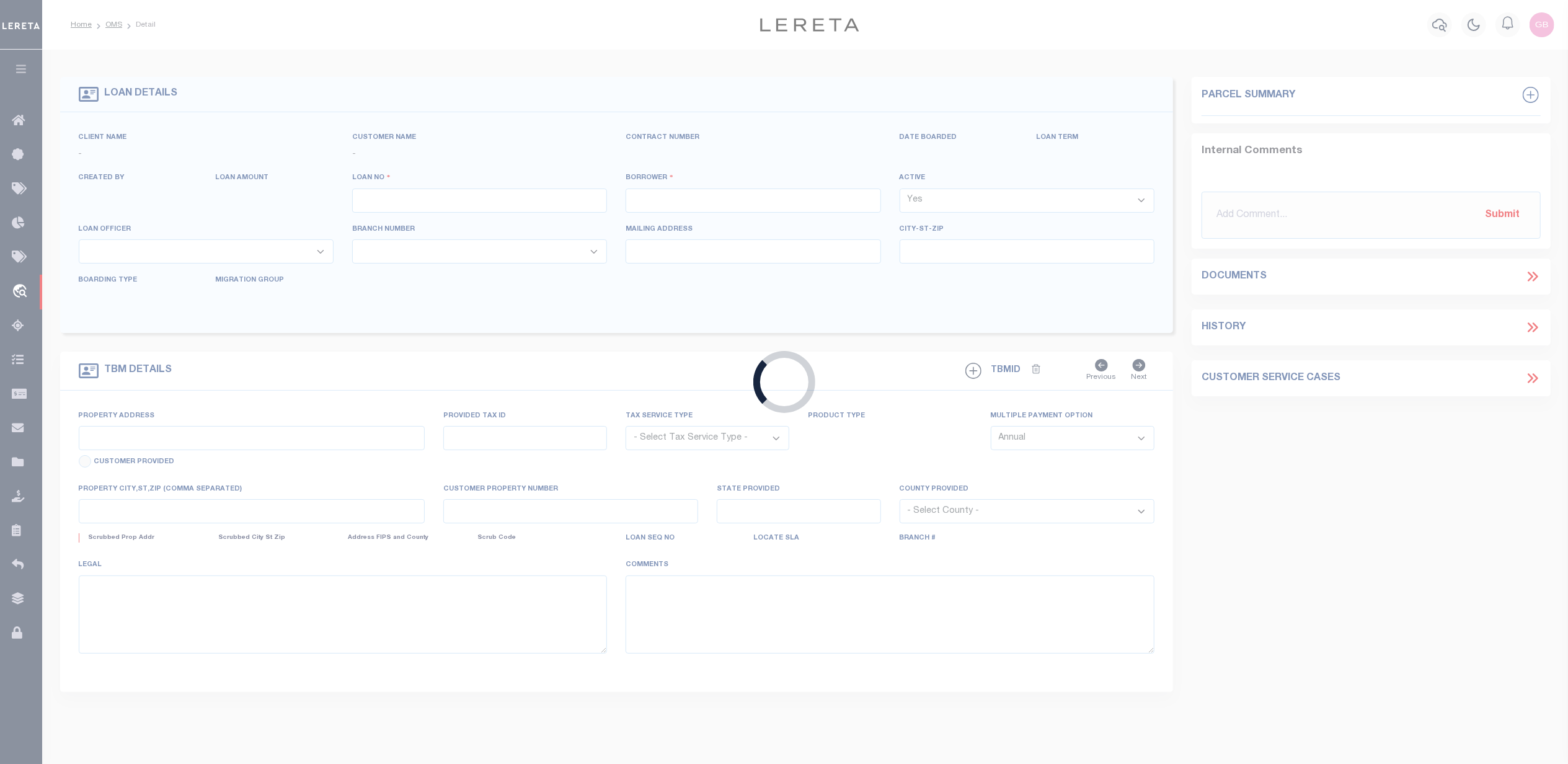
type input "4323010489"
type input "[PERSON_NAME] ROAD PROPERTY INC"
select select
type input "[STREET_ADDRESS]"
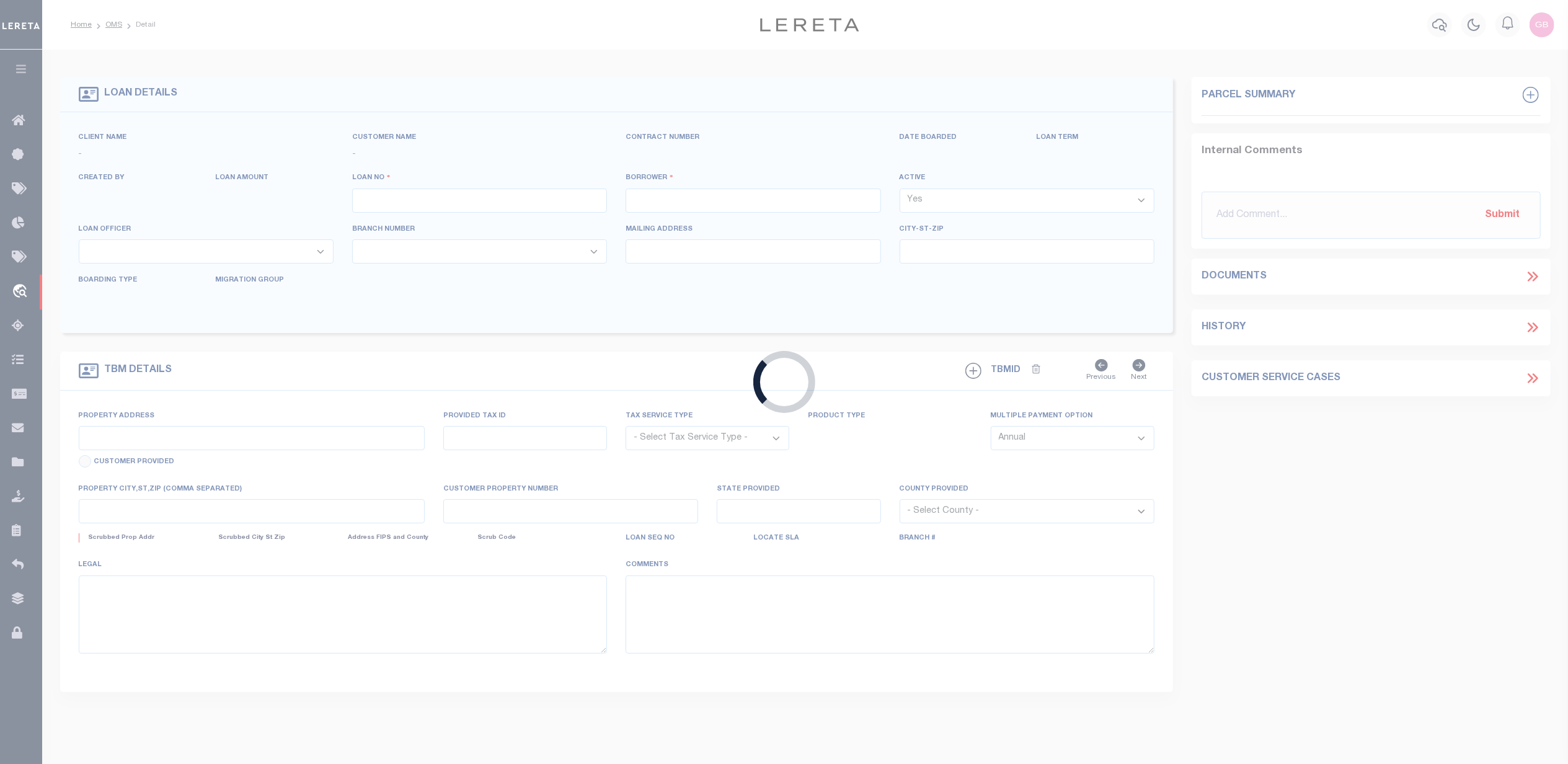
type input "[GEOGRAPHIC_DATA]-2464"
select select "NonEscrow"
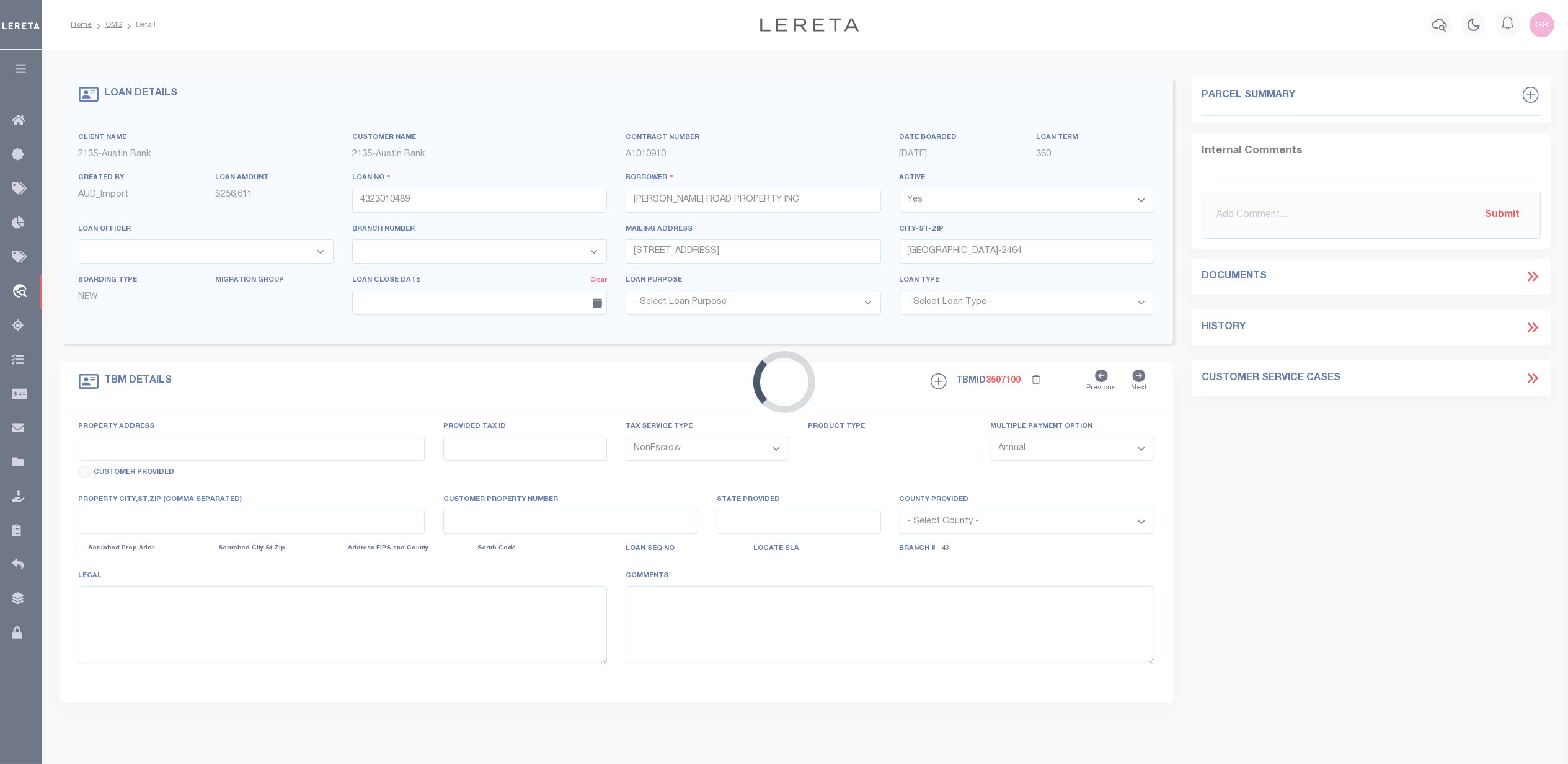
type input "[STREET_ADDRESS]"
select select
type input "[GEOGRAPHIC_DATA] [GEOGRAPHIC_DATA] 77521"
type input "[GEOGRAPHIC_DATA]"
select select
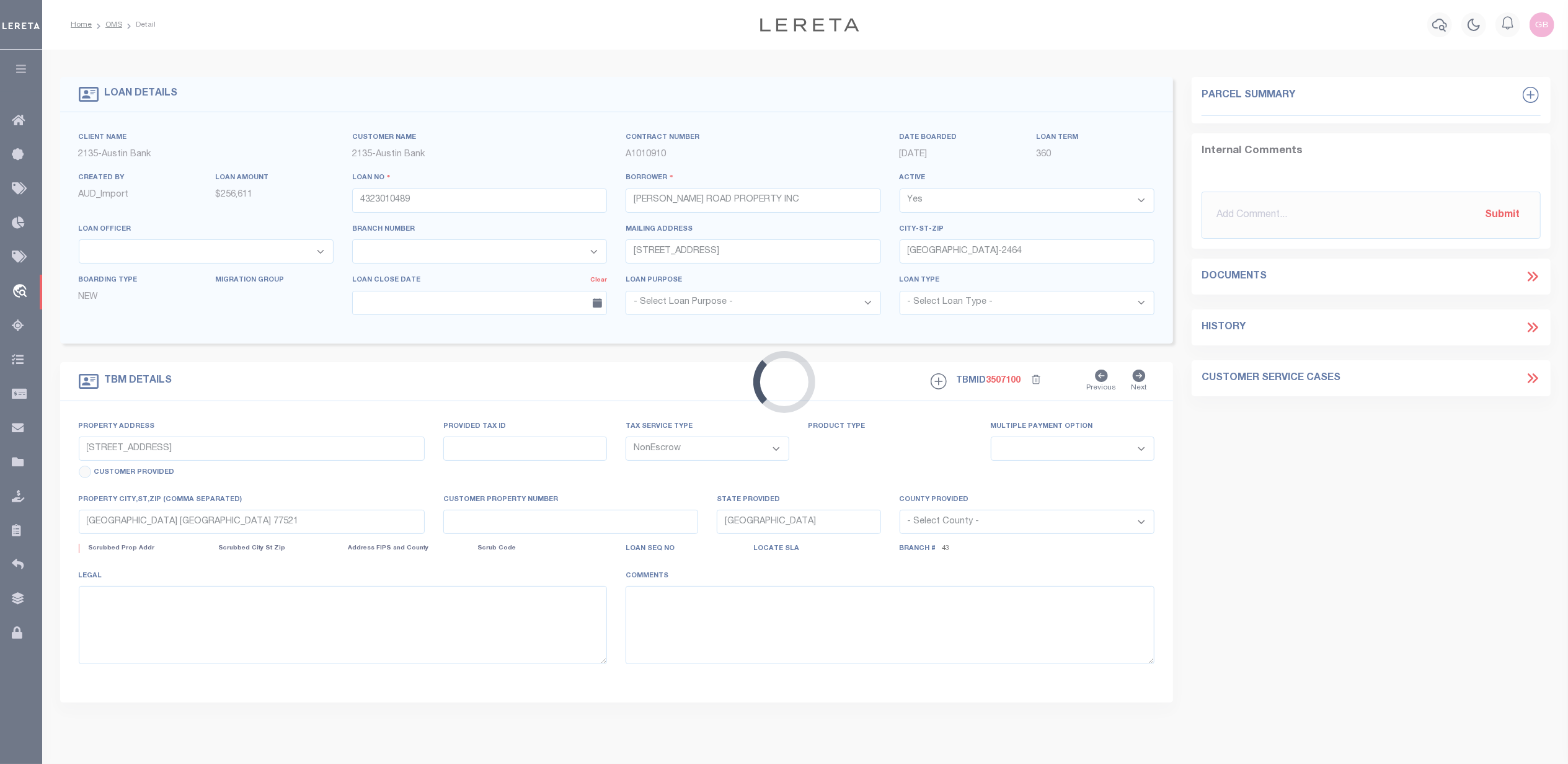
type textarea "(CP) DT 2.1131 AC [PERSON_NAME] LEAGUE A-21"
select select "43994"
select select "4848"
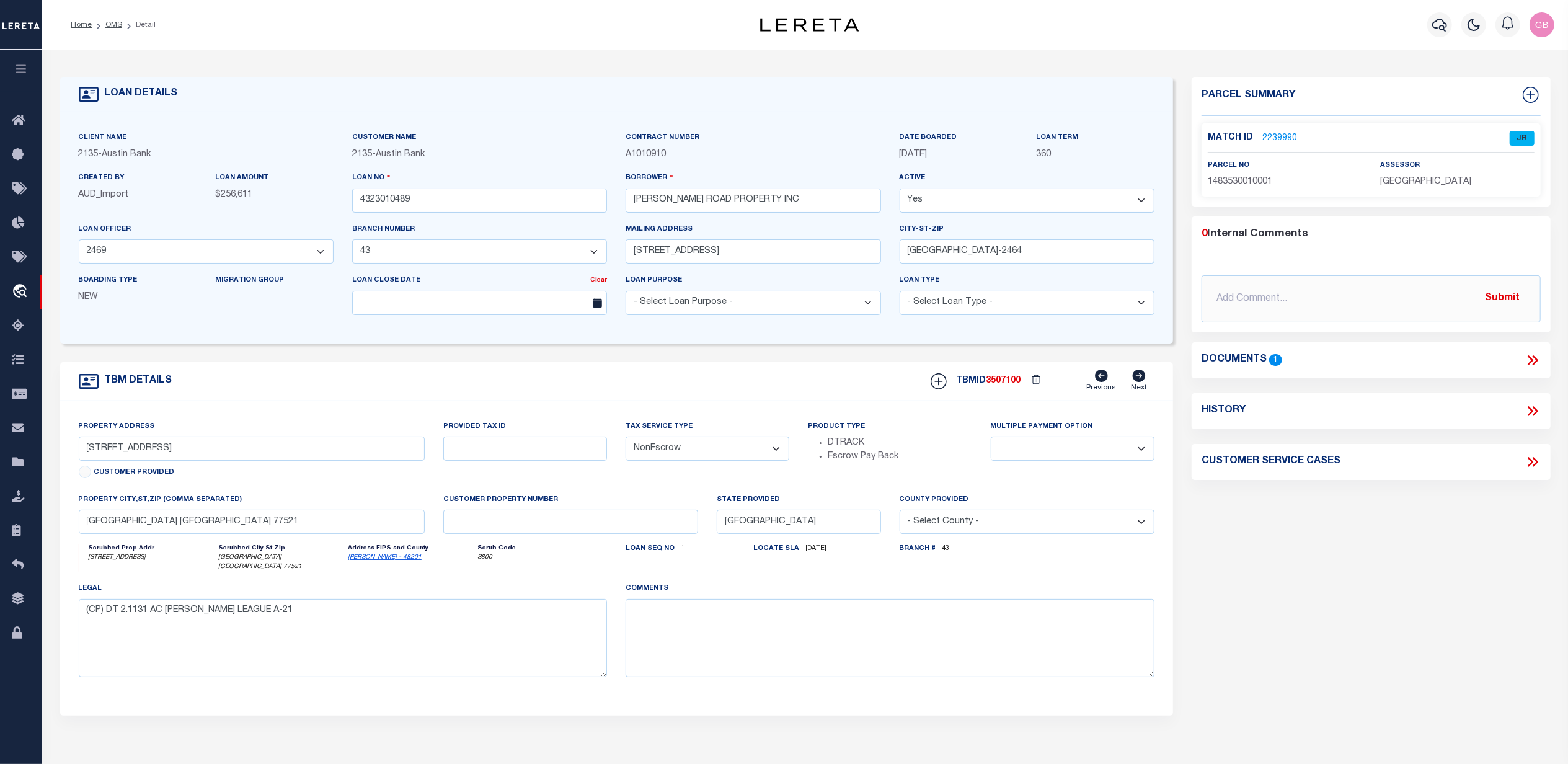
click at [1282, 135] on link "2239990" at bounding box center [1280, 139] width 35 height 13
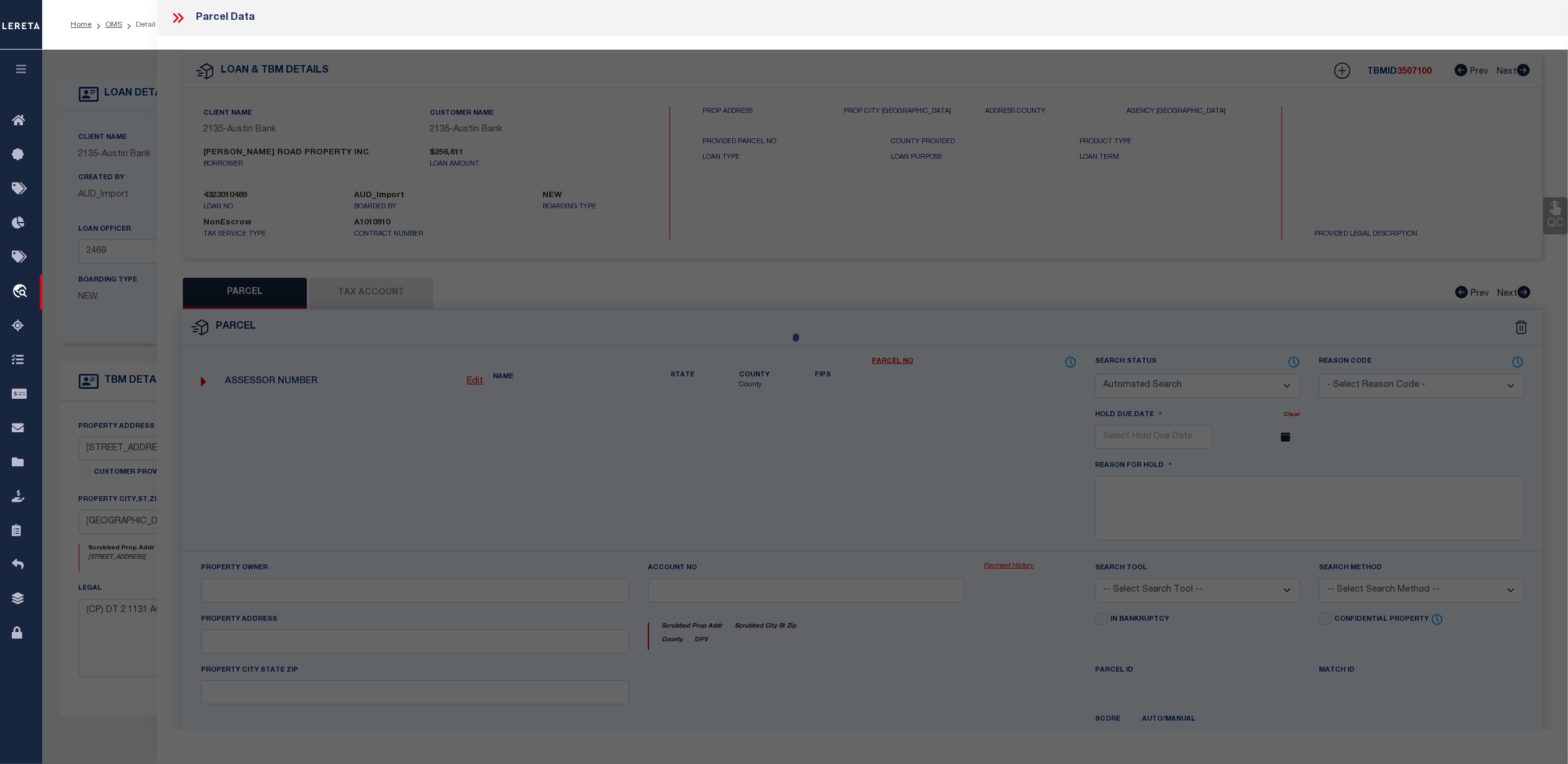
checkbox input "false"
select select "JR"
type input "GARTH ROAD PROPERTY INC"
select select "AGW"
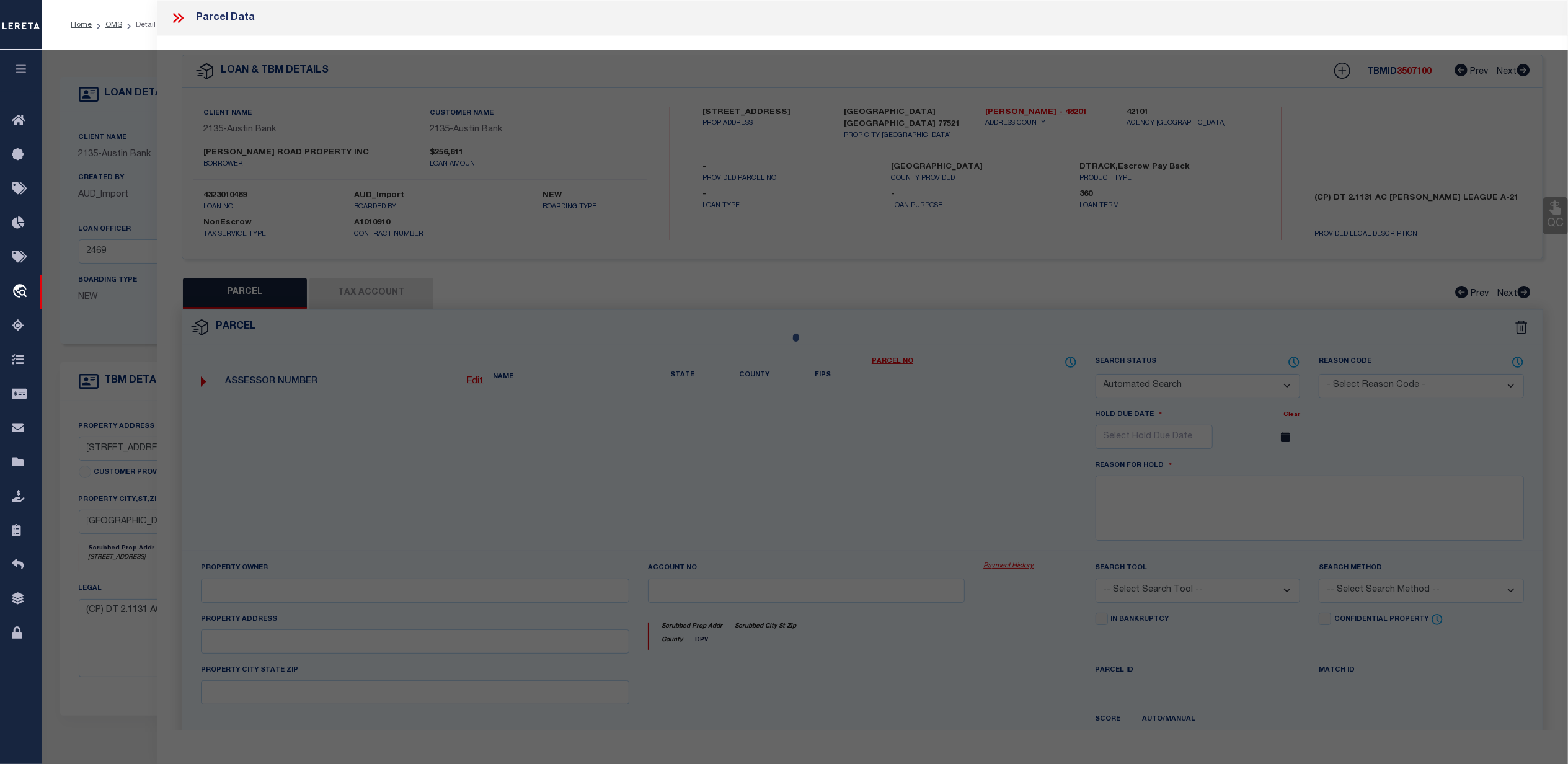
select select "LEG"
type input "8500 GARTH RD"
type input "BAYTOWN, TX 77521"
type textarea "LT 1 BLK 1 WALLISVILLE CENTER"
type textarea "Jurisdiction missing - GOOSE CREEK CISD"
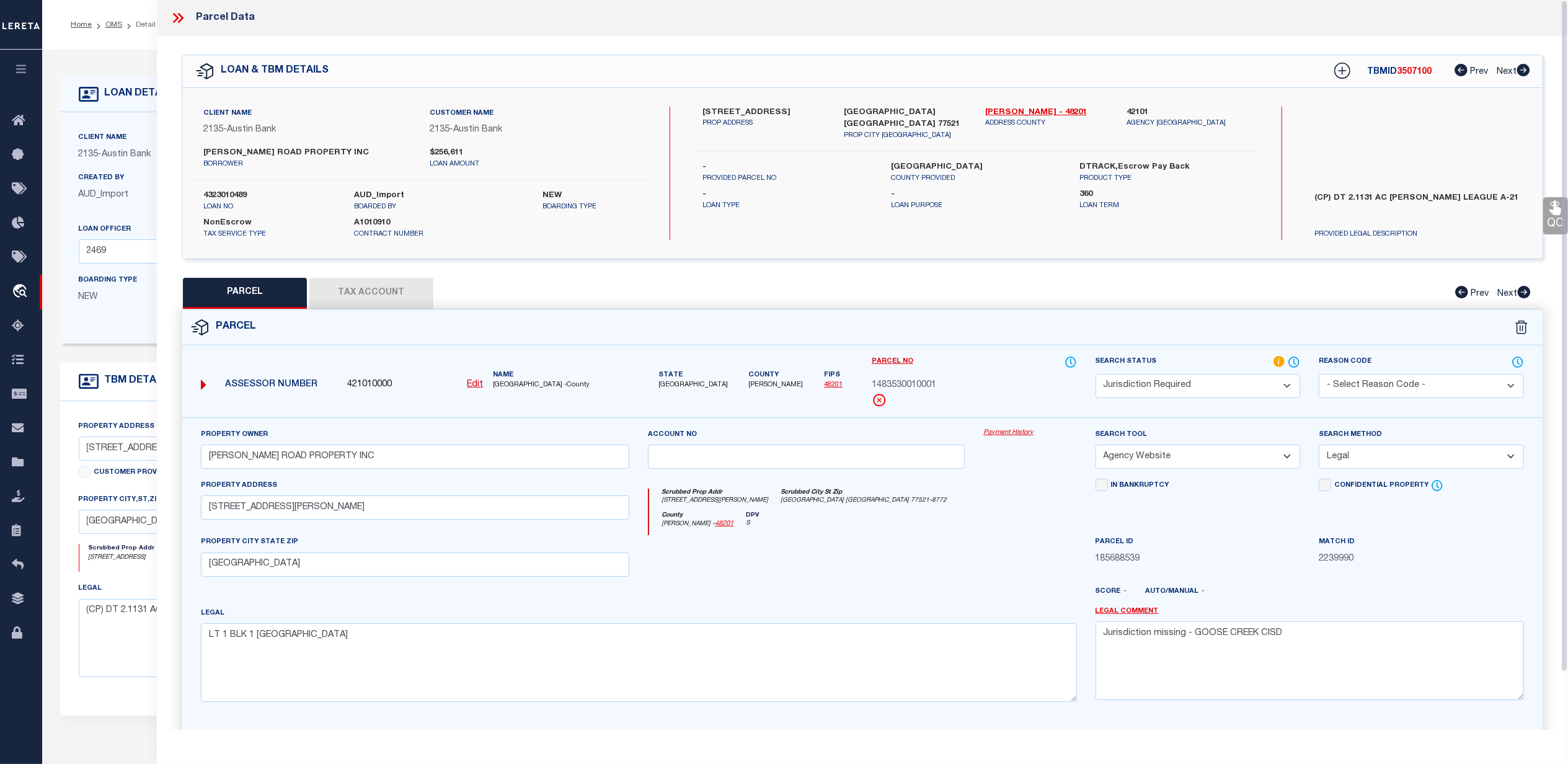
click at [373, 303] on button "Tax Account" at bounding box center [371, 294] width 124 height 31
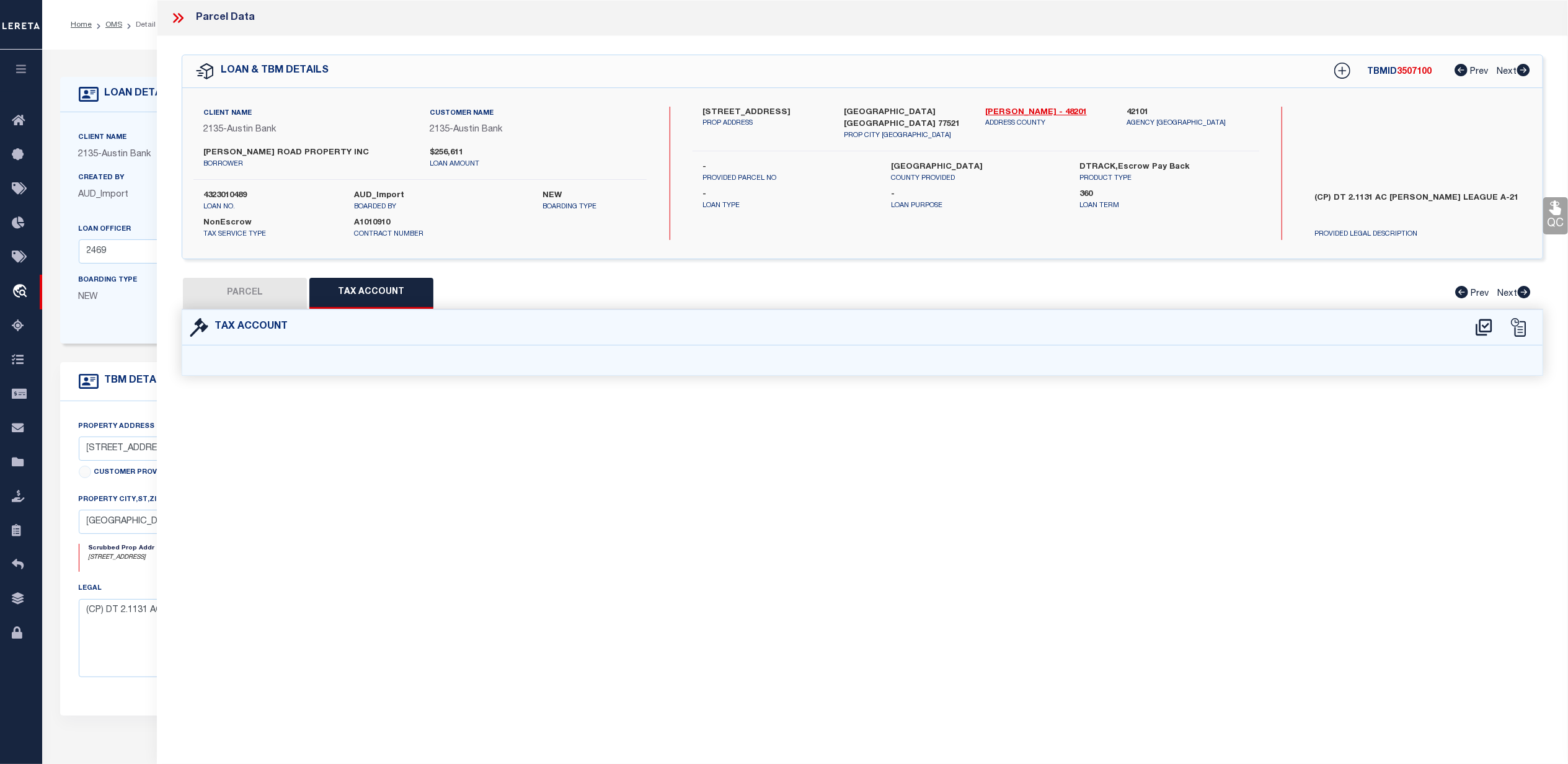
select select "100"
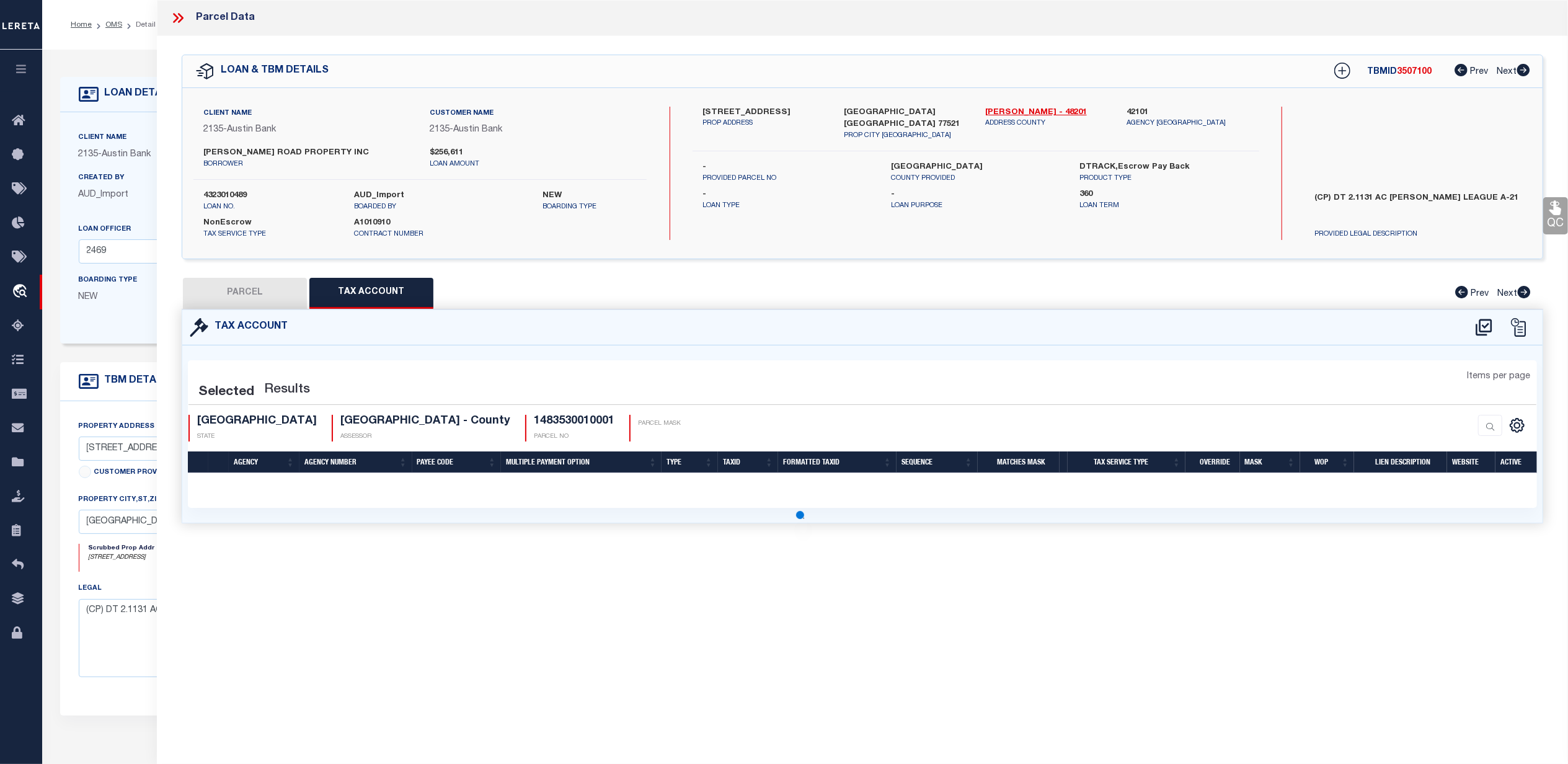
select select "100"
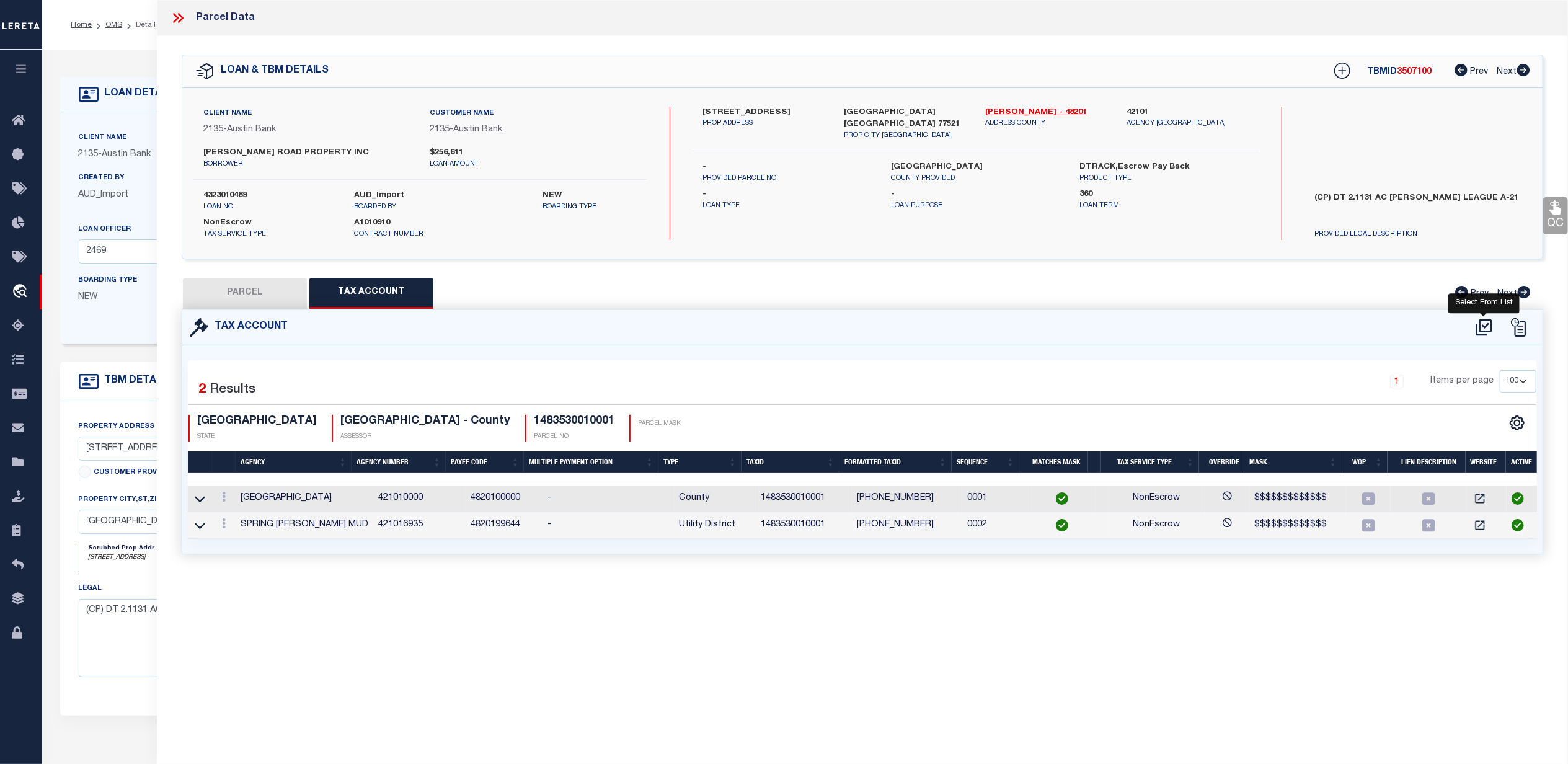
click at [1485, 327] on icon at bounding box center [1484, 327] width 17 height 17
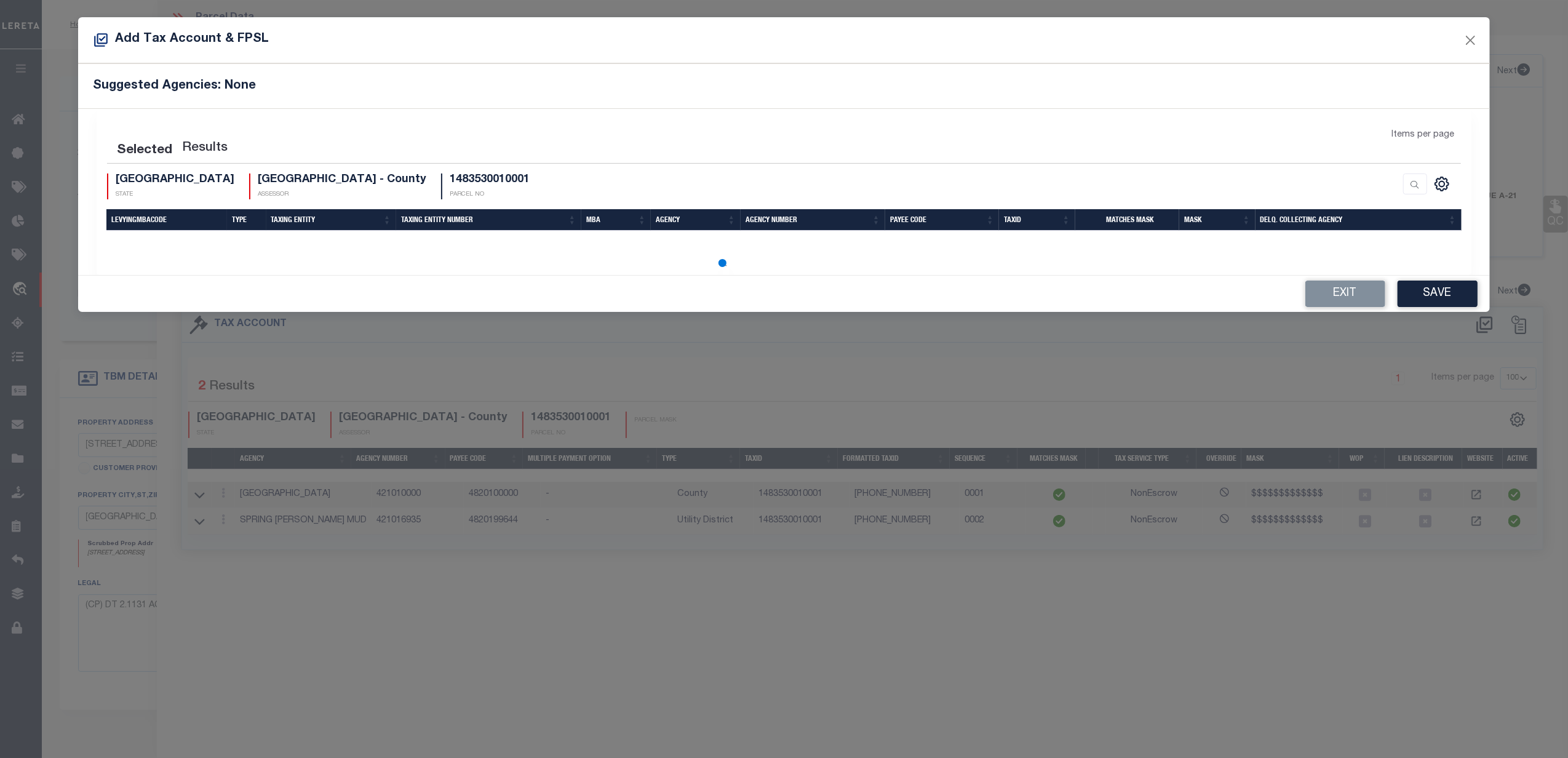
select select "200"
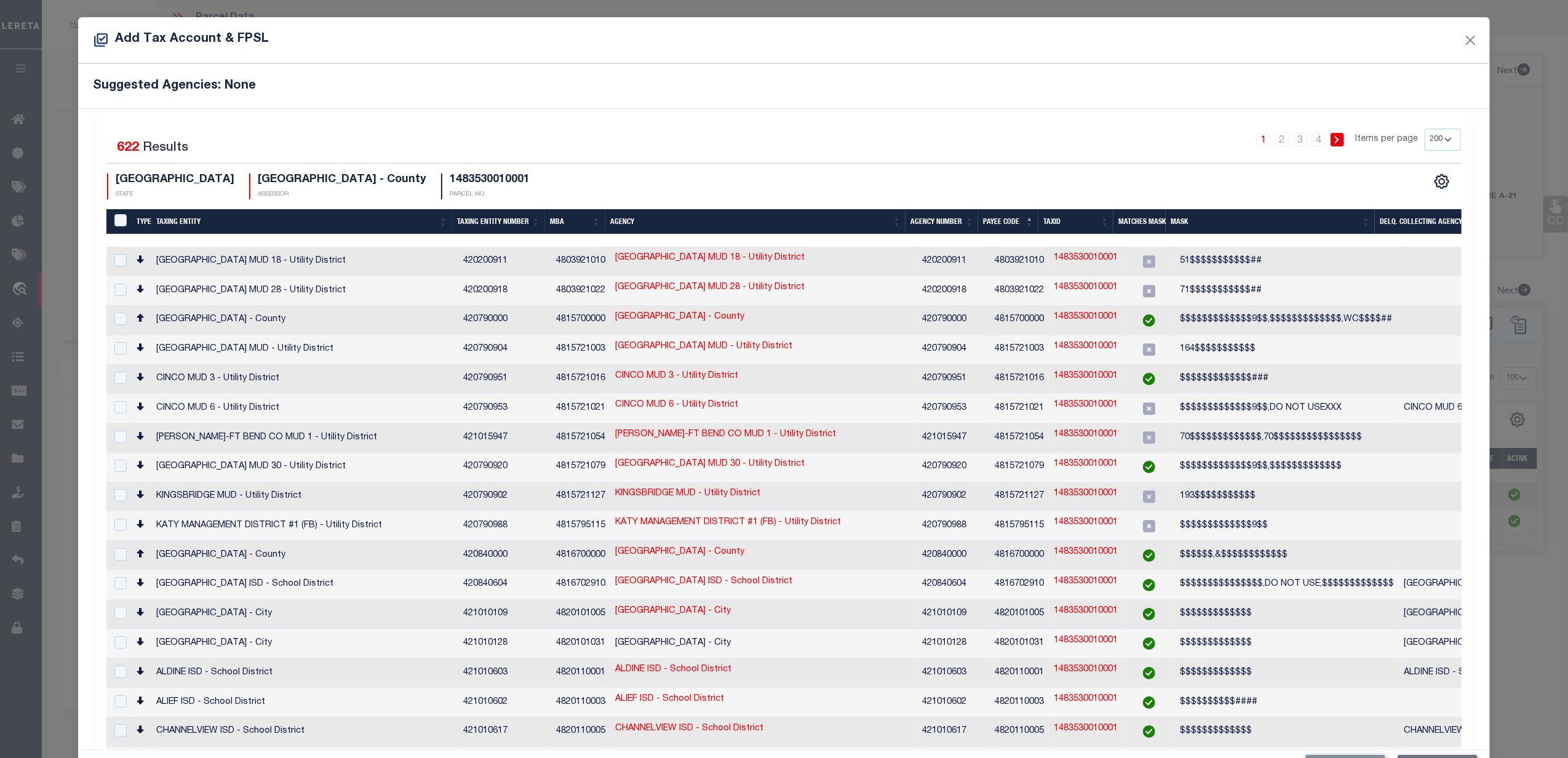
click at [484, 221] on th "Taxing Entity Number" at bounding box center [498, 221] width 93 height 25
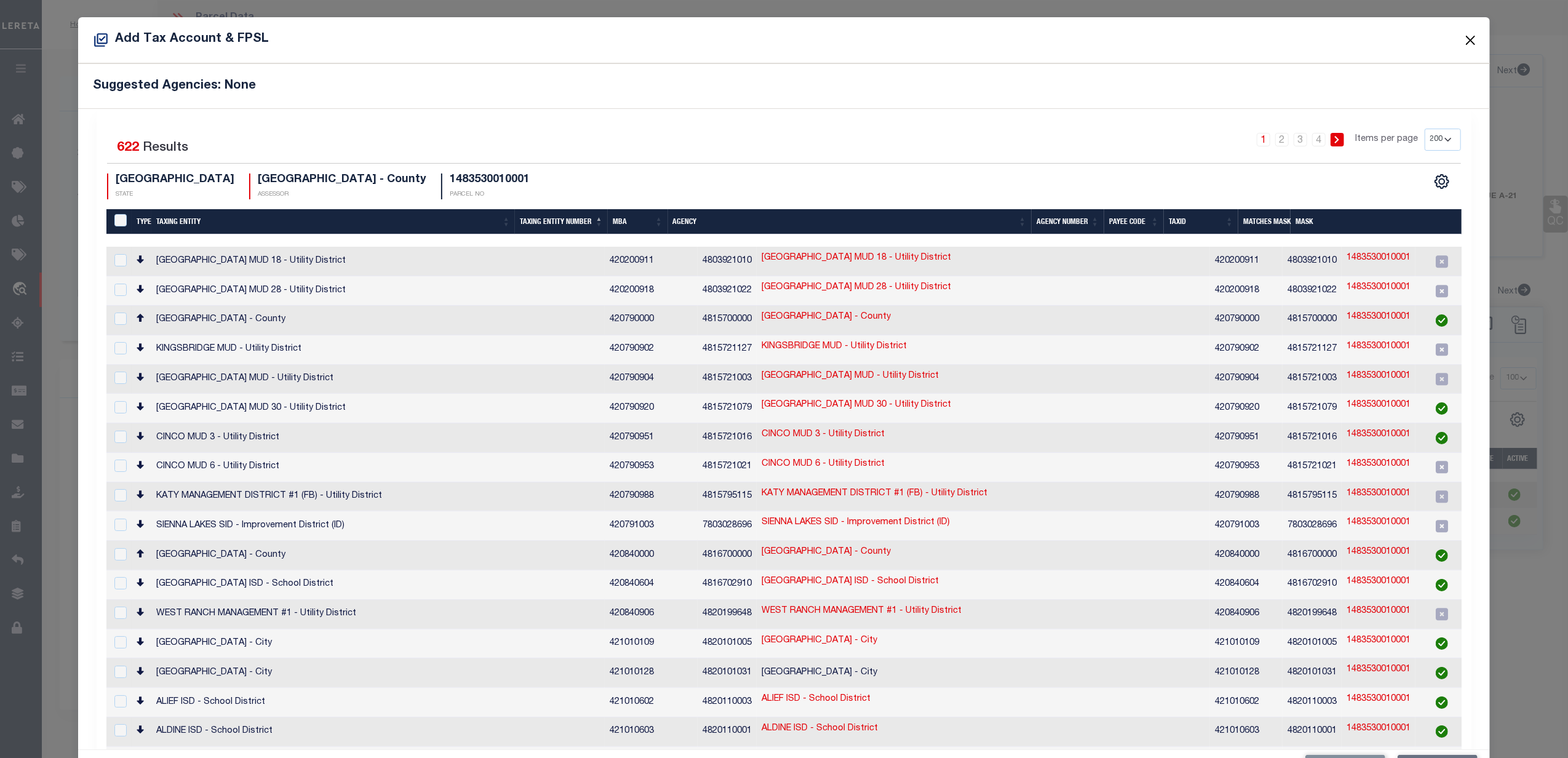
drag, startPoint x: 1455, startPoint y: 35, endPoint x: 1425, endPoint y: 104, distance: 75.2
click at [1463, 35] on button "Close" at bounding box center [1470, 40] width 16 height 16
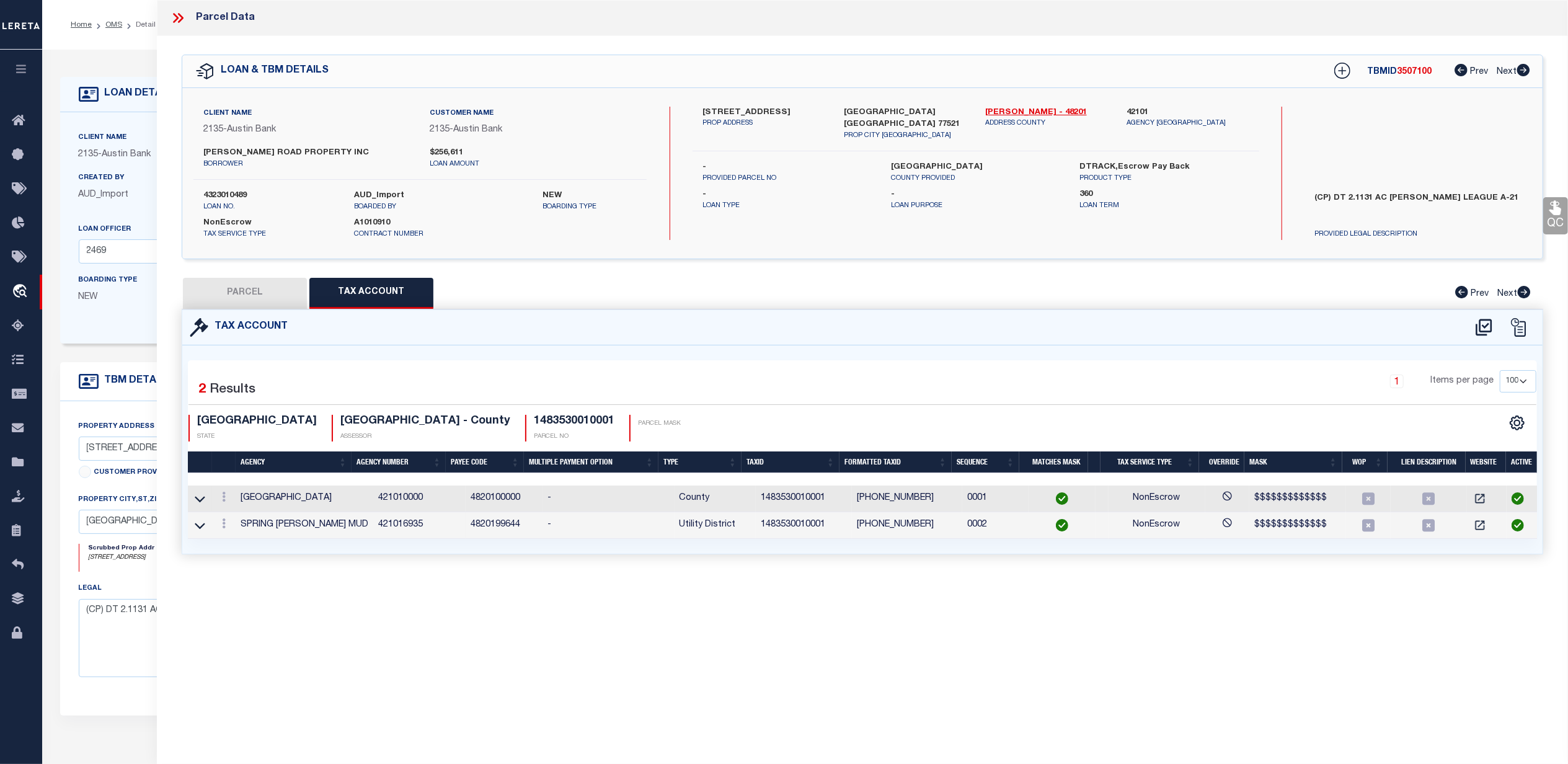
drag, startPoint x: 178, startPoint y: 13, endPoint x: 207, endPoint y: 72, distance: 65.7
click at [178, 13] on icon at bounding box center [178, 17] width 17 height 17
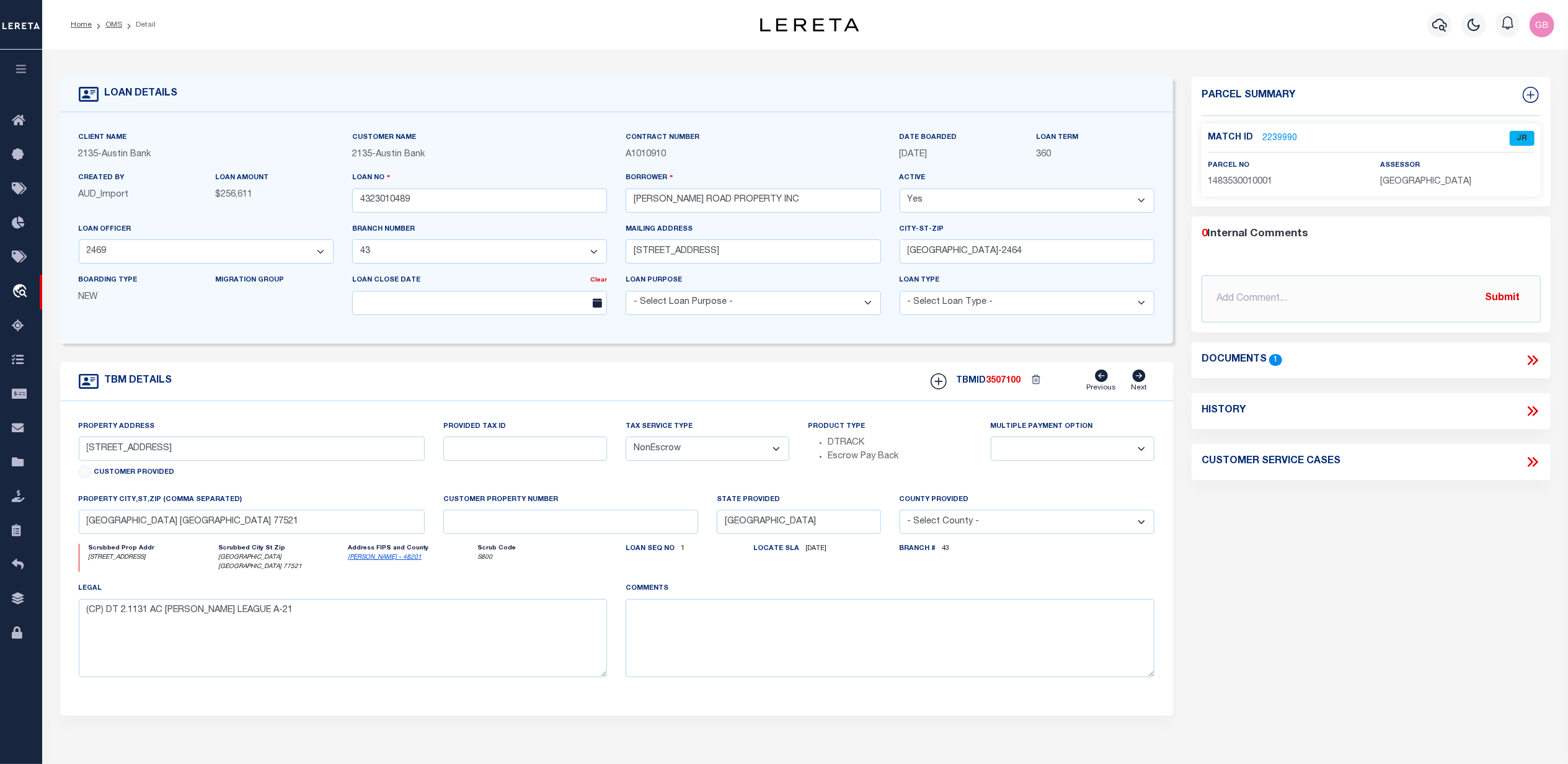
click at [1277, 142] on link "2239990" at bounding box center [1280, 139] width 35 height 13
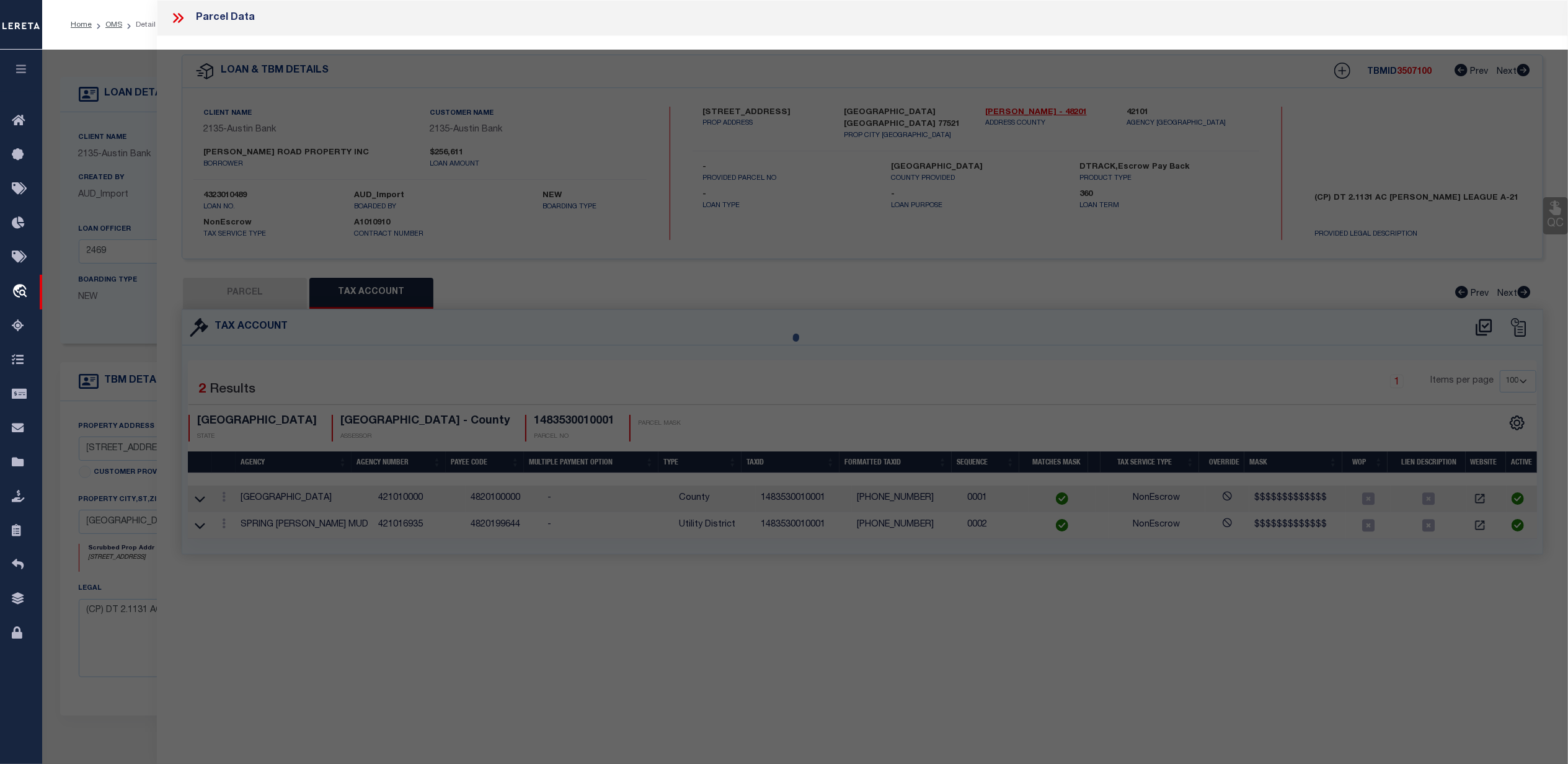
select select "AS"
select select
checkbox input "false"
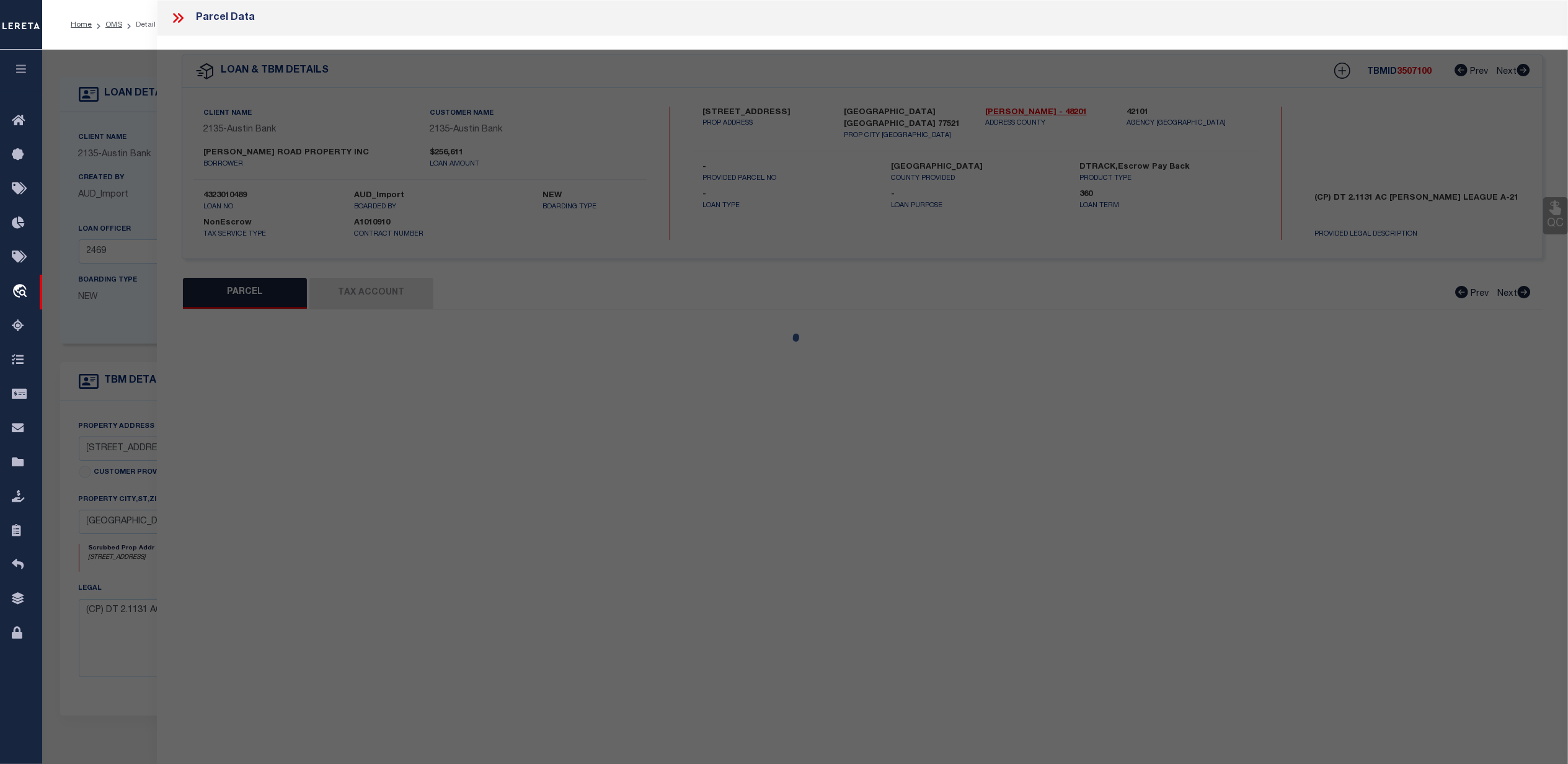
select select "JR"
type input "[PERSON_NAME] ROAD PROPERTY INC"
select select "AGW"
select select "LEG"
type input "[STREET_ADDRESS][PERSON_NAME]"
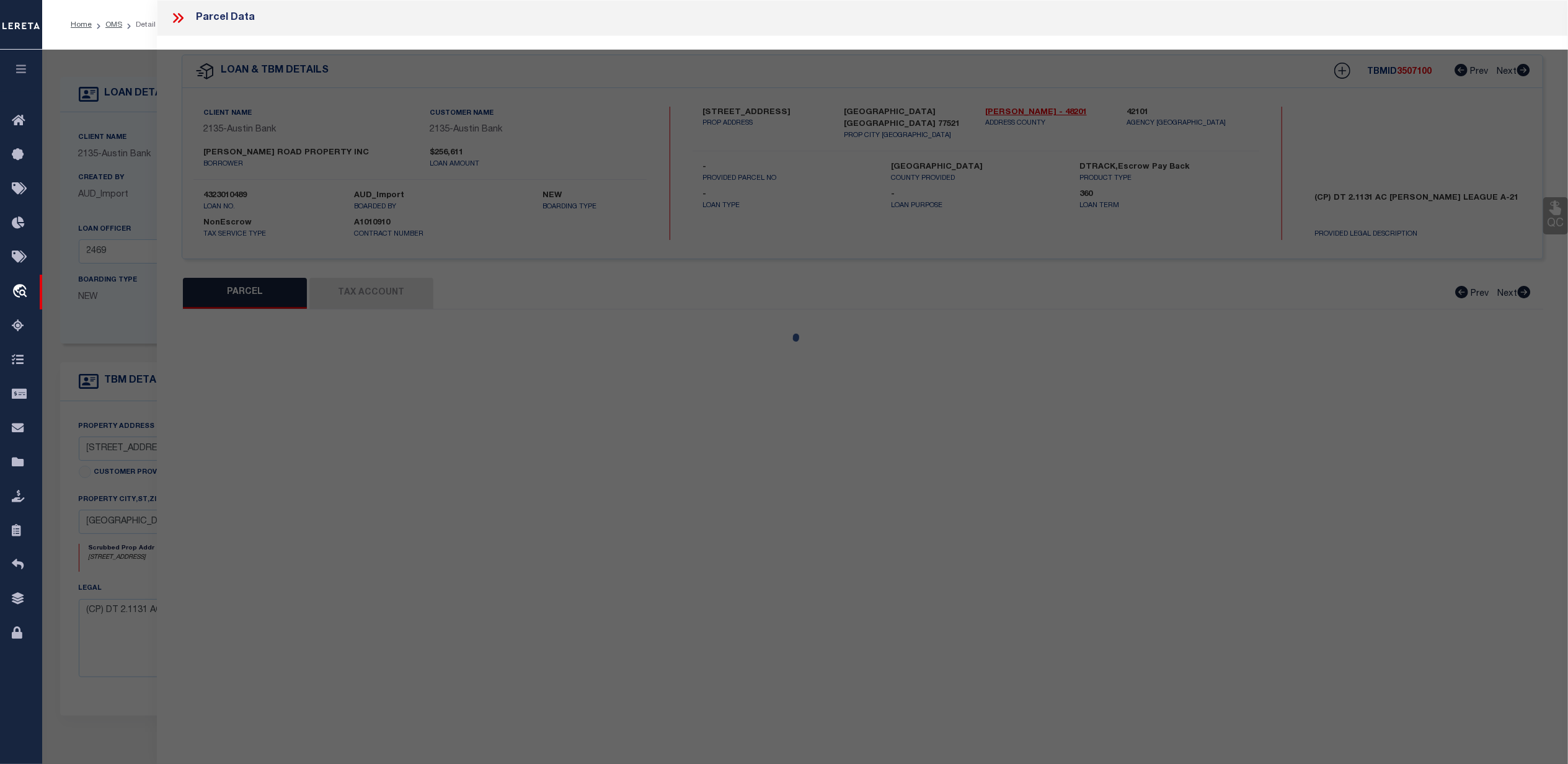
type input "[GEOGRAPHIC_DATA]"
type textarea "LT 1 BLK 1 [GEOGRAPHIC_DATA]"
type textarea "Jurisdiction missing - GOOSE CREEK CISD"
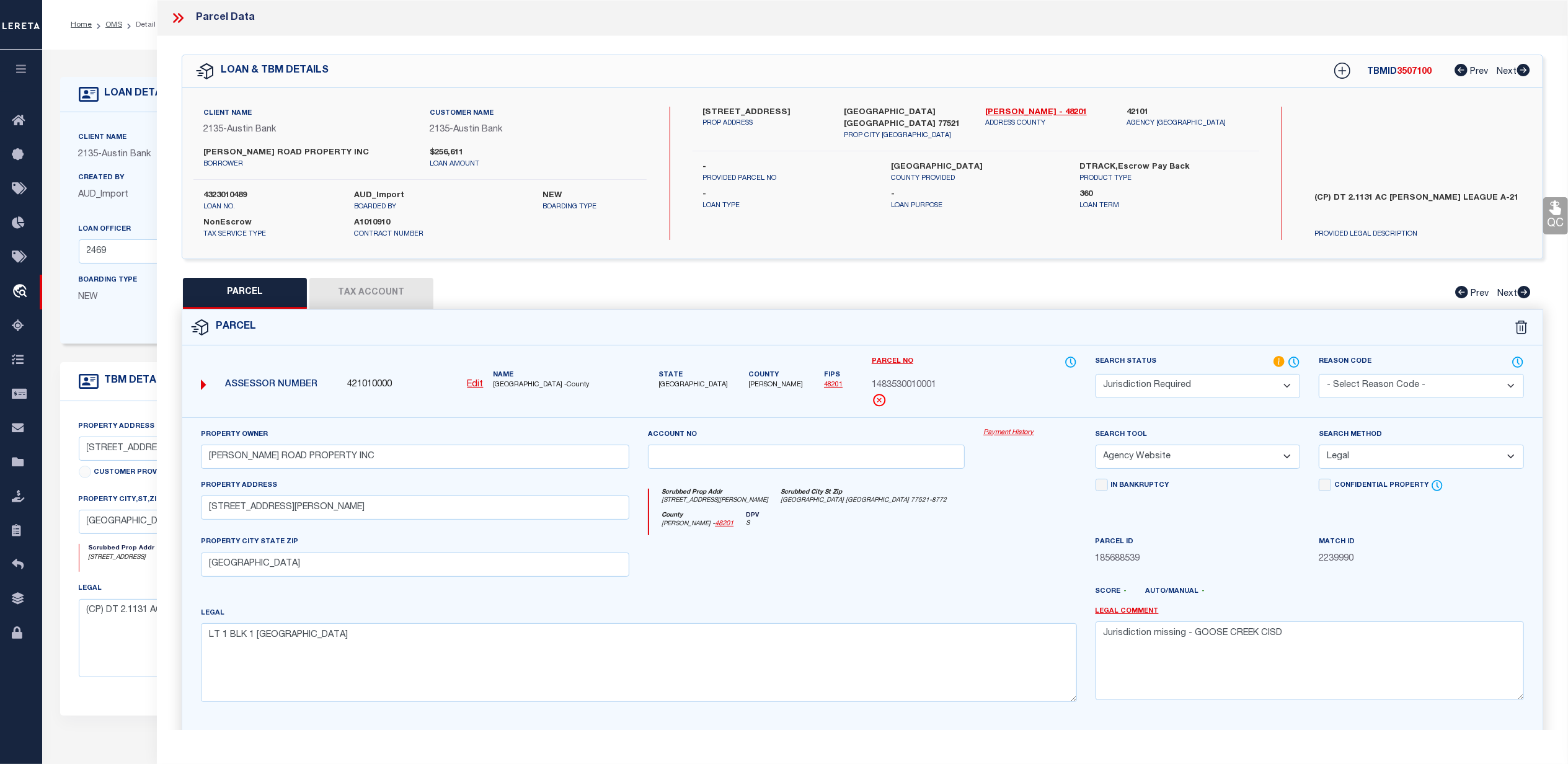
click at [372, 289] on button "Tax Account" at bounding box center [371, 294] width 124 height 31
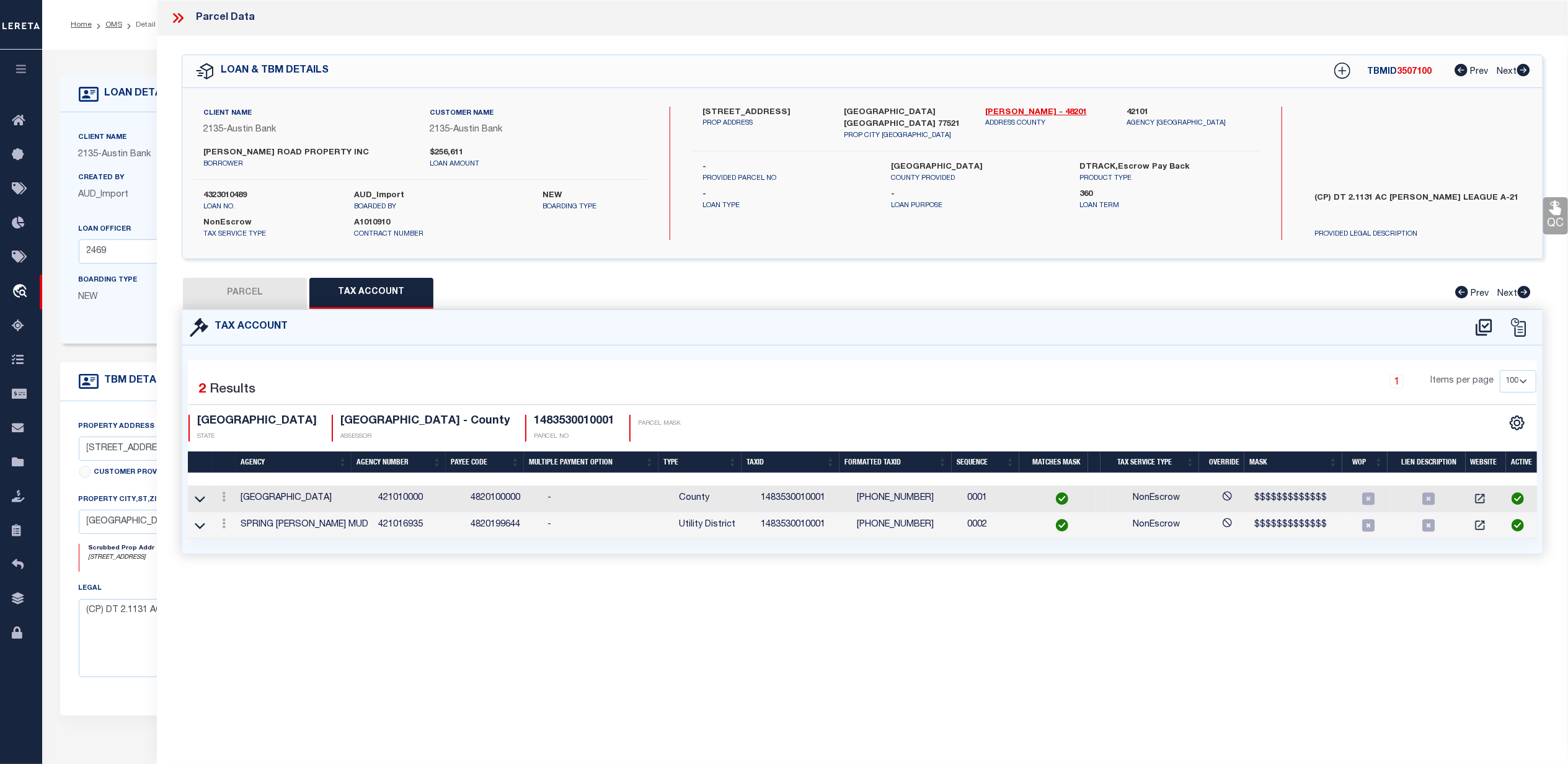
select select "100"
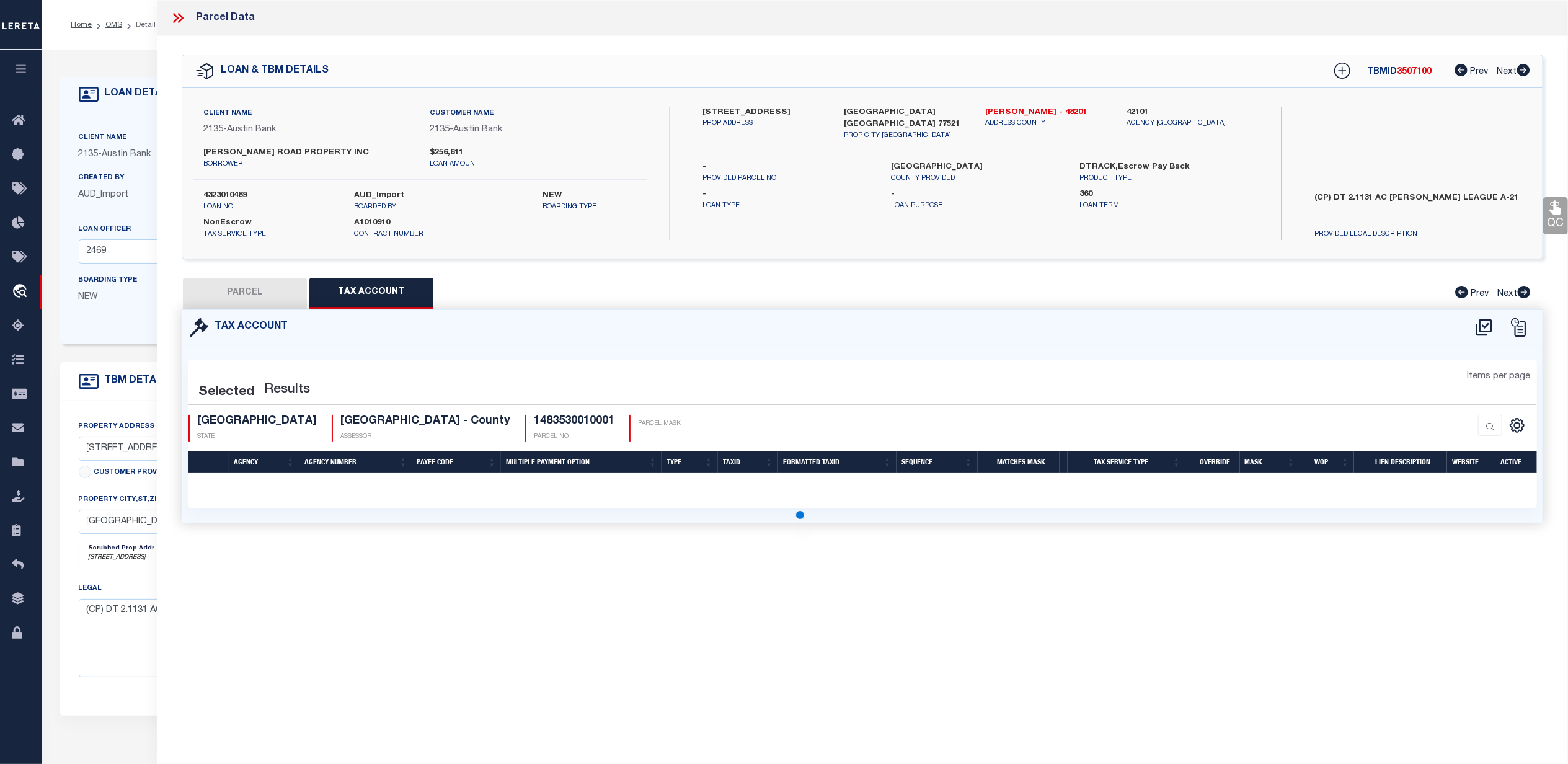
select select "100"
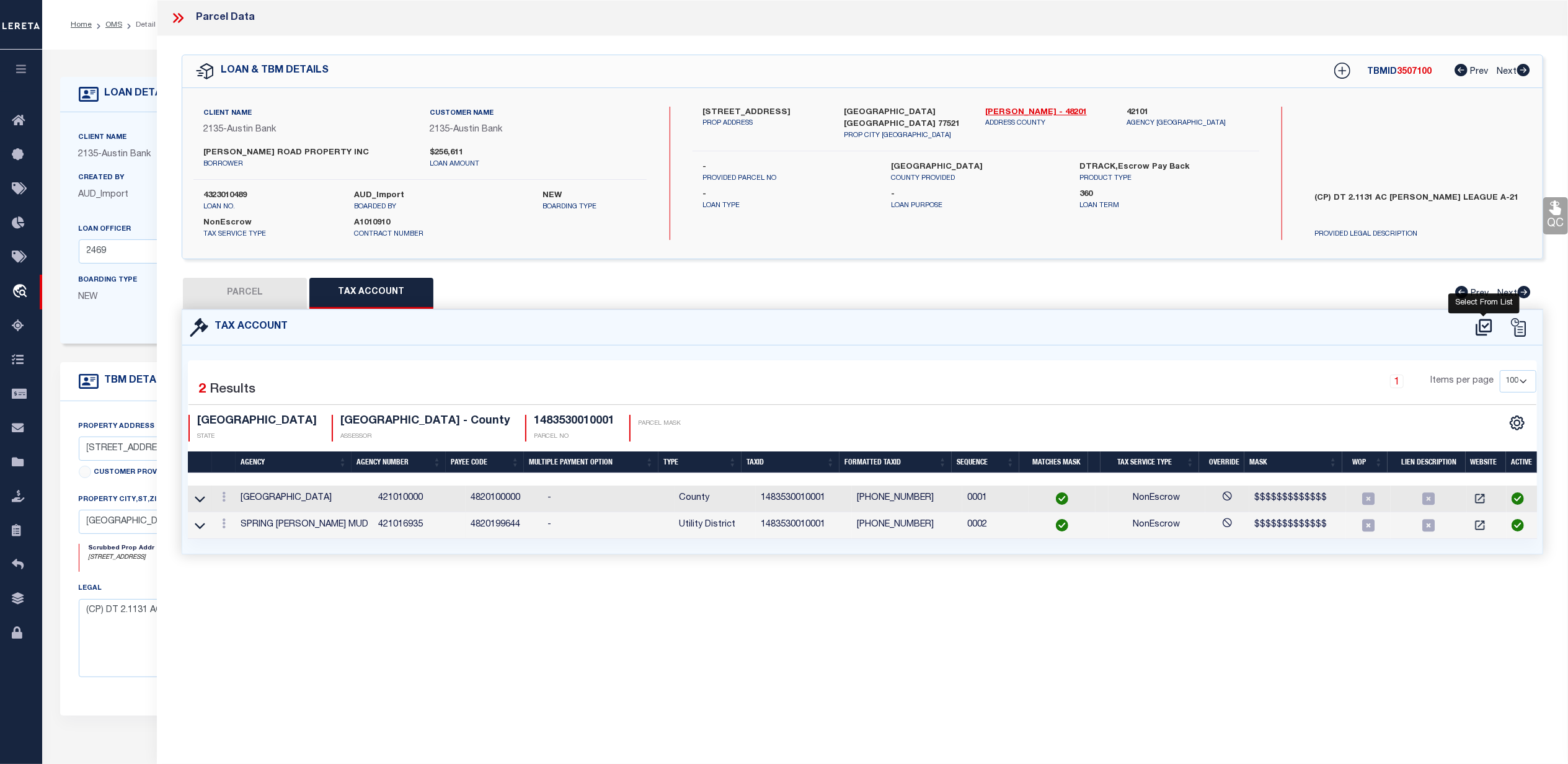
click at [1482, 325] on icon at bounding box center [1484, 328] width 20 height 20
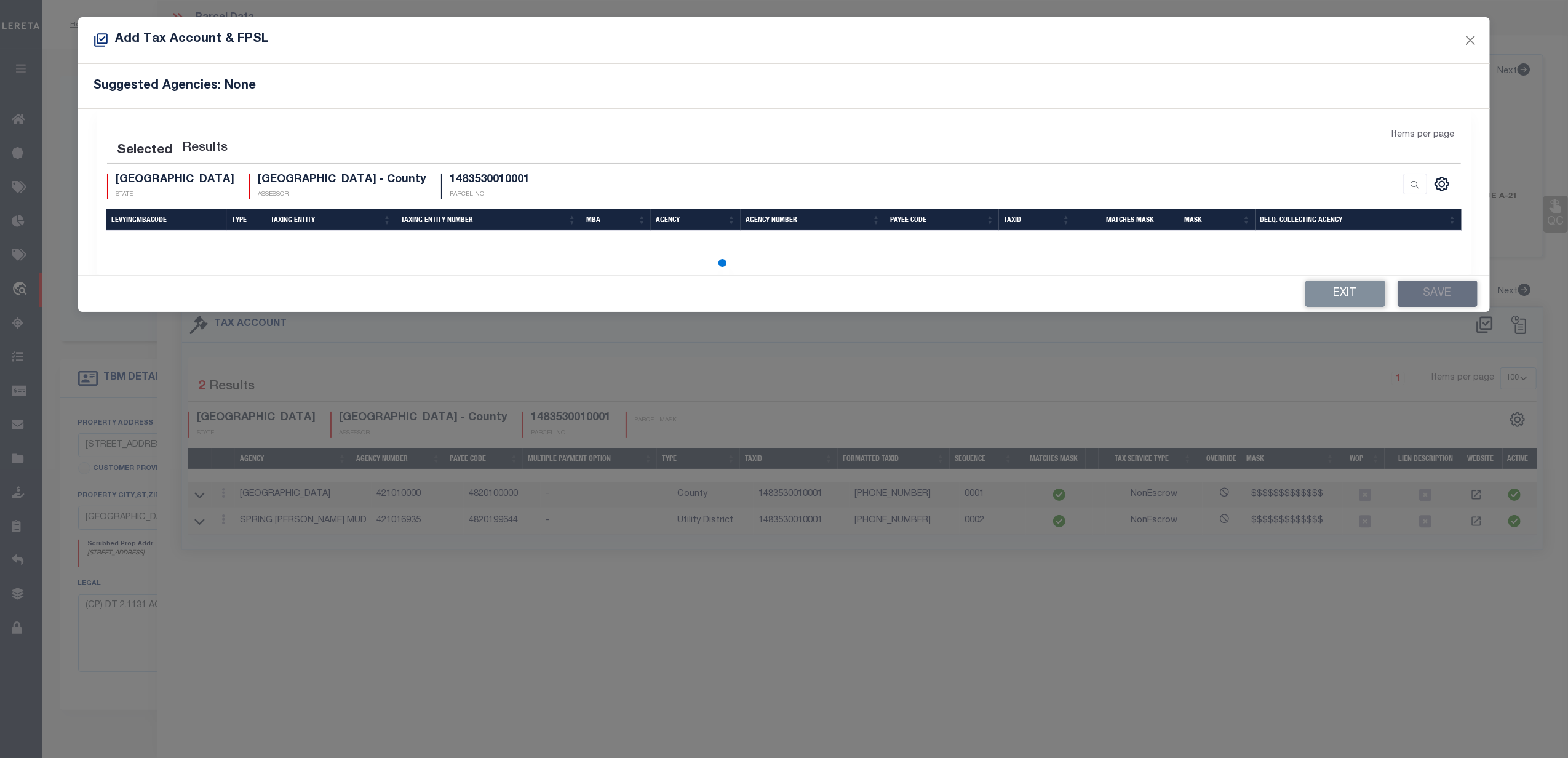
select select "200"
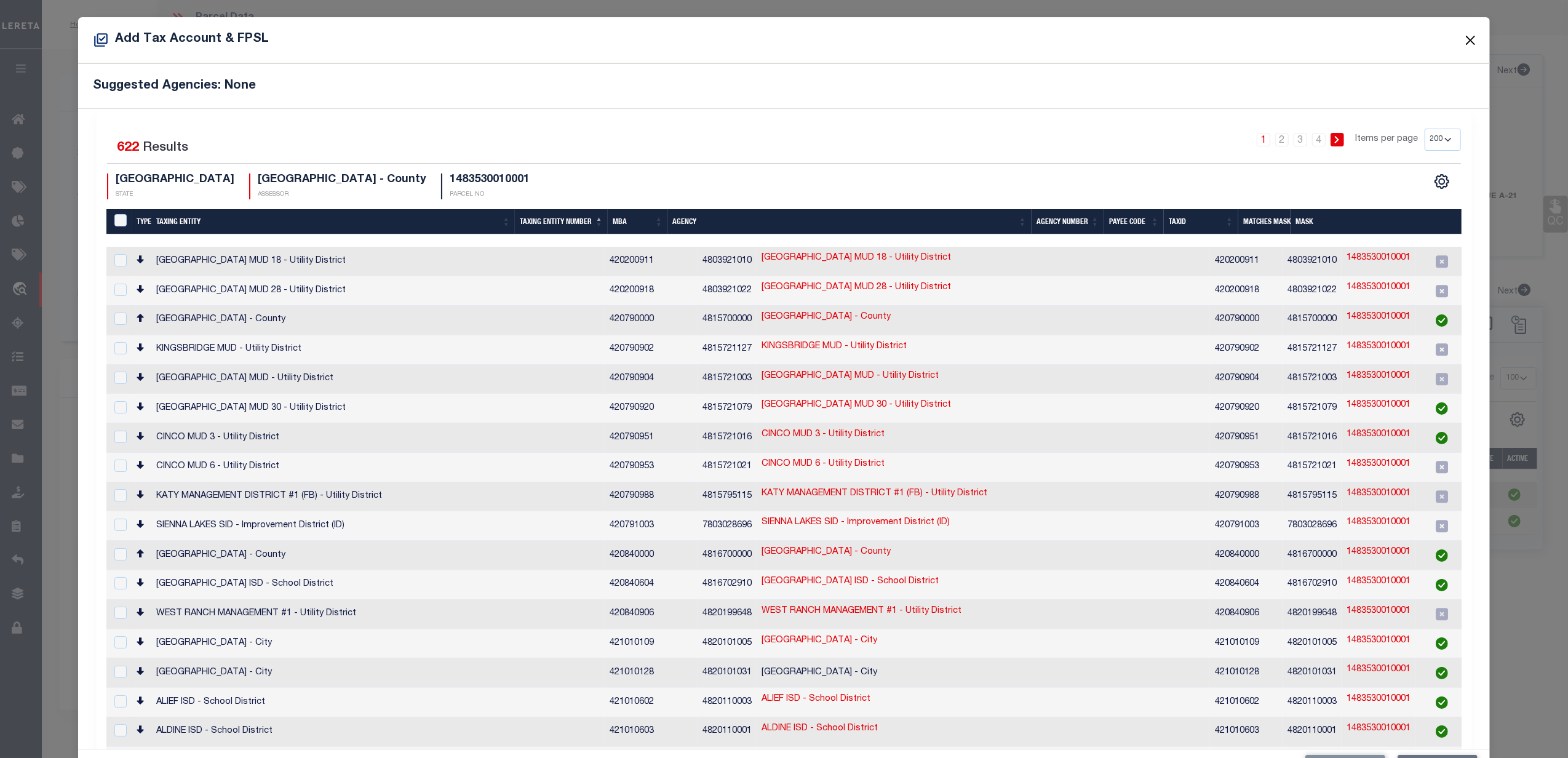
click at [1467, 40] on button "Close" at bounding box center [1470, 40] width 16 height 16
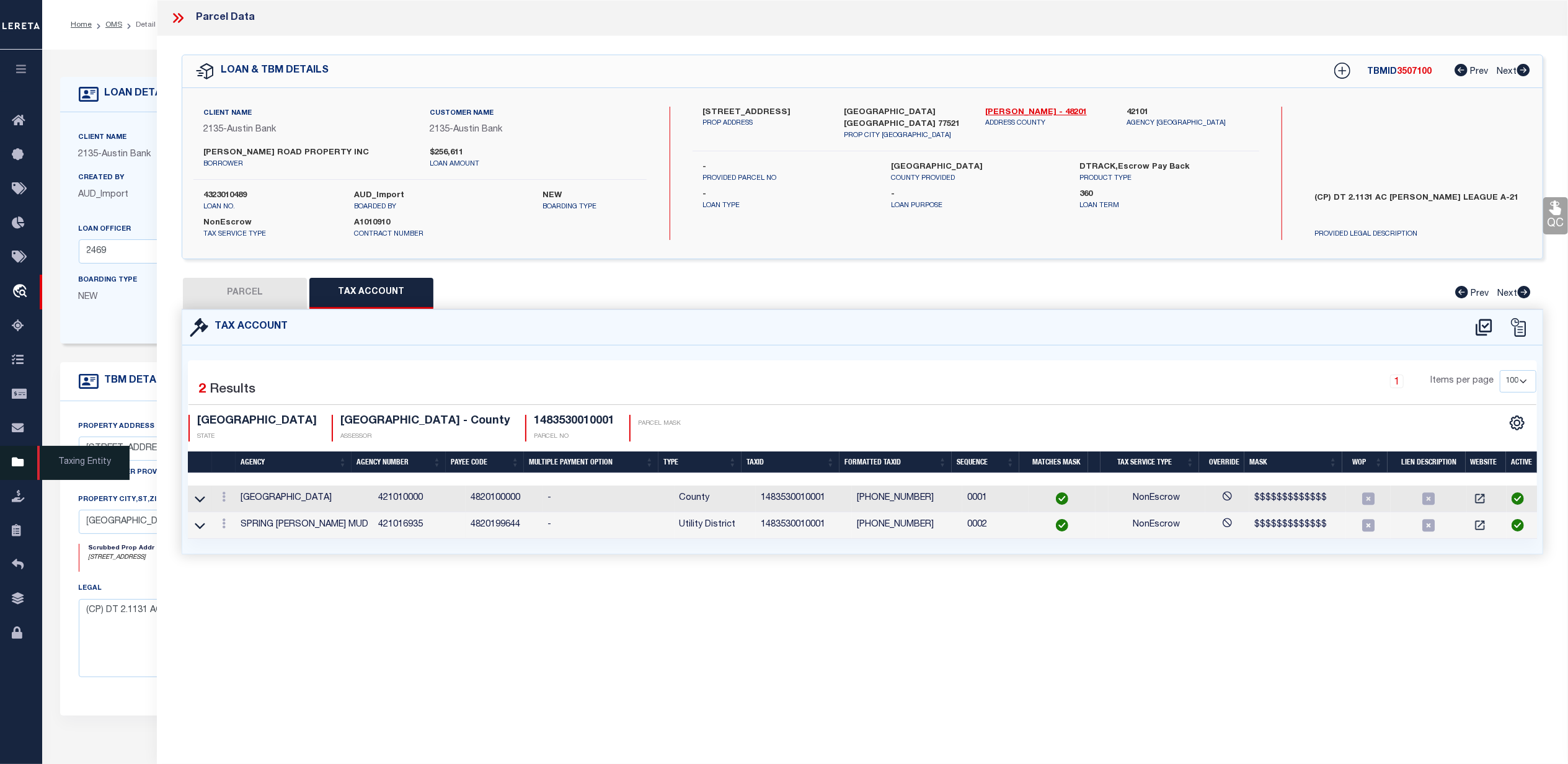
click at [20, 470] on icon at bounding box center [22, 463] width 20 height 16
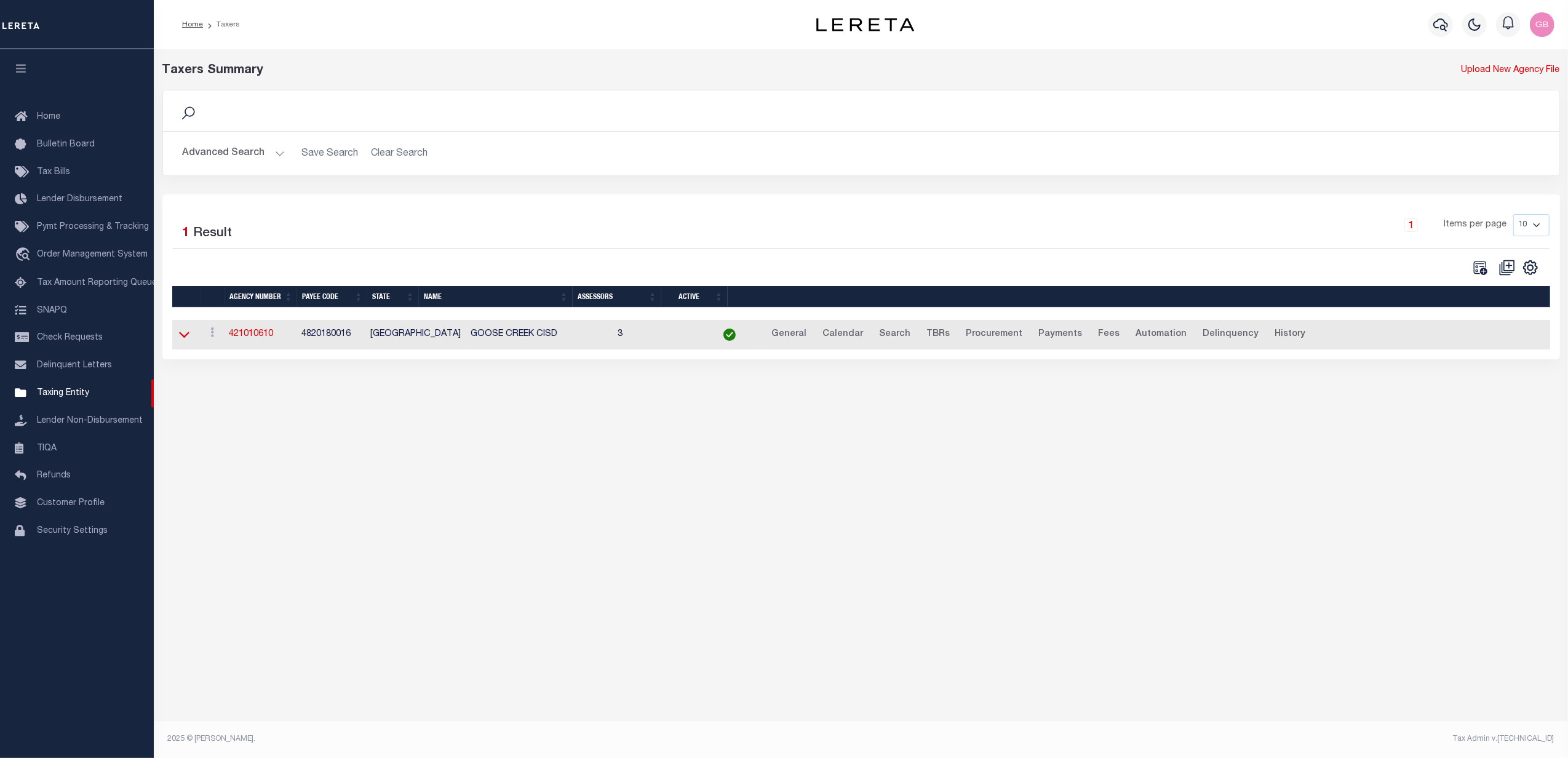
click at [180, 337] on icon at bounding box center [184, 335] width 10 height 6
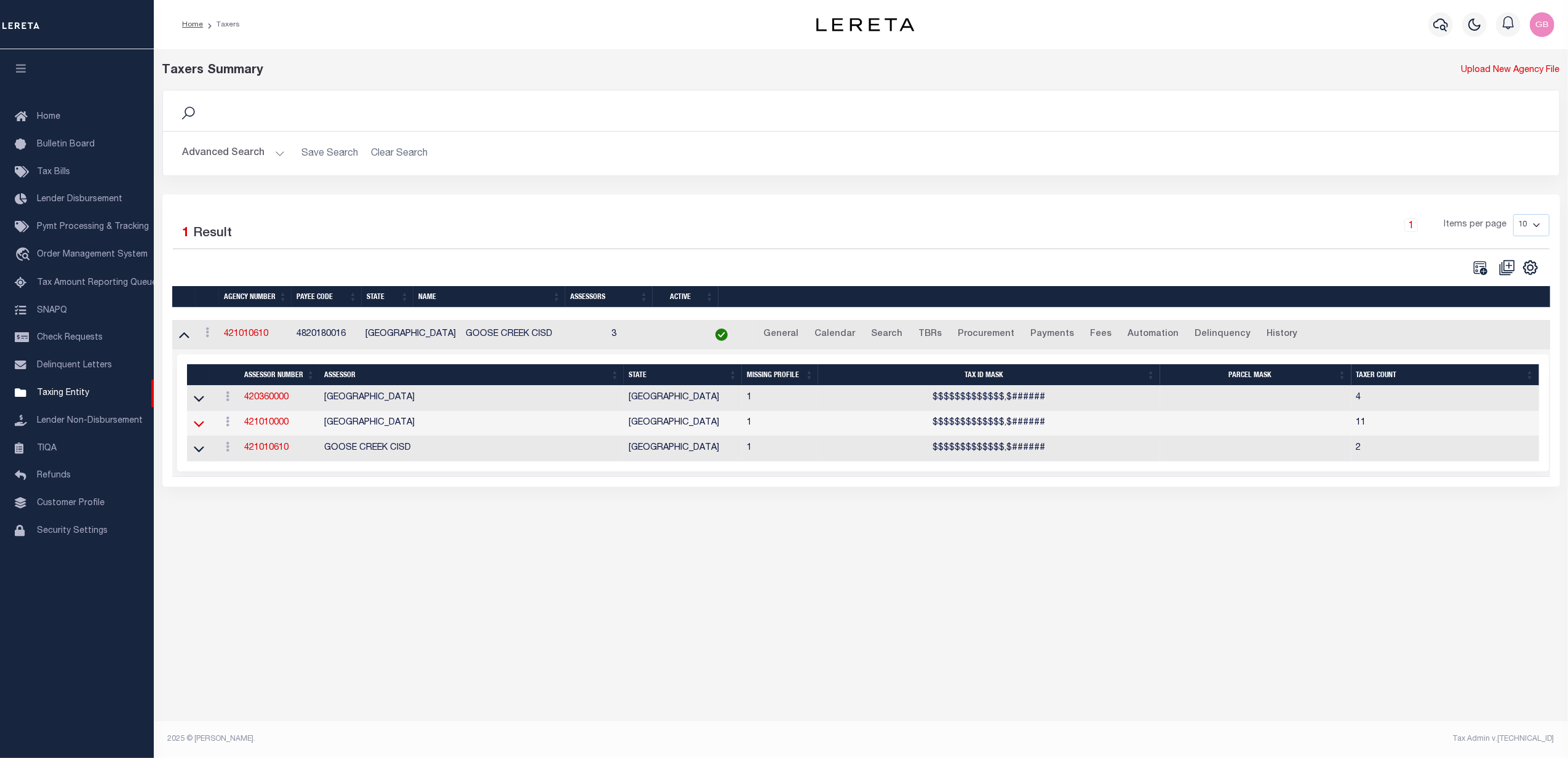
click at [200, 429] on icon at bounding box center [199, 424] width 10 height 13
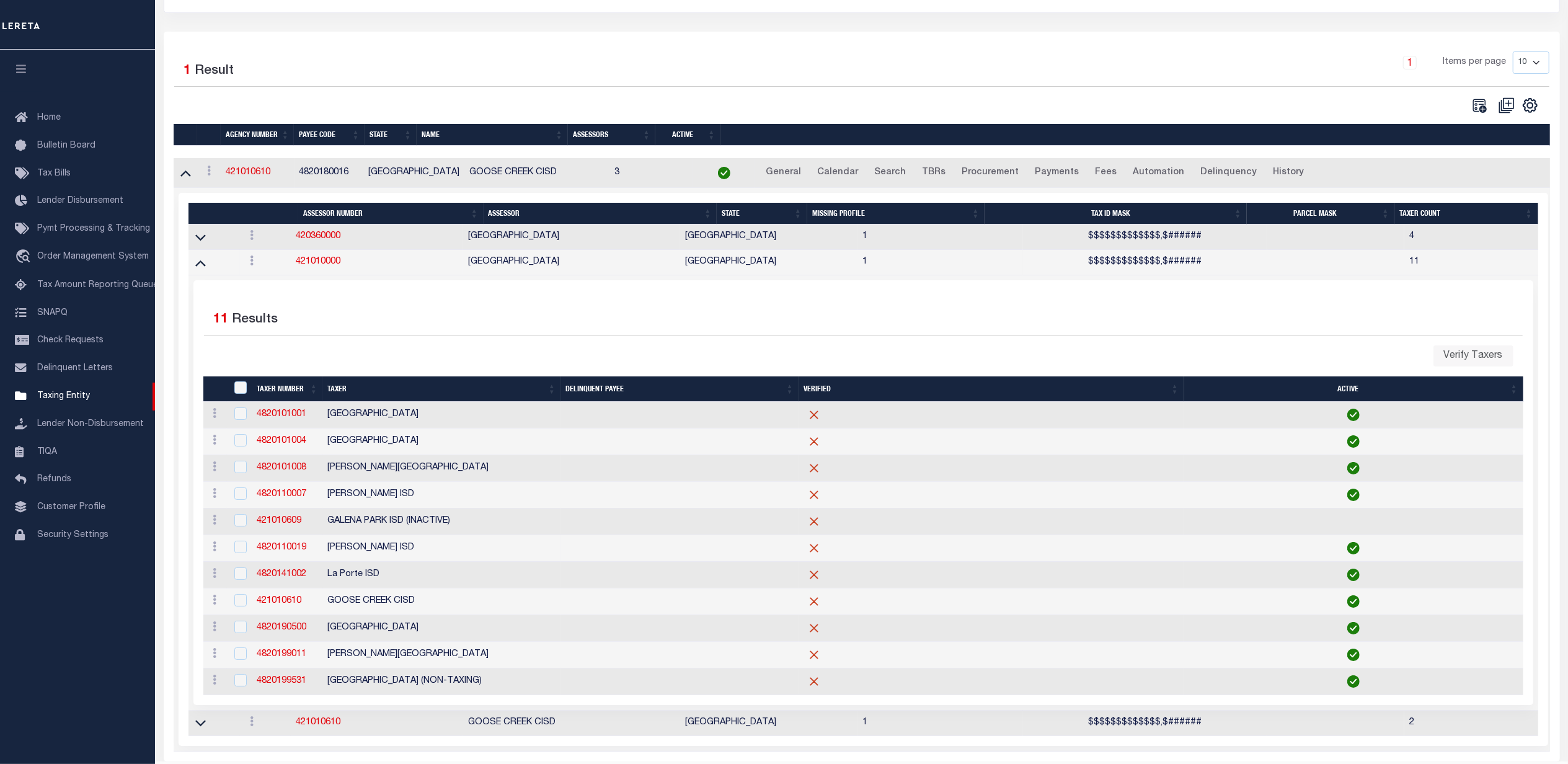
scroll to position [165, 0]
click at [213, 524] on icon at bounding box center [215, 518] width 3 height 10
click at [236, 568] on link "Delete" at bounding box center [237, 560] width 57 height 20
checkbox input "true"
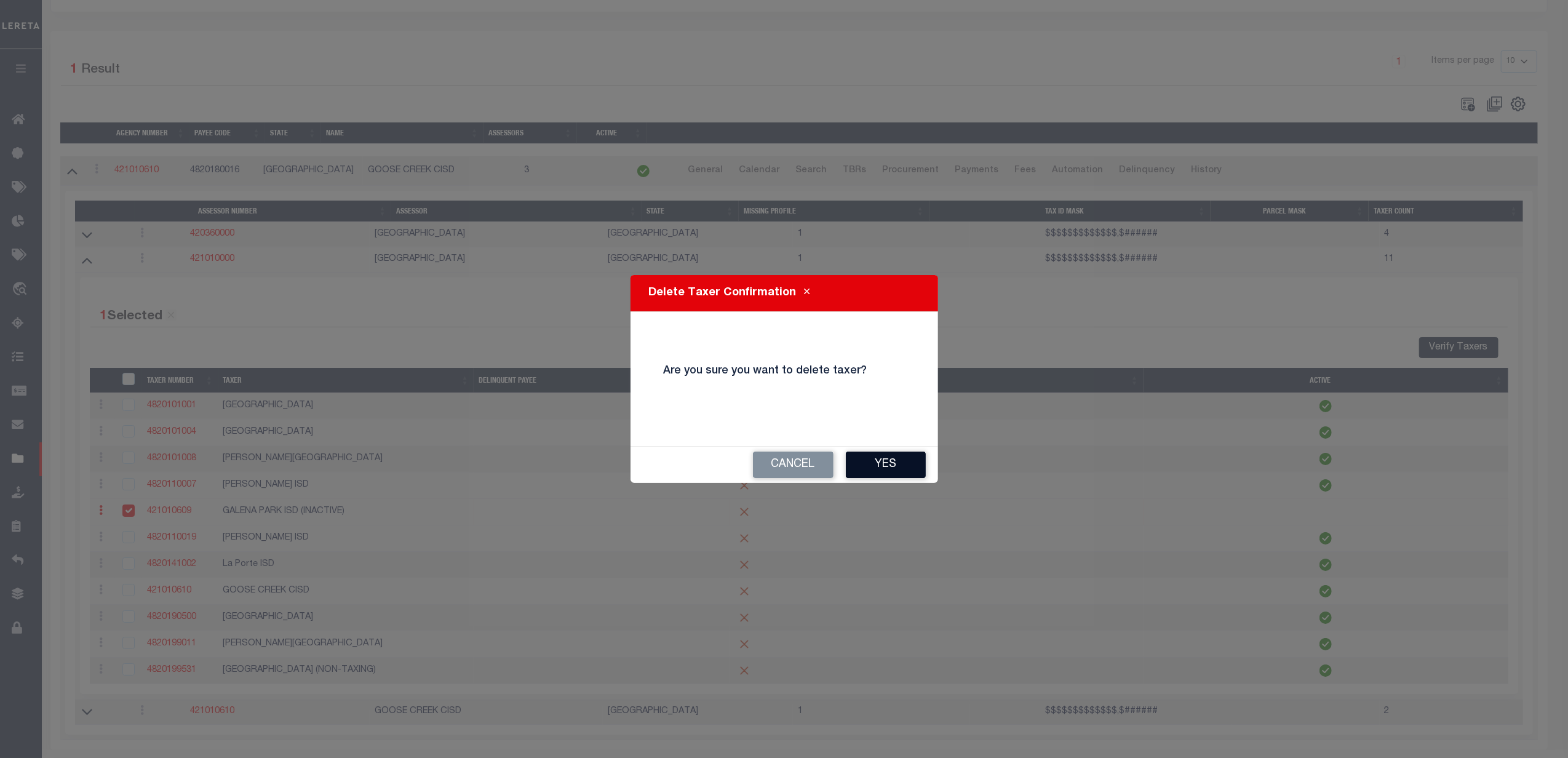
click at [888, 465] on button "Yes" at bounding box center [886, 465] width 80 height 27
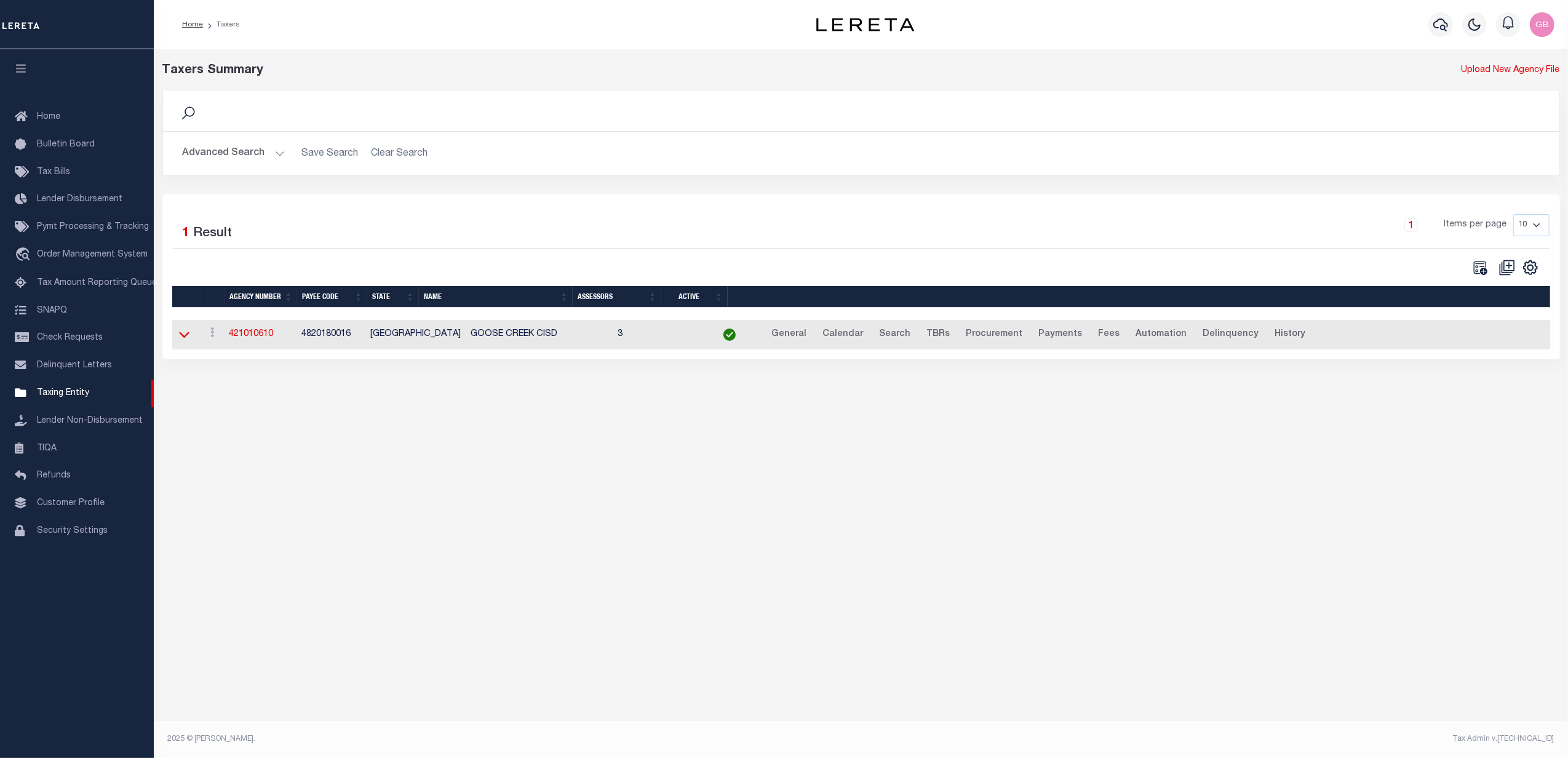
click at [188, 341] on icon at bounding box center [184, 334] width 10 height 13
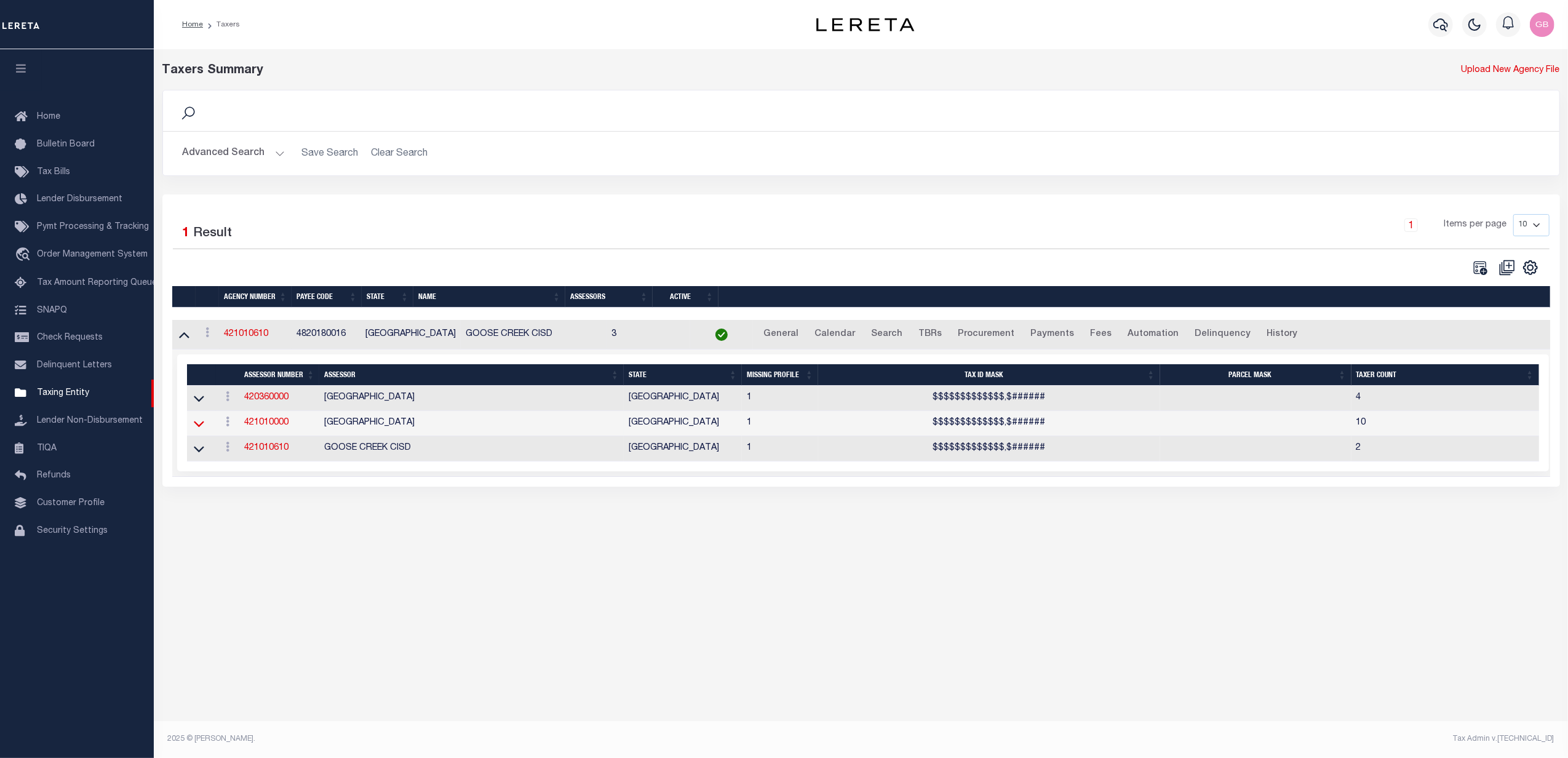
click at [194, 427] on icon at bounding box center [199, 424] width 10 height 13
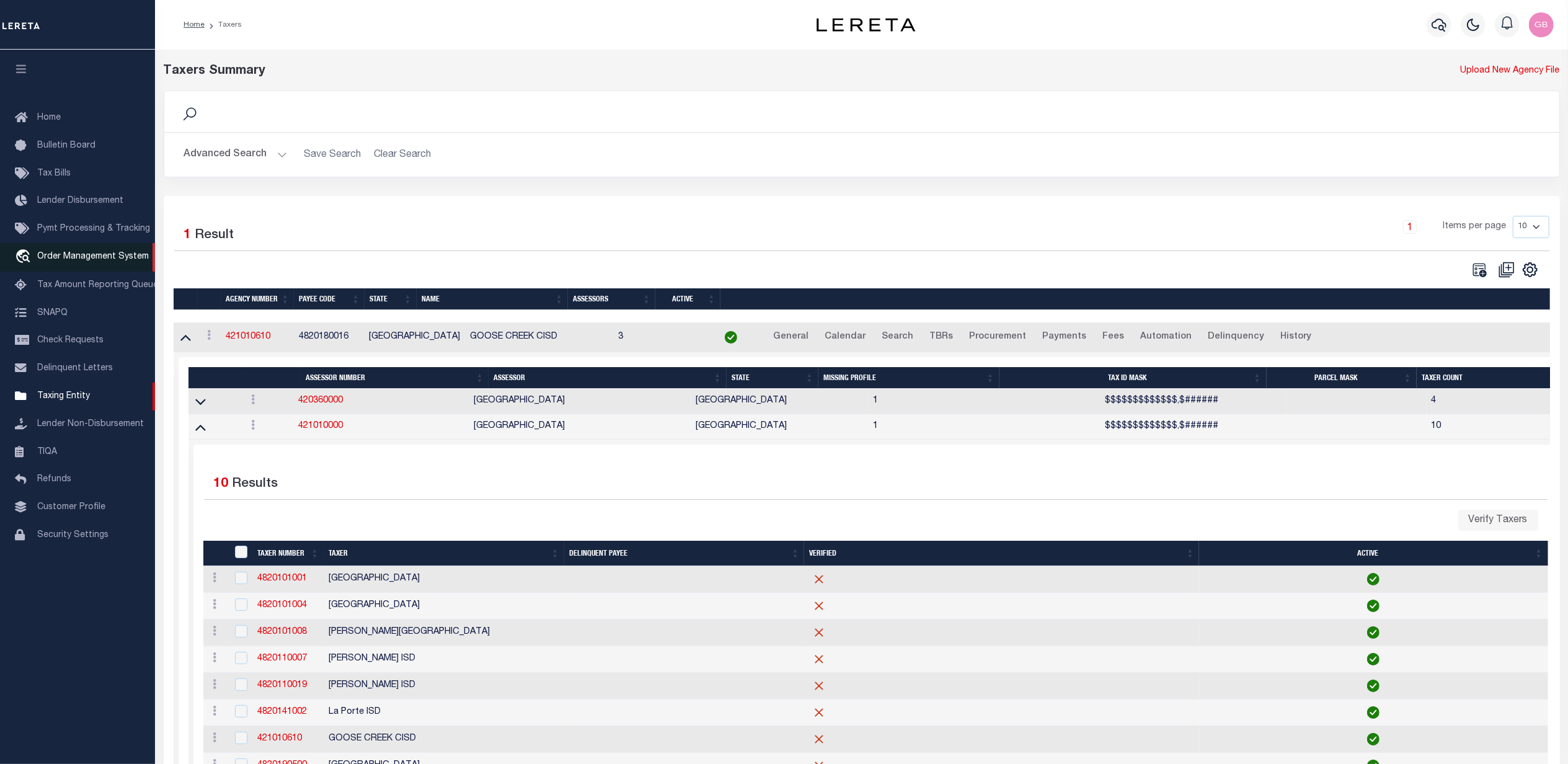
click at [55, 261] on span "Order Management System" at bounding box center [93, 257] width 111 height 9
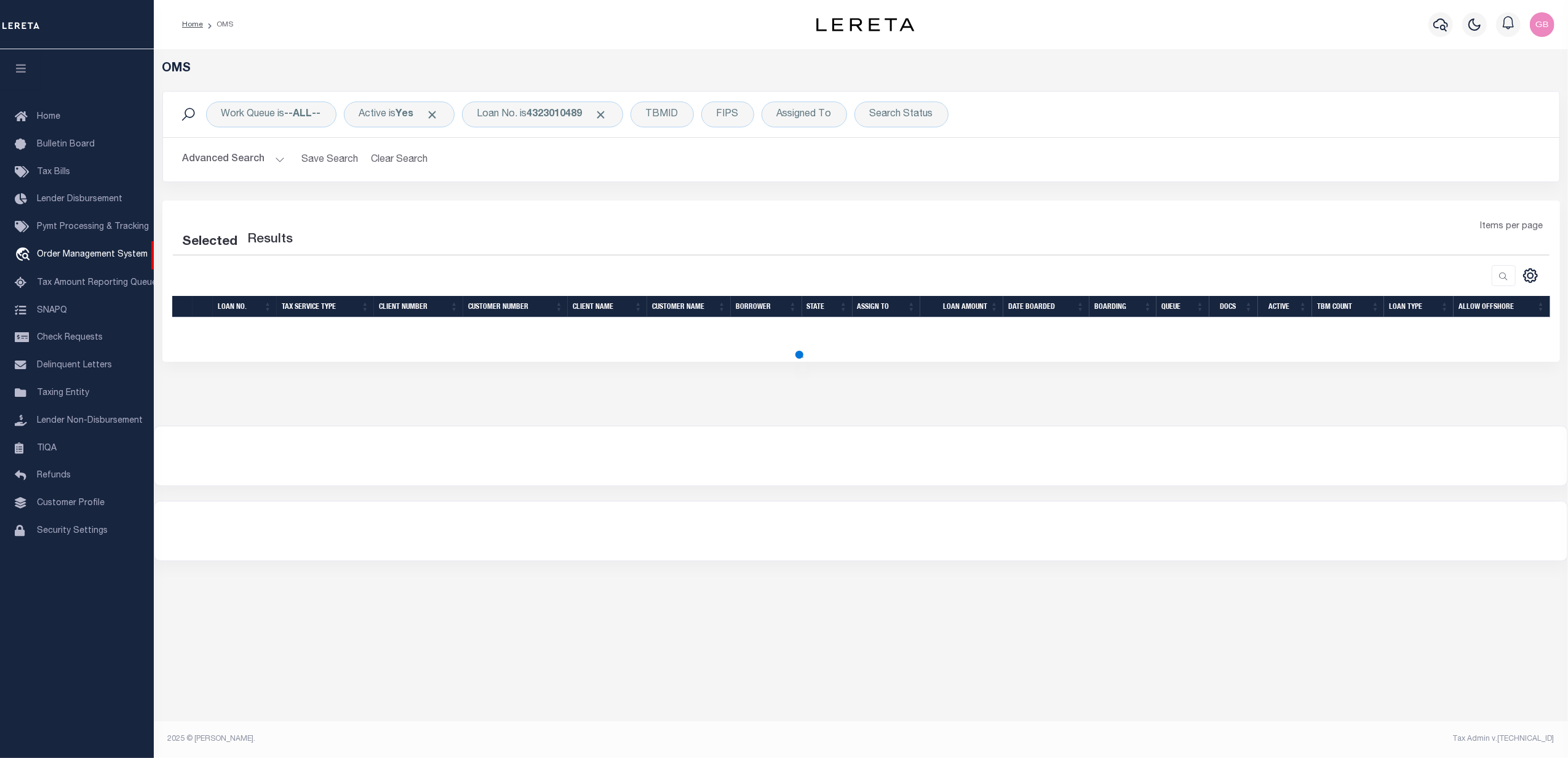
select select "200"
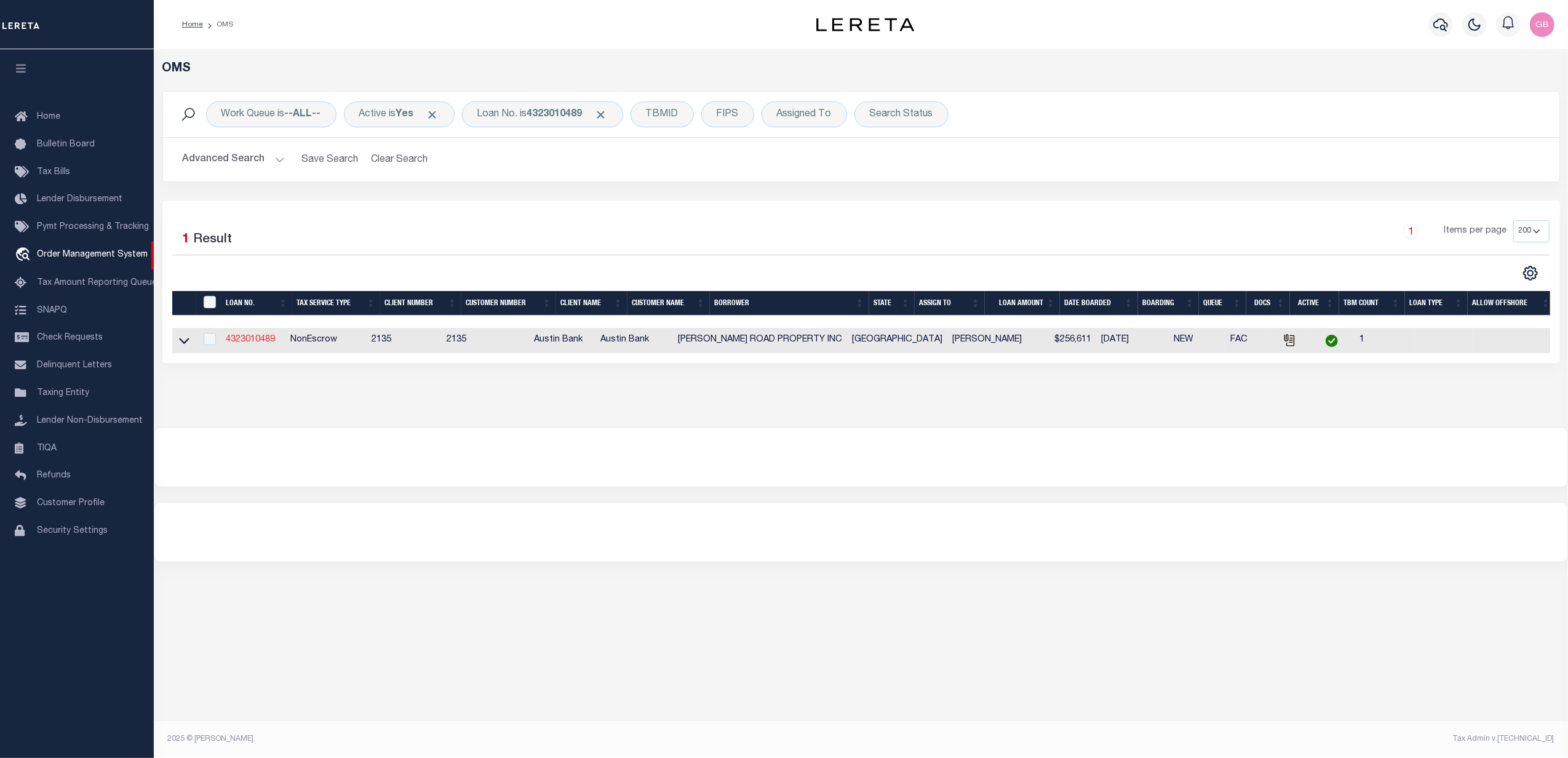
click at [244, 344] on link "4323010489" at bounding box center [250, 340] width 49 height 9
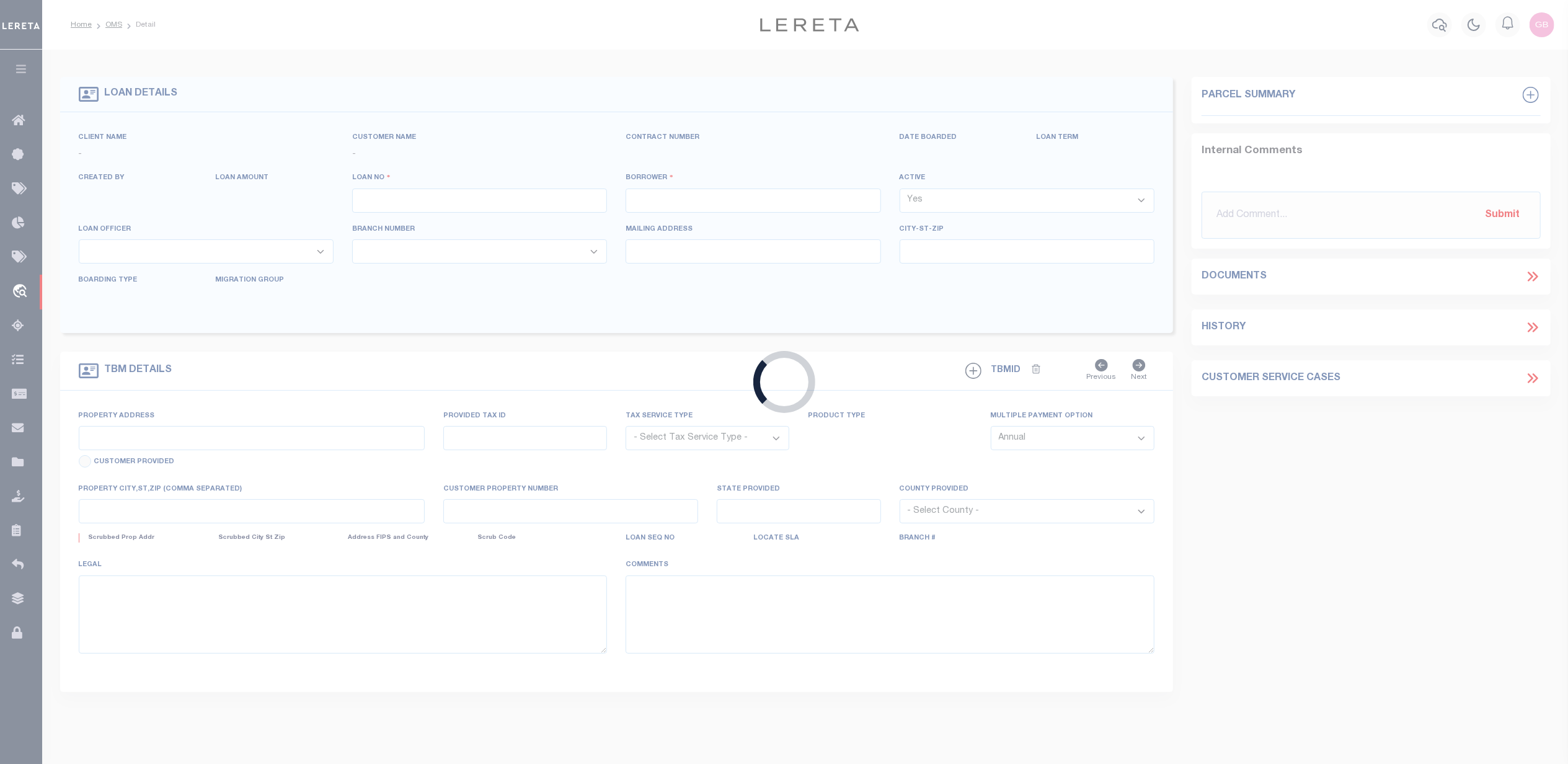
type input "4323010489"
type input "[PERSON_NAME] ROAD PROPERTY INC"
select select
type input "[STREET_ADDRESS]"
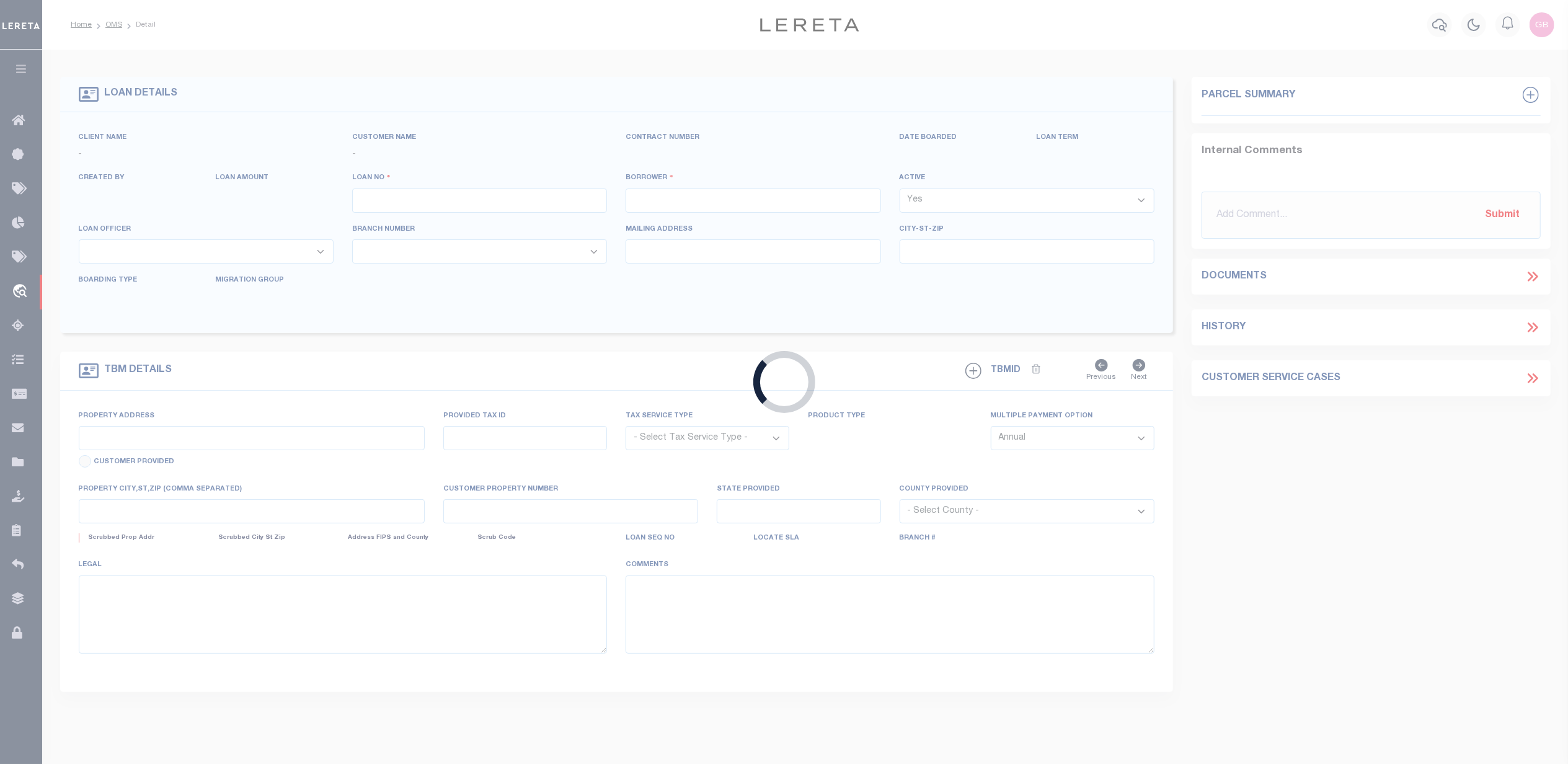
type input "[GEOGRAPHIC_DATA]-2464"
select select "NonEscrow"
select select "43994"
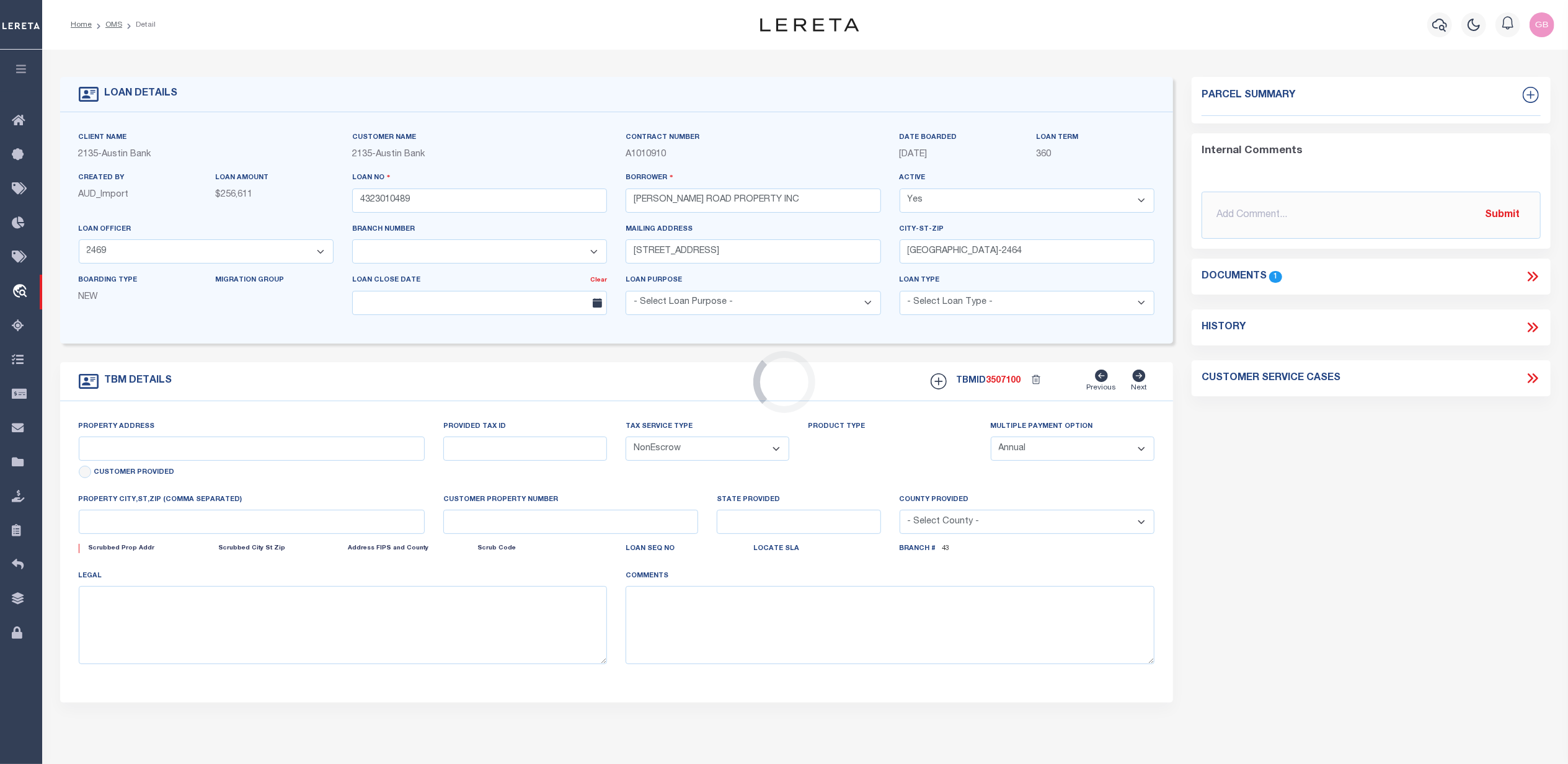
type input "[STREET_ADDRESS]"
select select
type input "[GEOGRAPHIC_DATA] [GEOGRAPHIC_DATA] 77521"
type input "[GEOGRAPHIC_DATA]"
select select
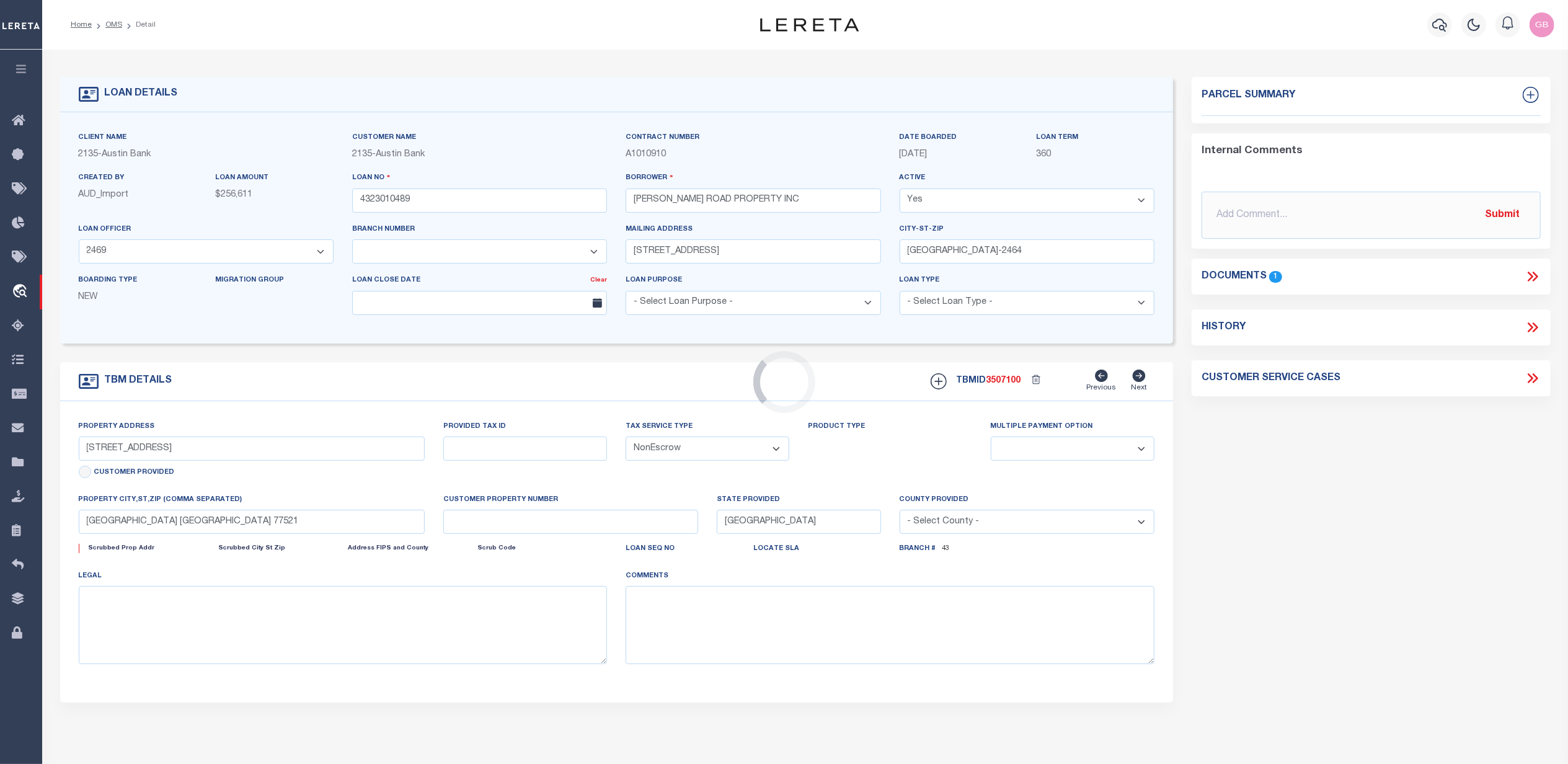
type textarea "(CP) DT 2.1131 AC [PERSON_NAME] LEAGUE A-21"
select select "4848"
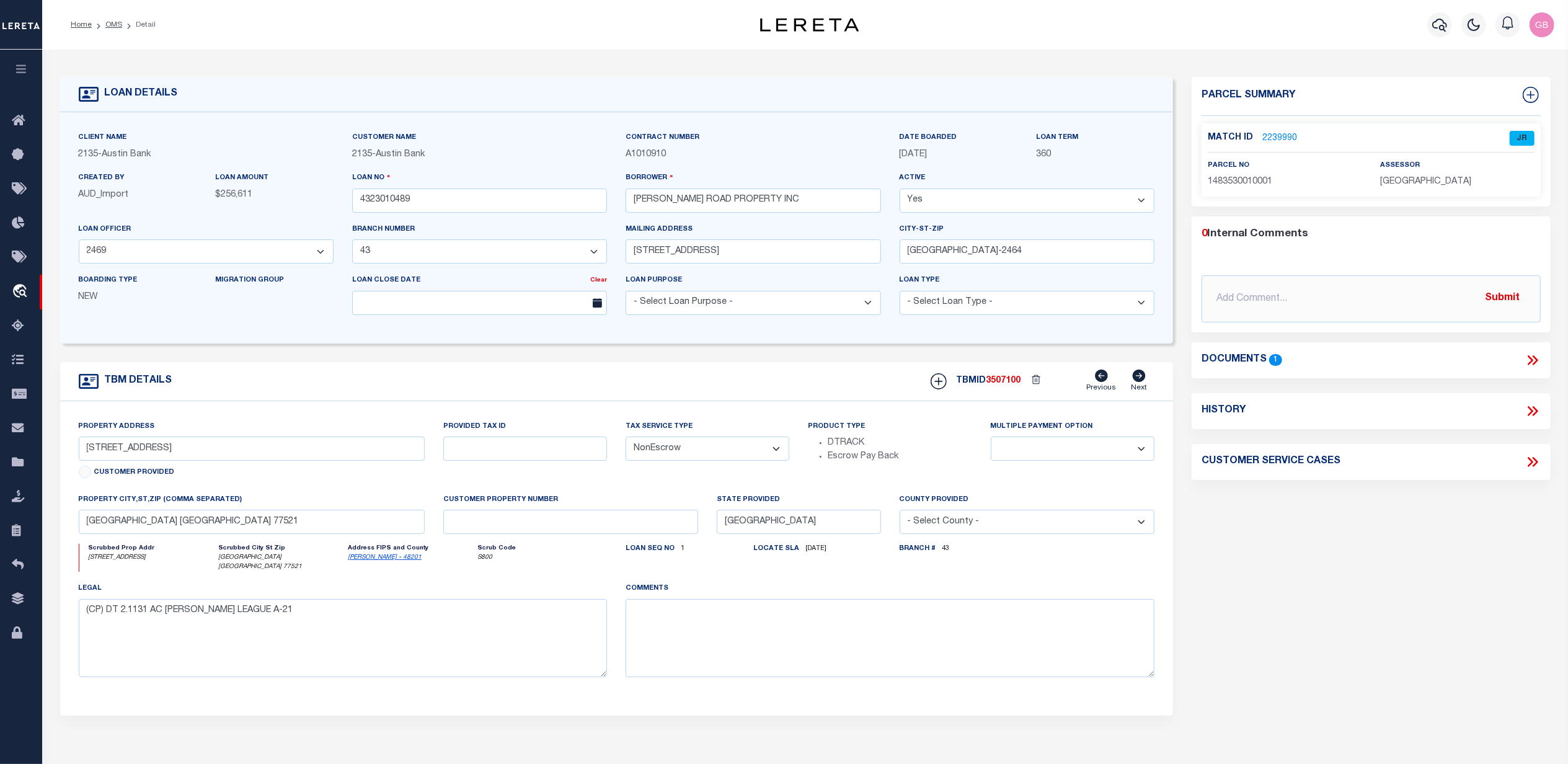
click at [1271, 139] on link "2239990" at bounding box center [1280, 139] width 35 height 13
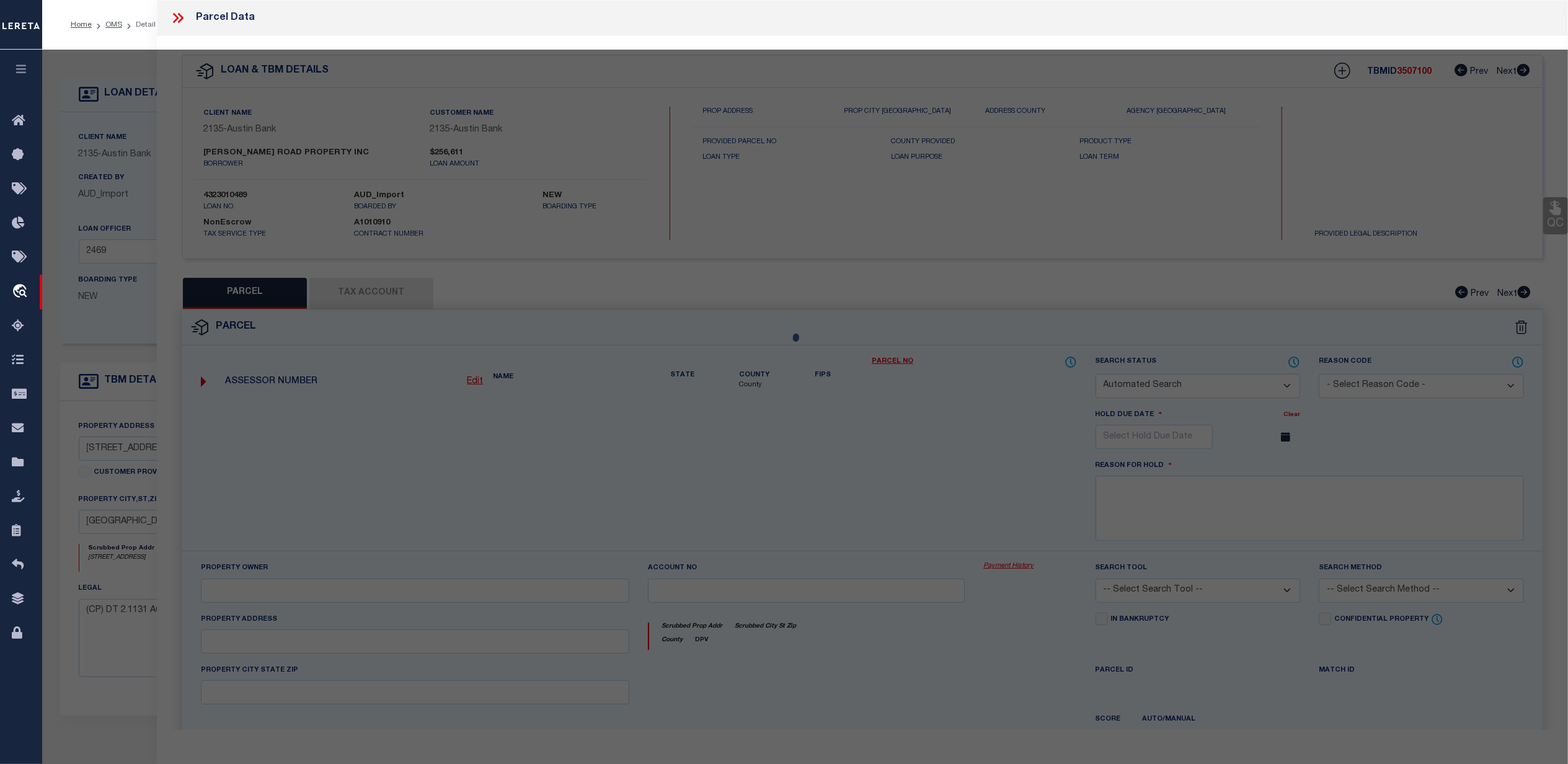
checkbox input "false"
select select "JR"
type input "[PERSON_NAME] ROAD PROPERTY INC"
select select "AGW"
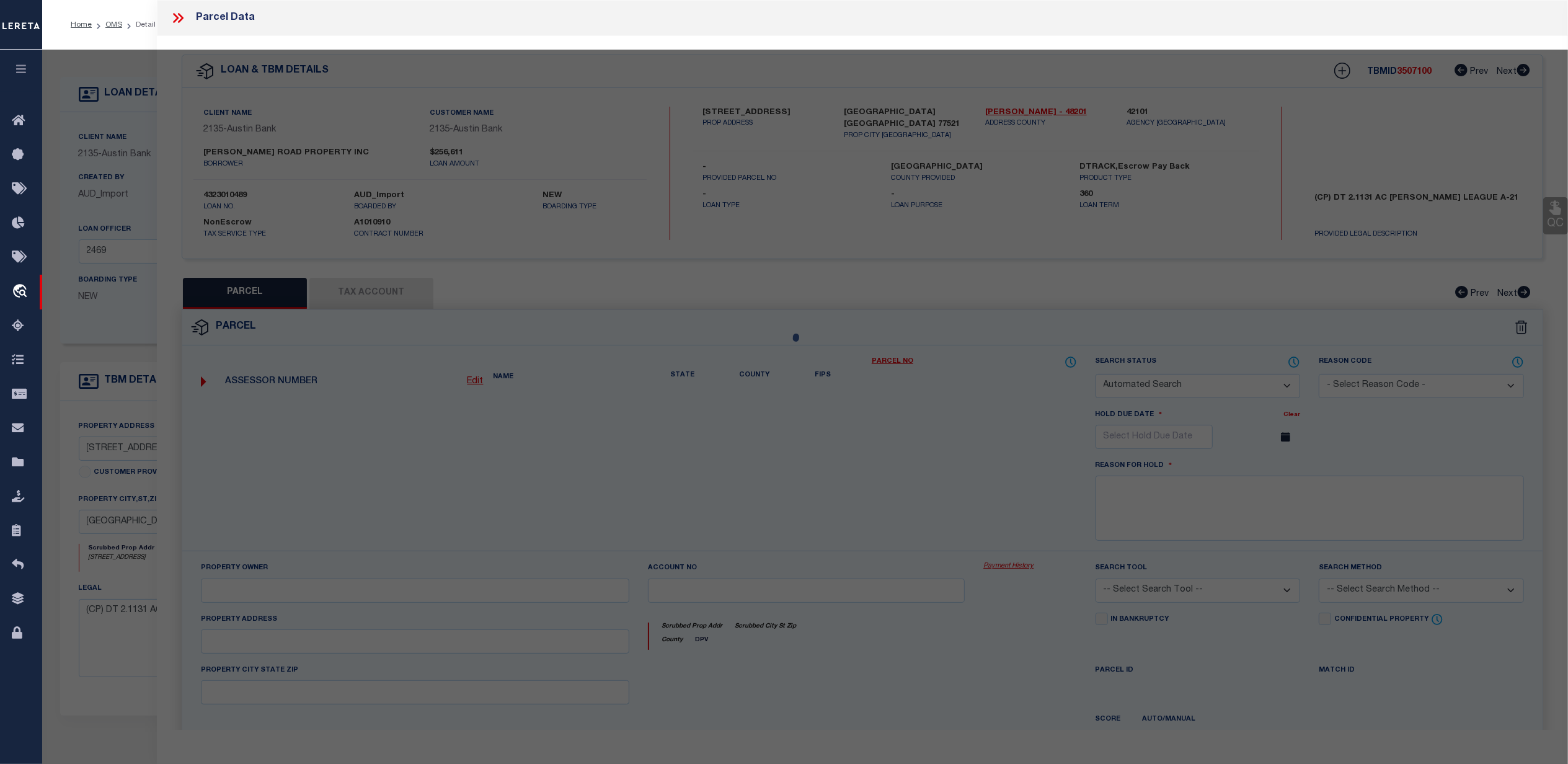
select select "LEG"
type input "[STREET_ADDRESS][PERSON_NAME]"
type input "[GEOGRAPHIC_DATA]"
type textarea "LT 1 BLK 1 [GEOGRAPHIC_DATA]"
type textarea "Jurisdiction missing - GOOSE CREEK CISD"
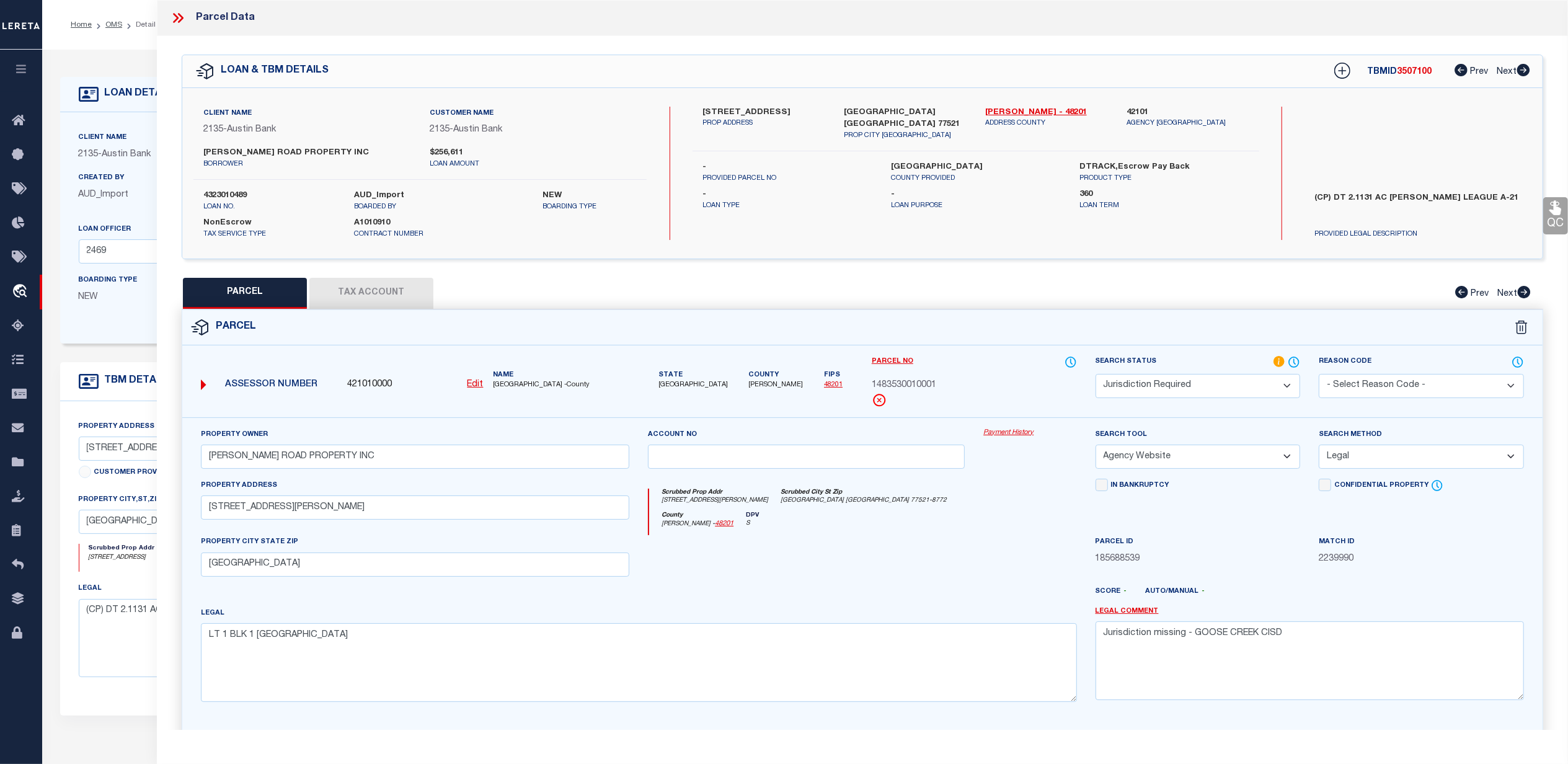
click at [387, 293] on button "Tax Account" at bounding box center [371, 294] width 124 height 31
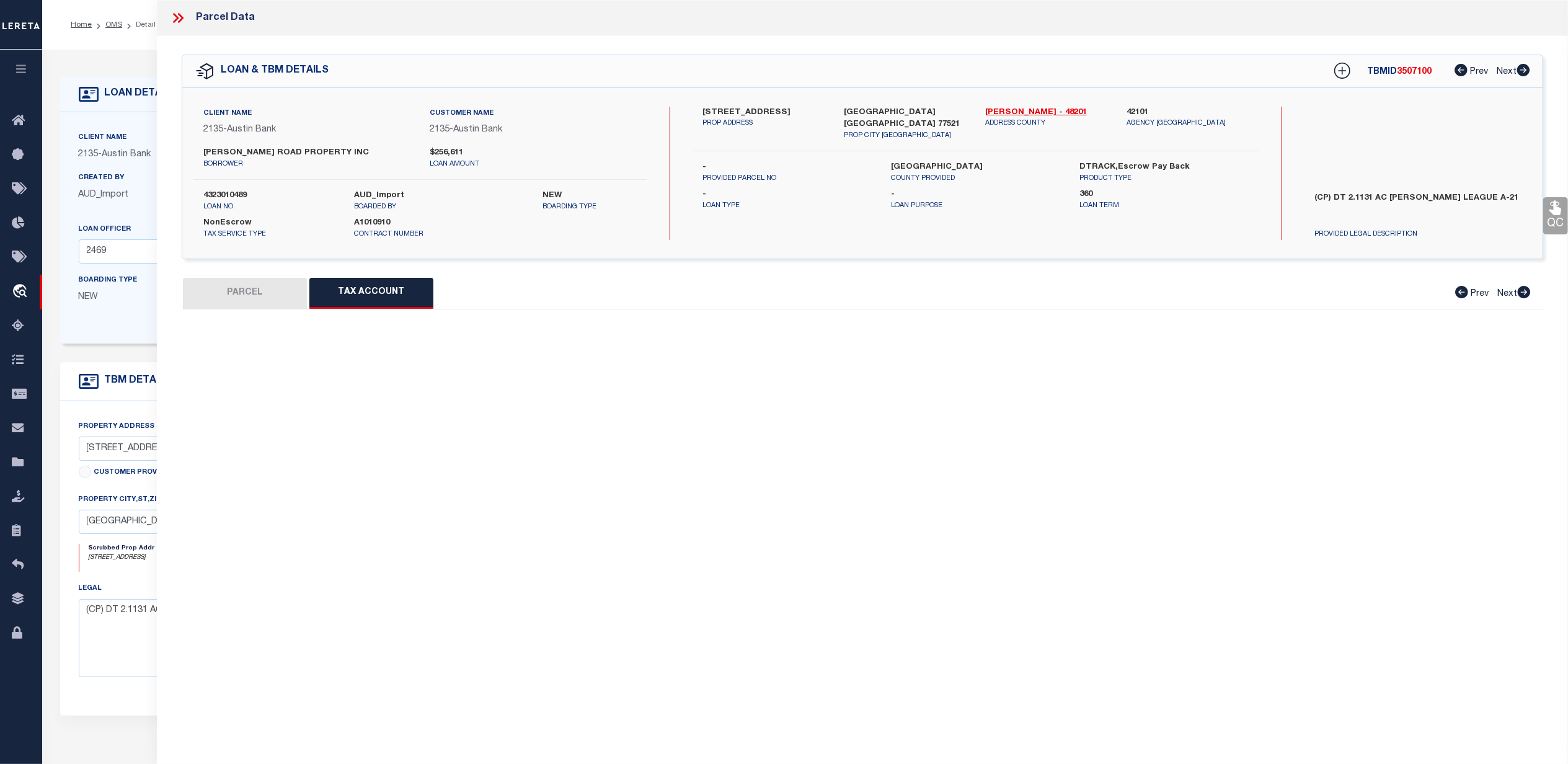
select select "100"
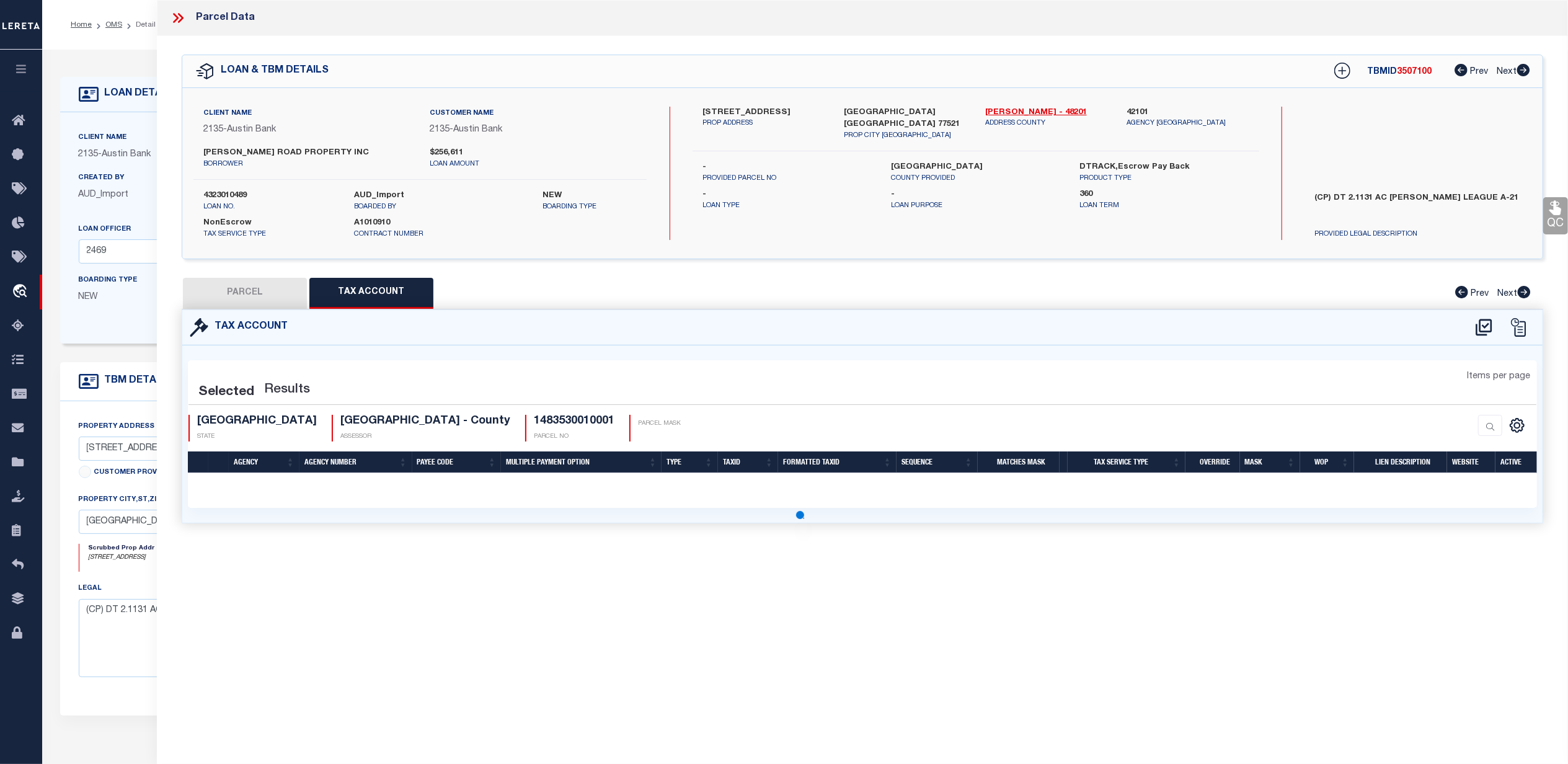
select select "100"
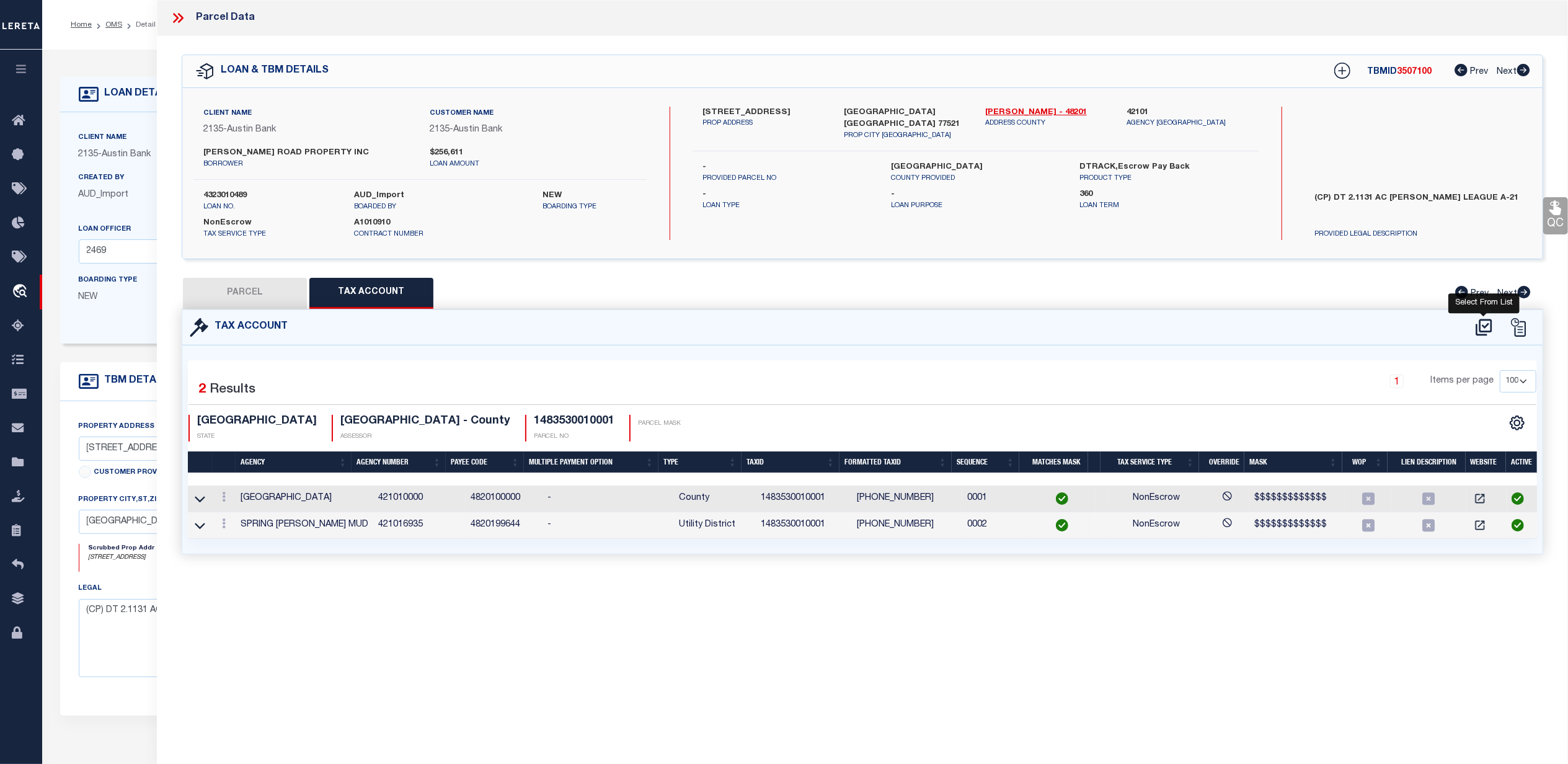
click at [1484, 325] on icon at bounding box center [1484, 328] width 20 height 20
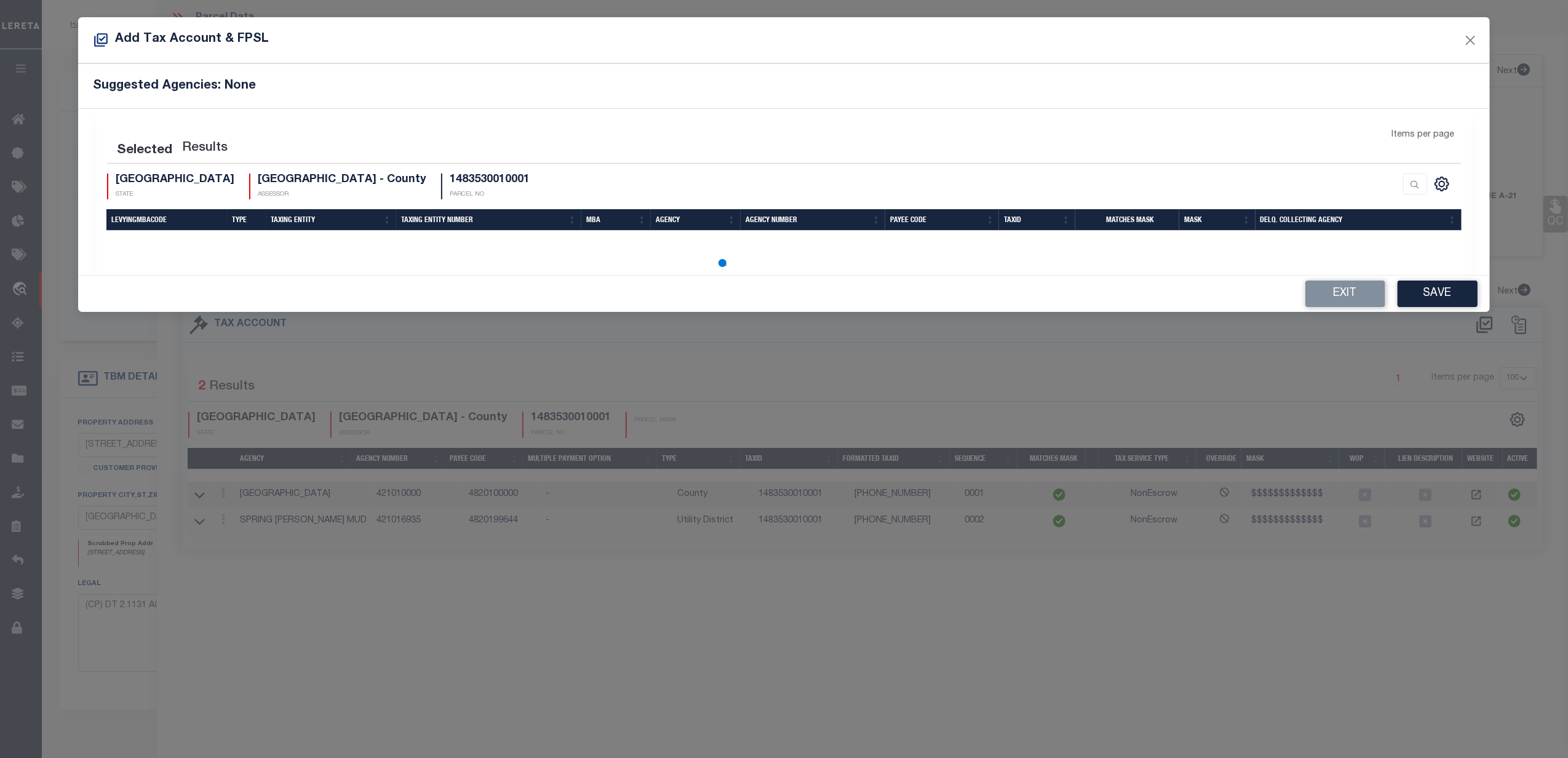
select select "200"
